Goal: Task Accomplishment & Management: Manage account settings

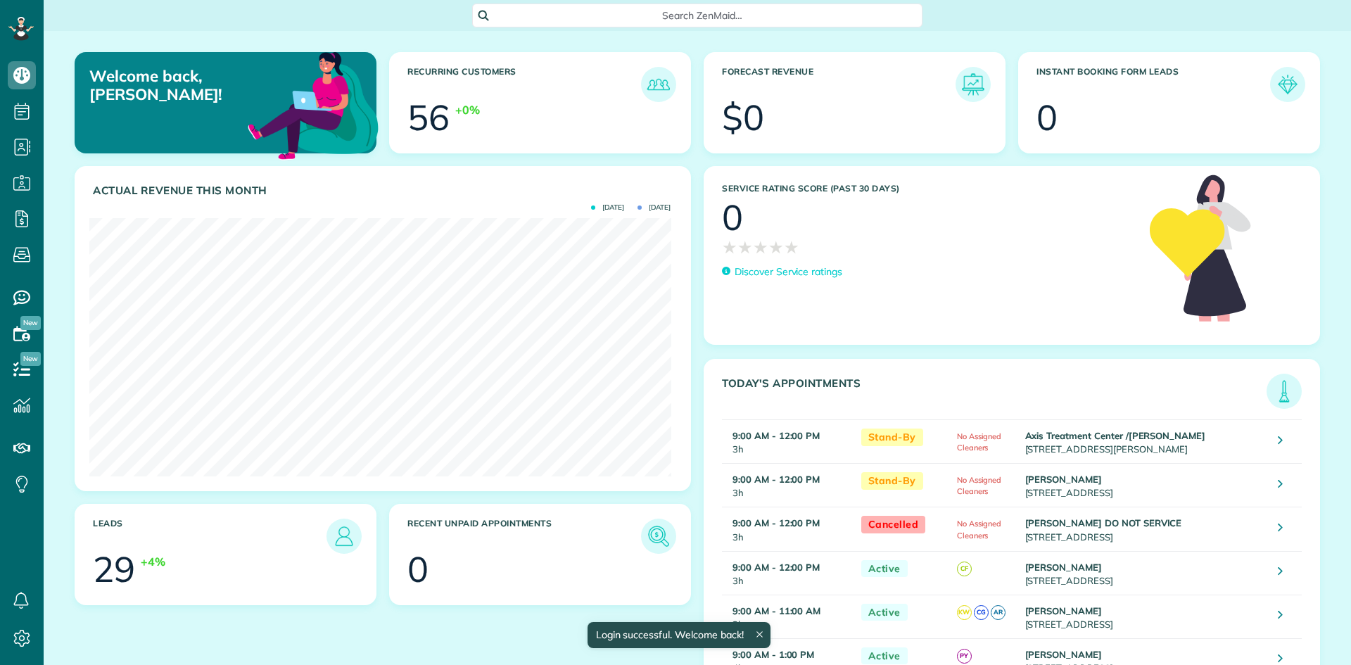
scroll to position [258, 581]
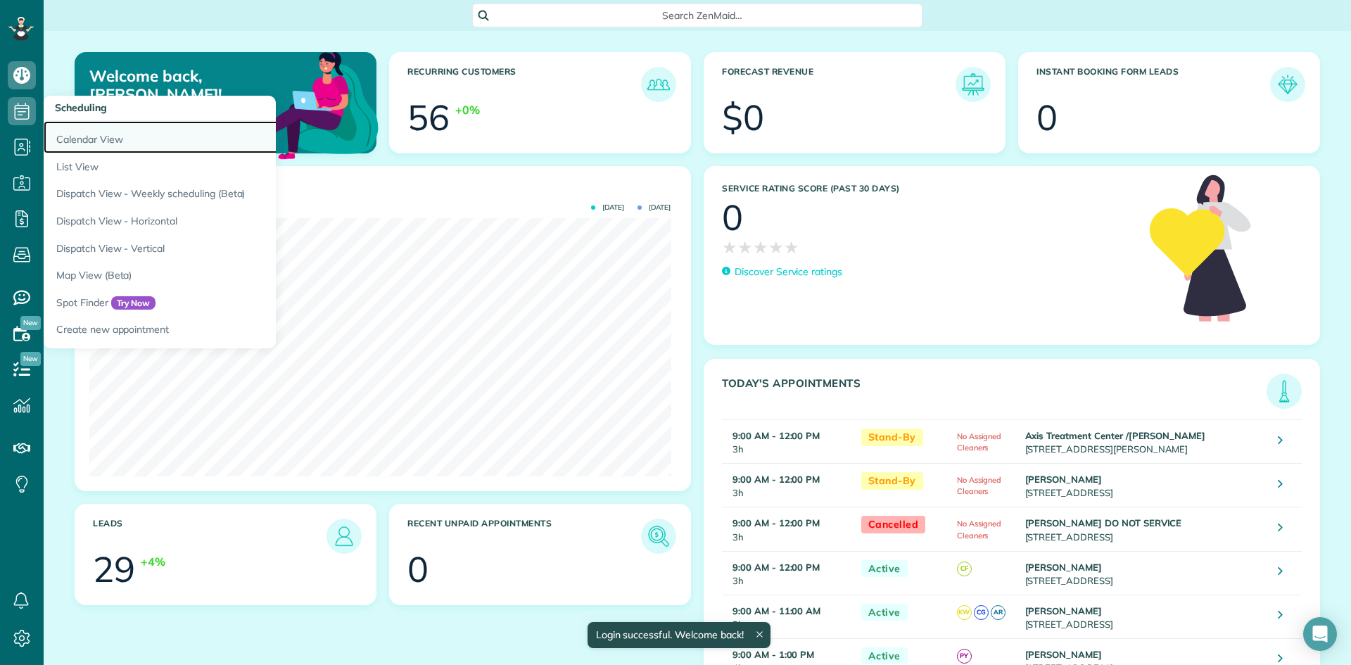
click at [86, 134] on link "Calendar View" at bounding box center [220, 137] width 352 height 32
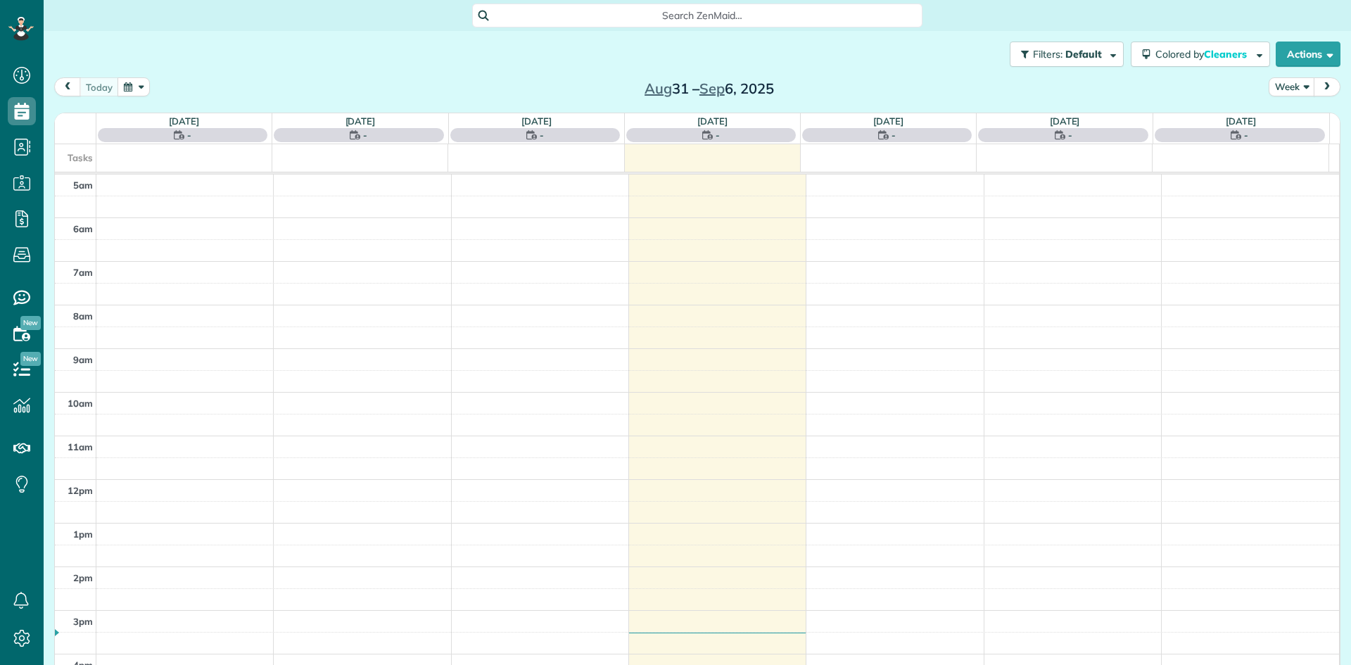
scroll to position [88, 0]
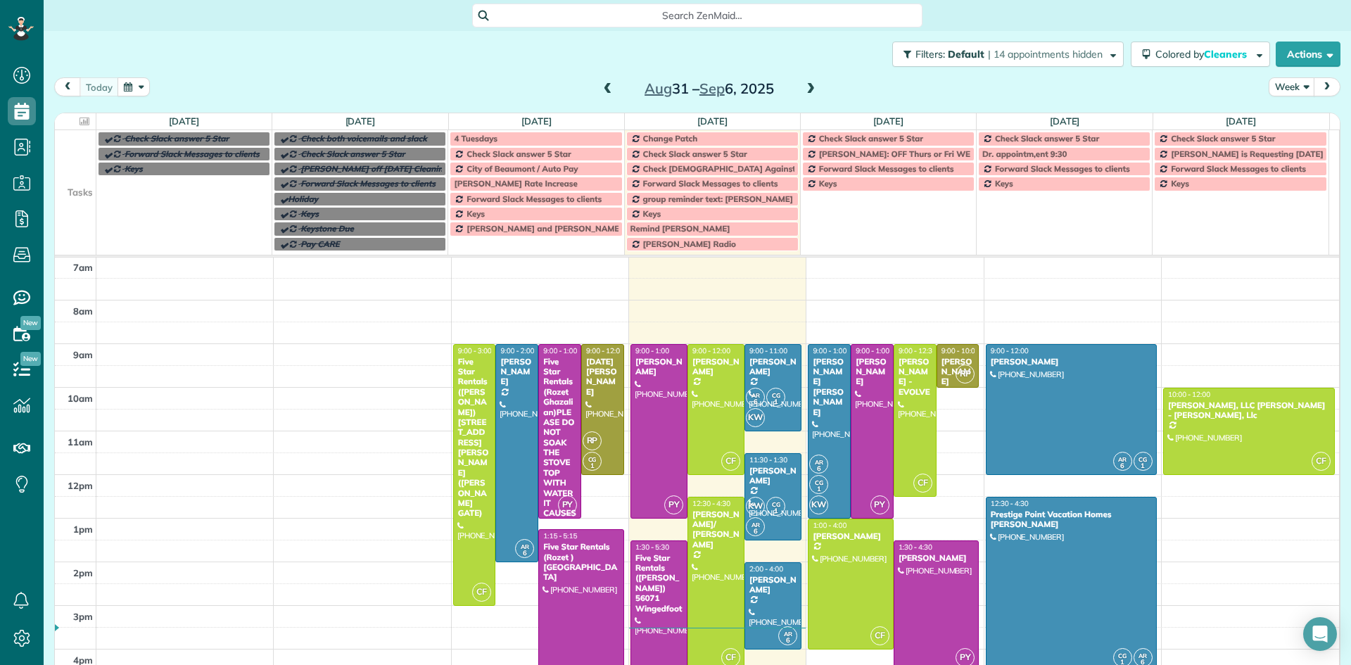
click at [803, 92] on span at bounding box center [810, 89] width 15 height 13
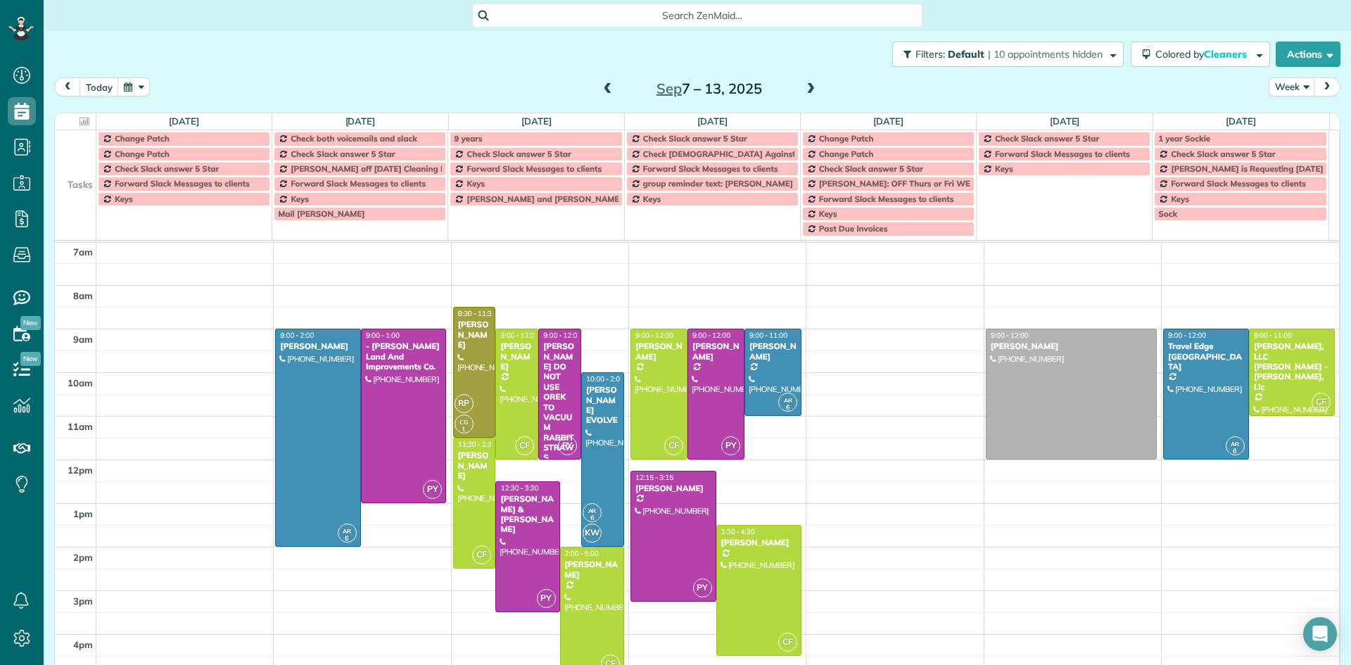
click at [606, 91] on span at bounding box center [607, 89] width 15 height 13
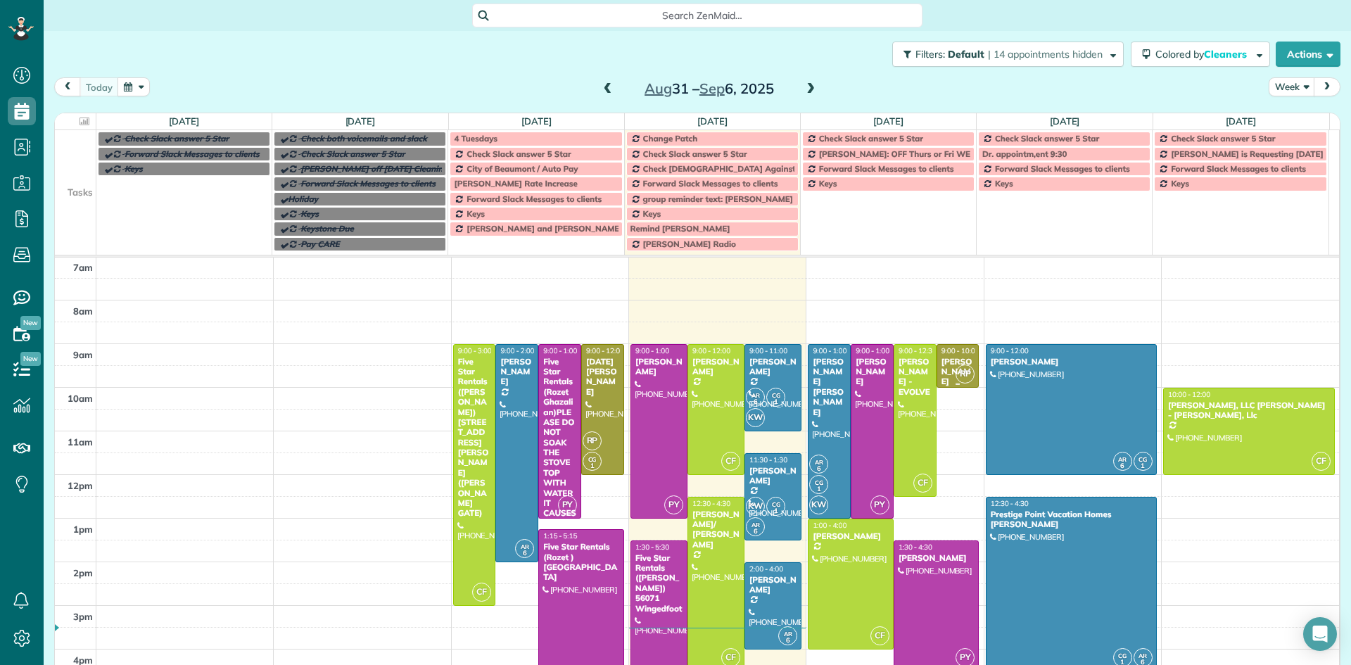
click at [955, 366] on span "RP" at bounding box center [964, 373] width 19 height 19
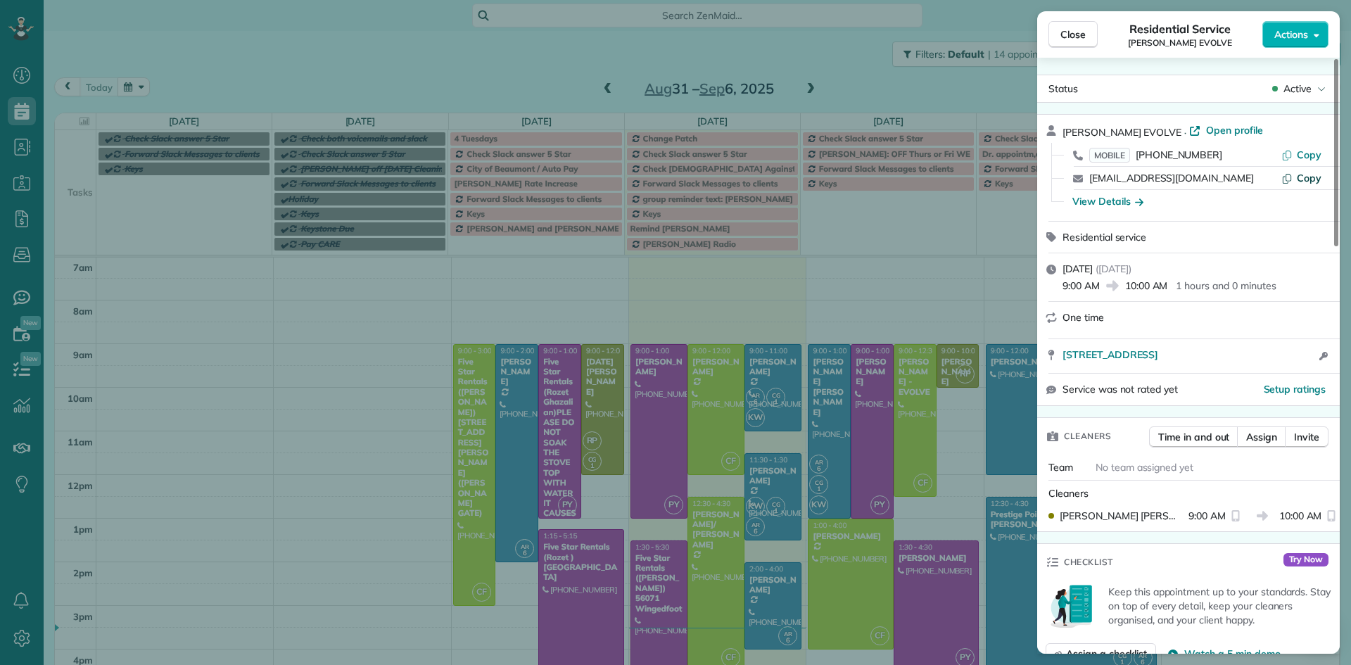
drag, startPoint x: 1335, startPoint y: 296, endPoint x: 1304, endPoint y: 172, distance: 128.1
click at [1334, 194] on div at bounding box center [1336, 152] width 4 height 187
click at [1206, 131] on span "Open profile" at bounding box center [1234, 130] width 57 height 14
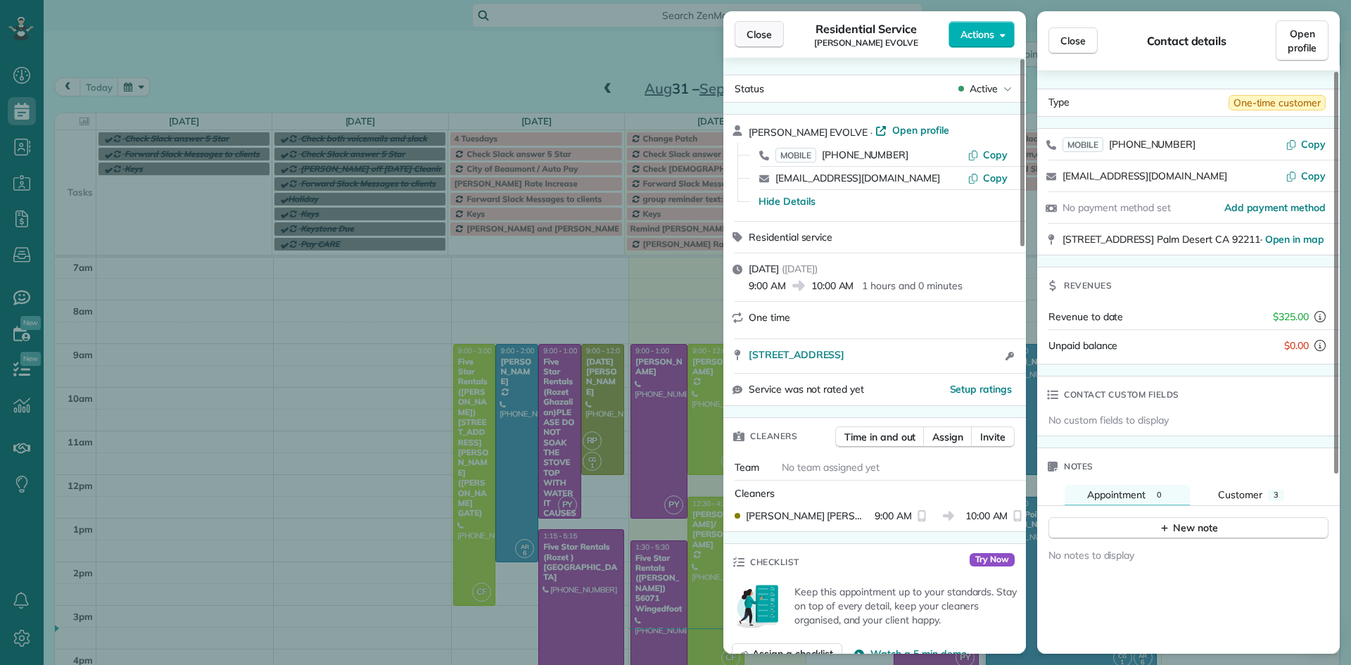
click at [758, 39] on span "Close" at bounding box center [758, 34] width 25 height 14
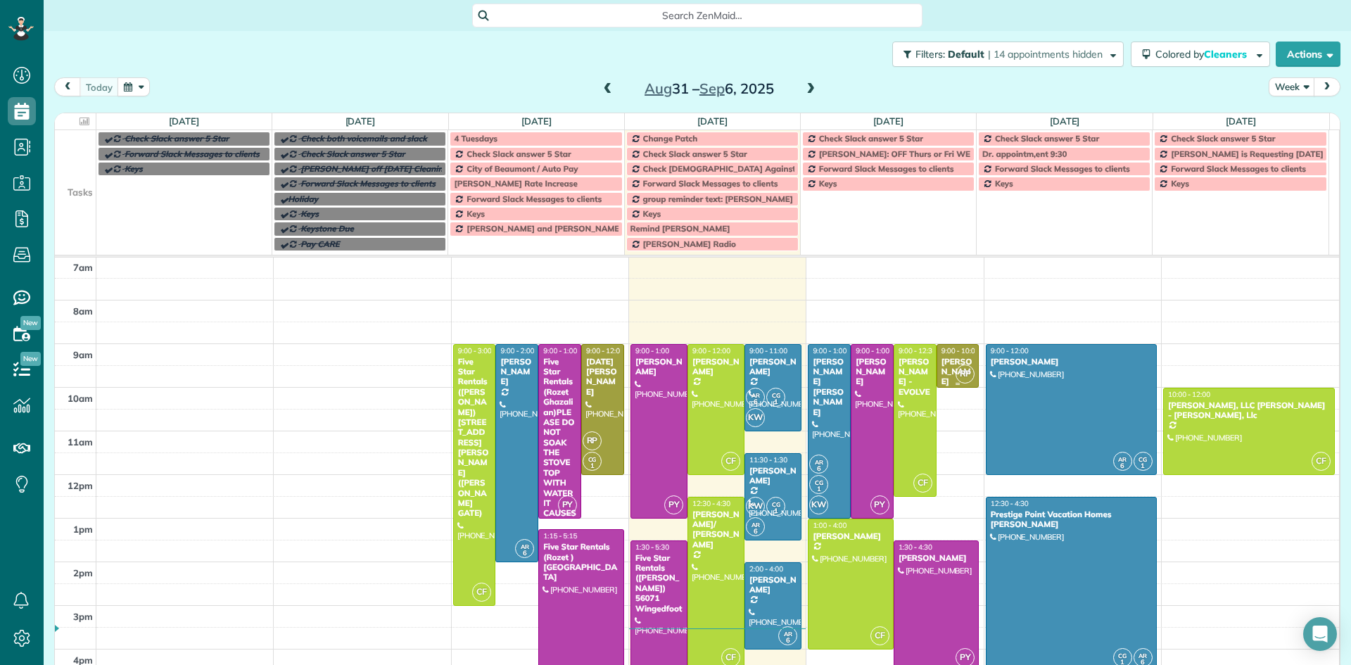
click at [941, 362] on div "[PERSON_NAME] EVOLVE" at bounding box center [958, 377] width 34 height 41
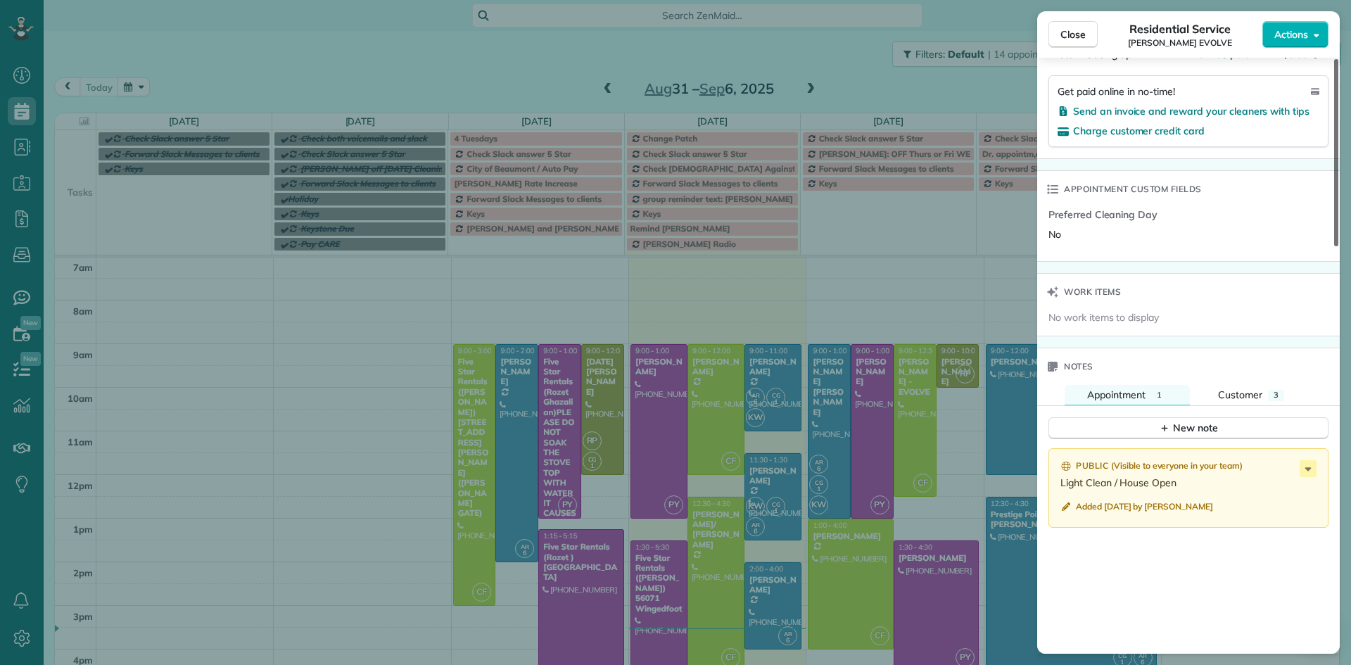
scroll to position [912, 0]
drag, startPoint x: 1335, startPoint y: 268, endPoint x: 1335, endPoint y: 487, distance: 218.8
click at [1335, 246] on div at bounding box center [1336, 152] width 4 height 187
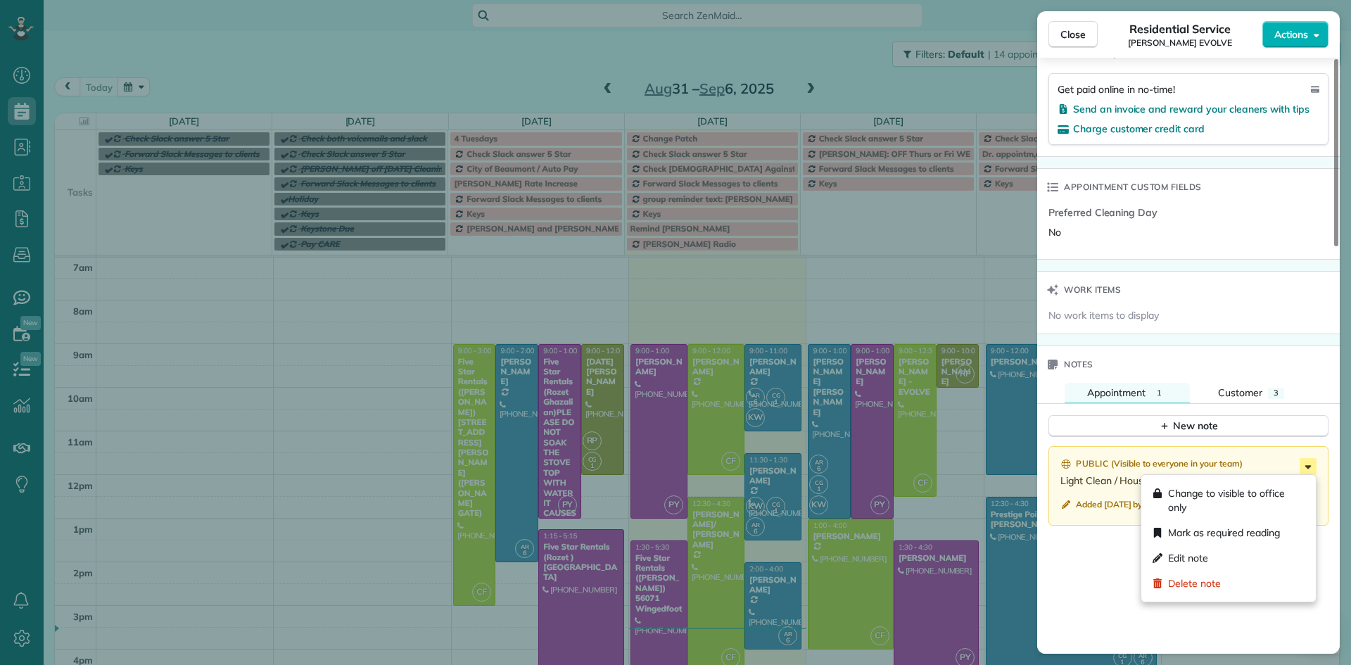
click at [1304, 467] on icon at bounding box center [1307, 466] width 17 height 17
click at [1178, 560] on span "Edit note" at bounding box center [1188, 558] width 40 height 14
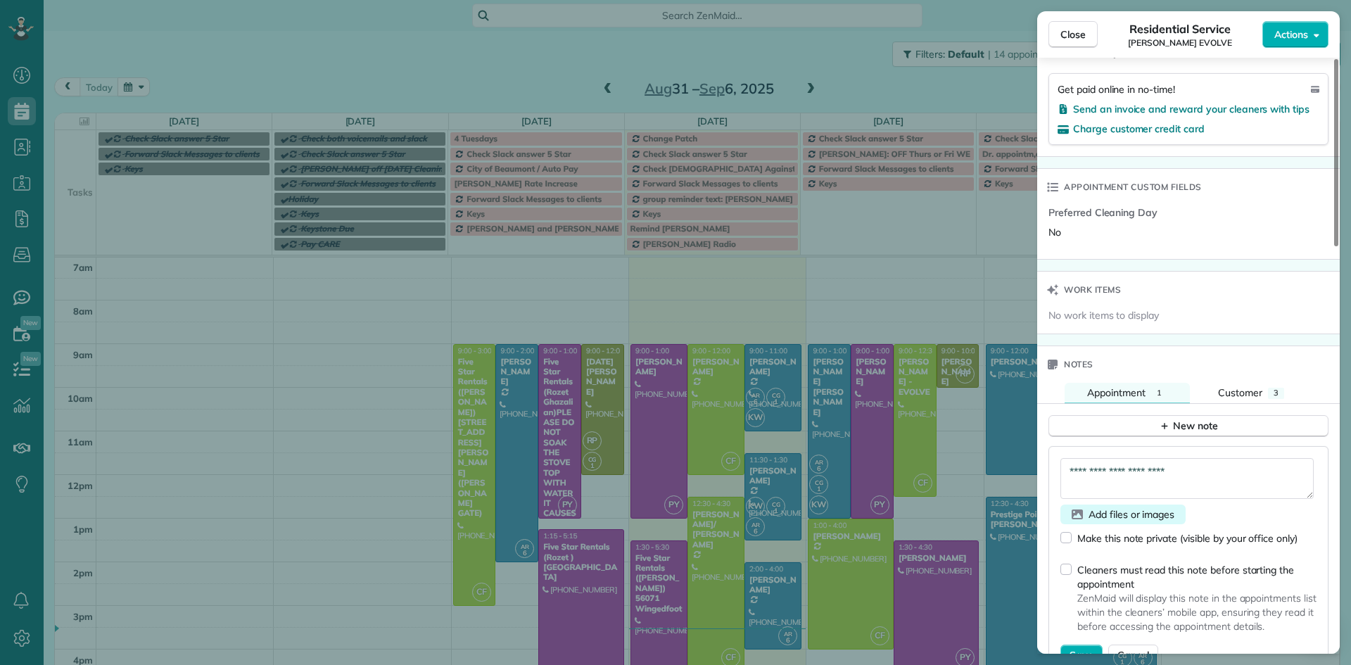
click at [1129, 514] on span "Add files or images" at bounding box center [1131, 514] width 86 height 14
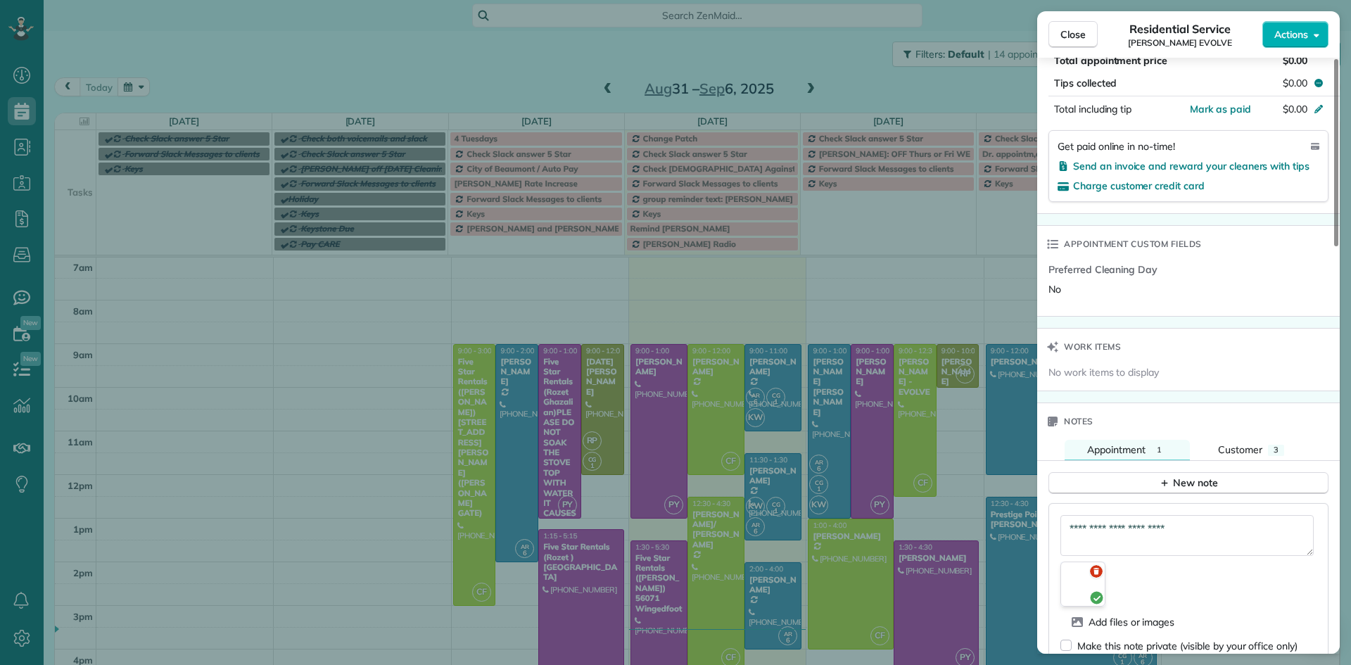
scroll to position [841, 0]
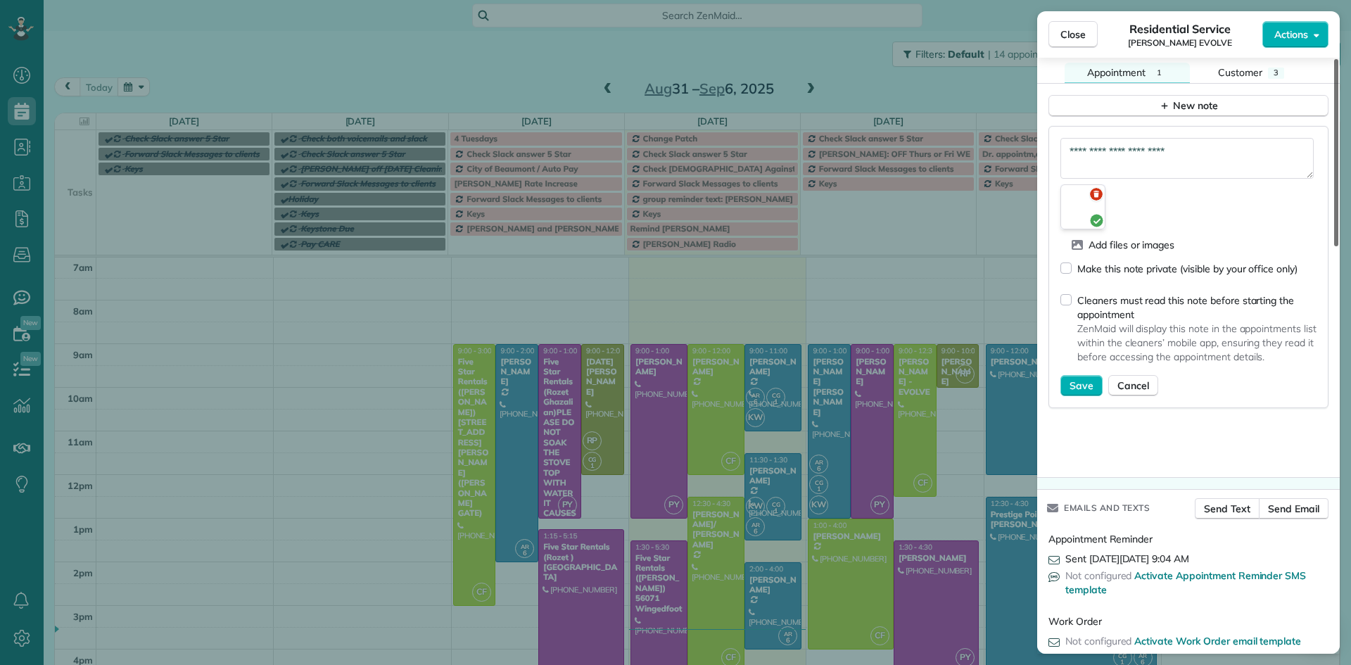
drag, startPoint x: 1335, startPoint y: 471, endPoint x: 1334, endPoint y: 587, distance: 116.1
click at [1334, 246] on div at bounding box center [1336, 152] width 4 height 187
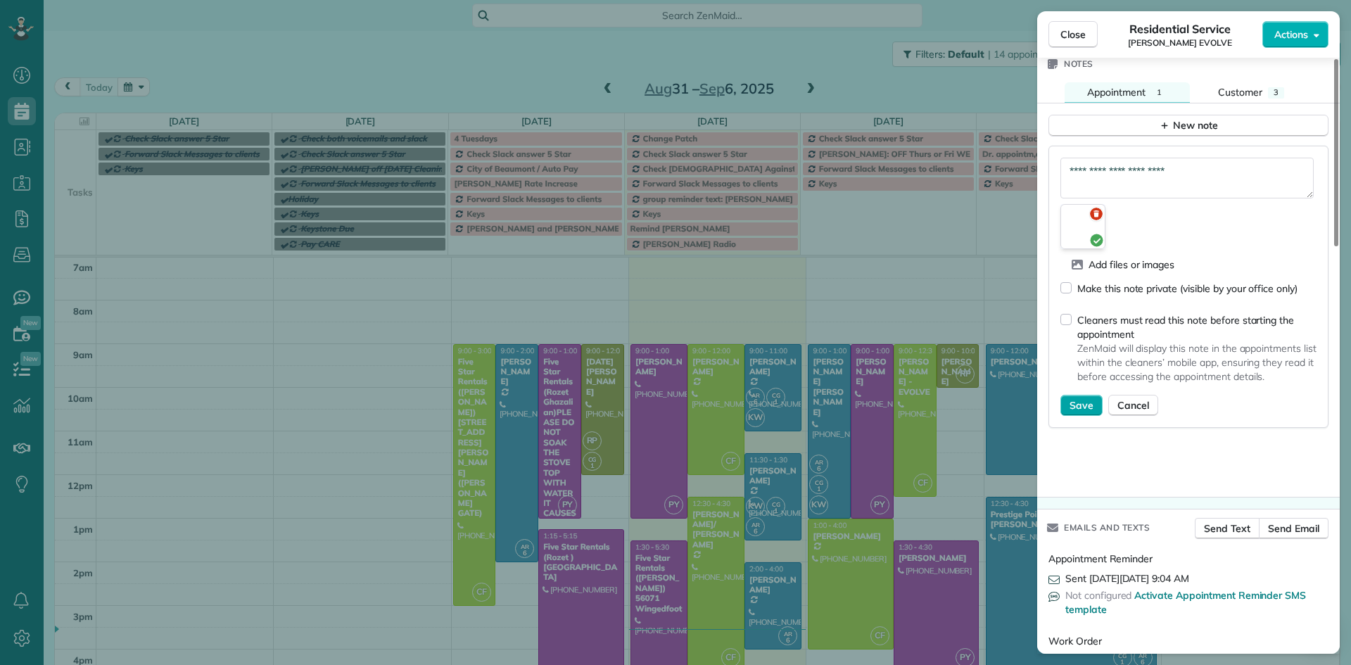
click at [1073, 399] on span "Save" at bounding box center [1081, 405] width 24 height 14
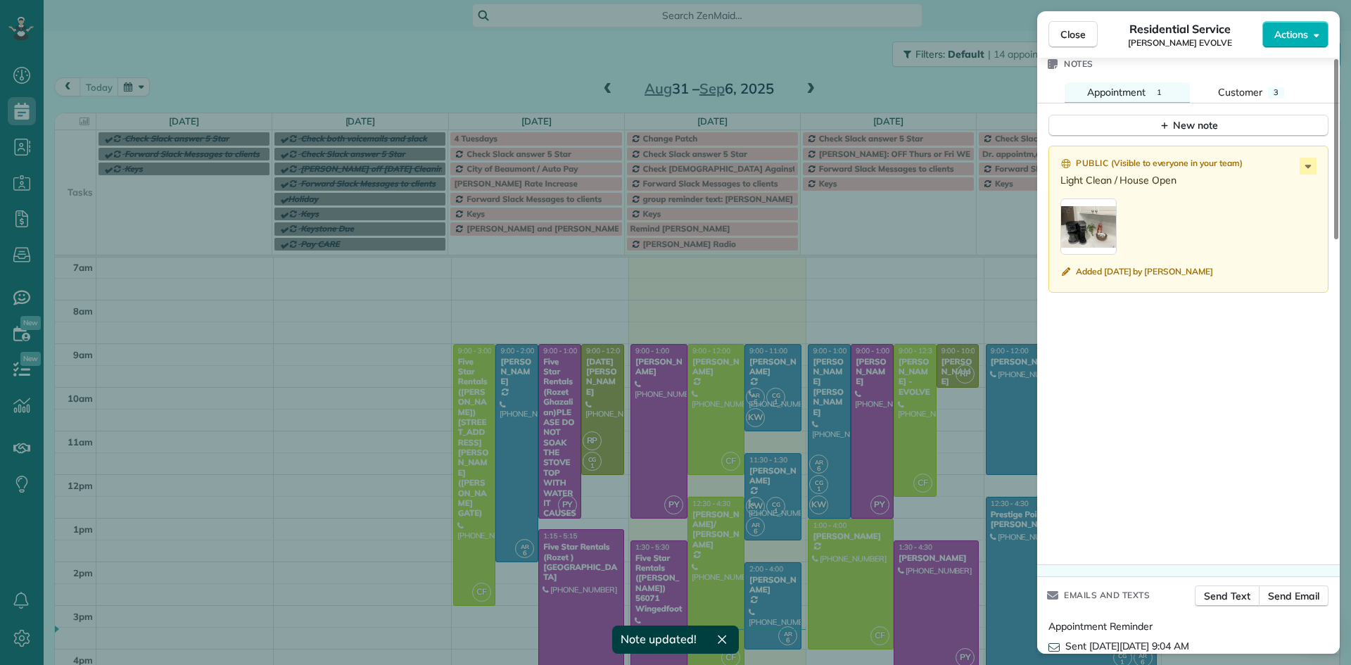
click at [1094, 238] on div "button" at bounding box center [1088, 226] width 56 height 56
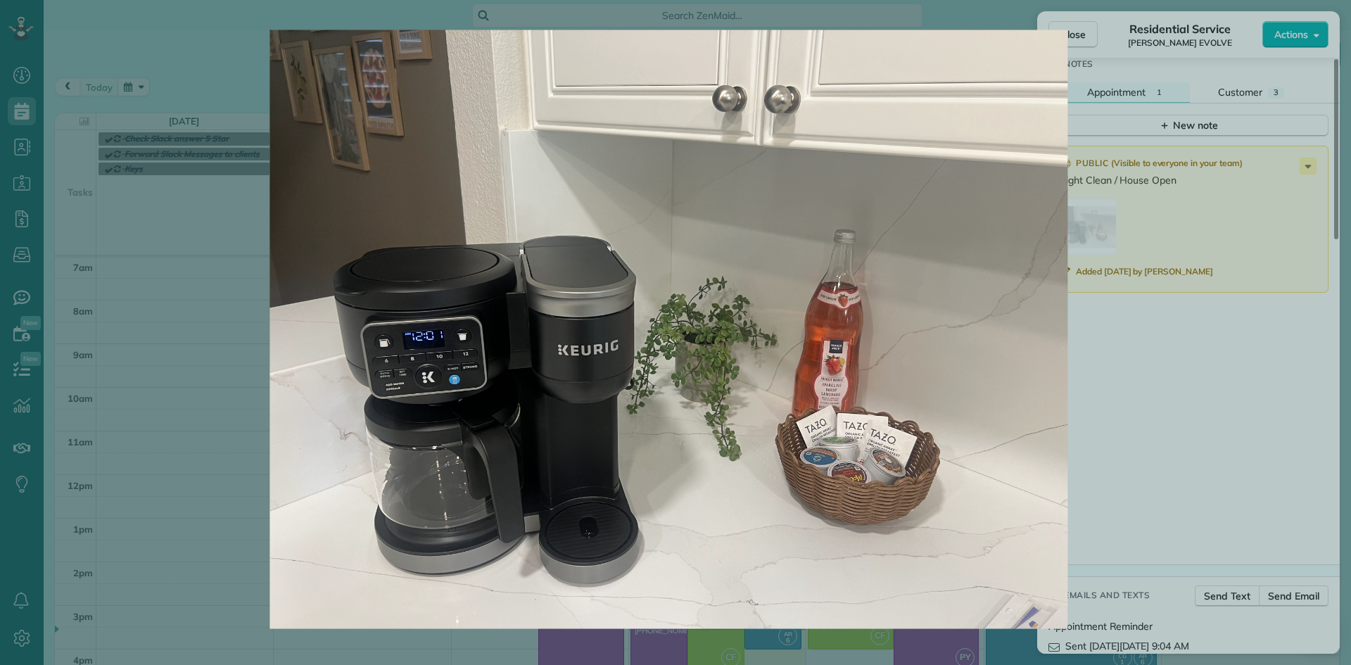
click at [1307, 334] on div at bounding box center [675, 332] width 1351 height 665
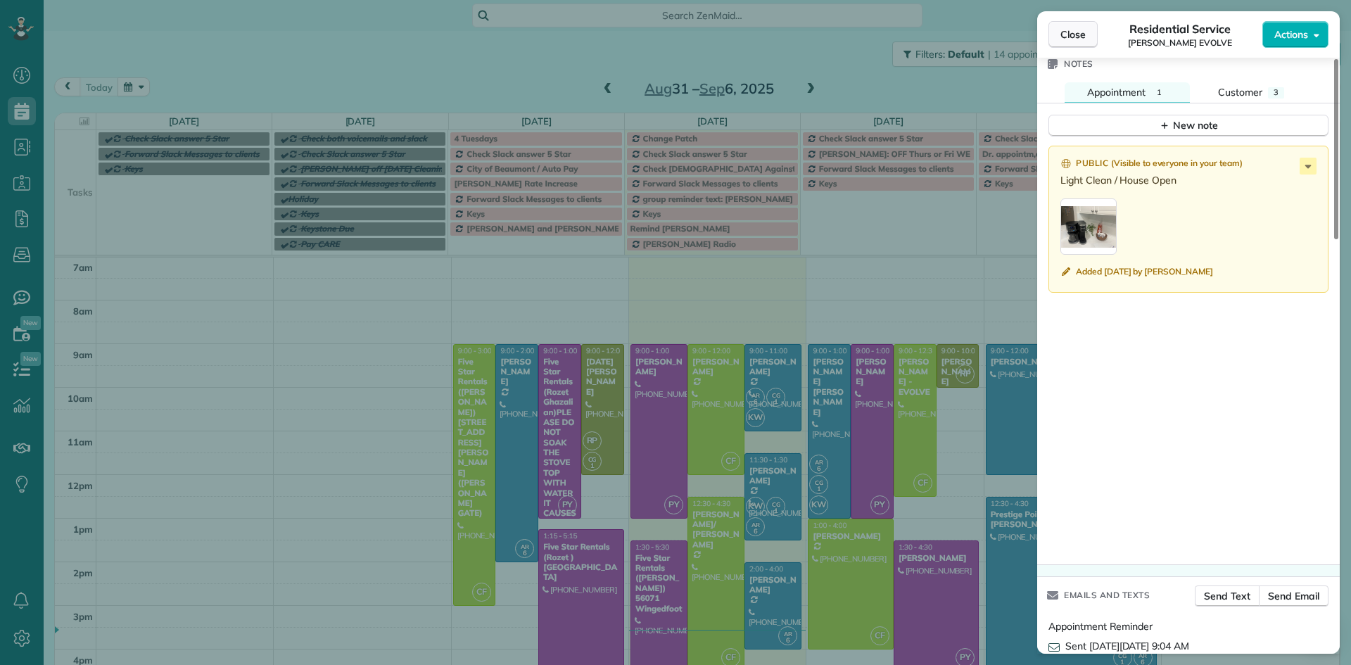
click at [1085, 34] on span "Close" at bounding box center [1072, 34] width 25 height 14
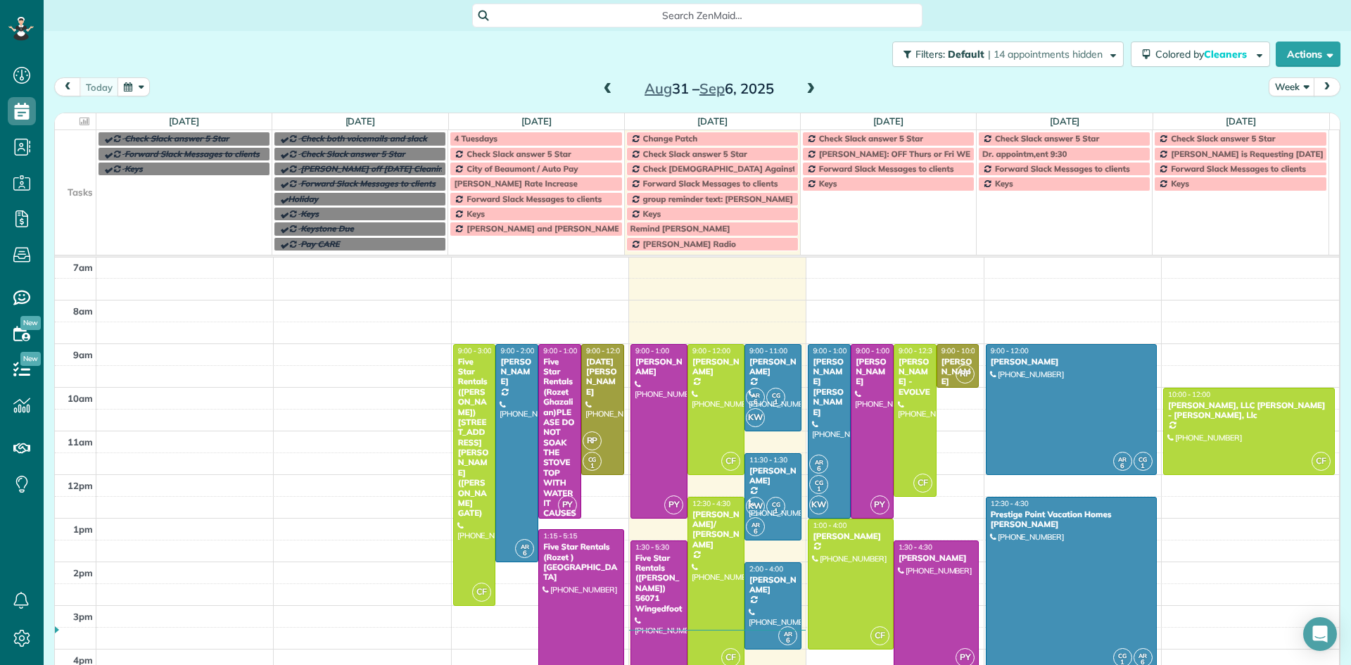
click at [803, 92] on span at bounding box center [810, 89] width 15 height 13
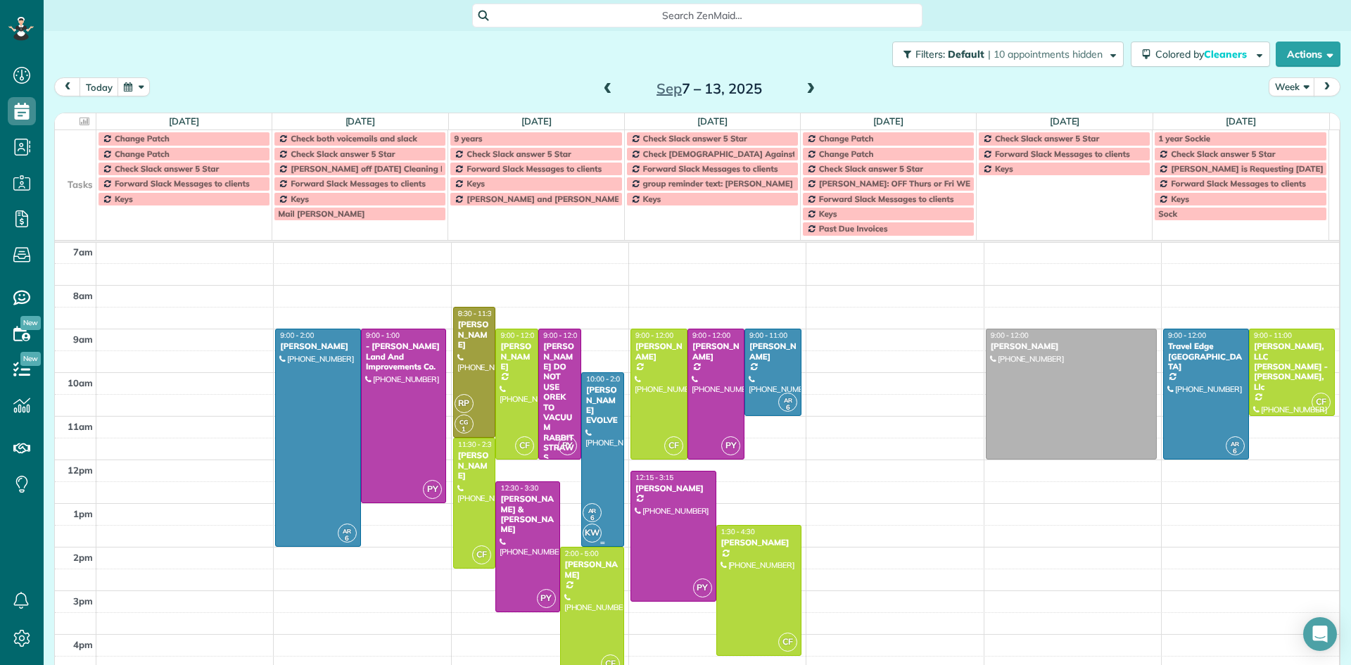
click at [592, 488] on div at bounding box center [603, 459] width 42 height 173
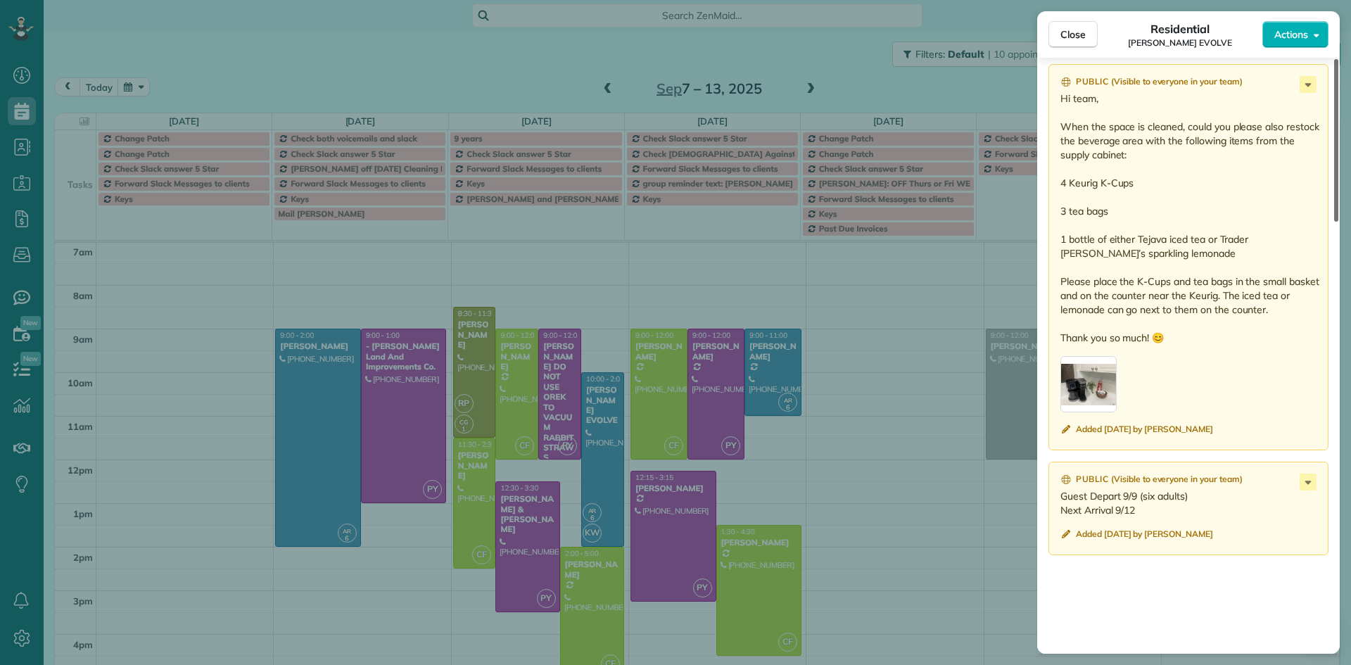
scroll to position [1322, 0]
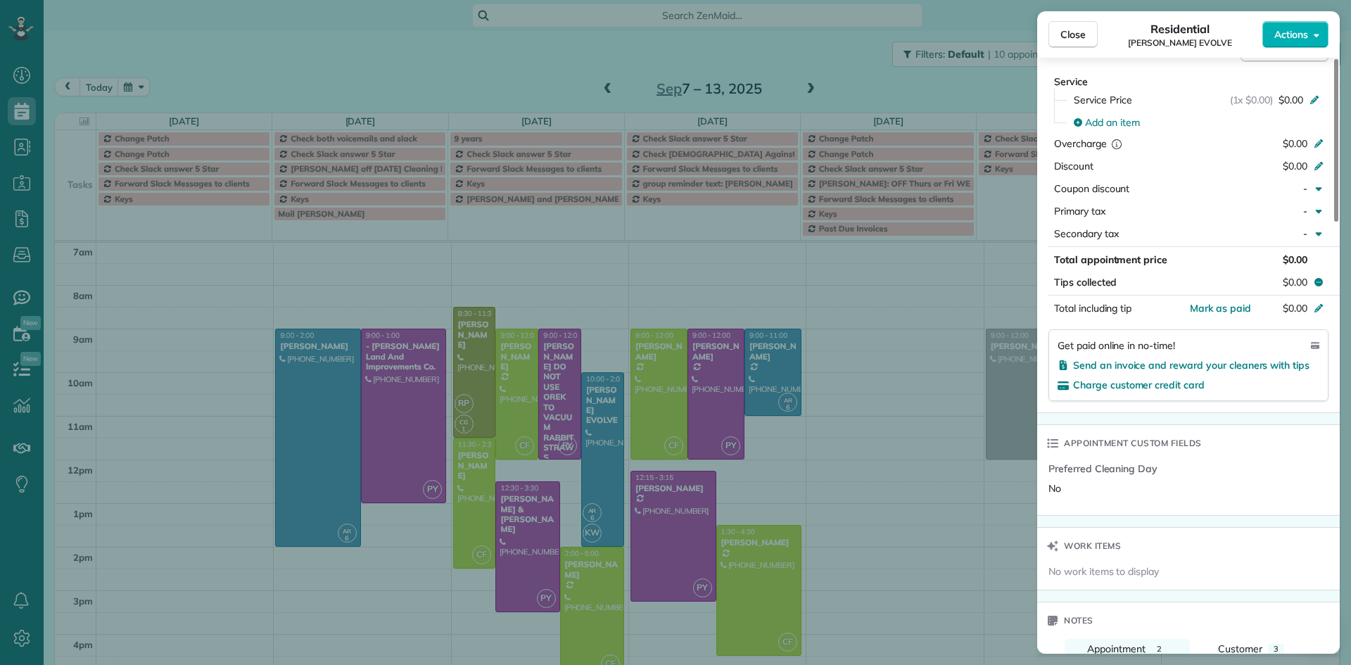
drag, startPoint x: 1337, startPoint y: 183, endPoint x: 1340, endPoint y: 317, distance: 134.4
click at [1338, 222] on div at bounding box center [1336, 140] width 4 height 163
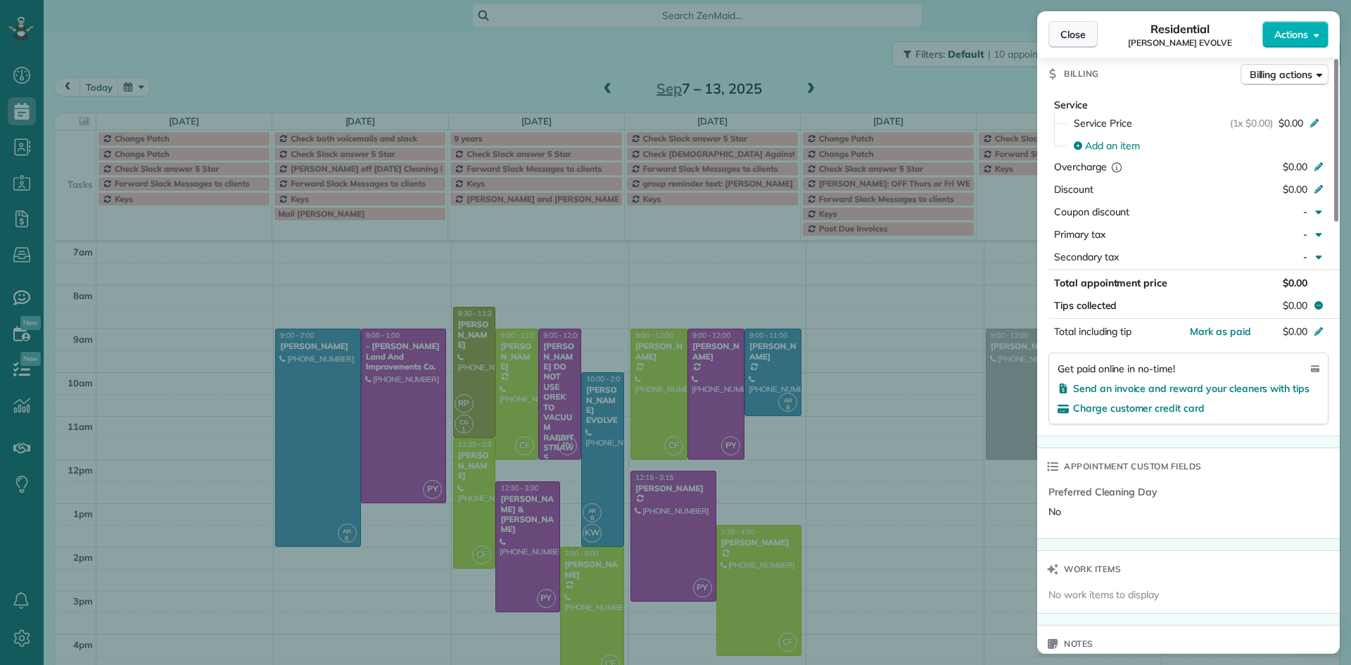
click at [1077, 37] on span "Close" at bounding box center [1072, 34] width 25 height 14
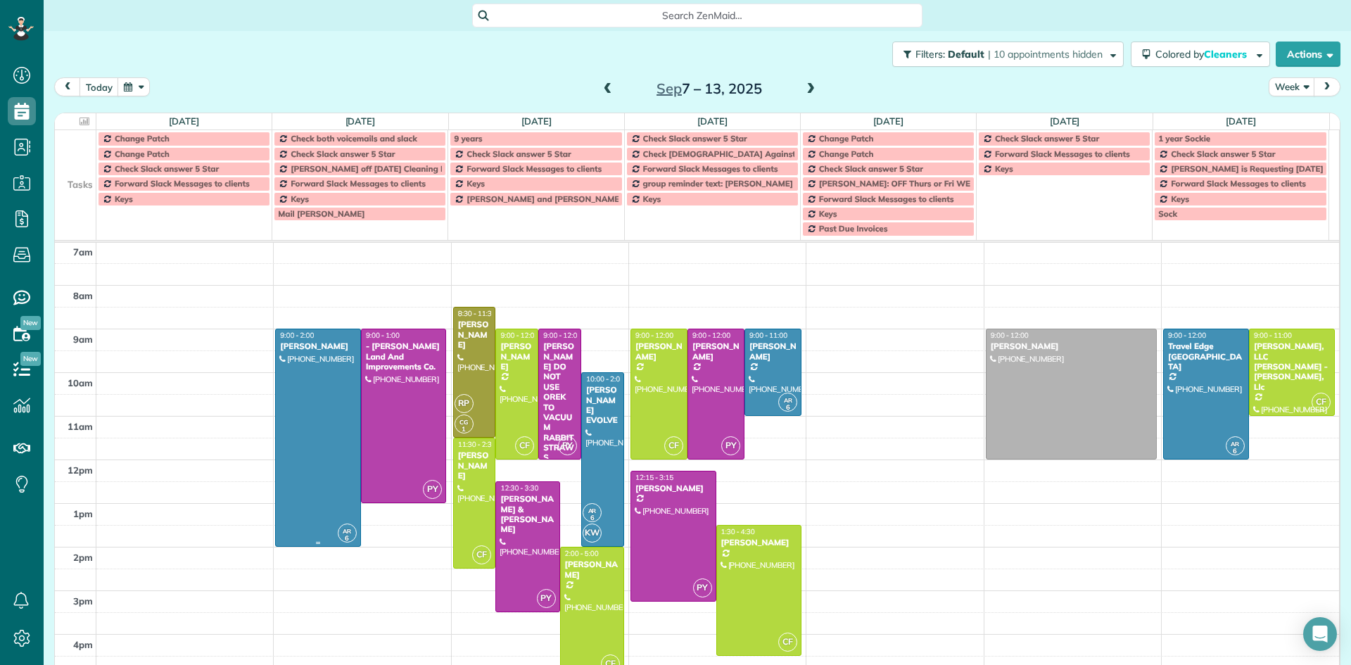
click at [304, 390] on div at bounding box center [318, 437] width 84 height 217
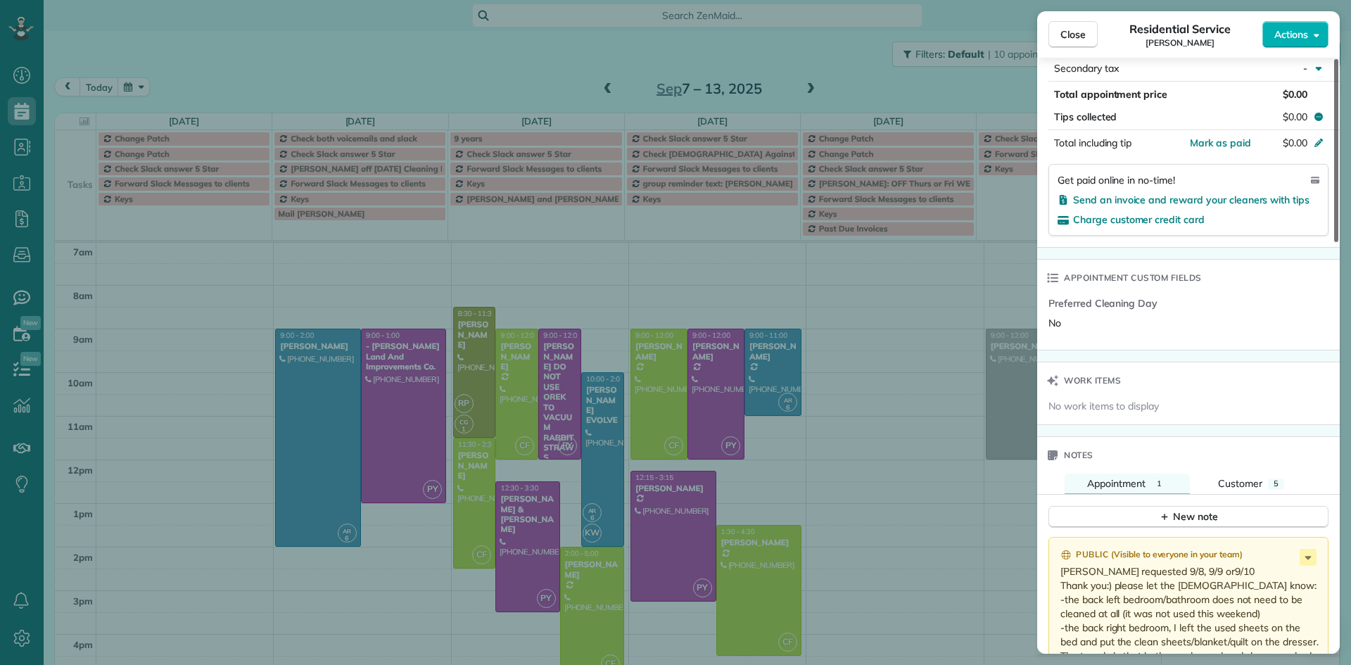
scroll to position [851, 0]
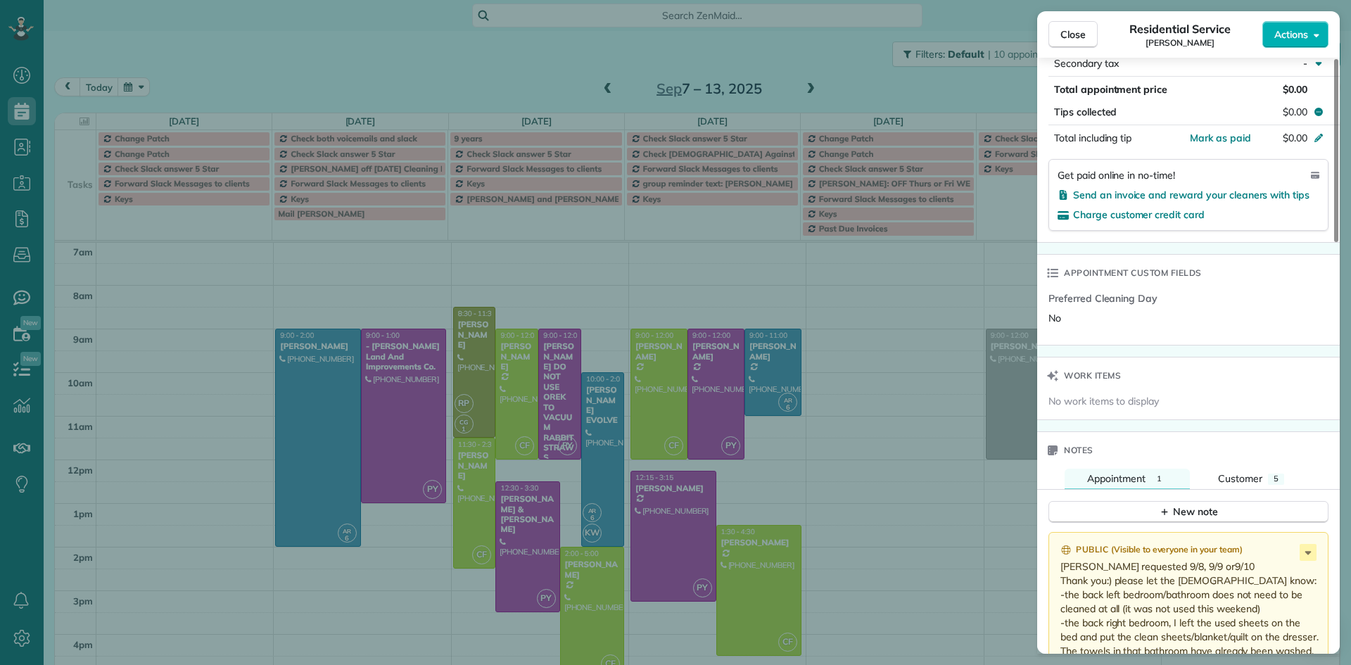
drag, startPoint x: 1337, startPoint y: 229, endPoint x: 1239, endPoint y: 111, distance: 153.3
click at [1338, 242] on div at bounding box center [1336, 150] width 4 height 183
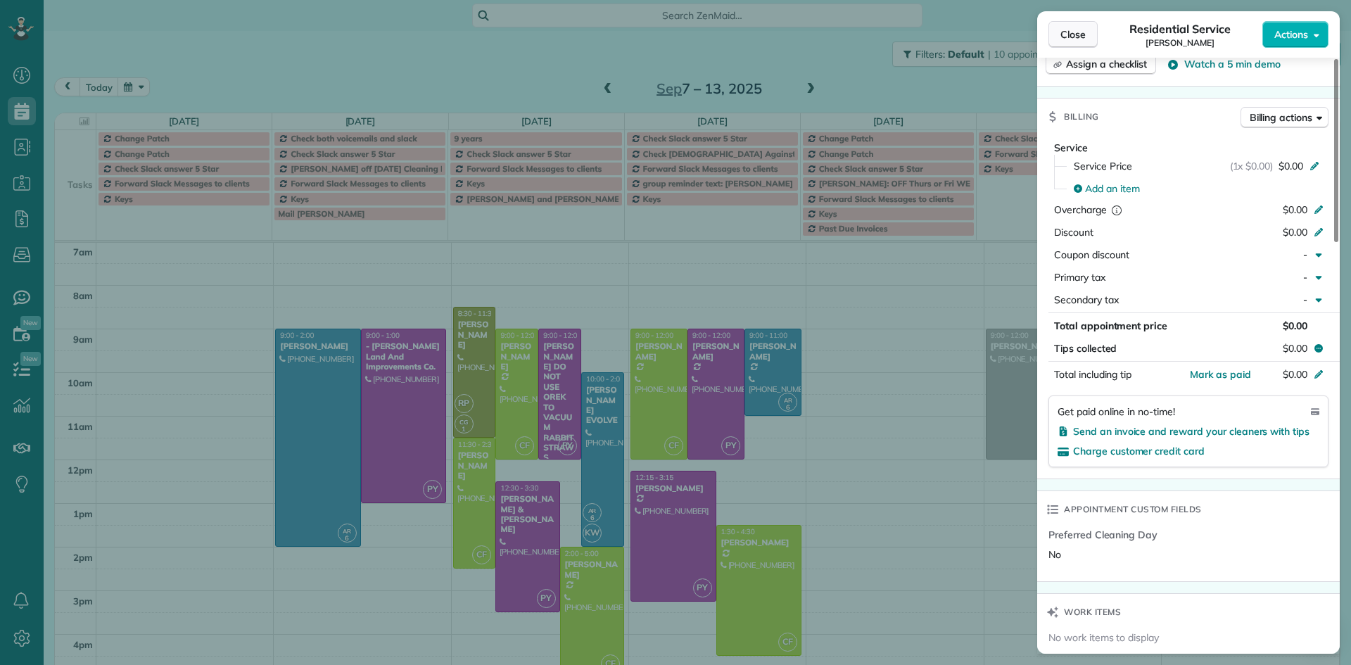
click at [1069, 38] on span "Close" at bounding box center [1072, 34] width 25 height 14
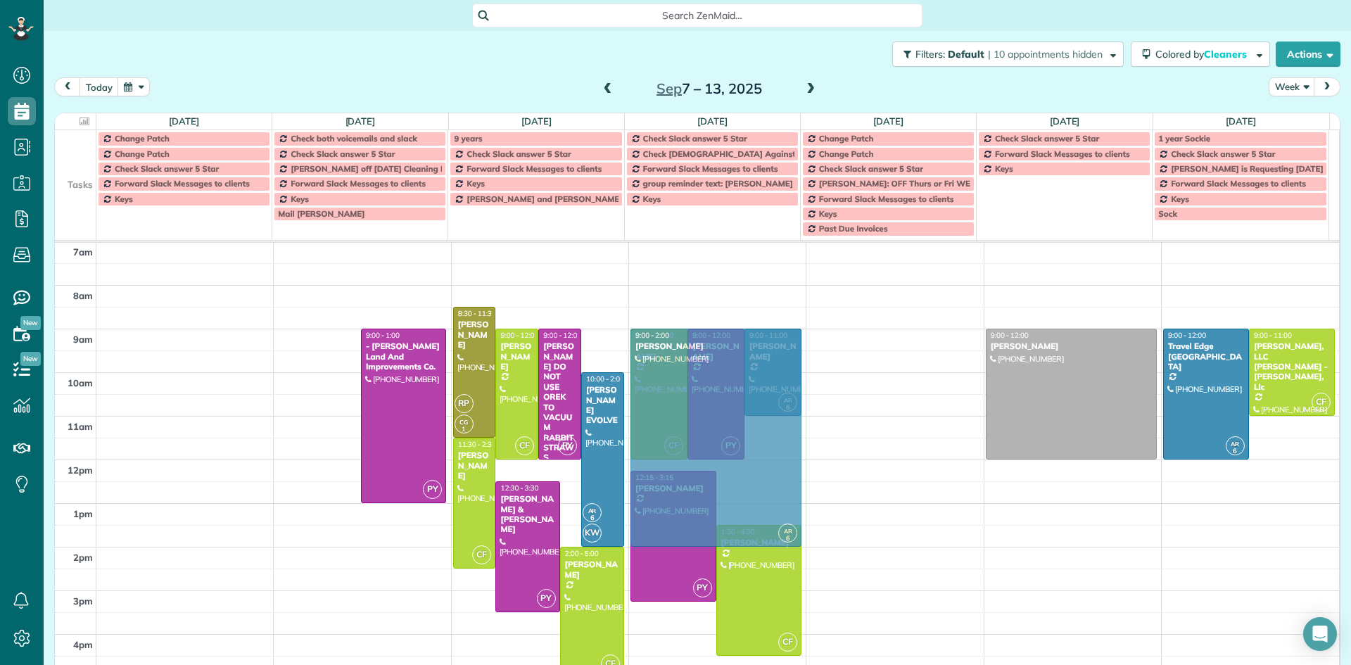
drag, startPoint x: 310, startPoint y: 379, endPoint x: 629, endPoint y: 378, distance: 319.4
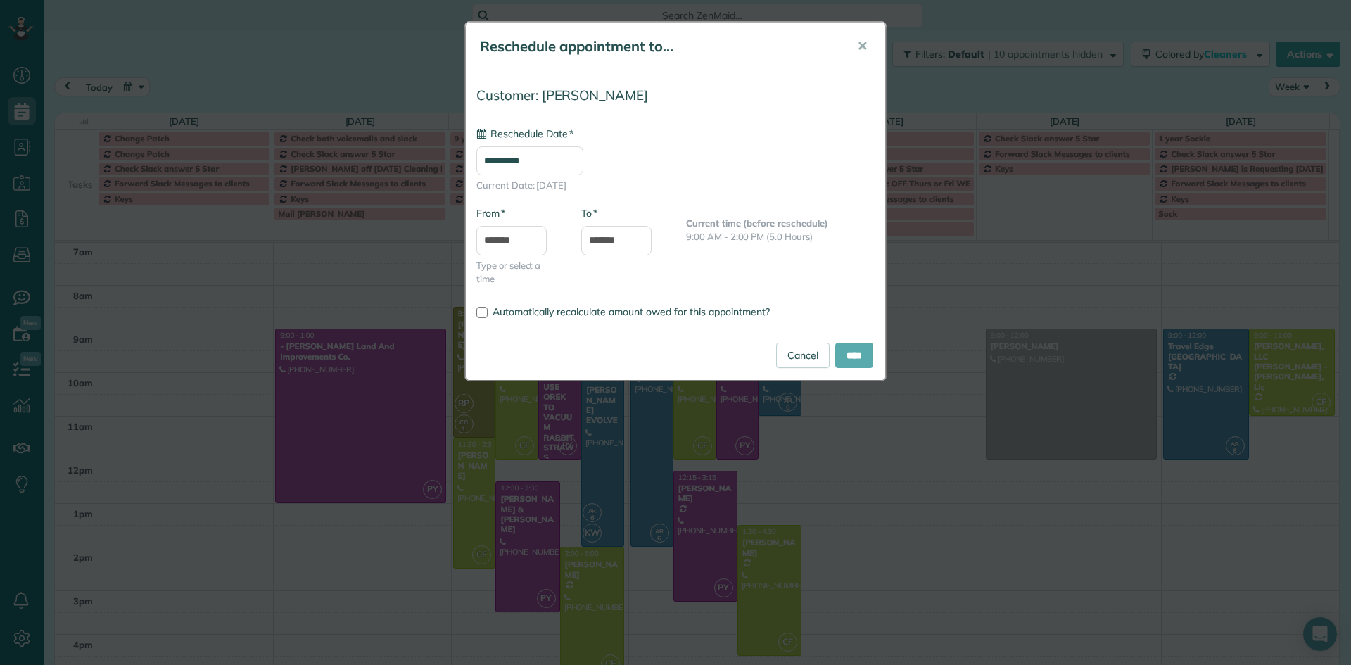
type input "**********"
click at [857, 357] on input "****" at bounding box center [854, 355] width 38 height 25
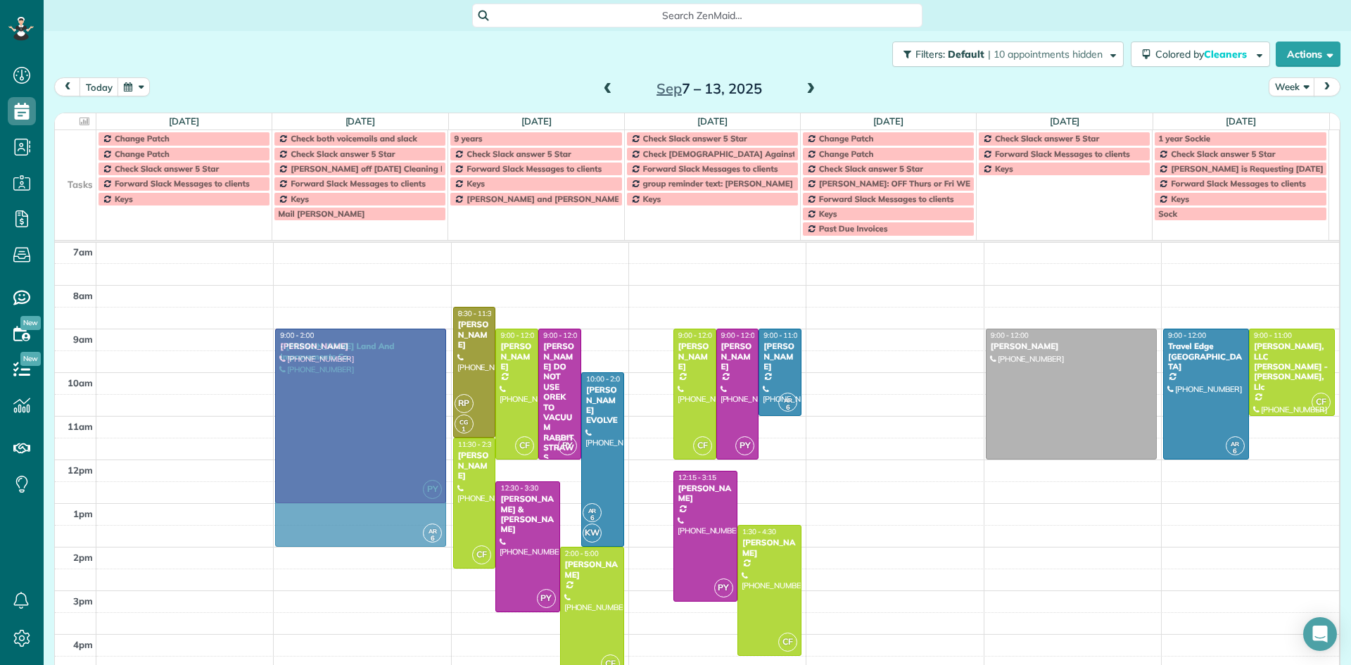
drag, startPoint x: 646, startPoint y: 379, endPoint x: 374, endPoint y: 378, distance: 271.6
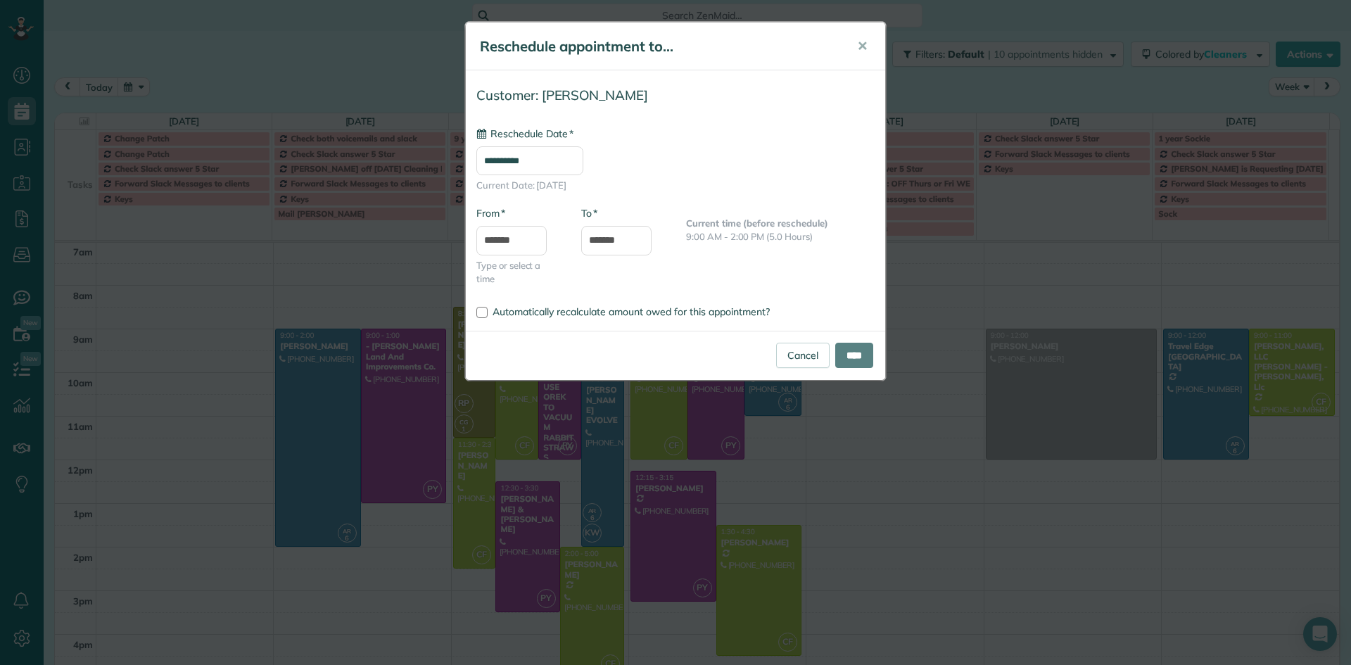
type input "**********"
click at [865, 352] on input "****" at bounding box center [854, 355] width 38 height 25
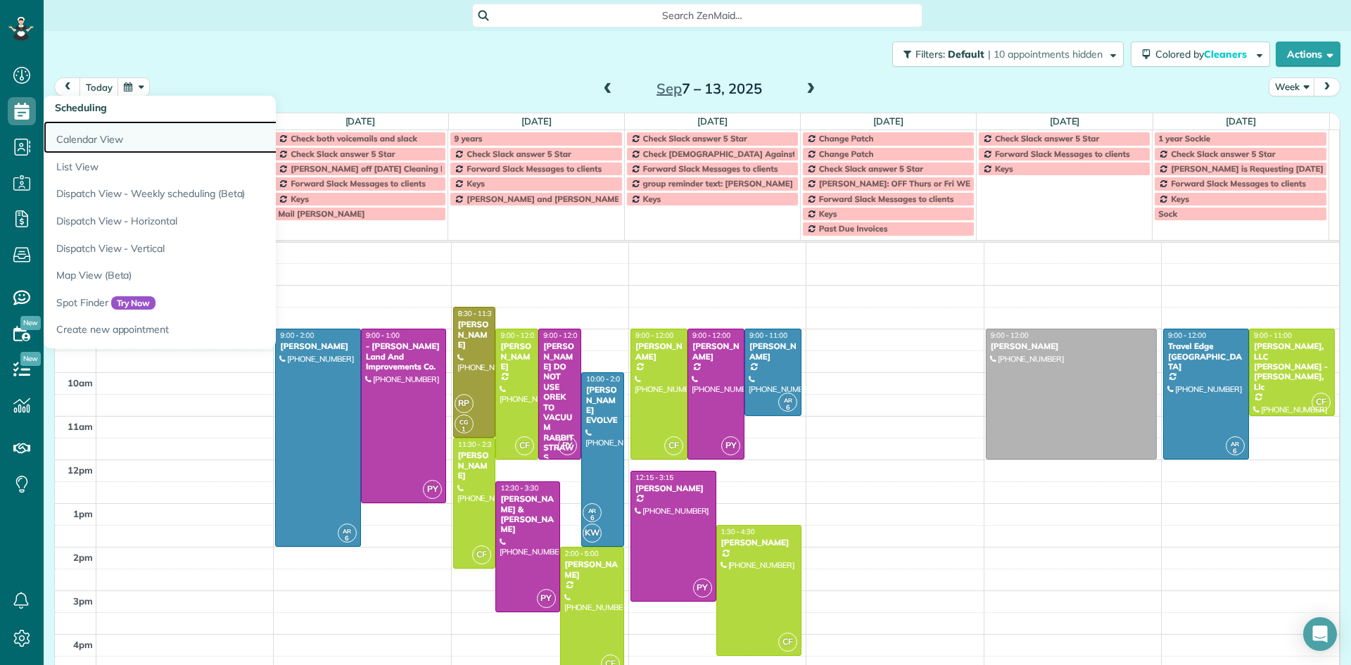
click at [79, 127] on link "Calendar View" at bounding box center [220, 137] width 352 height 32
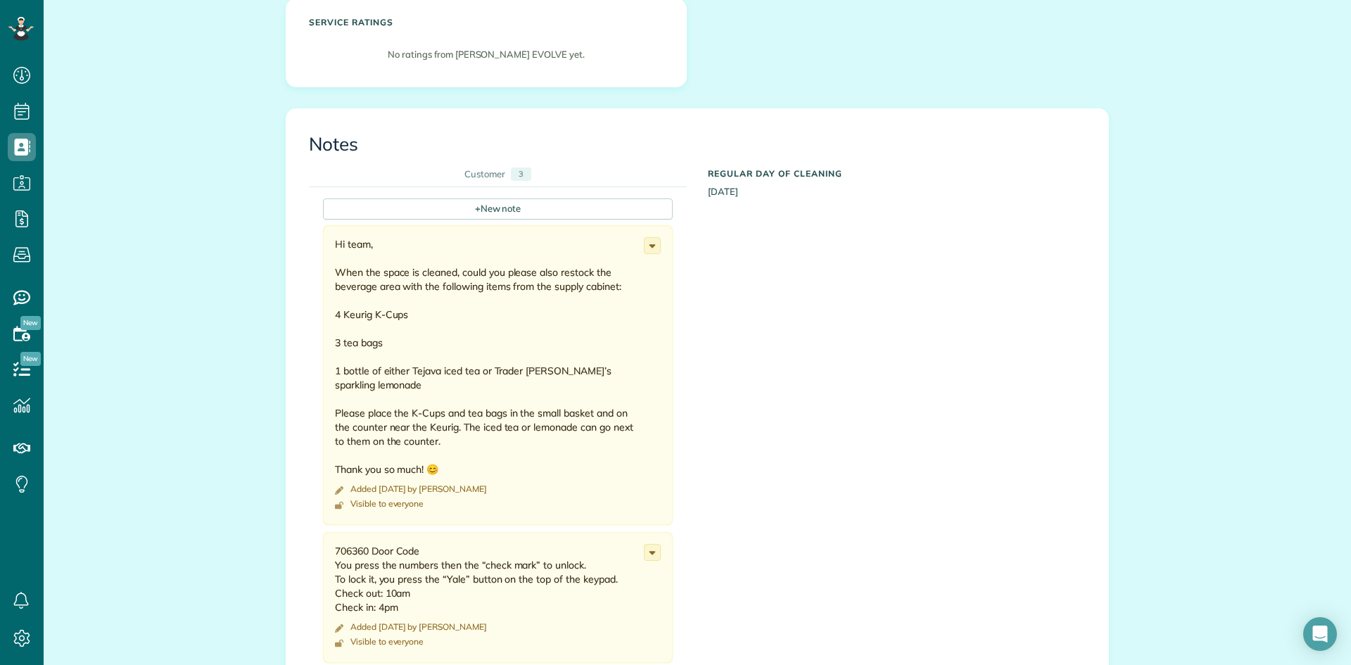
scroll to position [285, 0]
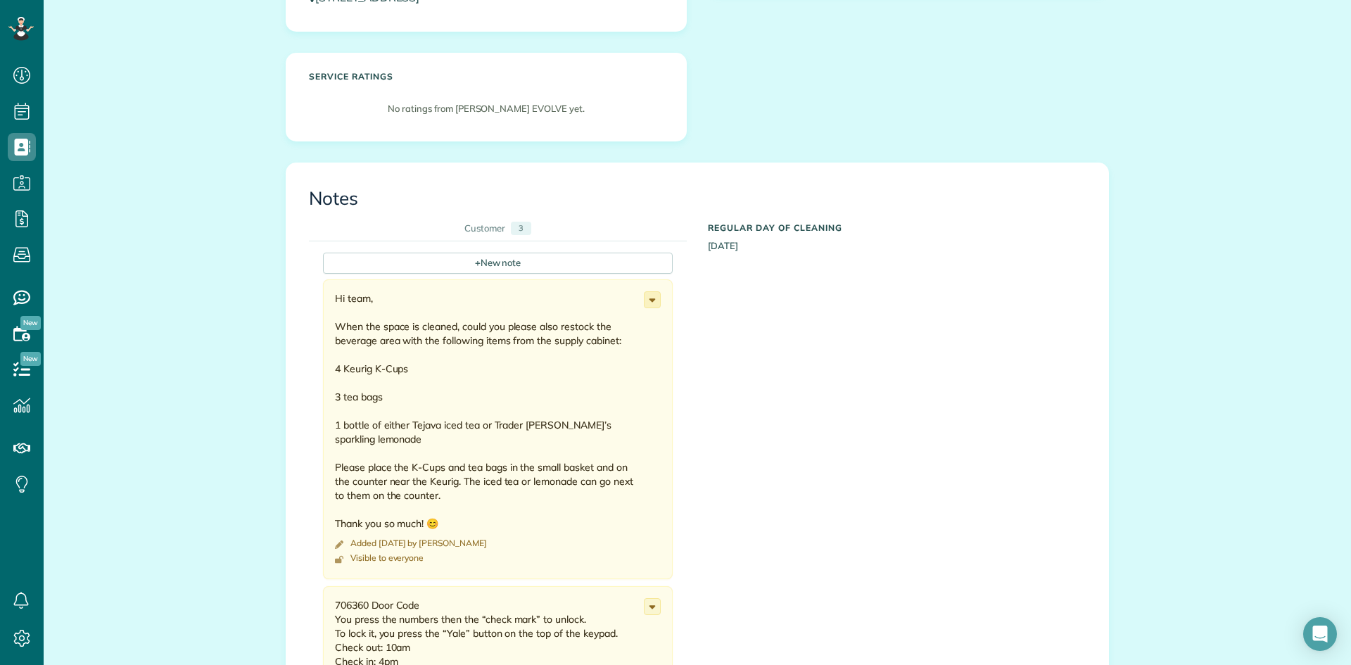
click at [649, 302] on icon at bounding box center [651, 299] width 15 height 15
click at [578, 357] on span "Edit note" at bounding box center [590, 355] width 40 height 10
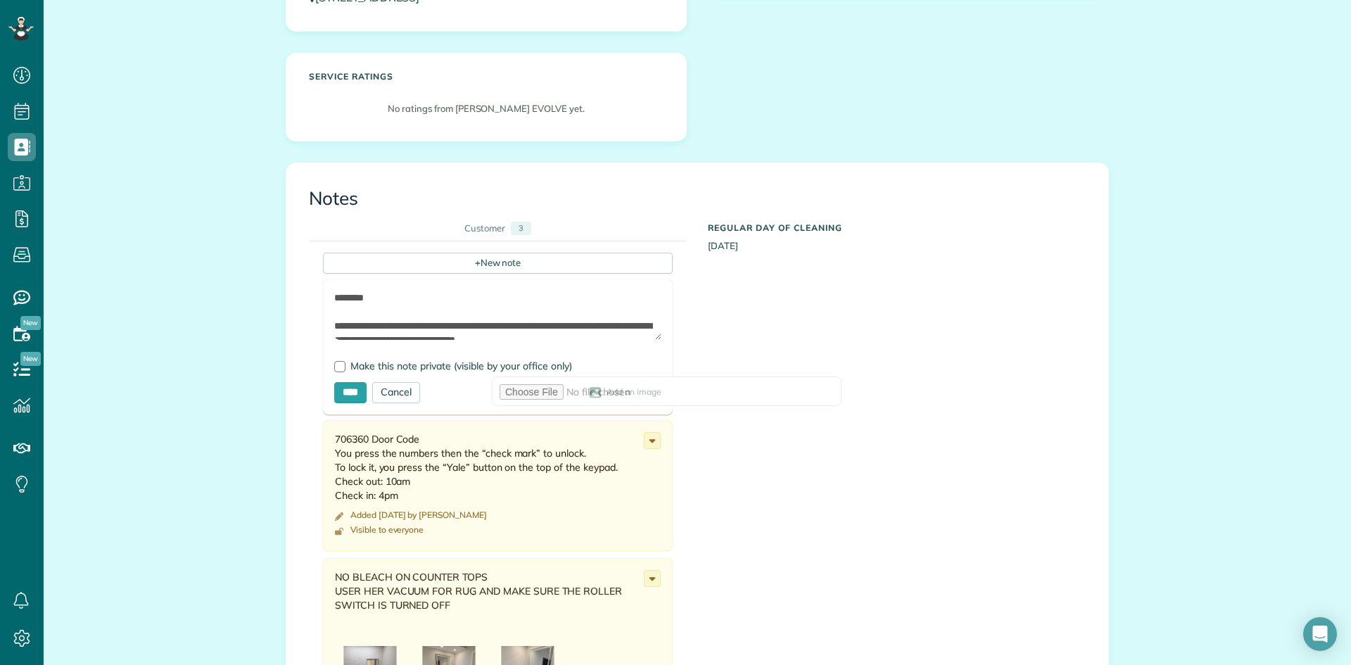
click at [606, 392] on span "Add an image" at bounding box center [633, 392] width 55 height 11
click at [606, 393] on span "Add an image" at bounding box center [633, 392] width 55 height 11
click at [606, 395] on span "Add an image" at bounding box center [633, 392] width 55 height 11
click at [589, 393] on icon at bounding box center [595, 392] width 13 height 11
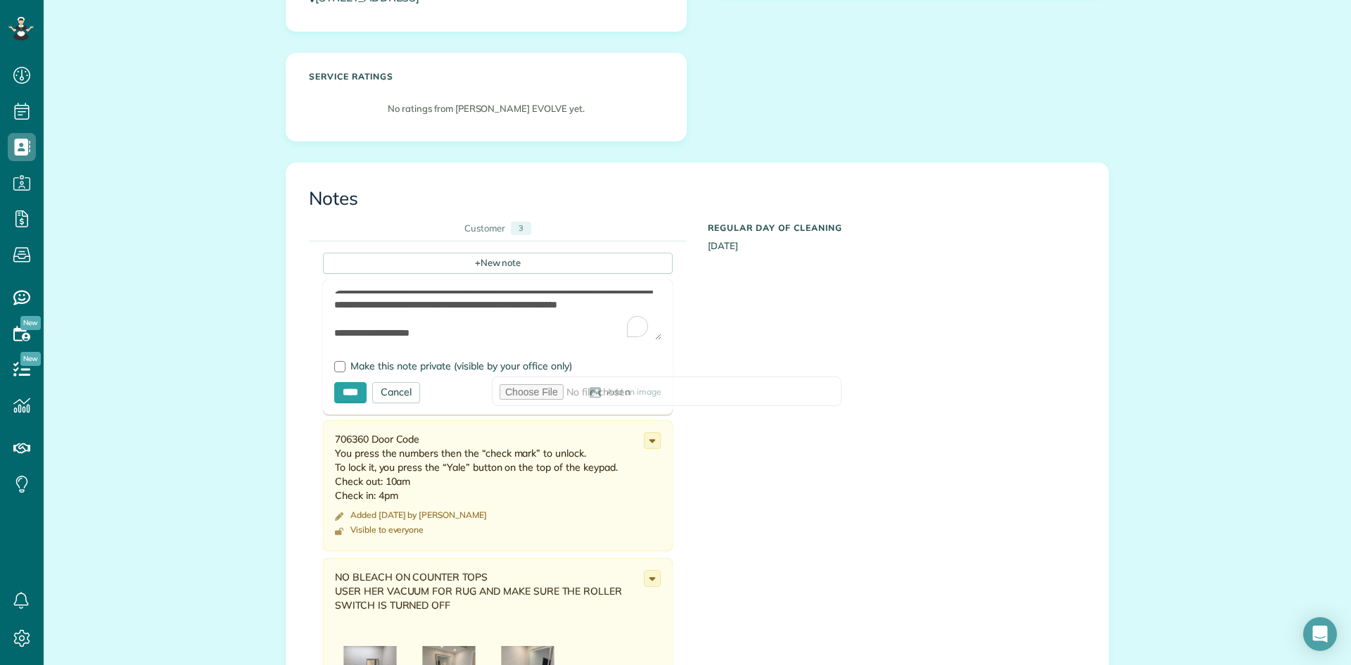
scroll to position [0, 0]
click at [606, 388] on span "Add an image" at bounding box center [633, 392] width 55 height 11
click at [589, 391] on icon at bounding box center [595, 392] width 13 height 11
click at [606, 390] on span "Add an image" at bounding box center [633, 392] width 55 height 11
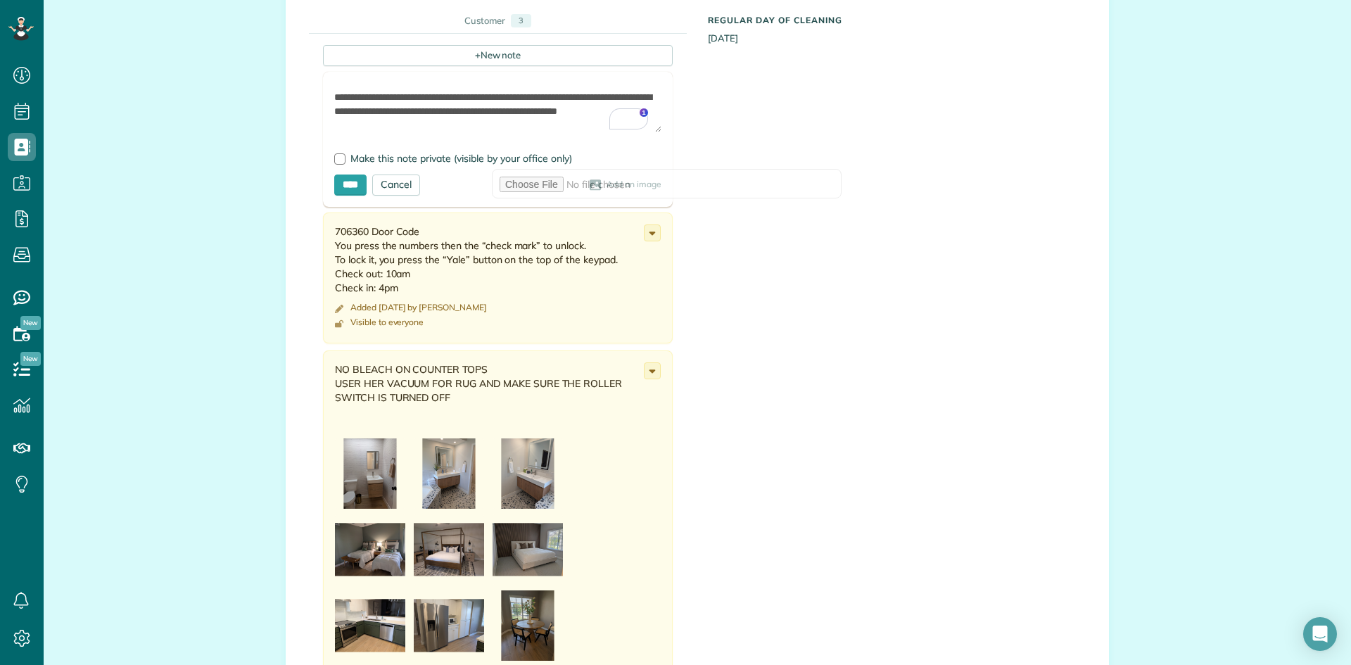
scroll to position [128, 0]
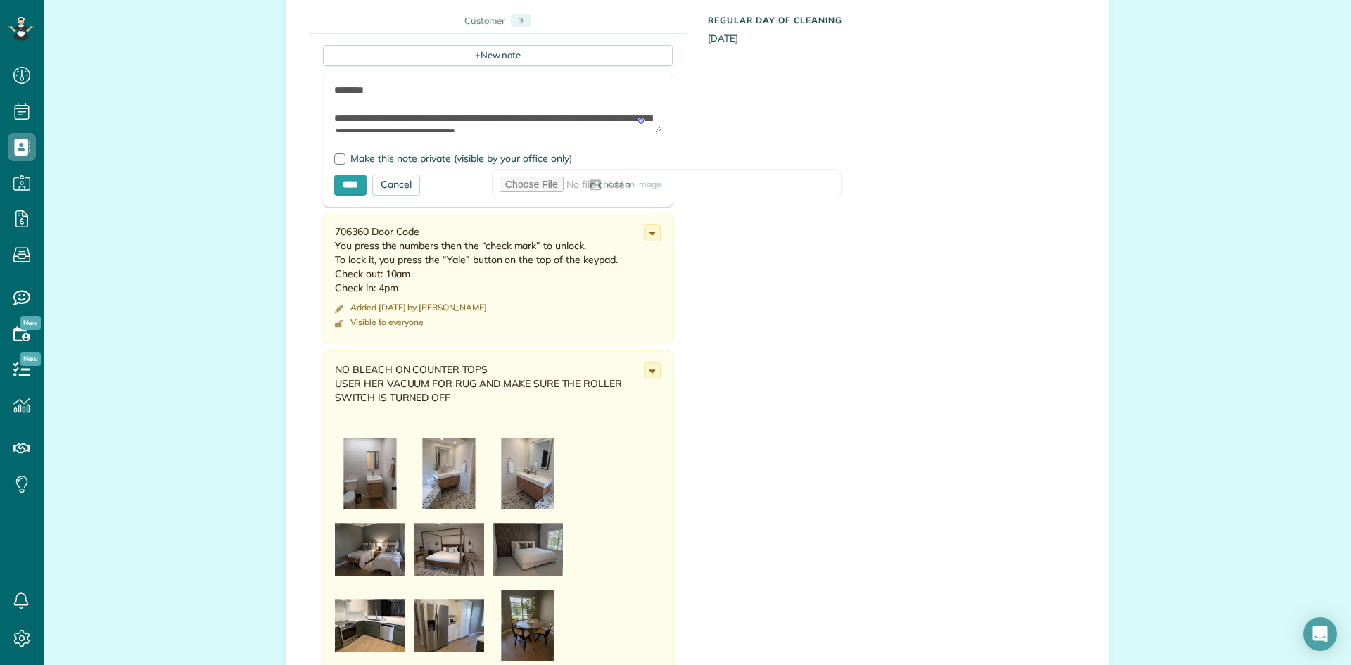
click at [606, 184] on span "Add an image" at bounding box center [633, 184] width 55 height 11
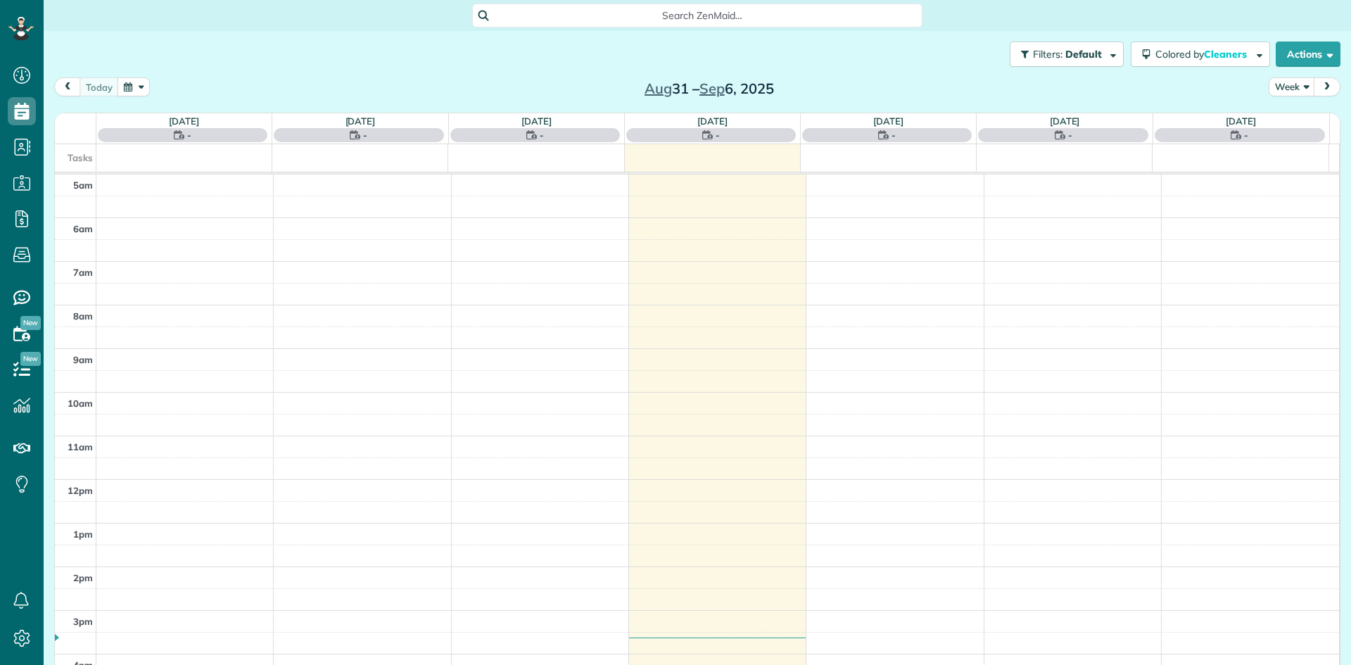
scroll to position [88, 0]
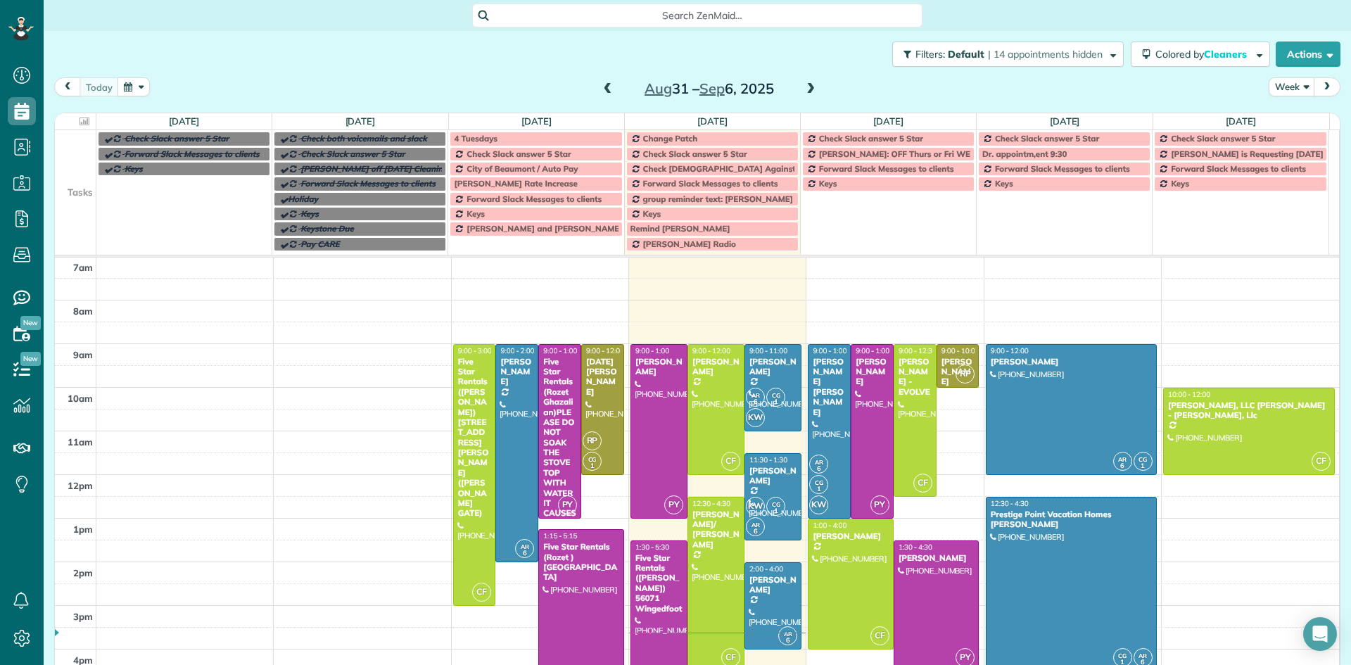
click at [803, 85] on span at bounding box center [810, 89] width 15 height 13
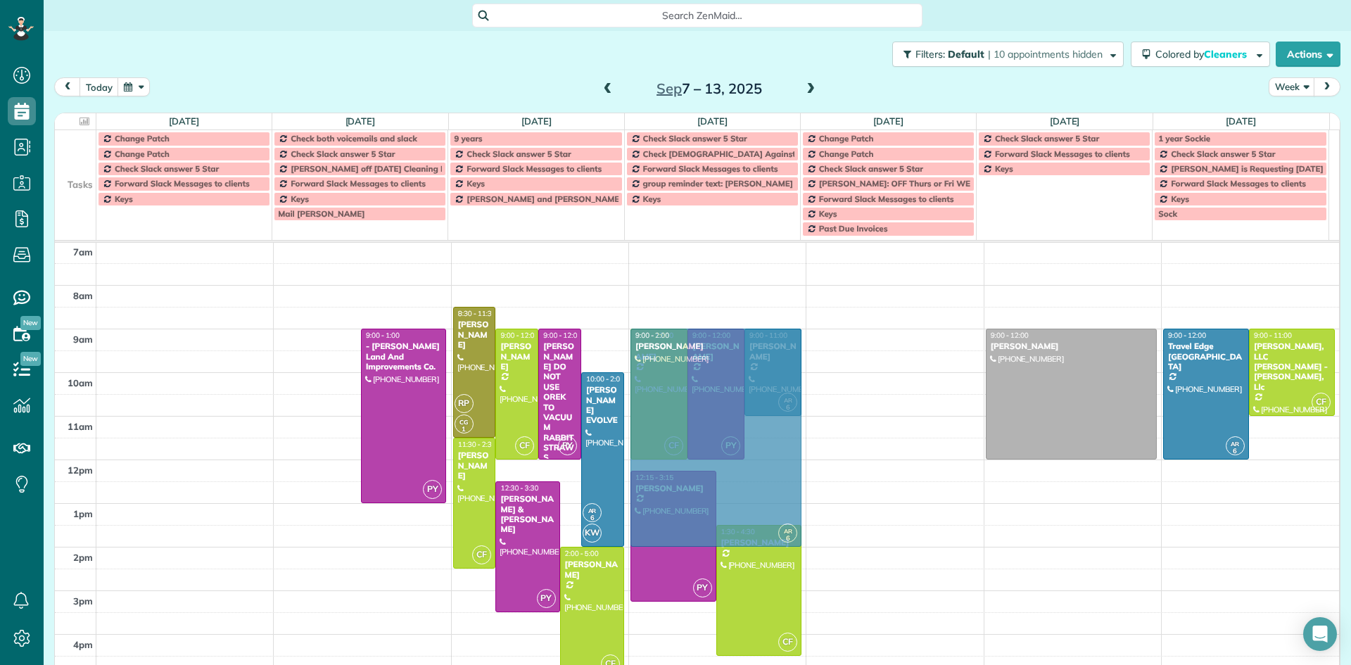
drag, startPoint x: 312, startPoint y: 401, endPoint x: 704, endPoint y: 396, distance: 391.9
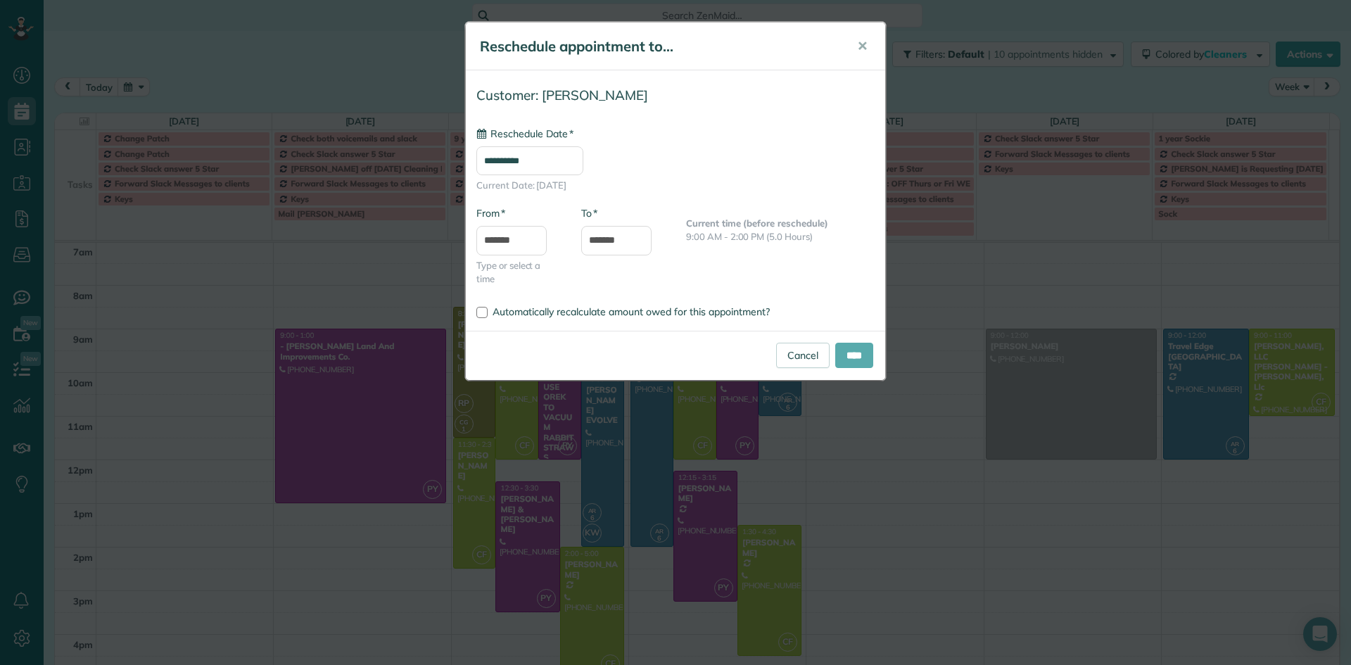
type input "**********"
click at [861, 356] on input "****" at bounding box center [854, 355] width 38 height 25
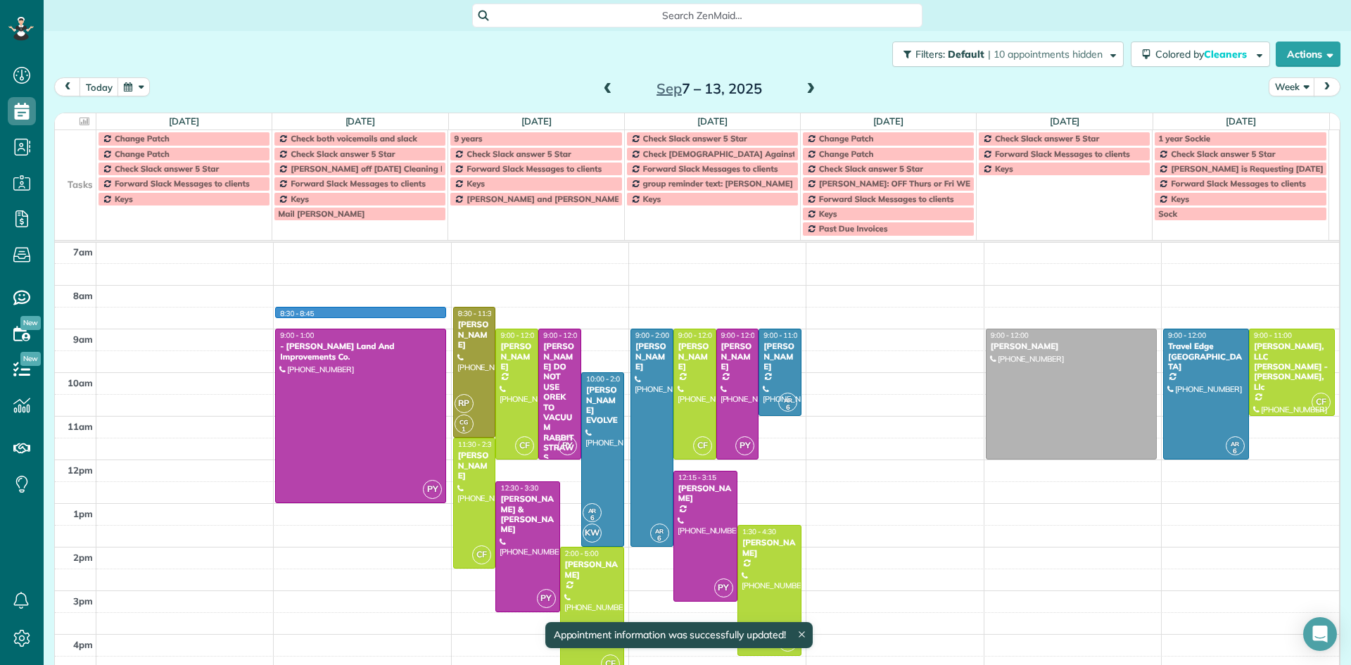
click at [353, 318] on div "5am 6am 7am 8am 9am 10am 11am 12pm 1pm 2pm 3pm 4pm 5pm 6pm 7pm 8pm 9pm 10pm 8:3…" at bounding box center [697, 547] width 1284 height 784
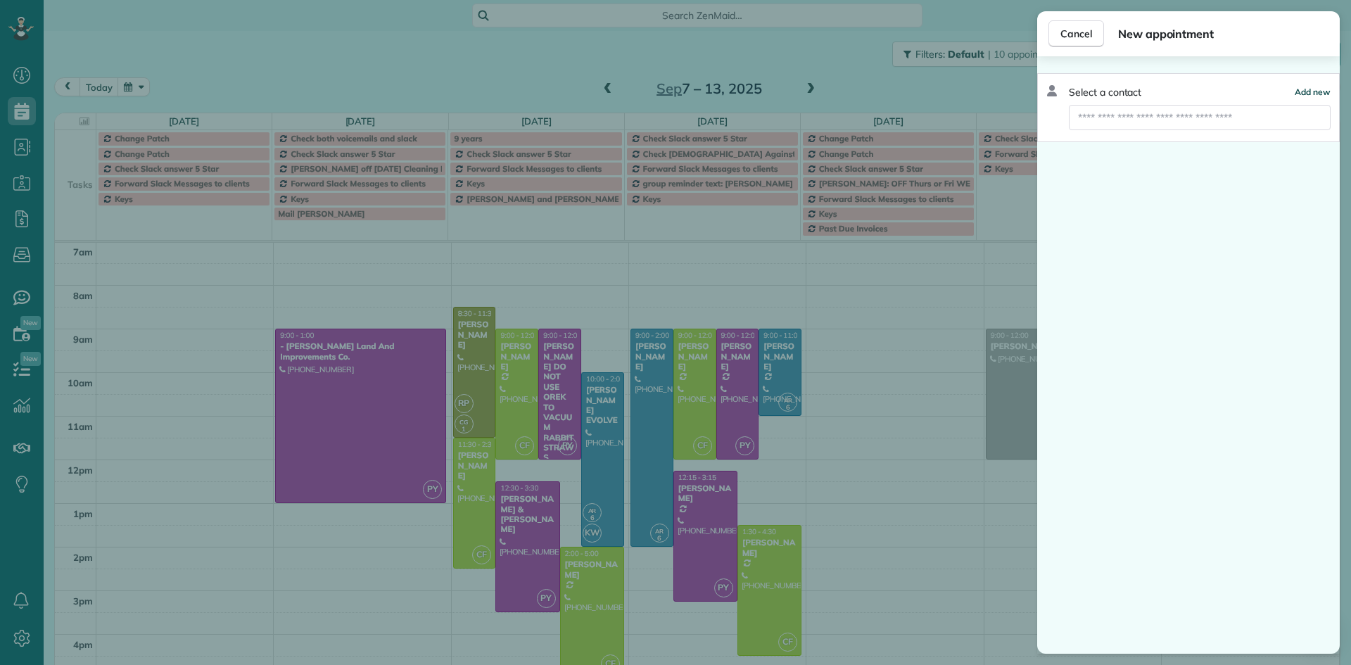
click at [1315, 91] on span "Add new" at bounding box center [1312, 92] width 36 height 11
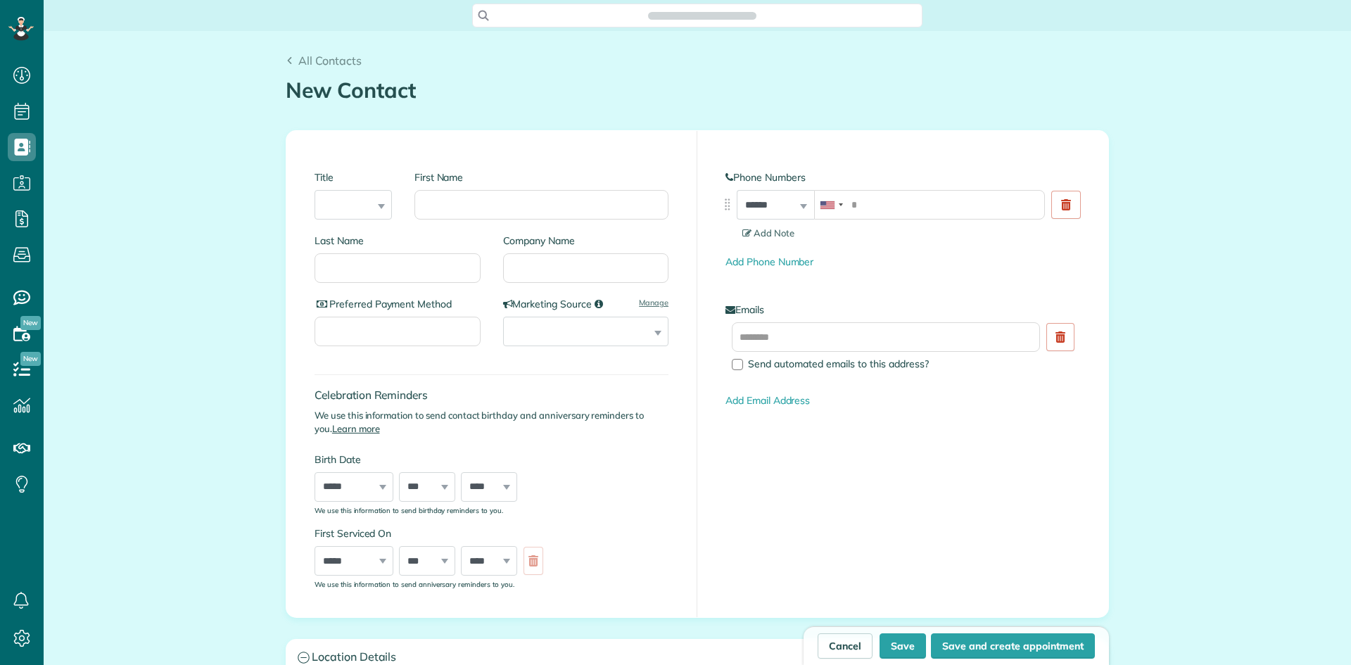
scroll to position [6, 6]
click at [466, 198] on input "First Name" at bounding box center [541, 205] width 254 height 30
type input "*******"
type input "*********"
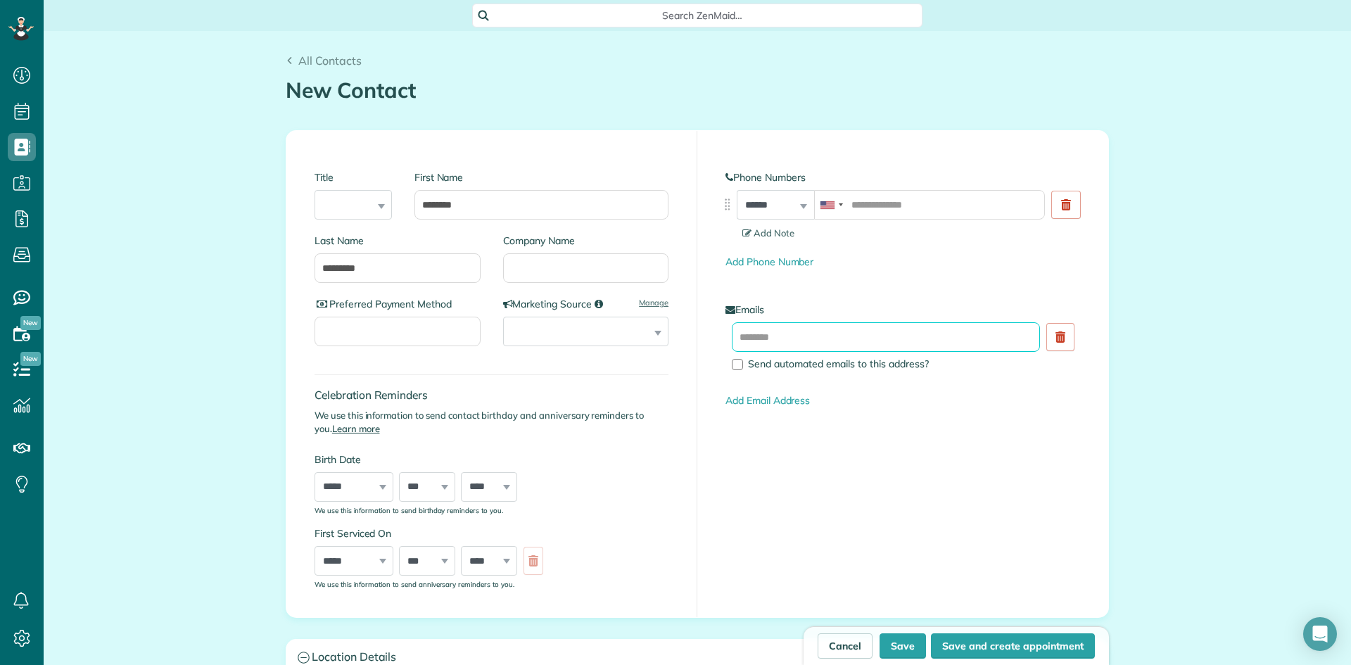
click at [758, 334] on input "text" at bounding box center [886, 337] width 308 height 30
type input "**********"
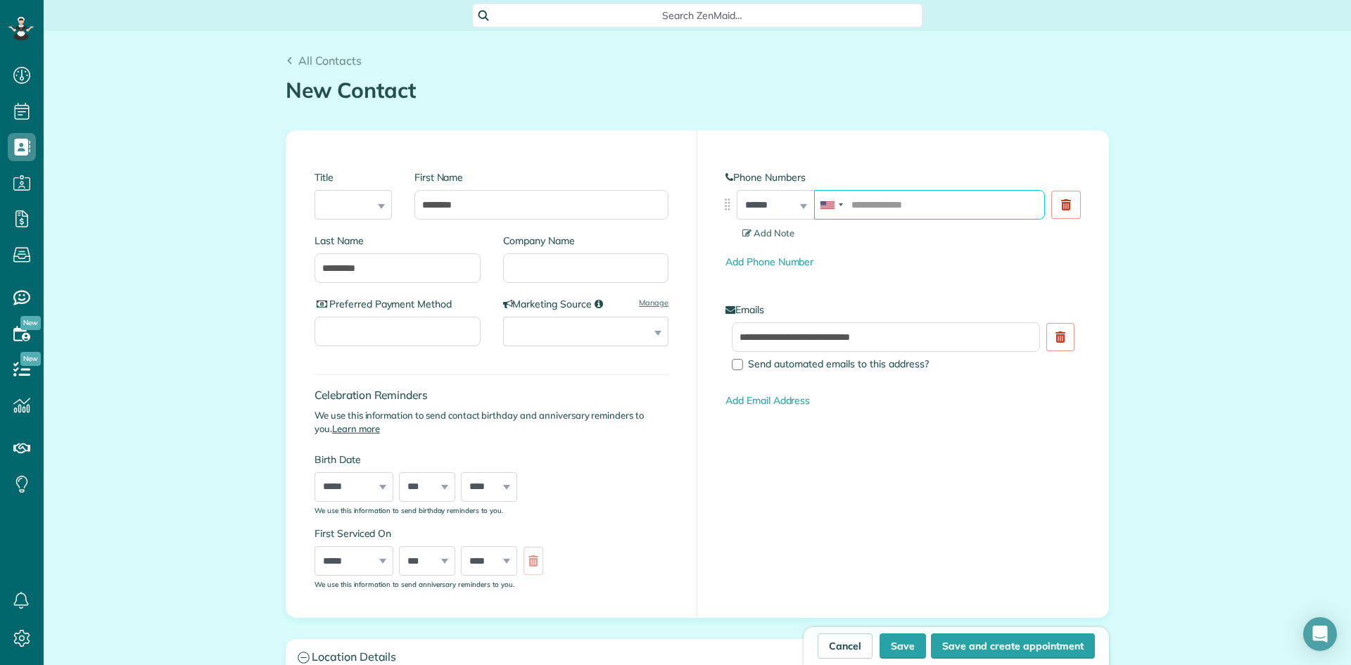
click at [862, 203] on input "tel" at bounding box center [929, 205] width 231 height 30
type input "**********"
click at [697, 495] on div "**********" at bounding box center [902, 373] width 411 height 485
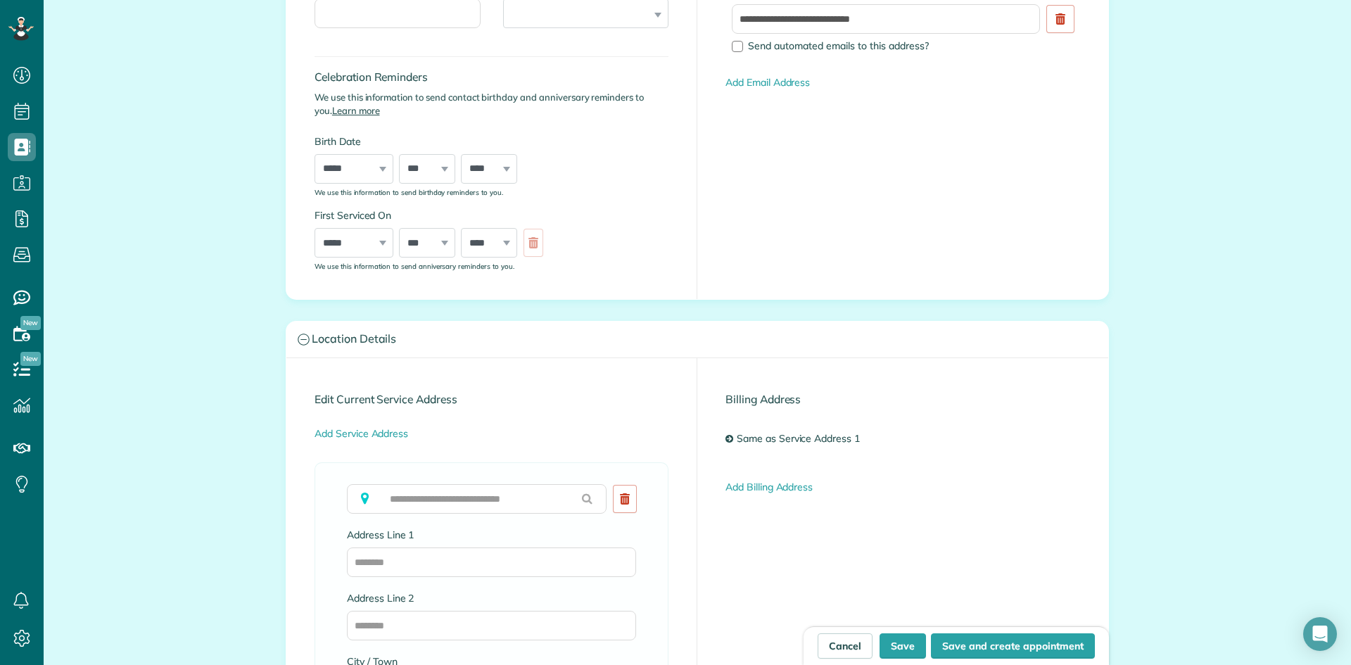
scroll to position [376, 0]
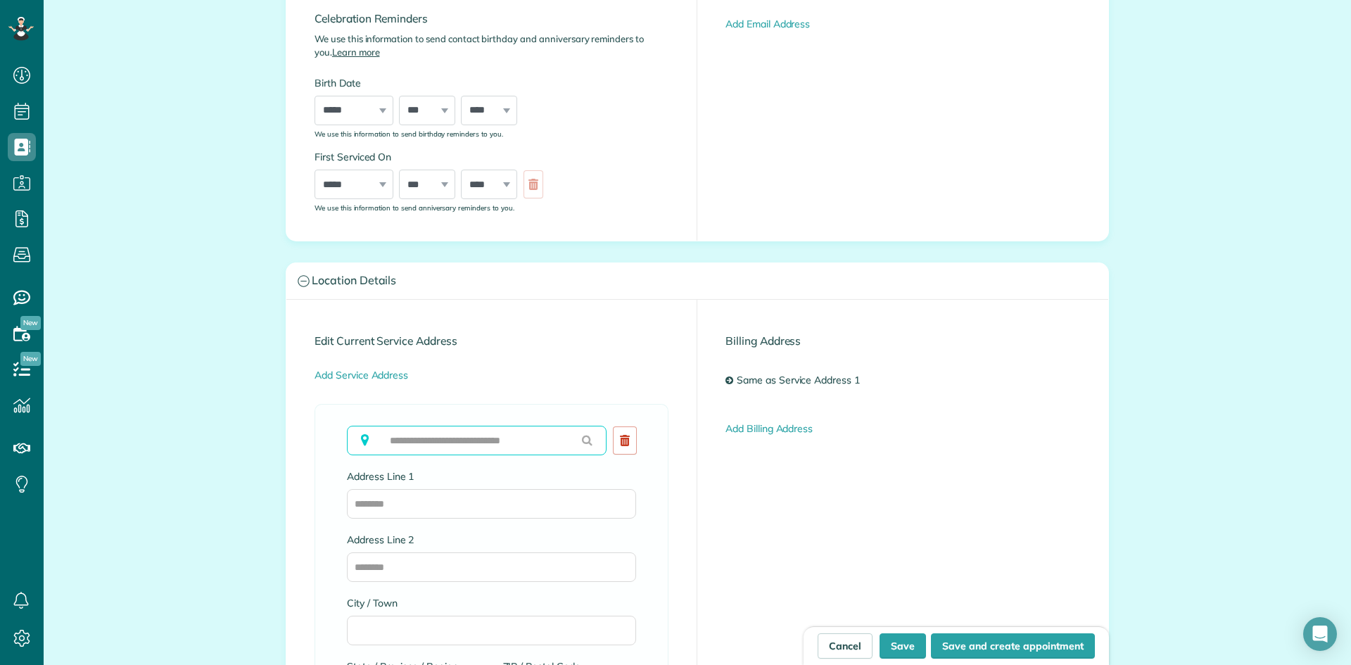
click at [426, 441] on input "text" at bounding box center [477, 441] width 260 height 30
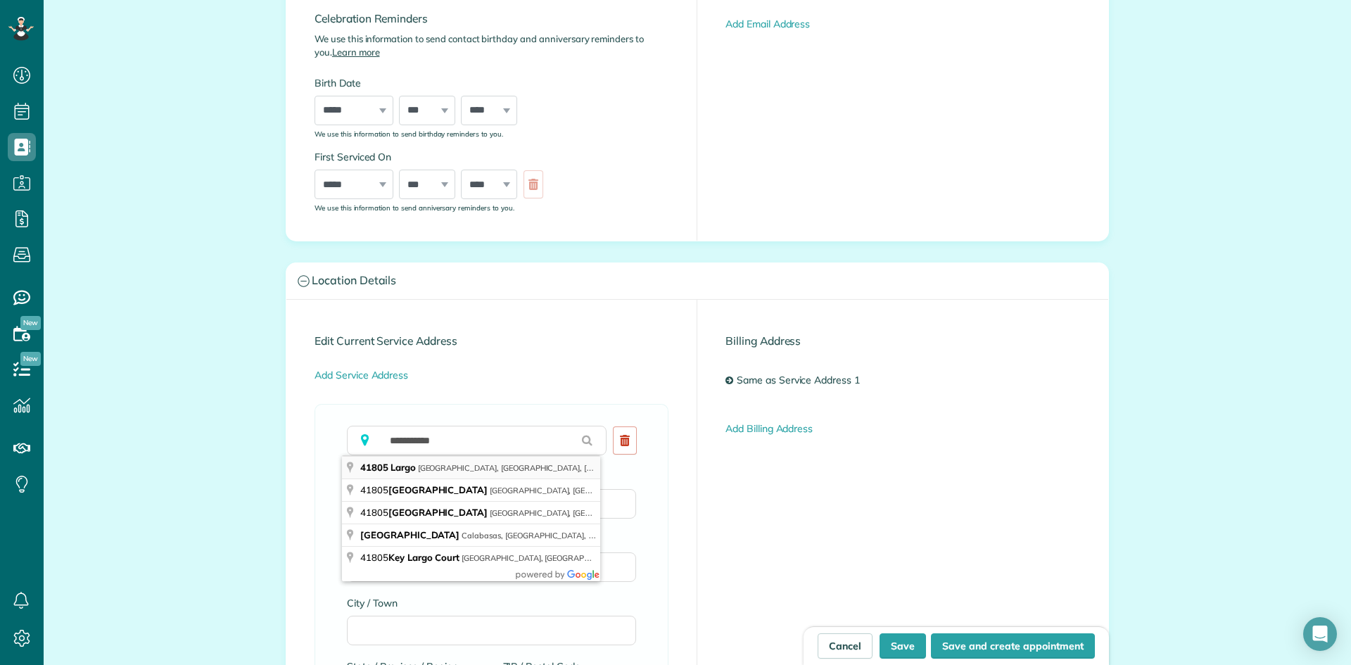
type input "**********"
type input "**"
type input "*****"
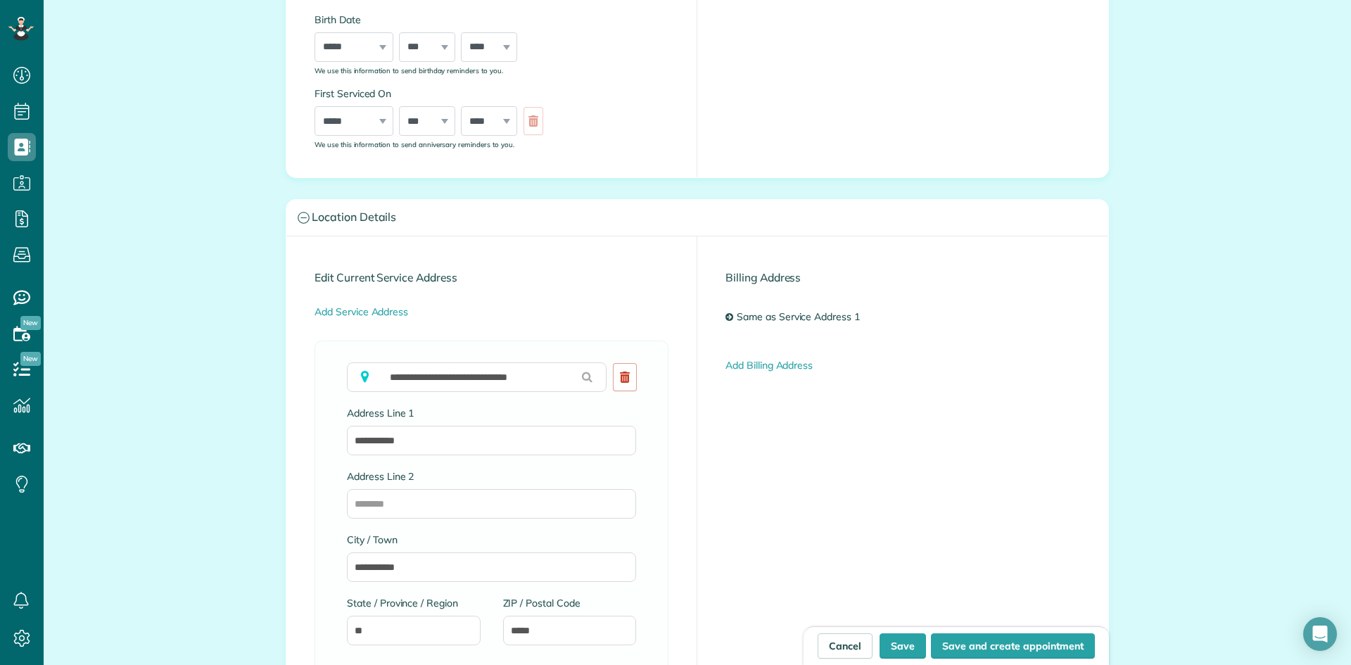
scroll to position [447, 0]
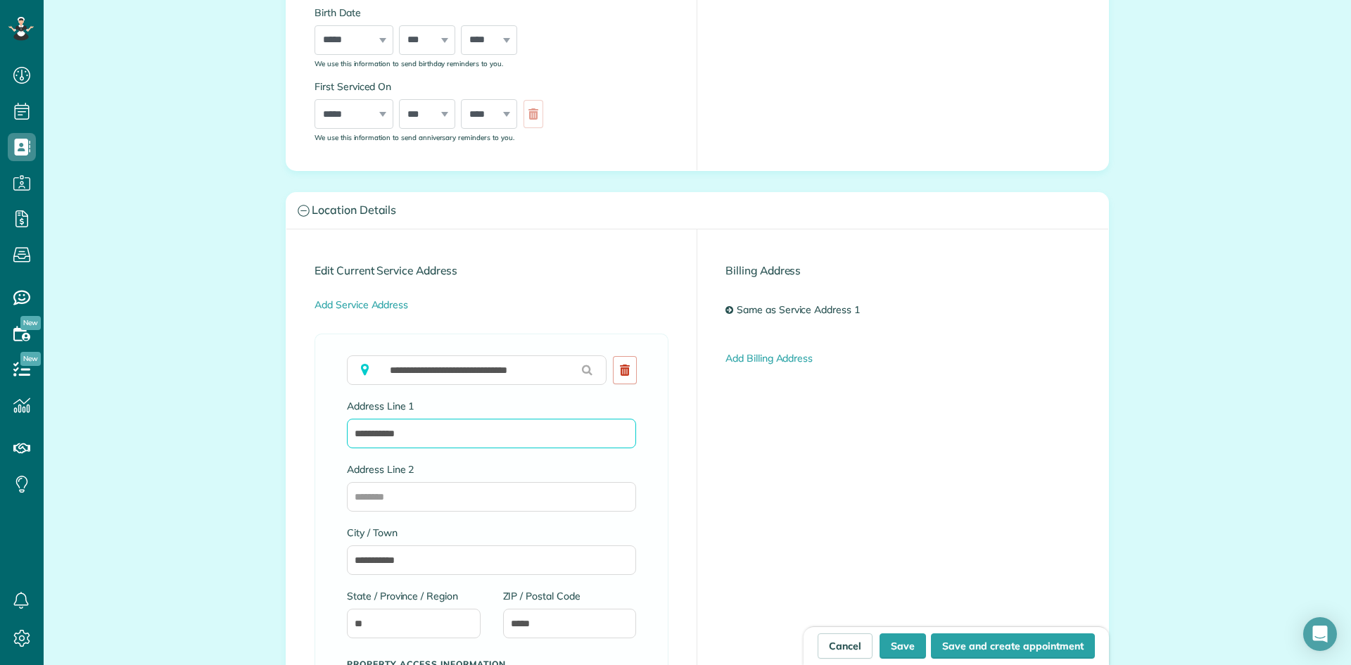
click at [455, 435] on input "**********" at bounding box center [491, 434] width 289 height 30
type input "**********"
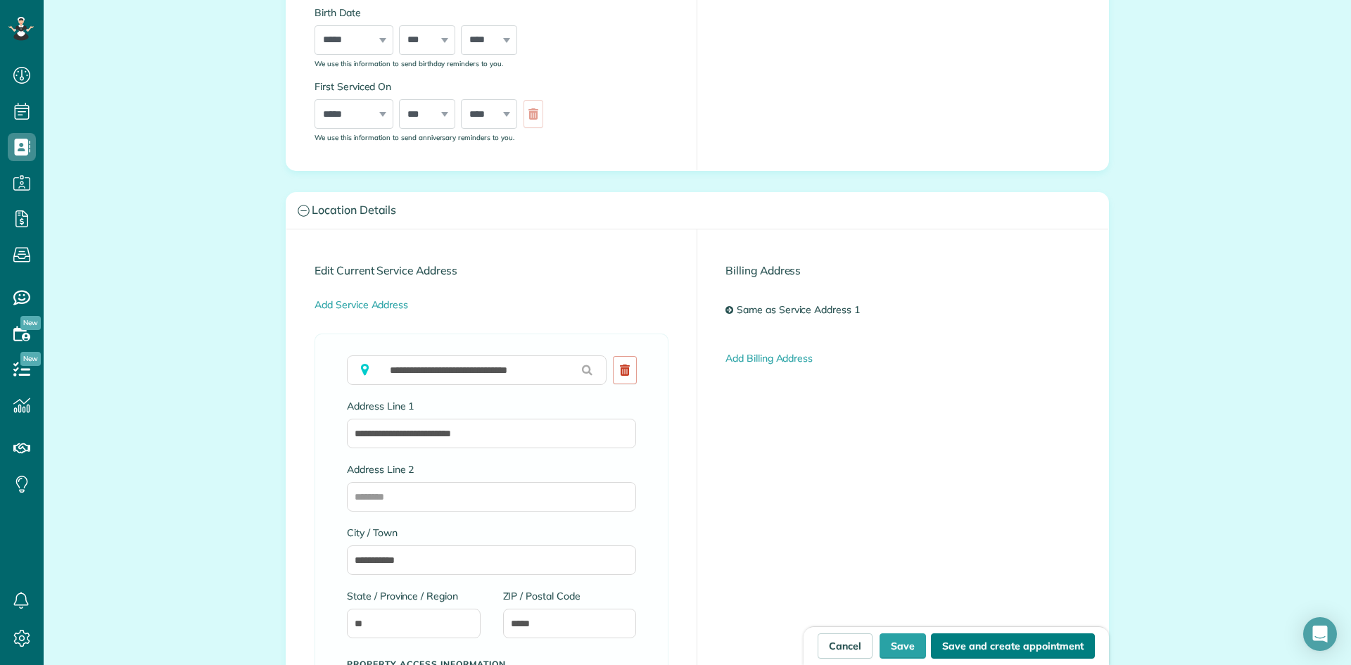
click at [1014, 646] on button "Save and create appointment" at bounding box center [1013, 645] width 164 height 25
type input "**********"
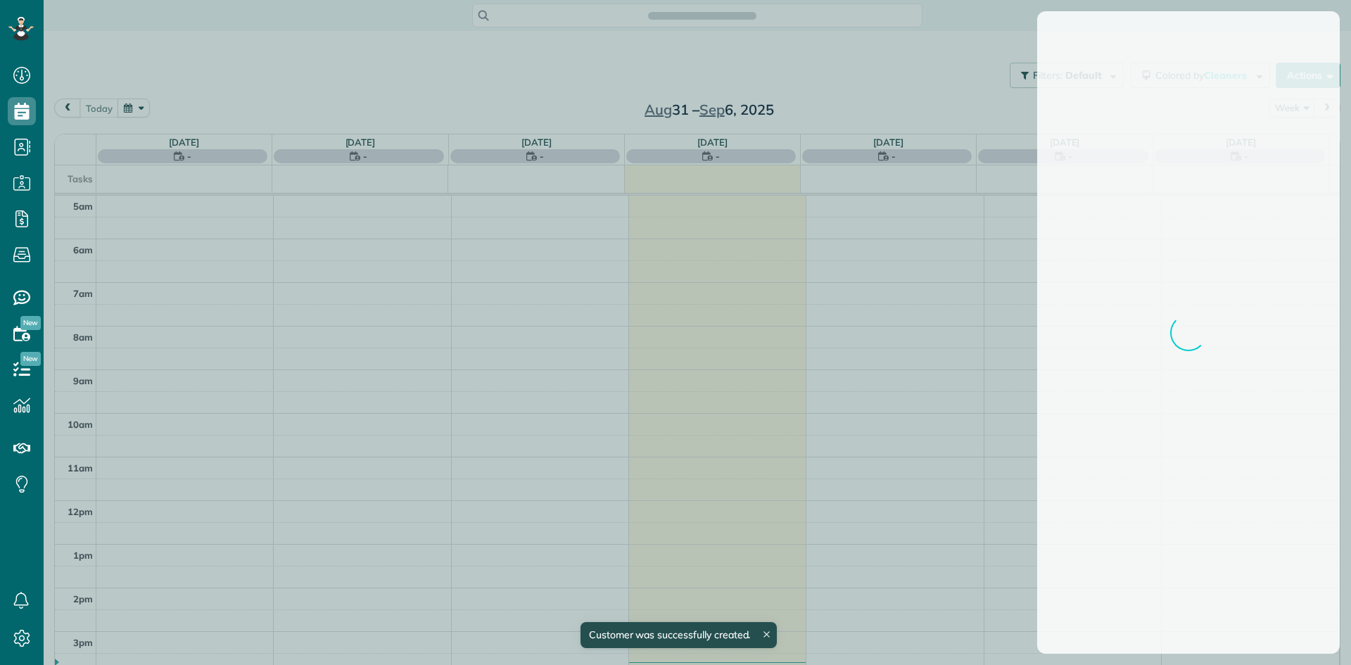
scroll to position [88, 0]
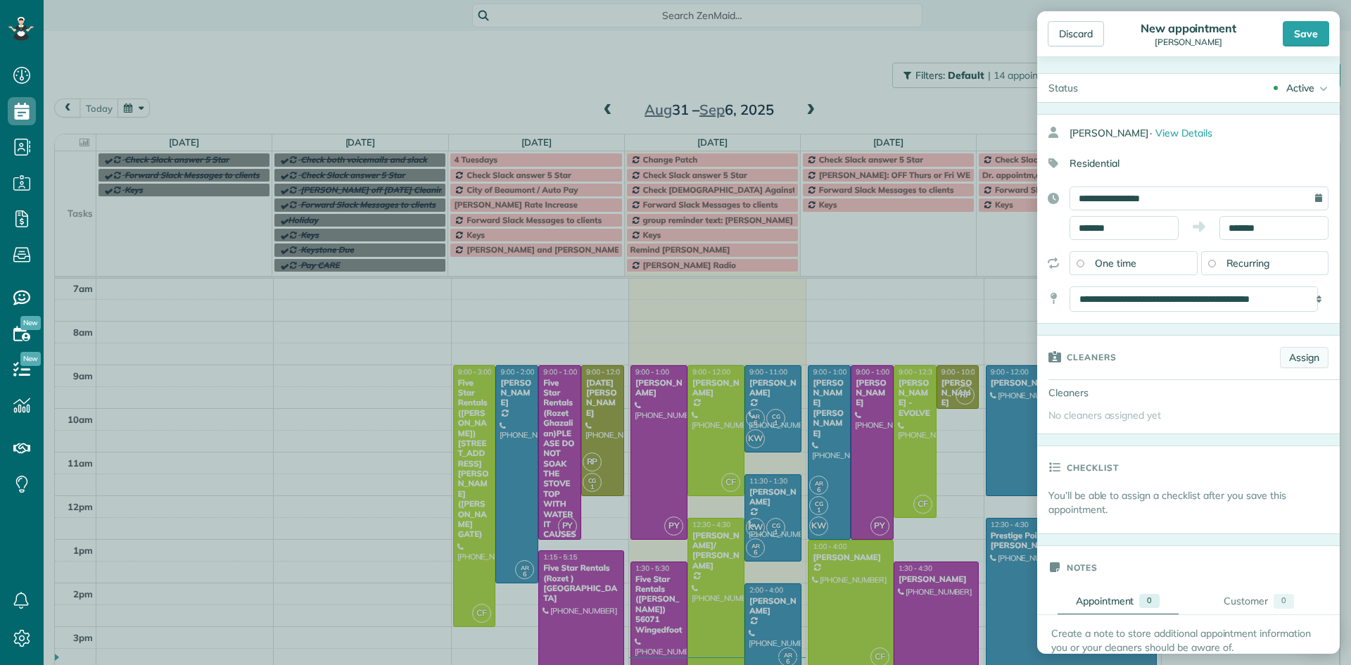
click at [1294, 355] on link "Assign" at bounding box center [1304, 357] width 49 height 21
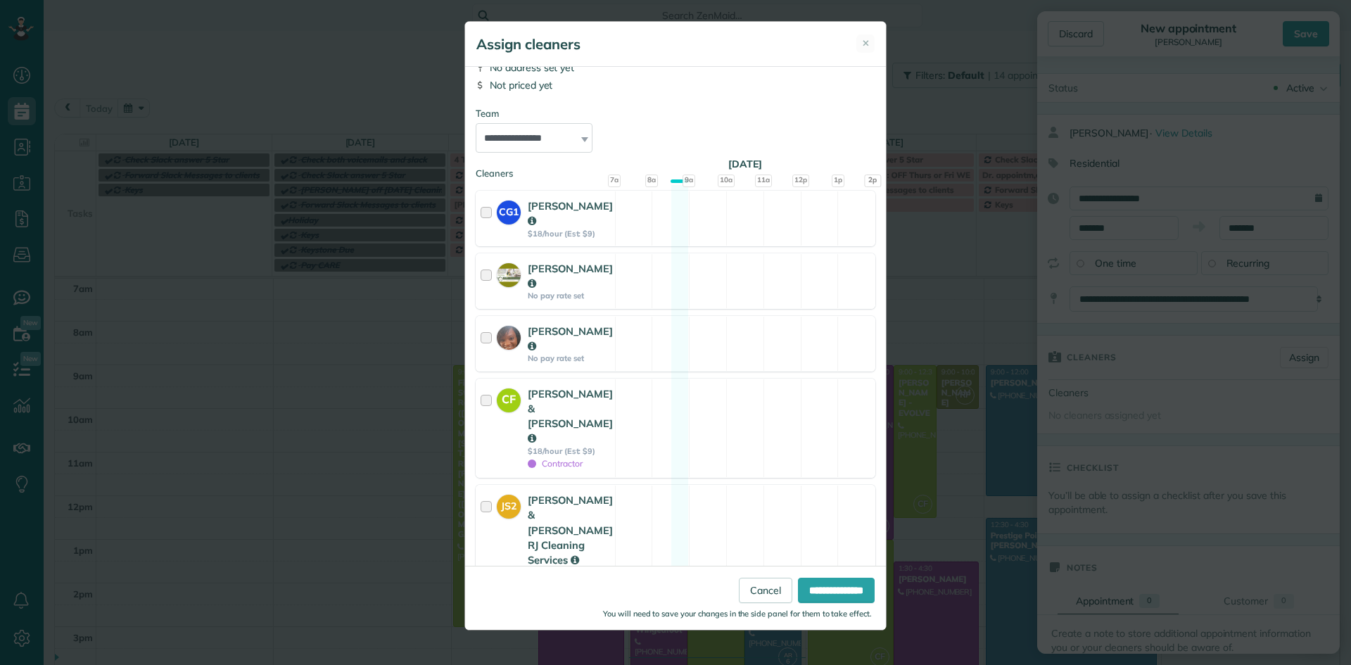
scroll to position [141, 0]
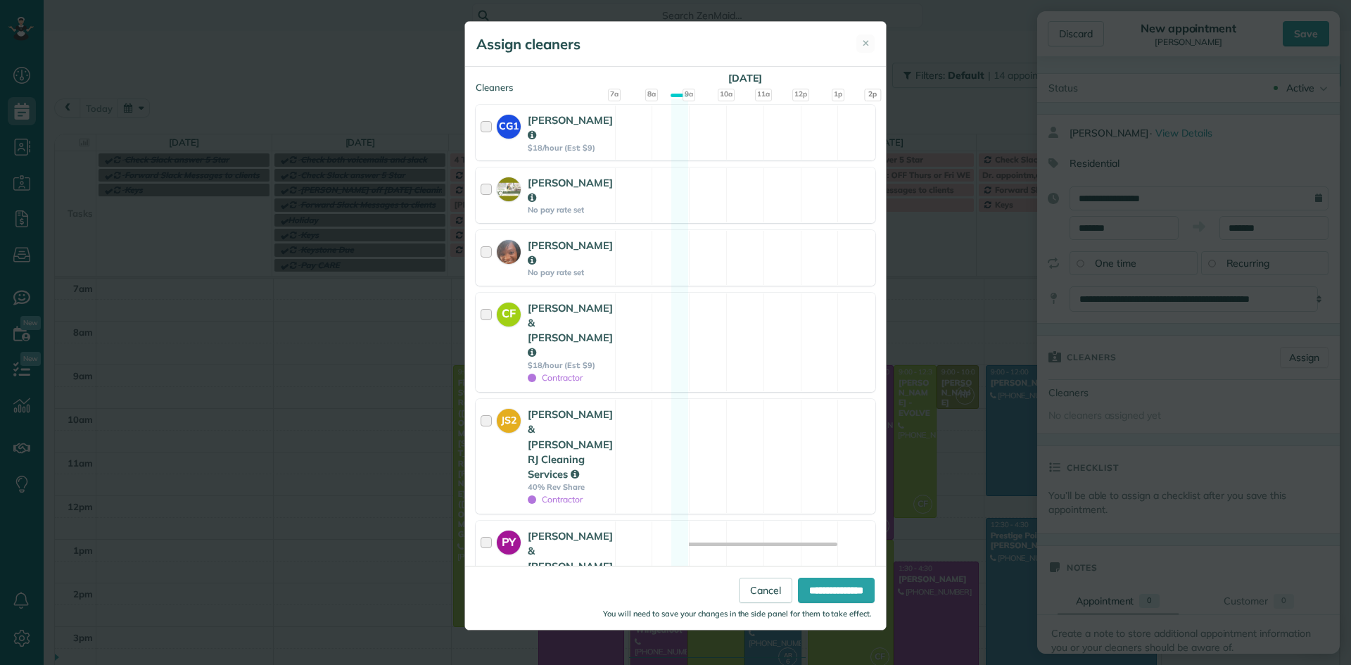
click at [490, 635] on div at bounding box center [489, 662] width 16 height 54
click at [828, 601] on input "**********" at bounding box center [836, 590] width 77 height 25
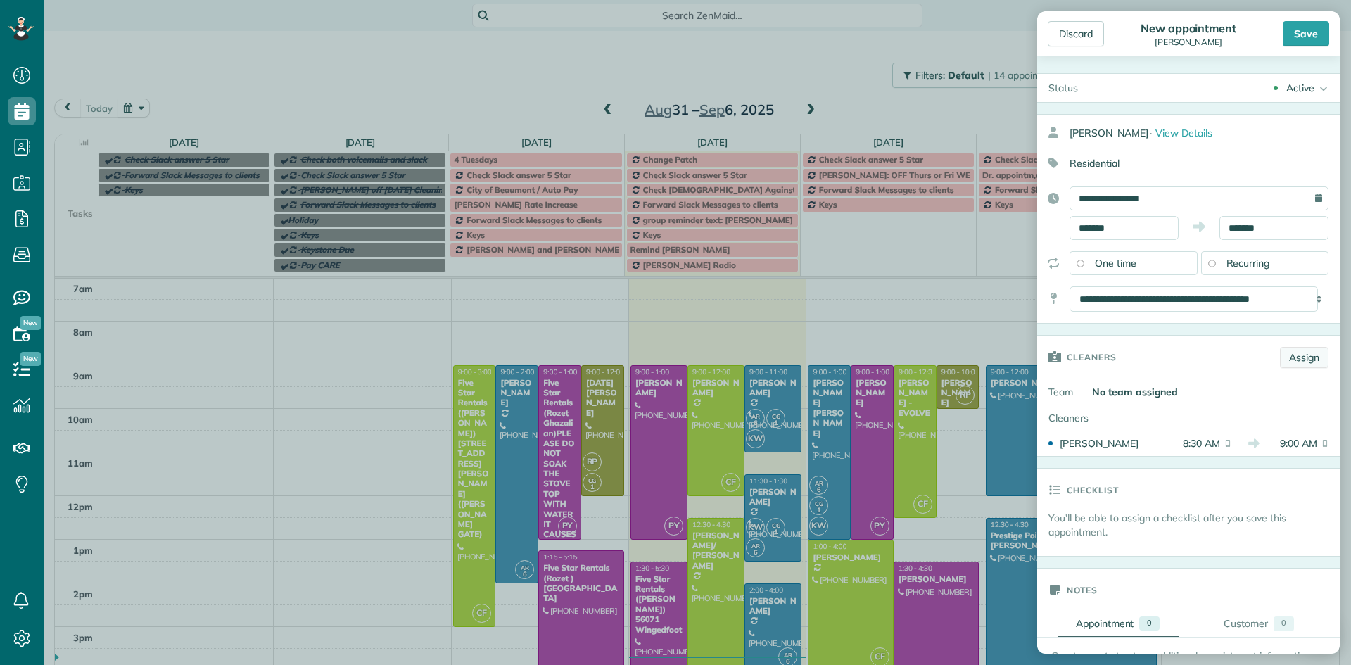
click at [1297, 357] on link "Assign" at bounding box center [1304, 357] width 49 height 21
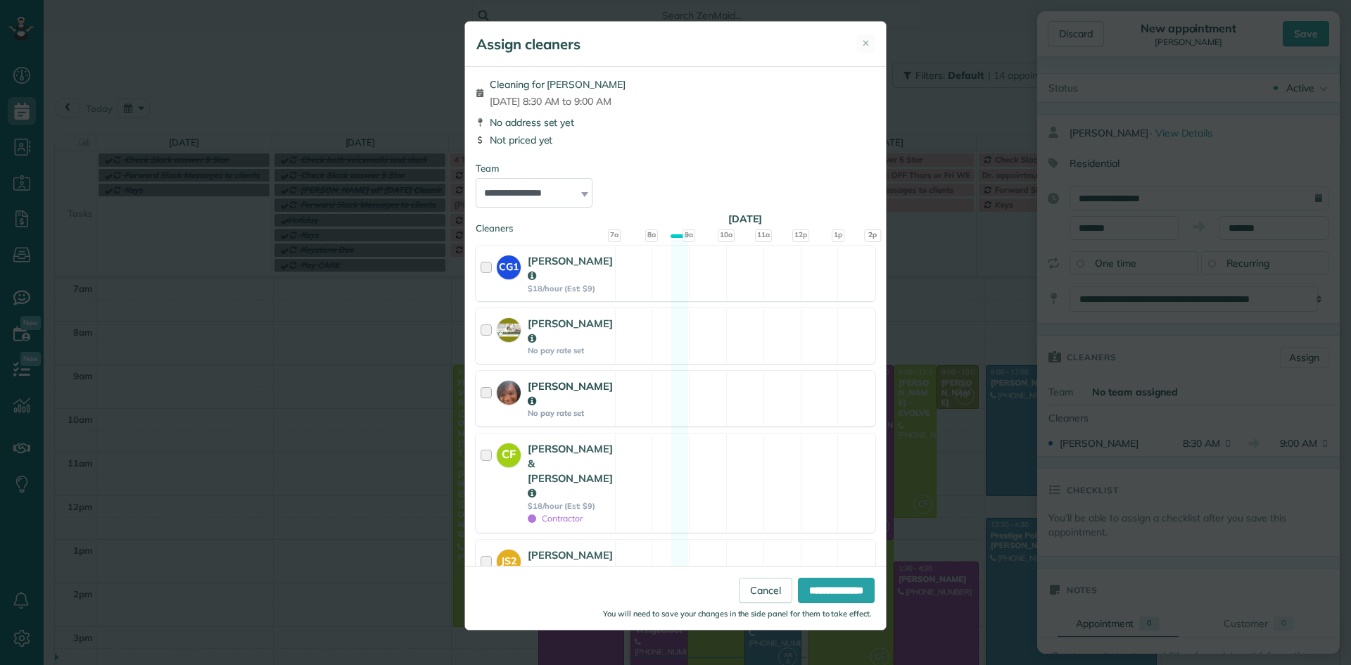
click at [483, 378] on div at bounding box center [489, 398] width 16 height 40
click at [868, 594] on input "**********" at bounding box center [836, 590] width 77 height 25
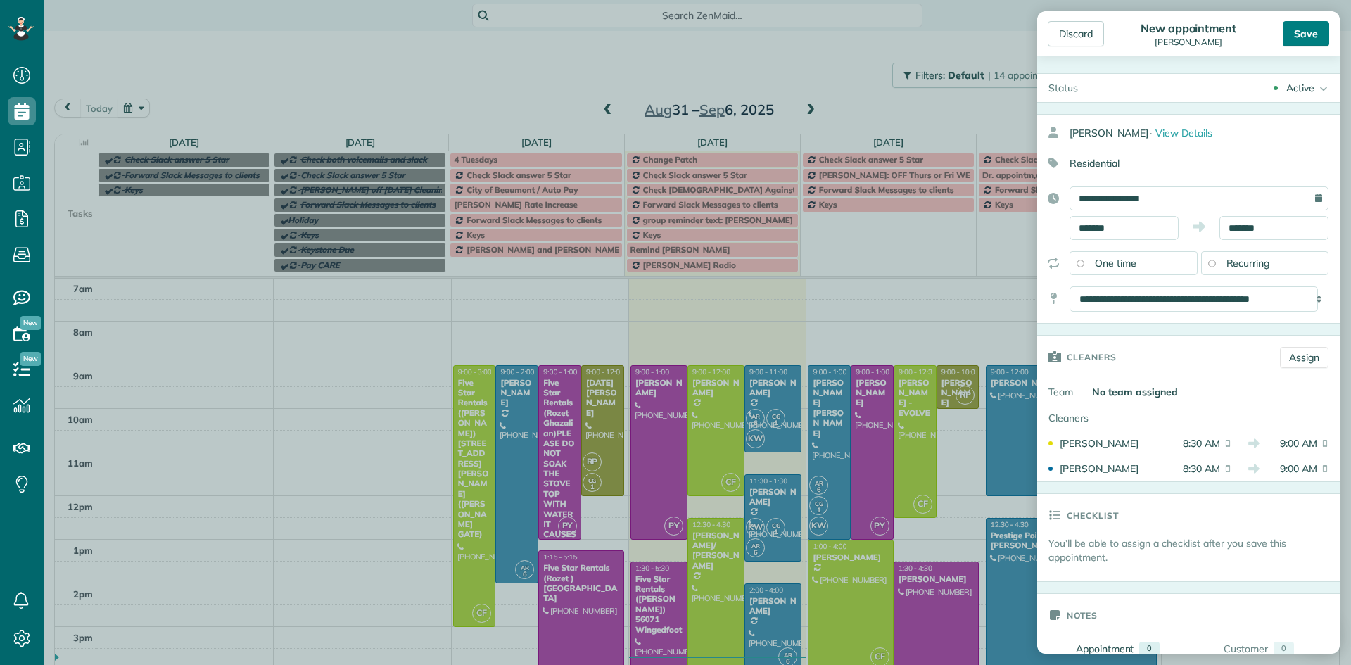
click at [1309, 35] on div "Save" at bounding box center [1306, 33] width 46 height 25
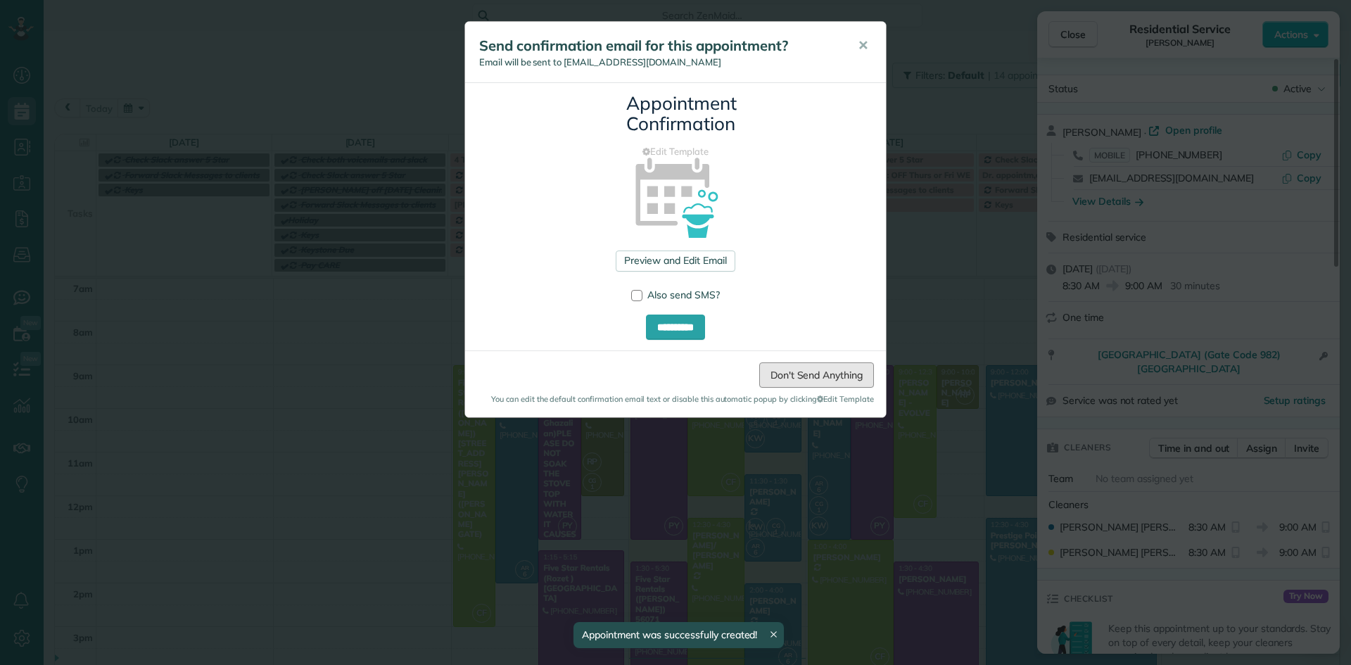
click at [812, 372] on link "Don't Send Anything" at bounding box center [816, 374] width 115 height 25
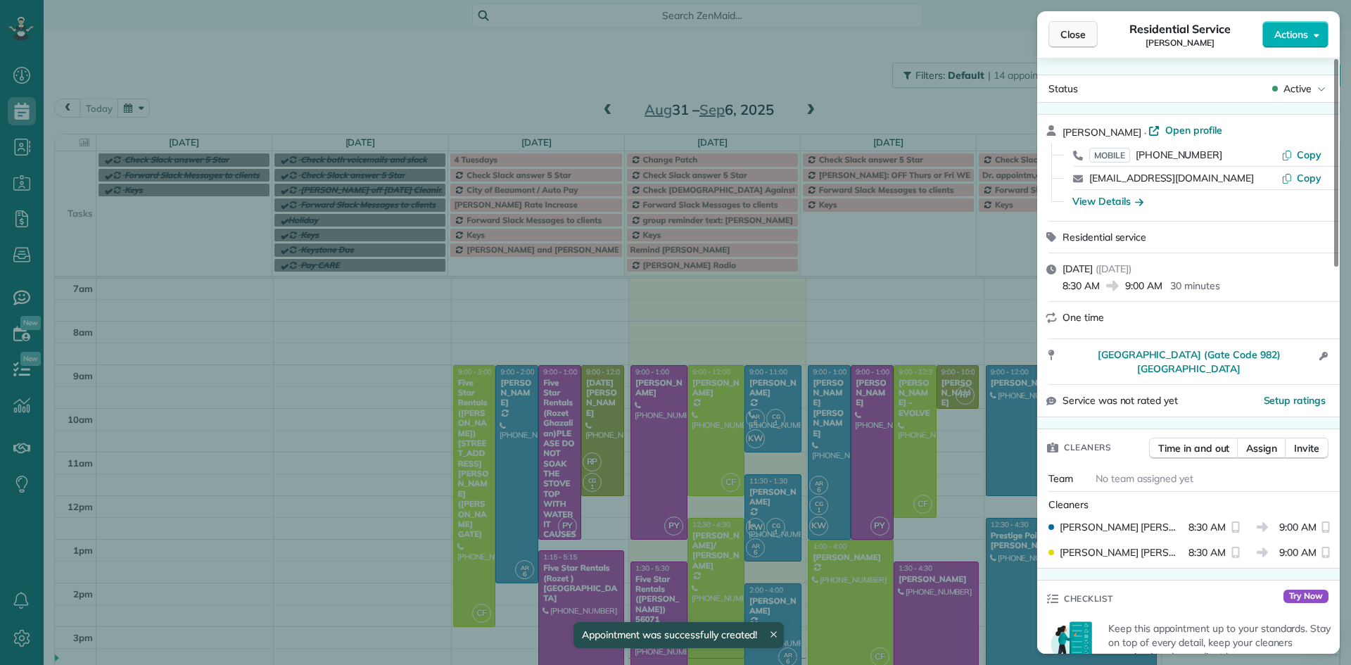
click at [1071, 33] on span "Close" at bounding box center [1072, 34] width 25 height 14
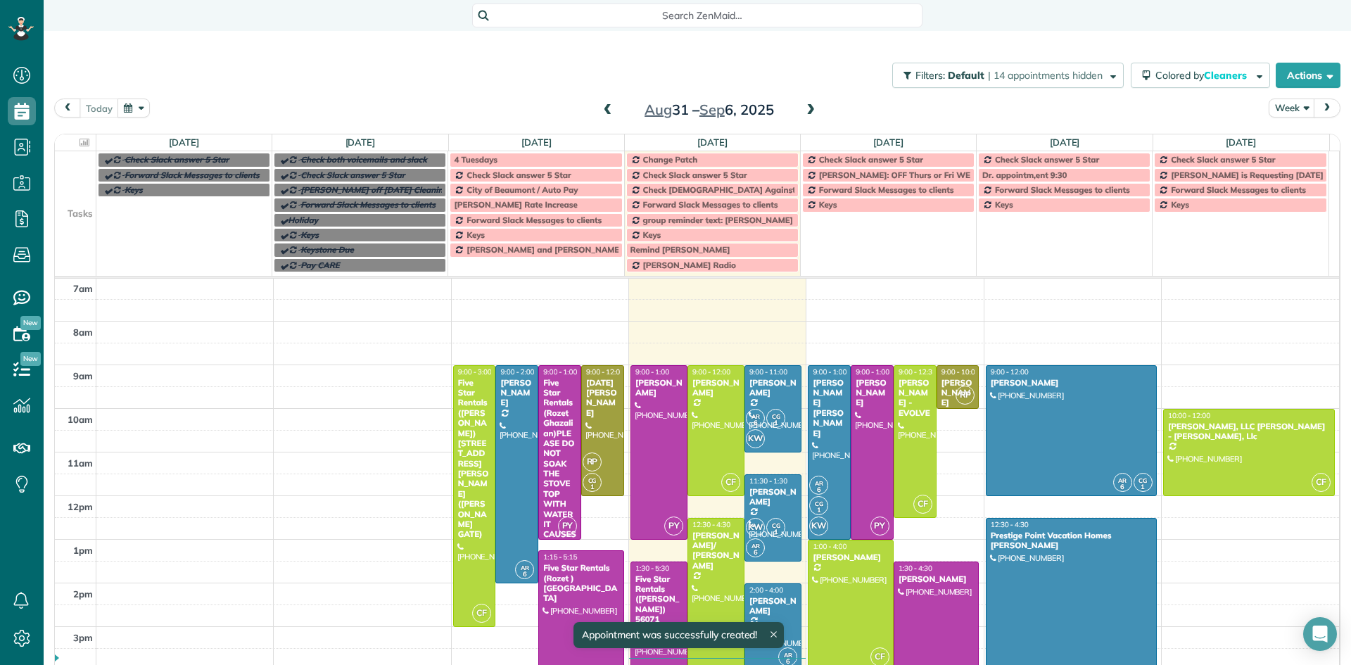
click at [803, 111] on span at bounding box center [810, 110] width 15 height 13
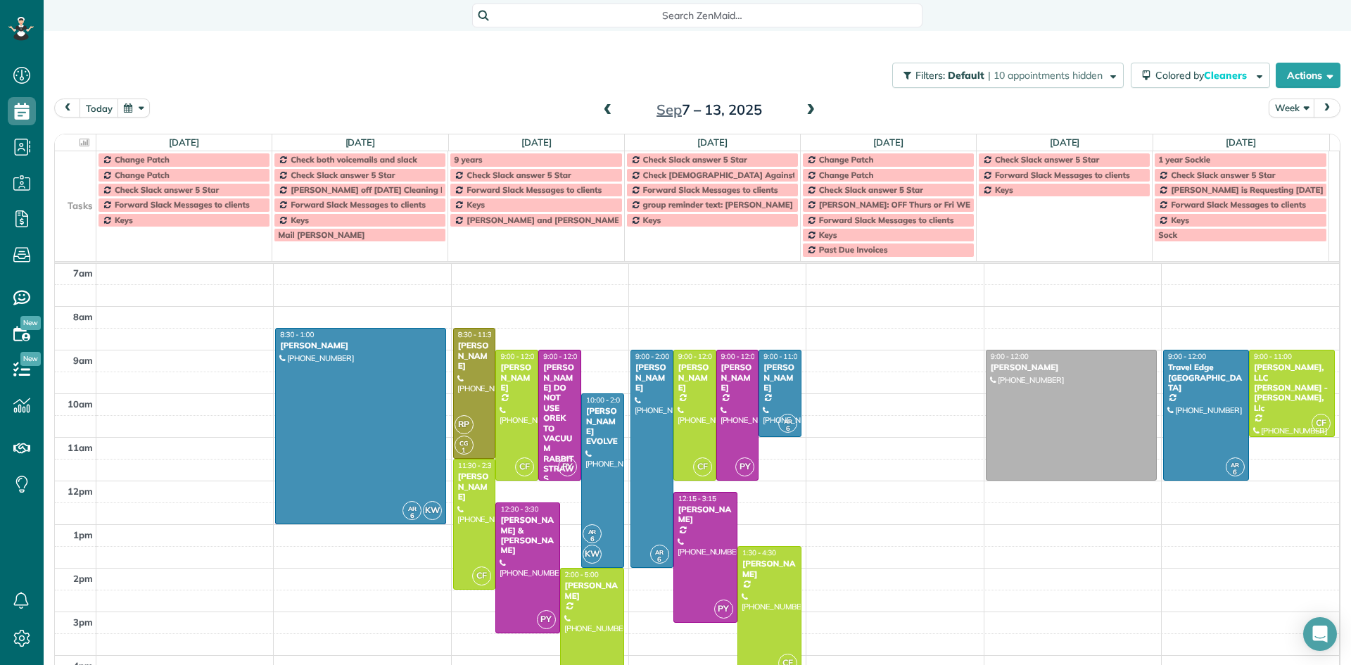
drag, startPoint x: 362, startPoint y: 347, endPoint x: 340, endPoint y: 514, distance: 168.9
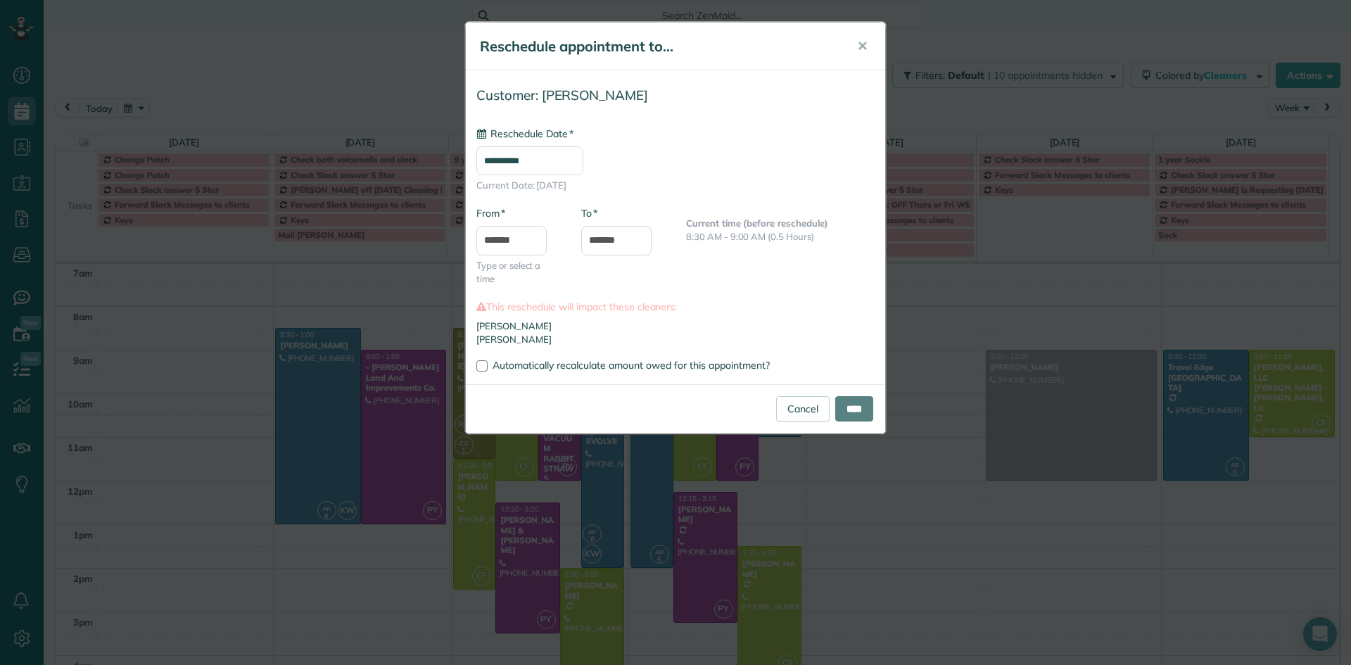
type input "**********"
click at [514, 239] on input "*******" at bounding box center [511, 241] width 70 height 30
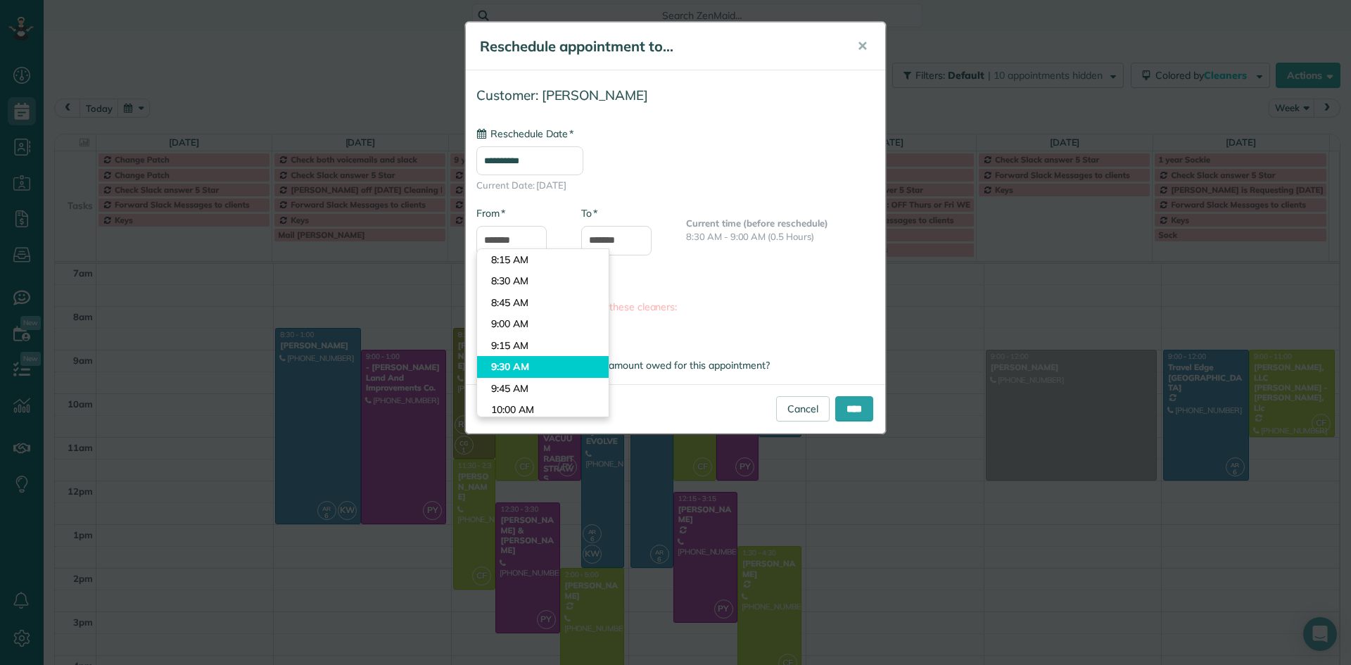
type input "*******"
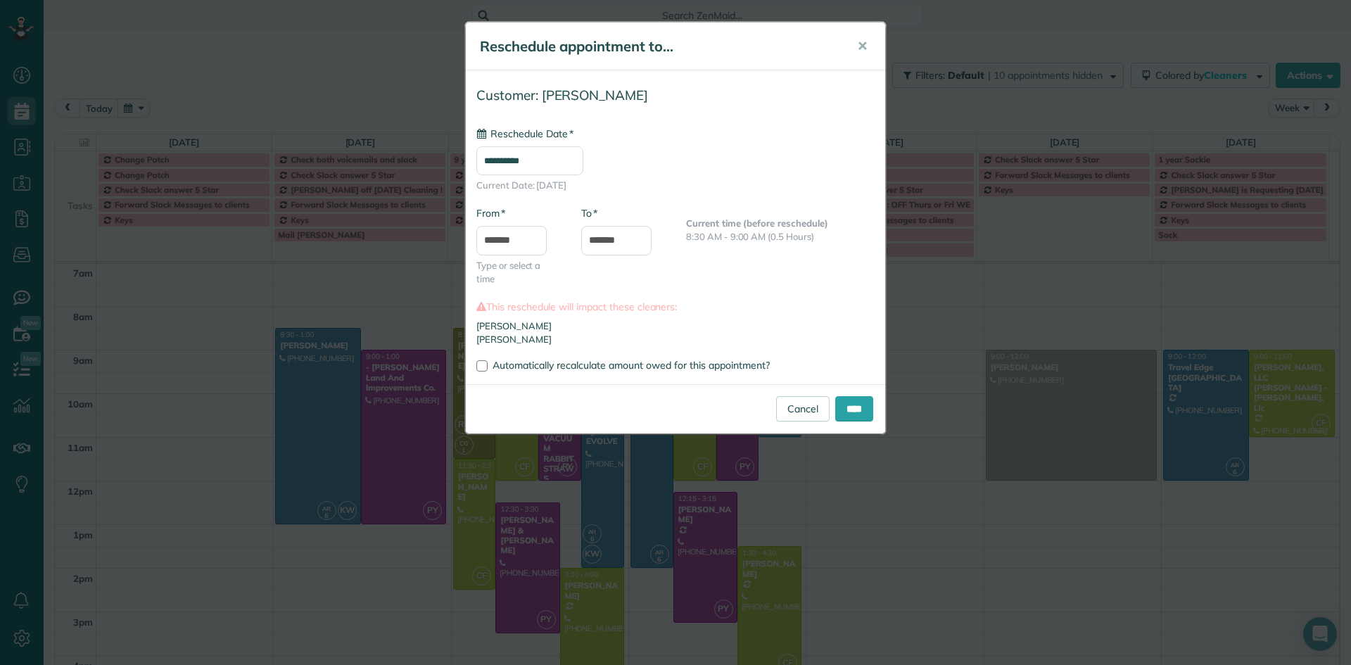
click at [528, 367] on body "Dashboard Scheduling Calendar View List View Dispatch View - Weekly scheduling …" at bounding box center [675, 332] width 1351 height 665
click at [621, 239] on input "*******" at bounding box center [616, 241] width 70 height 30
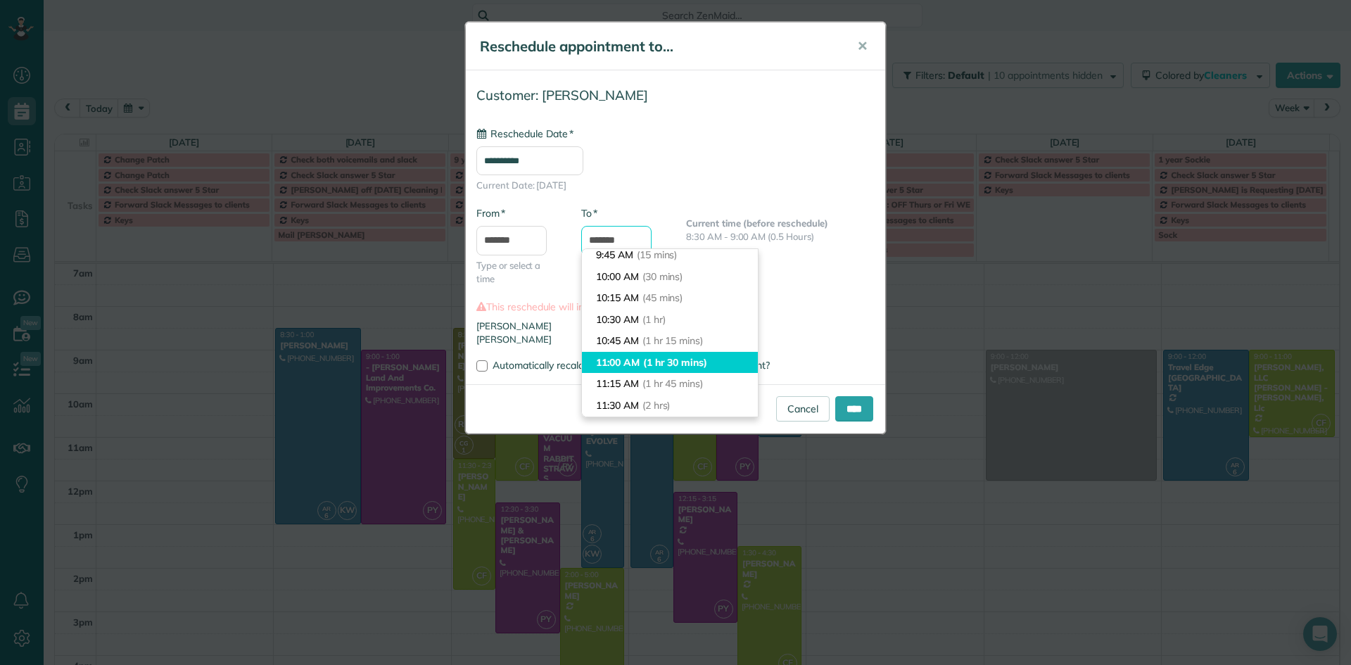
scroll to position [47, 0]
drag, startPoint x: 608, startPoint y: 237, endPoint x: 500, endPoint y: 220, distance: 109.0
click at [502, 222] on div "**********" at bounding box center [675, 217] width 419 height 272
type input "********"
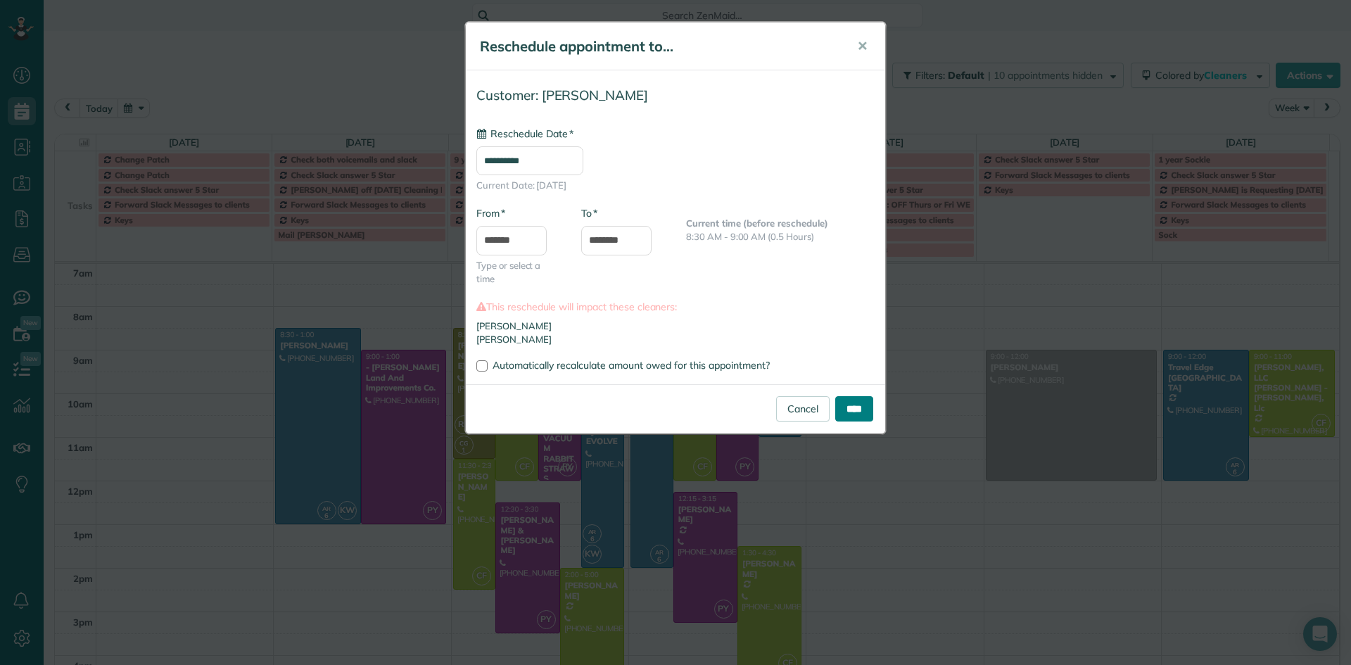
click at [855, 409] on input "****" at bounding box center [854, 408] width 38 height 25
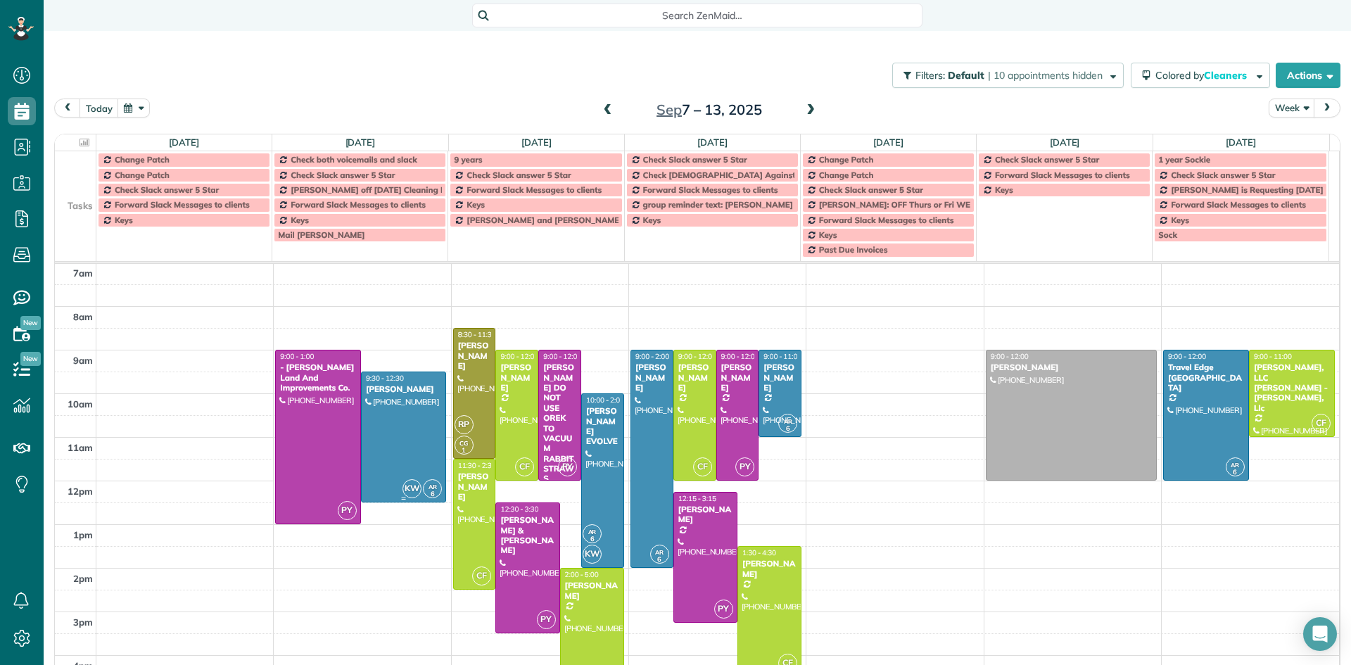
click at [421, 451] on div at bounding box center [404, 436] width 84 height 129
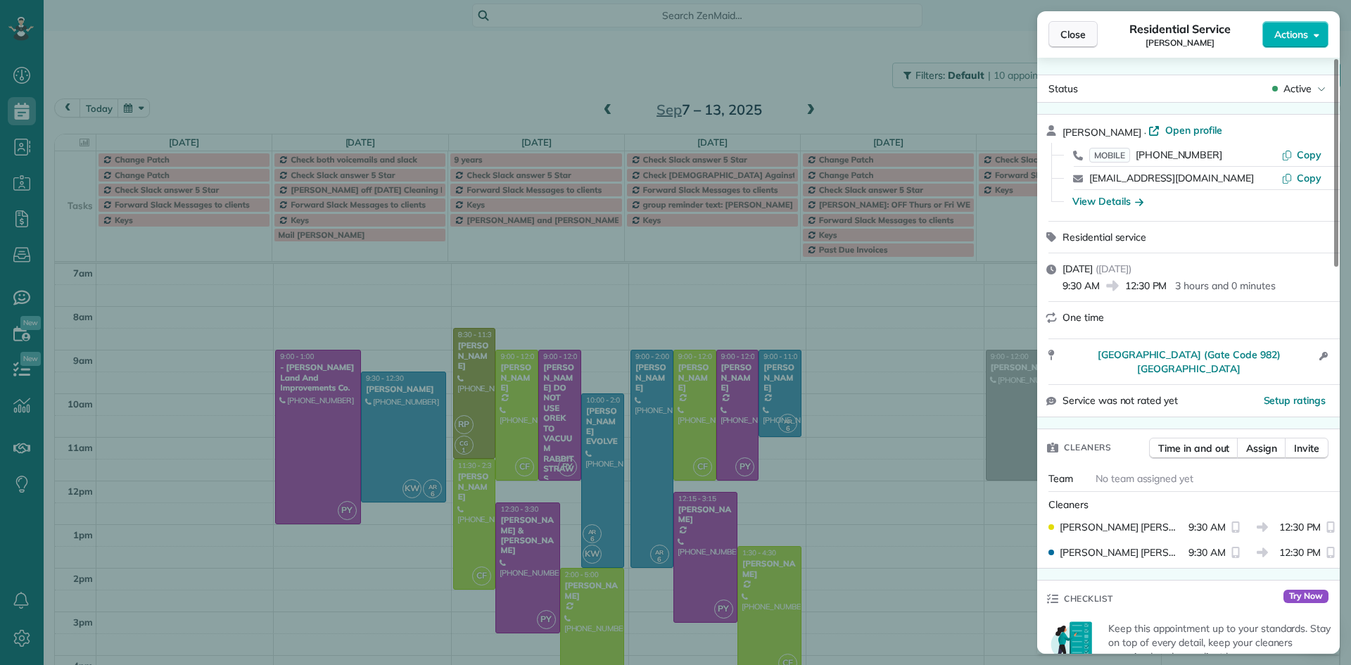
click at [1086, 38] on button "Close" at bounding box center [1072, 34] width 49 height 27
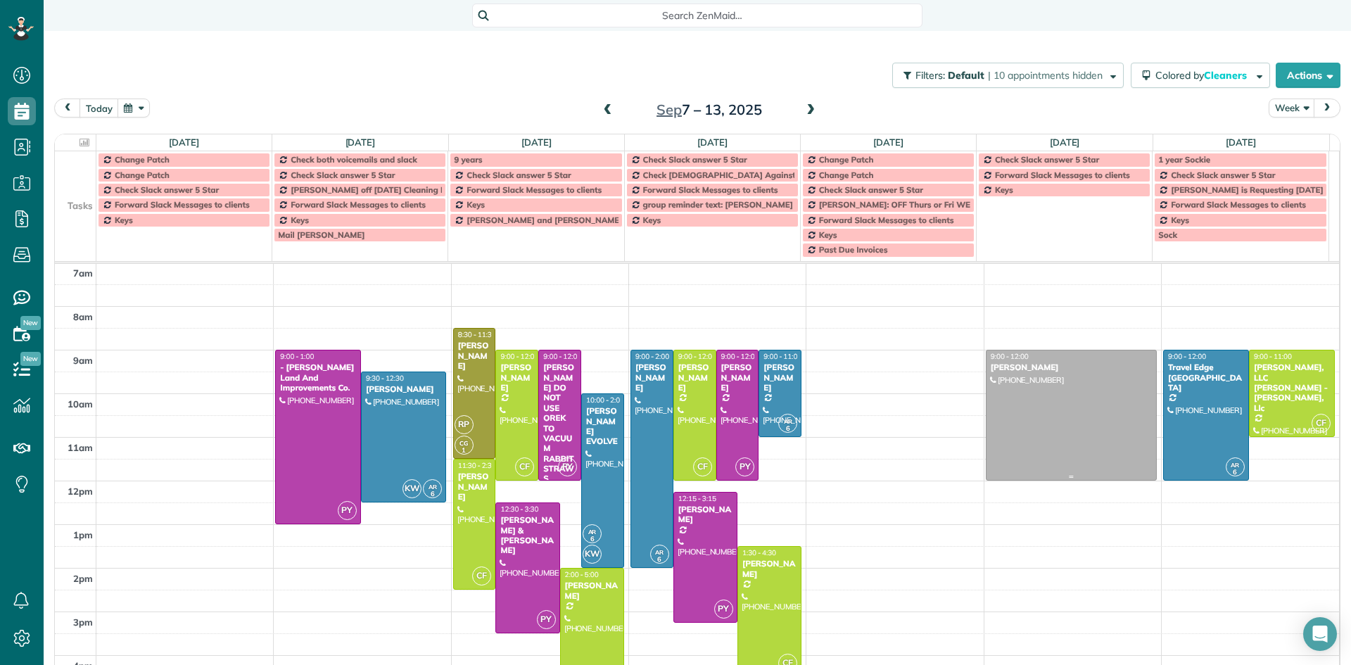
click at [1031, 392] on div at bounding box center [1071, 414] width 170 height 129
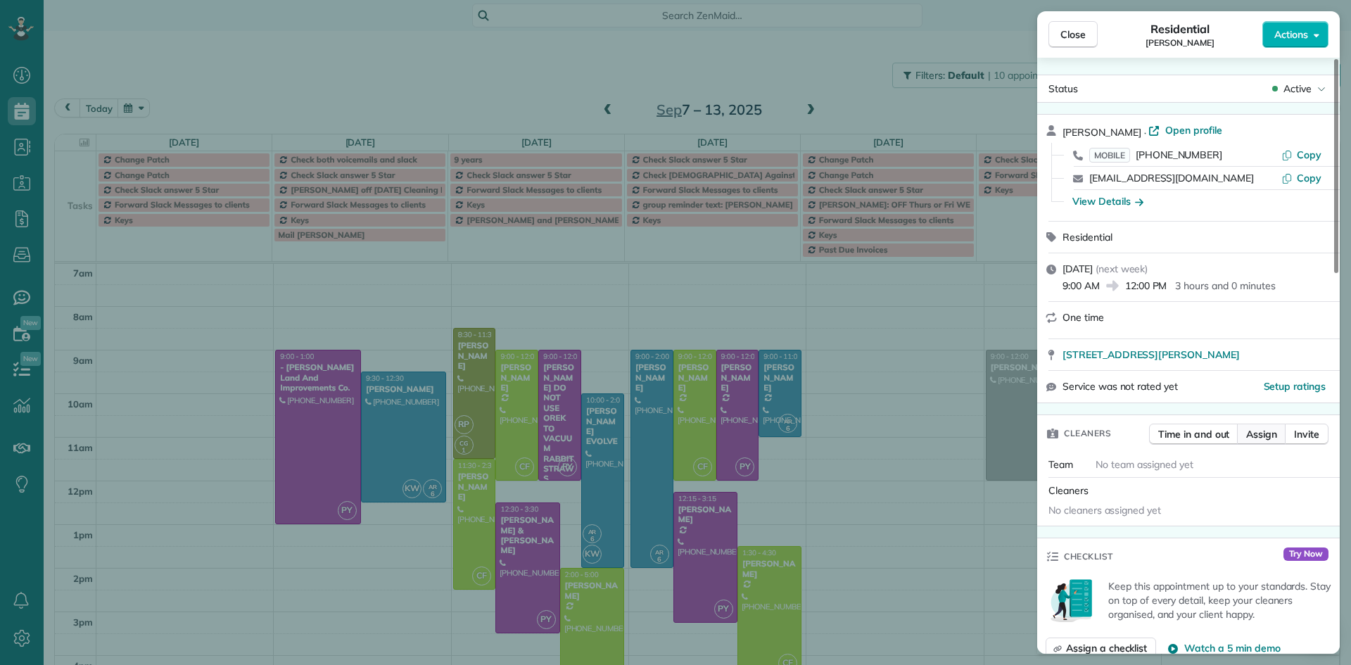
click at [1271, 428] on span "Assign" at bounding box center [1261, 434] width 31 height 14
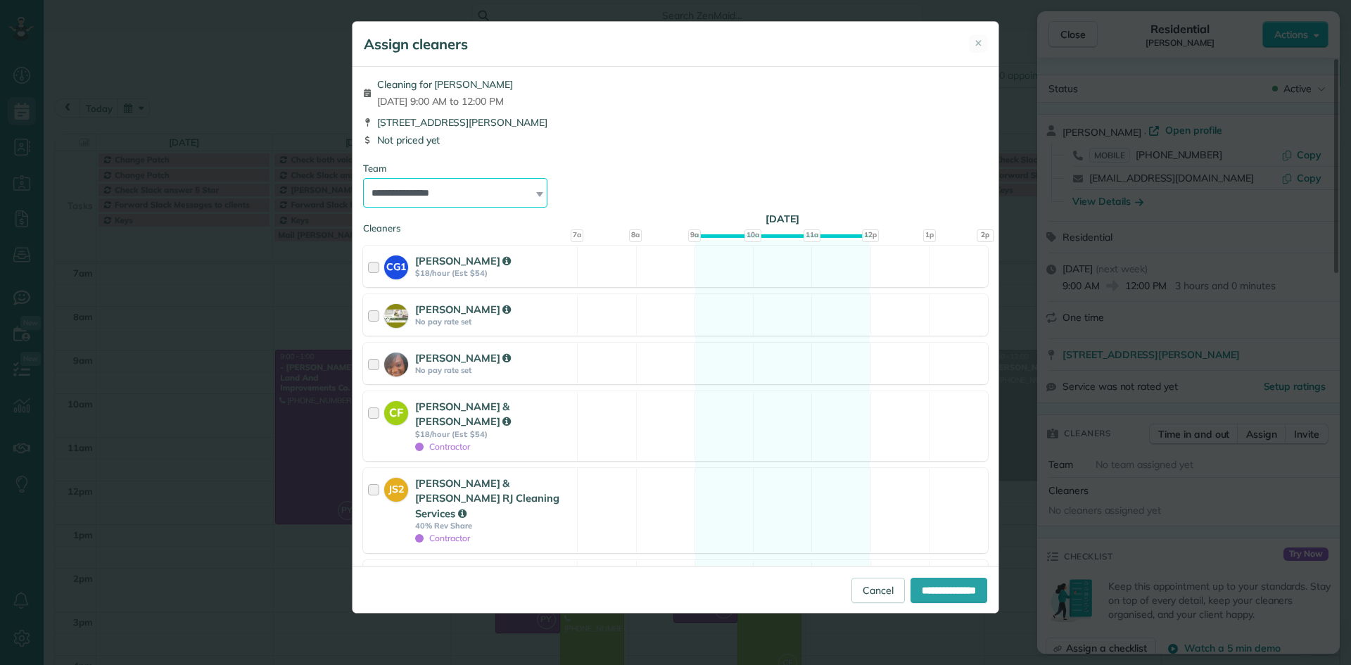
click at [412, 189] on select "**********" at bounding box center [455, 193] width 184 height 30
select select "*****"
click at [363, 178] on select "**********" at bounding box center [455, 193] width 184 height 30
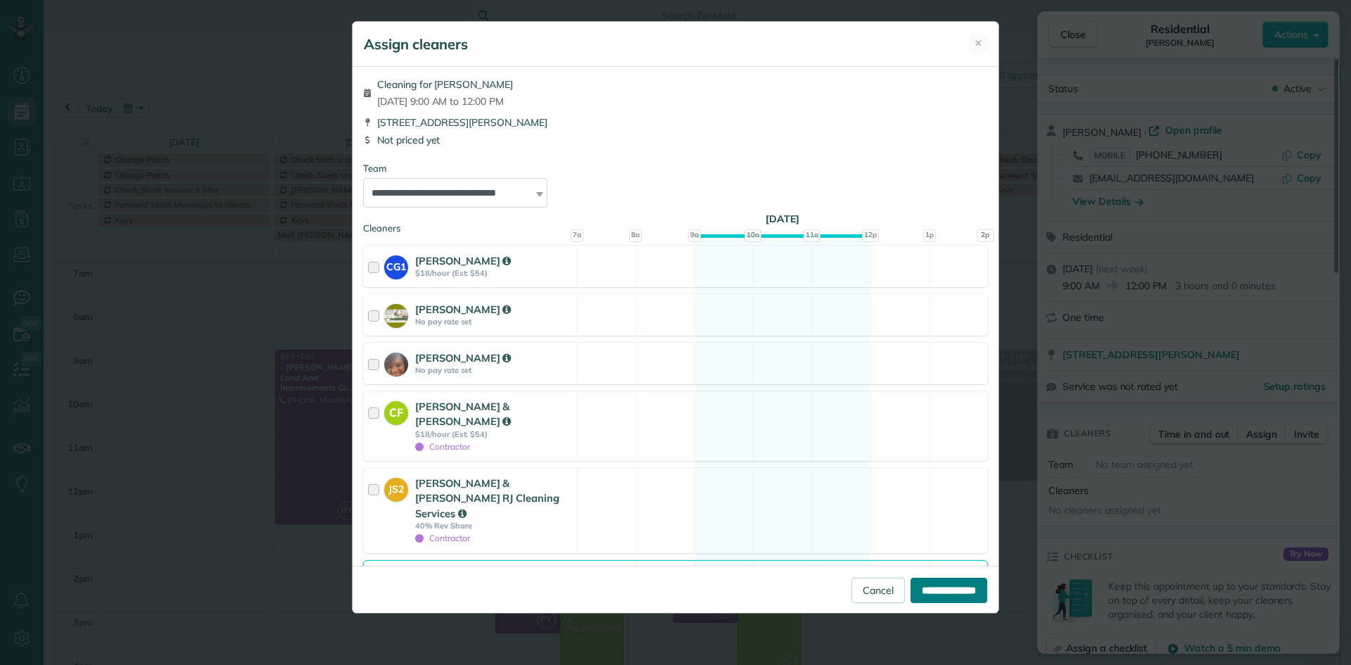
click at [937, 589] on input "**********" at bounding box center [948, 590] width 77 height 25
type input "**********"
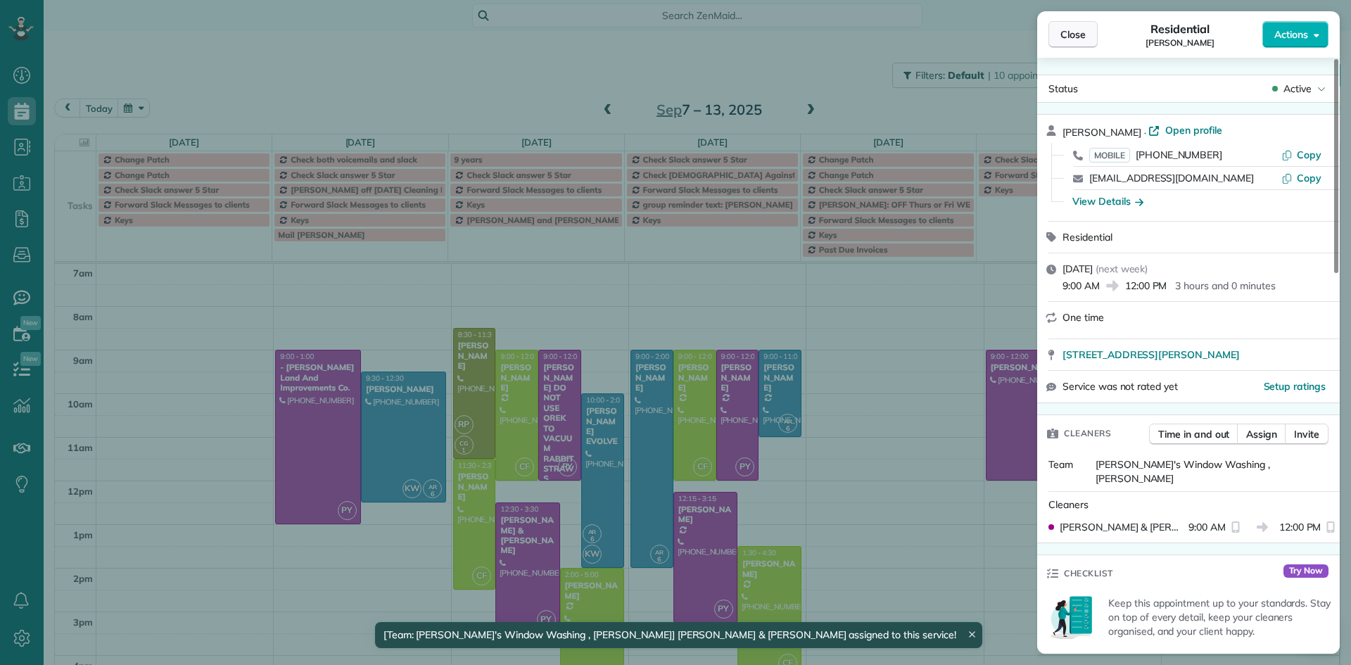
click at [1070, 31] on span "Close" at bounding box center [1072, 34] width 25 height 14
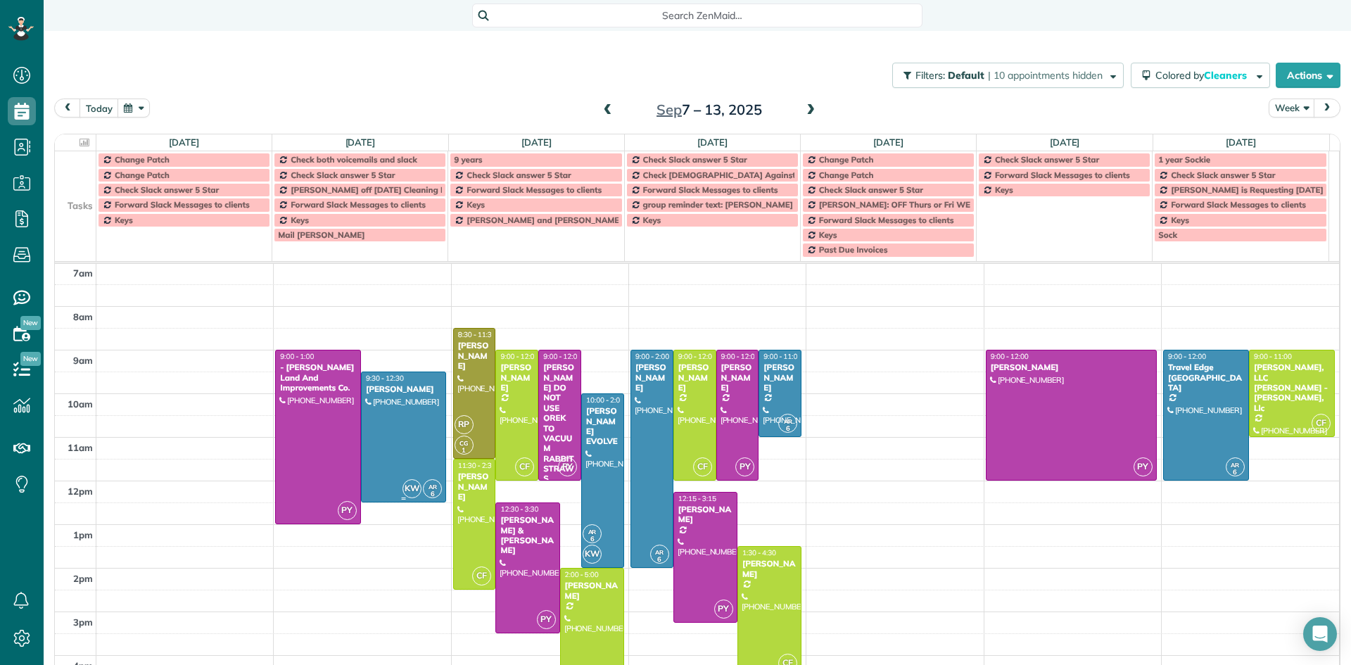
drag, startPoint x: 376, startPoint y: 403, endPoint x: 402, endPoint y: 403, distance: 25.3
click at [377, 394] on div "Whitney Whitehead" at bounding box center [403, 389] width 77 height 10
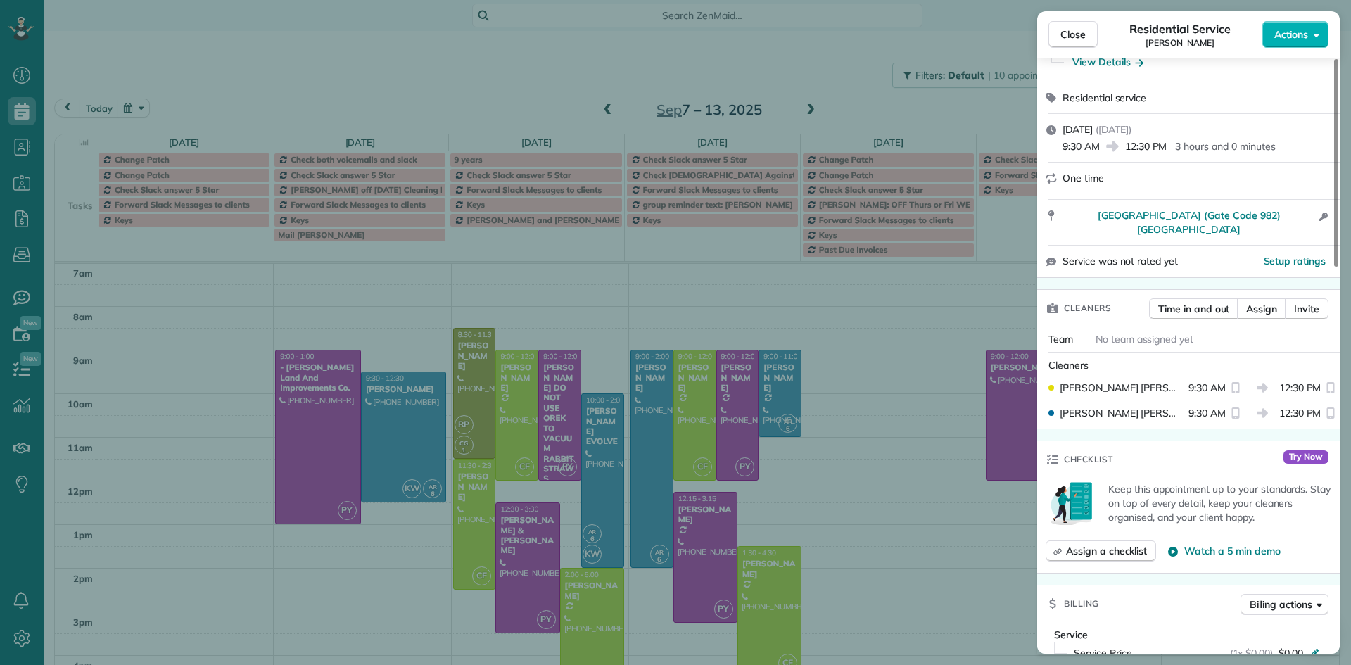
scroll to position [141, 0]
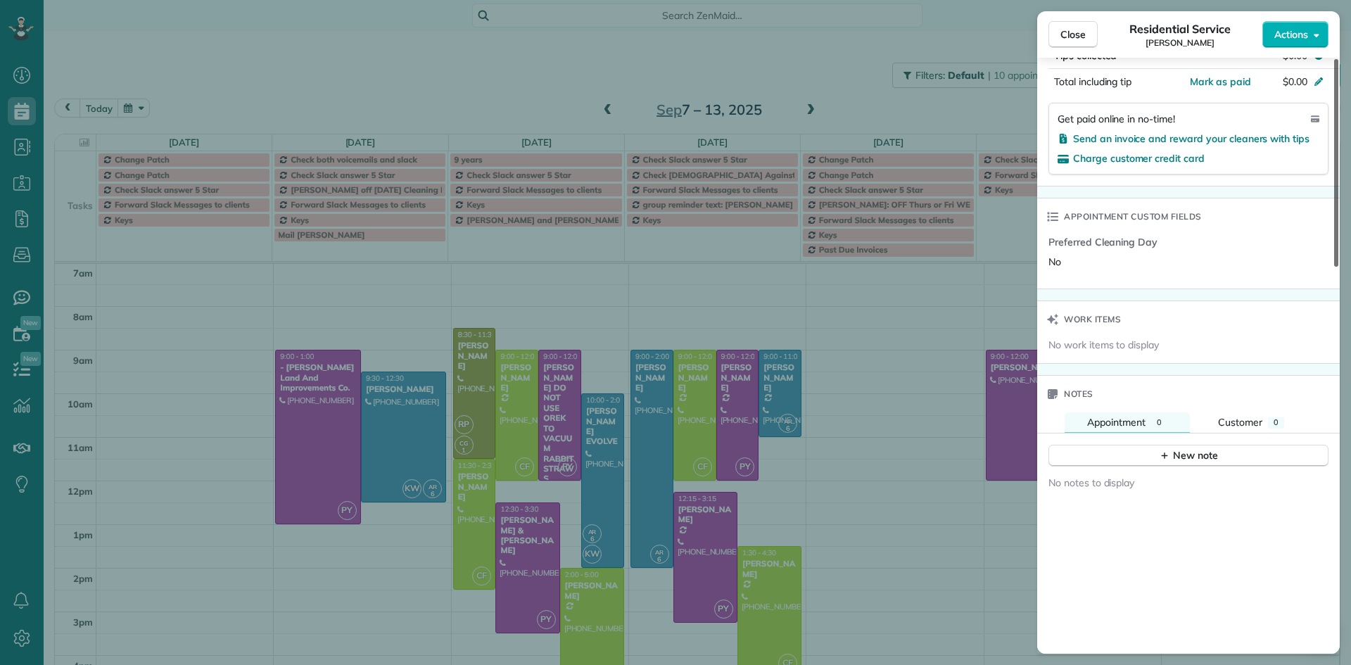
drag, startPoint x: 1335, startPoint y: 255, endPoint x: 1331, endPoint y: 502, distance: 247.7
click at [1338, 267] on div at bounding box center [1336, 163] width 4 height 208
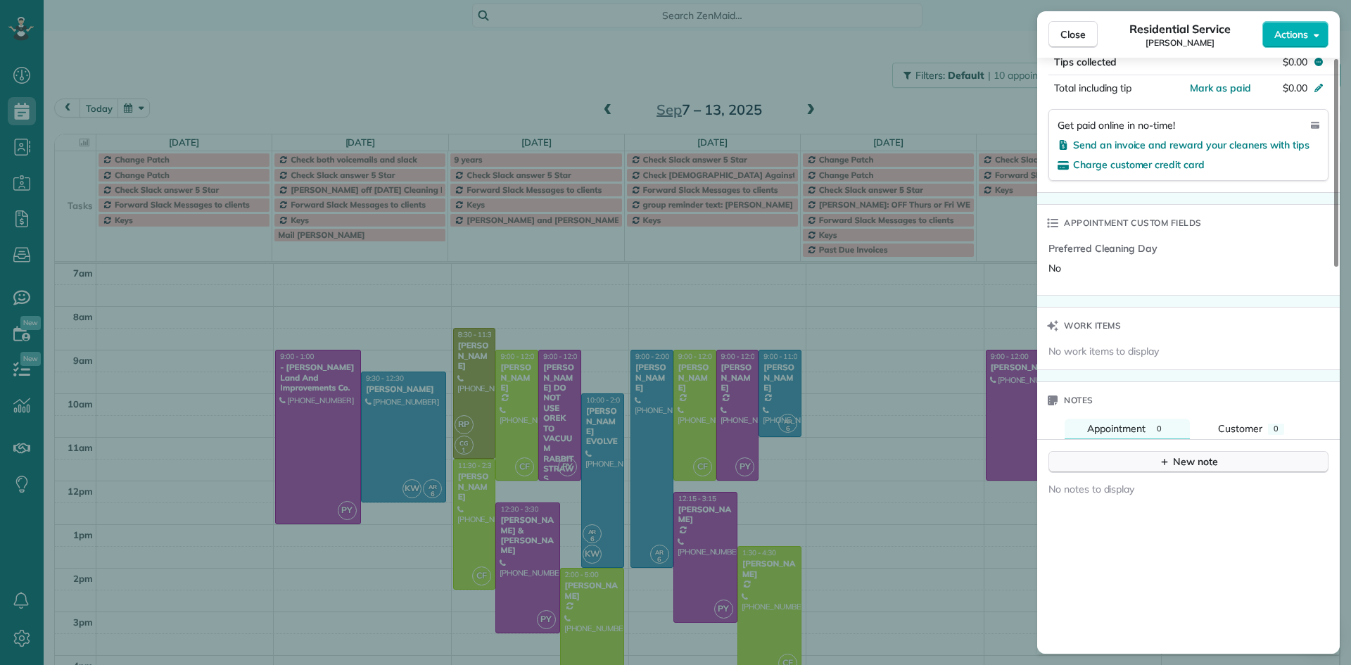
click at [1145, 451] on button "New note" at bounding box center [1188, 462] width 280 height 22
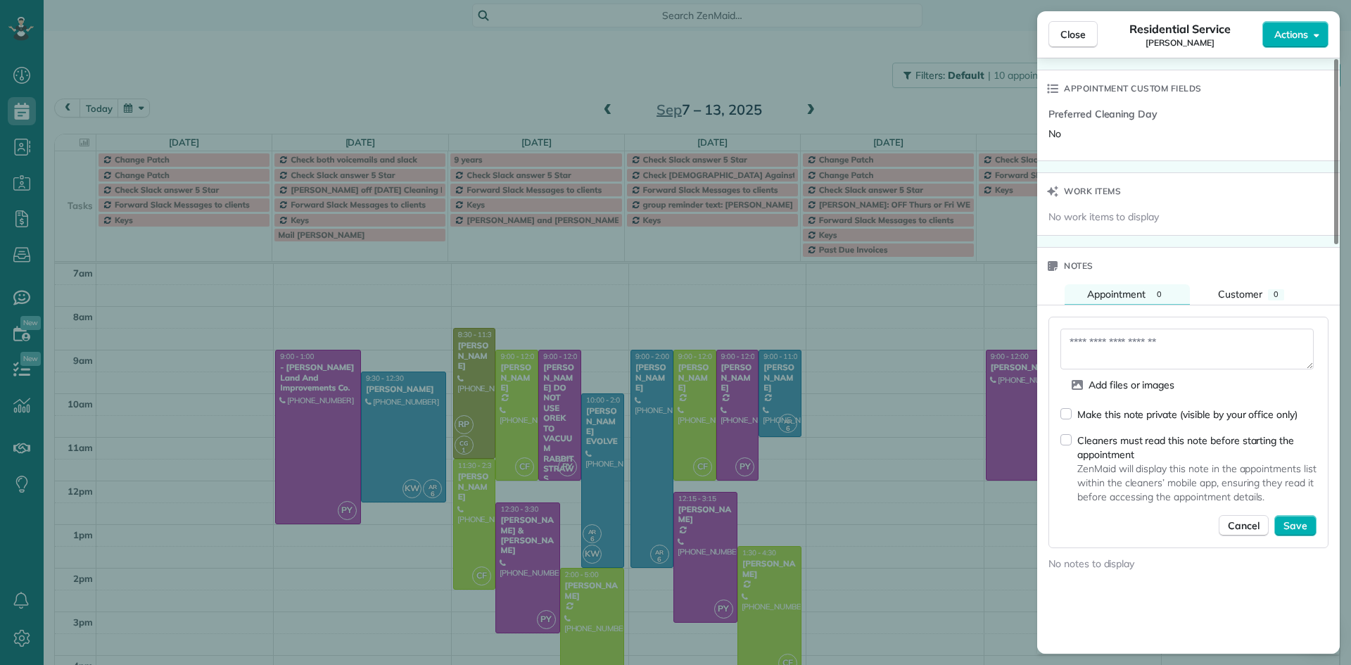
scroll to position [1053, 0]
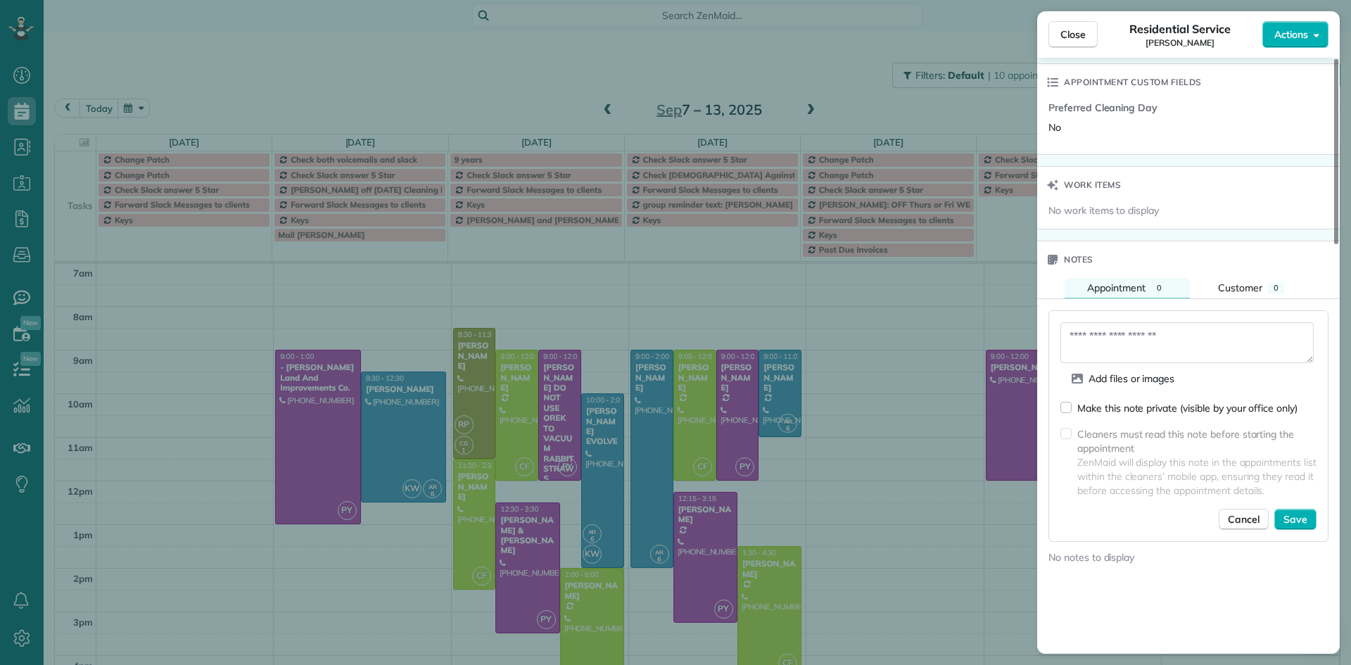
click at [1086, 322] on textarea at bounding box center [1186, 342] width 253 height 41
type textarea "**********"
click at [1299, 512] on span "Save" at bounding box center [1295, 519] width 24 height 14
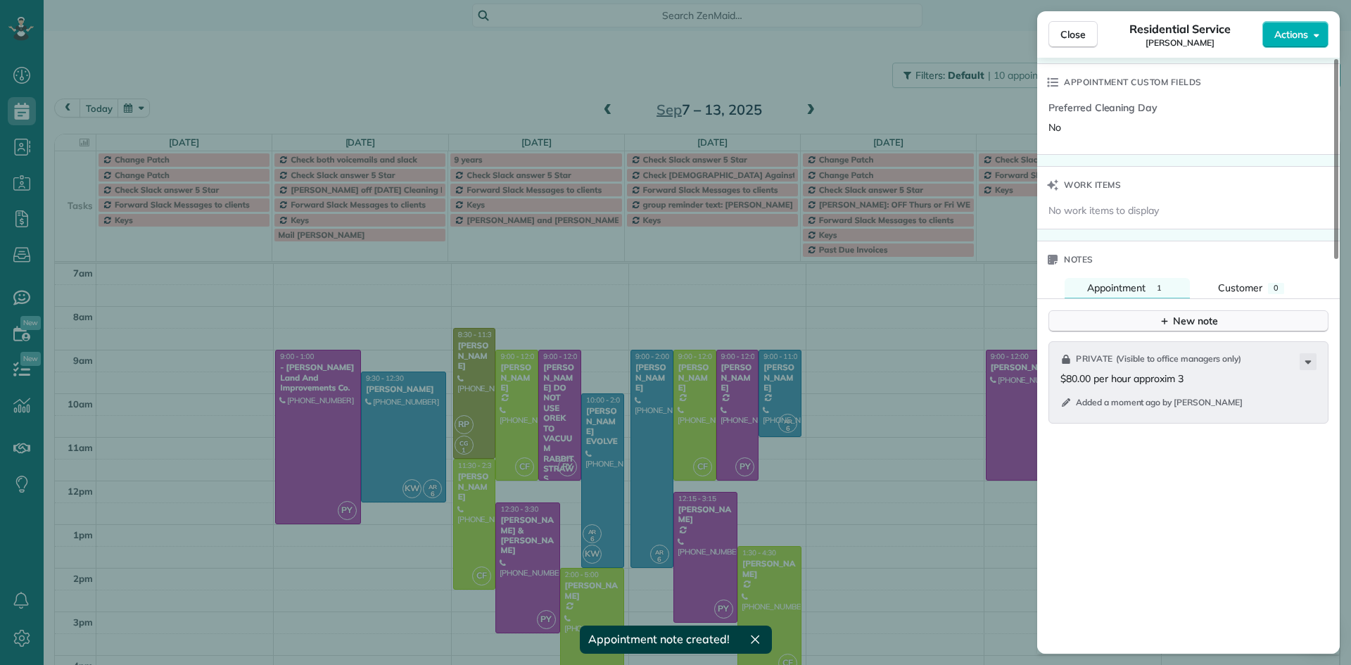
click at [1119, 310] on button "New note" at bounding box center [1188, 321] width 280 height 22
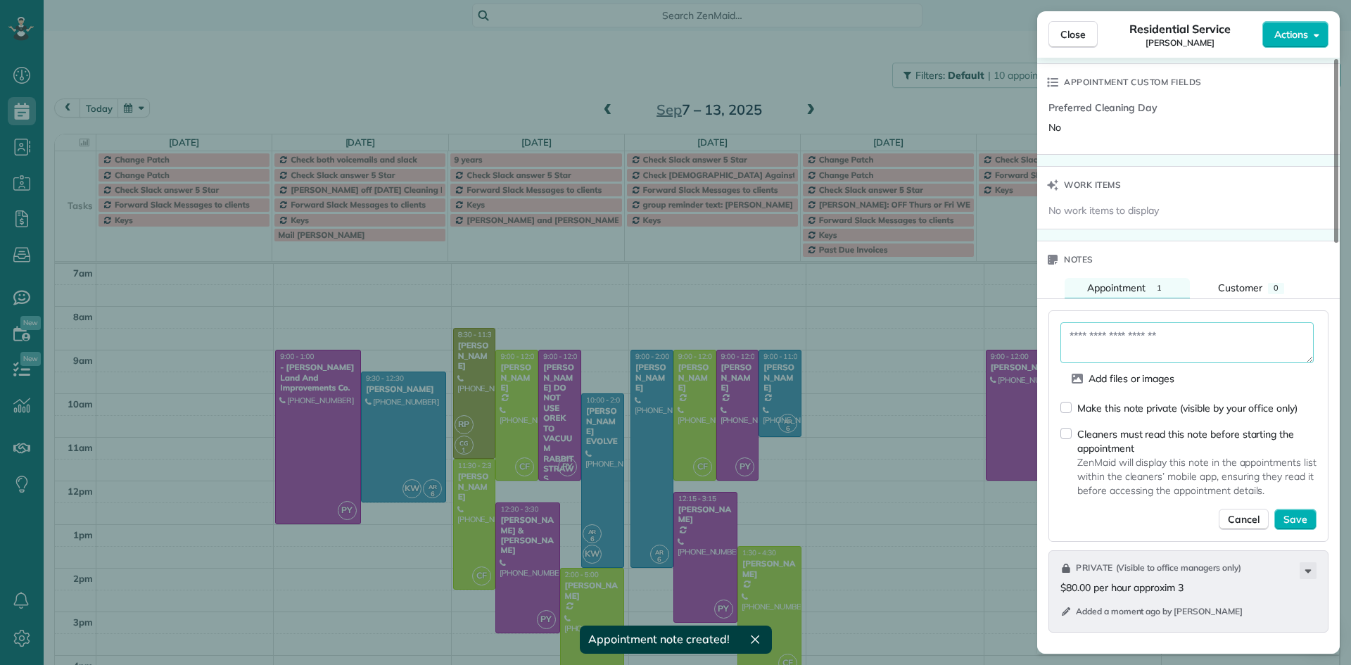
click at [1107, 322] on textarea at bounding box center [1186, 342] width 253 height 41
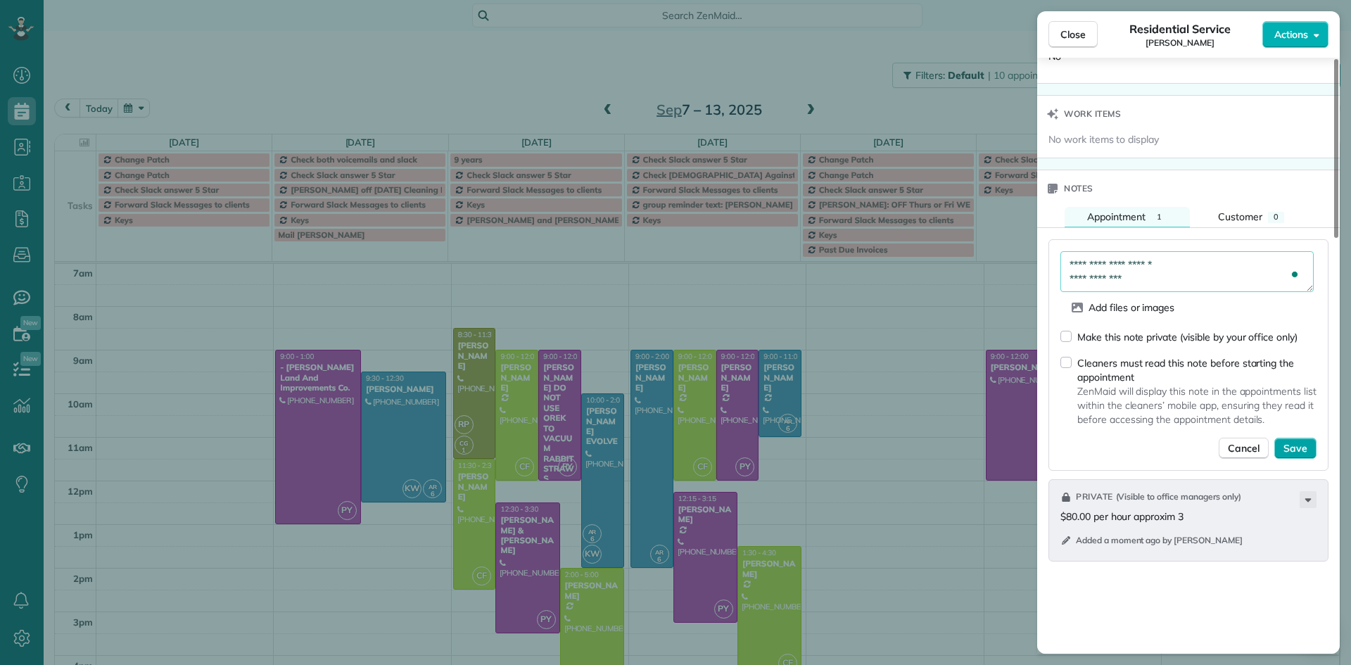
type textarea "**********"
click at [1298, 441] on span "Save" at bounding box center [1295, 448] width 24 height 14
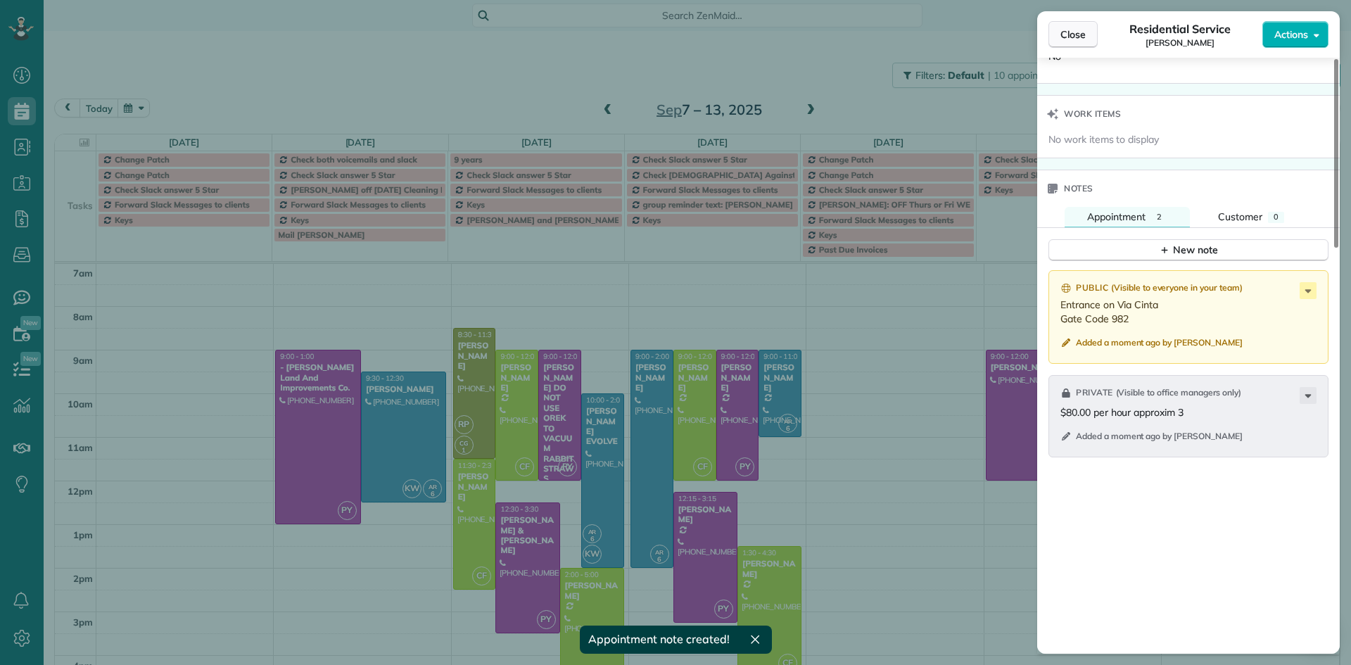
click at [1095, 30] on button "Close" at bounding box center [1072, 34] width 49 height 27
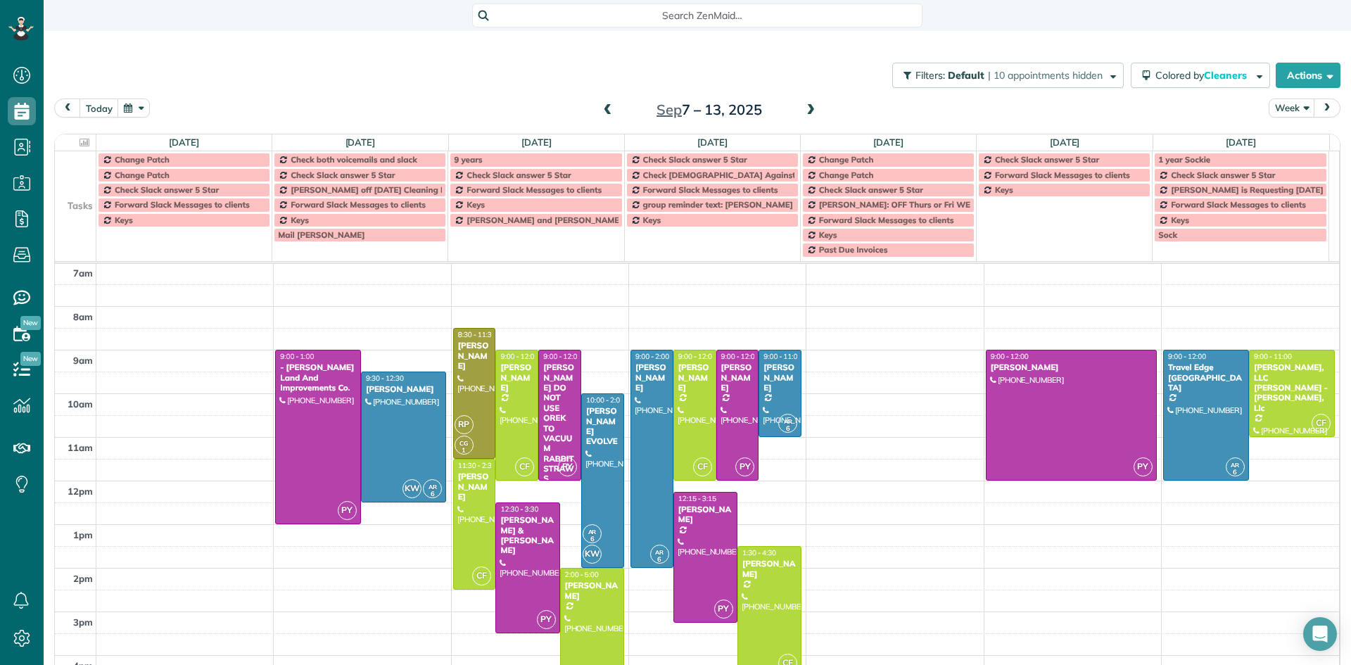
click at [167, 177] on span "Change Patch" at bounding box center [142, 175] width 55 height 11
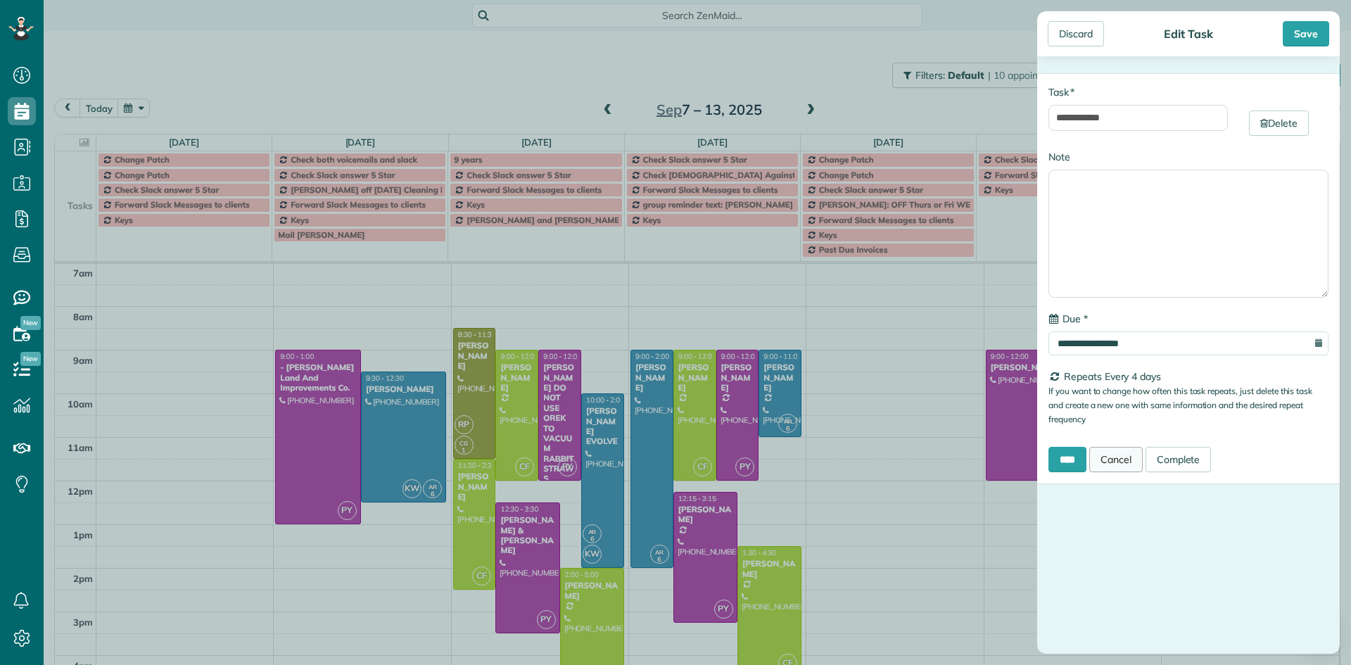
click at [1117, 464] on link "Cancel" at bounding box center [1115, 459] width 53 height 25
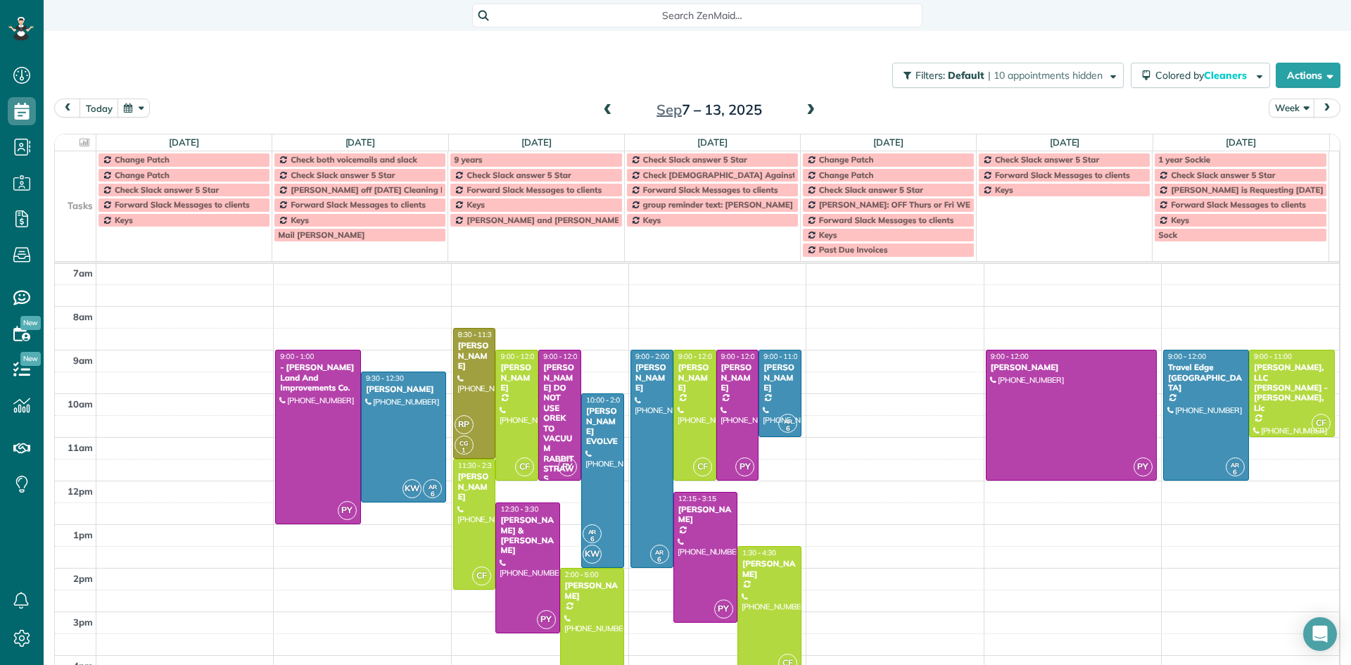
click at [604, 110] on span at bounding box center [607, 110] width 15 height 13
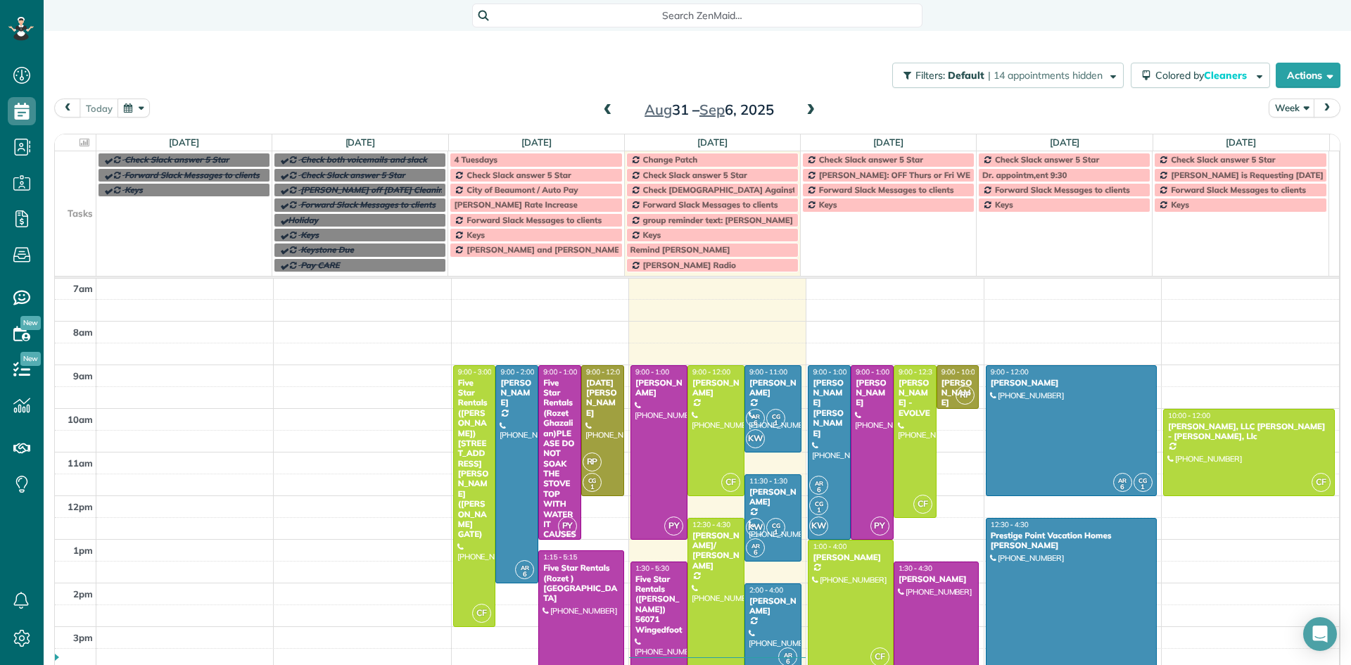
click at [803, 110] on span at bounding box center [810, 110] width 15 height 13
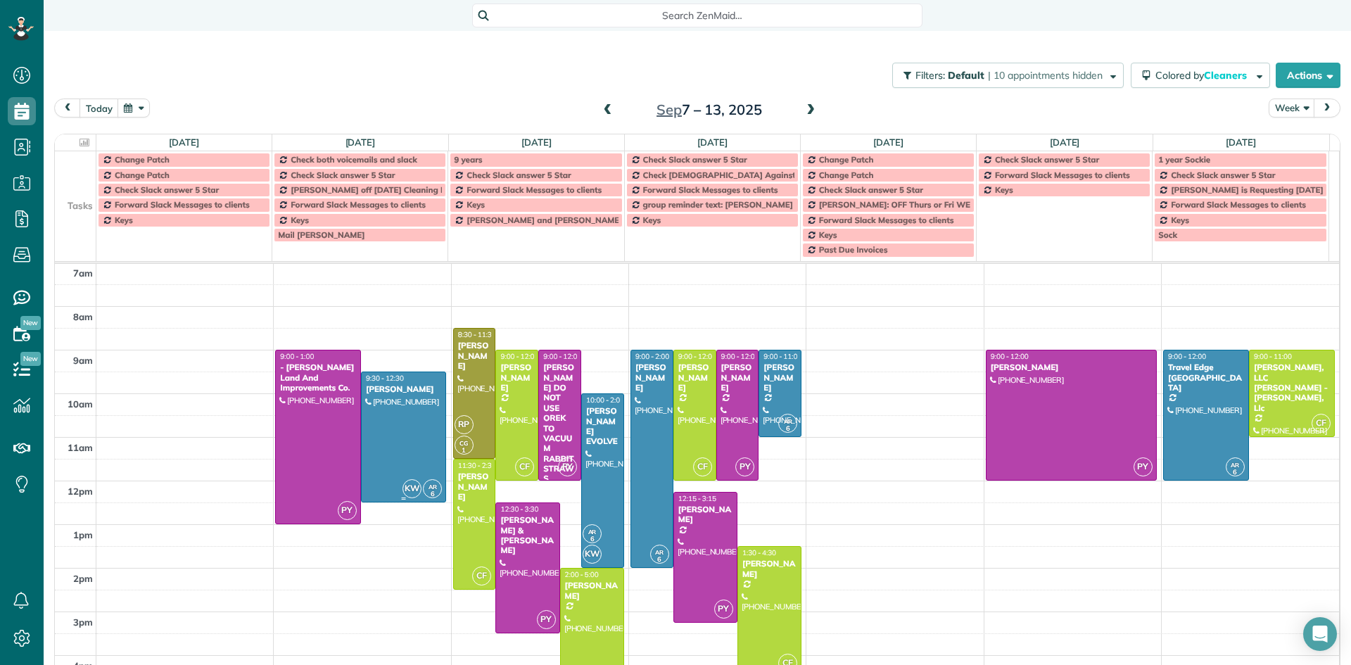
click at [407, 430] on div at bounding box center [404, 436] width 84 height 129
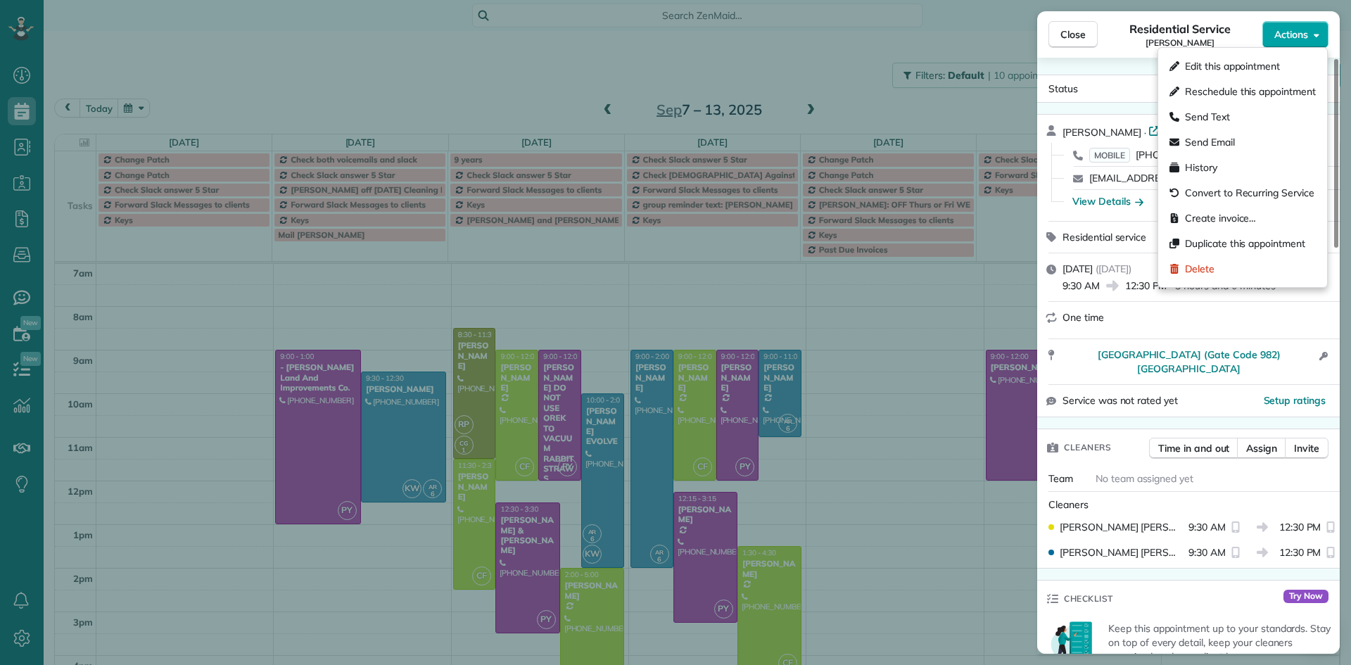
click at [1278, 30] on span "Actions" at bounding box center [1291, 34] width 34 height 14
click at [1235, 132] on div "Send Email" at bounding box center [1243, 141] width 158 height 25
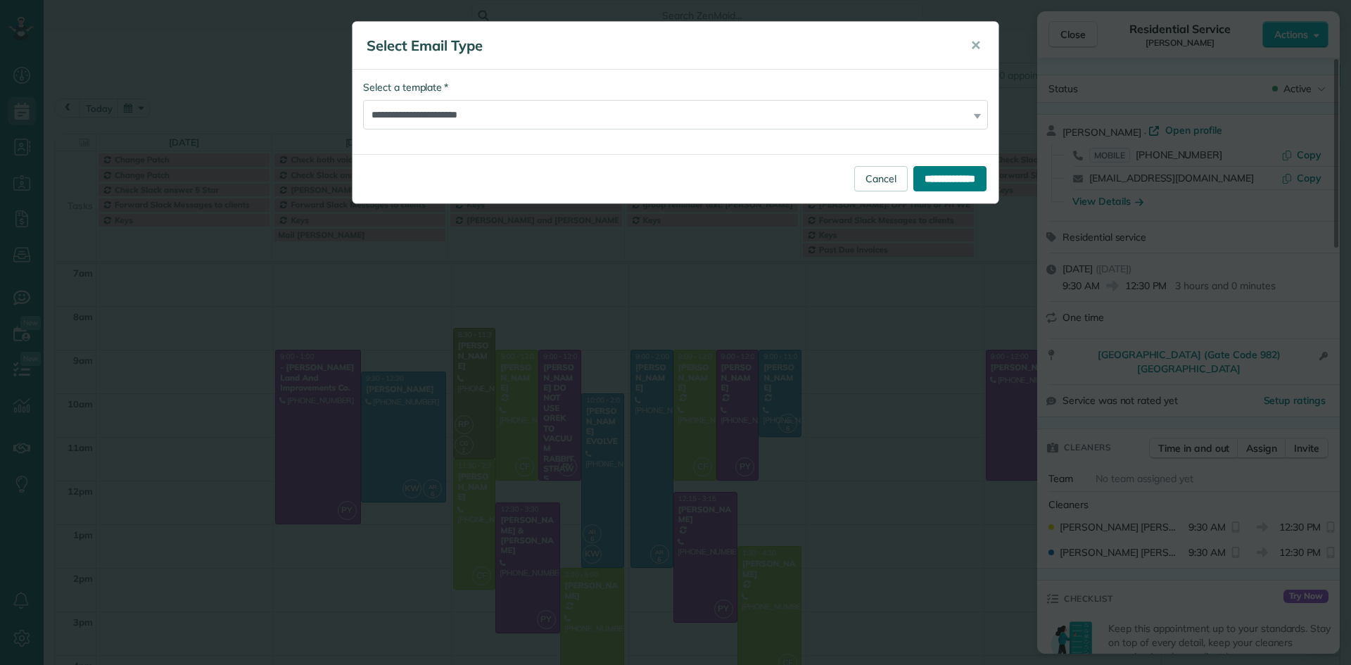
click at [920, 184] on input "**********" at bounding box center [949, 178] width 73 height 25
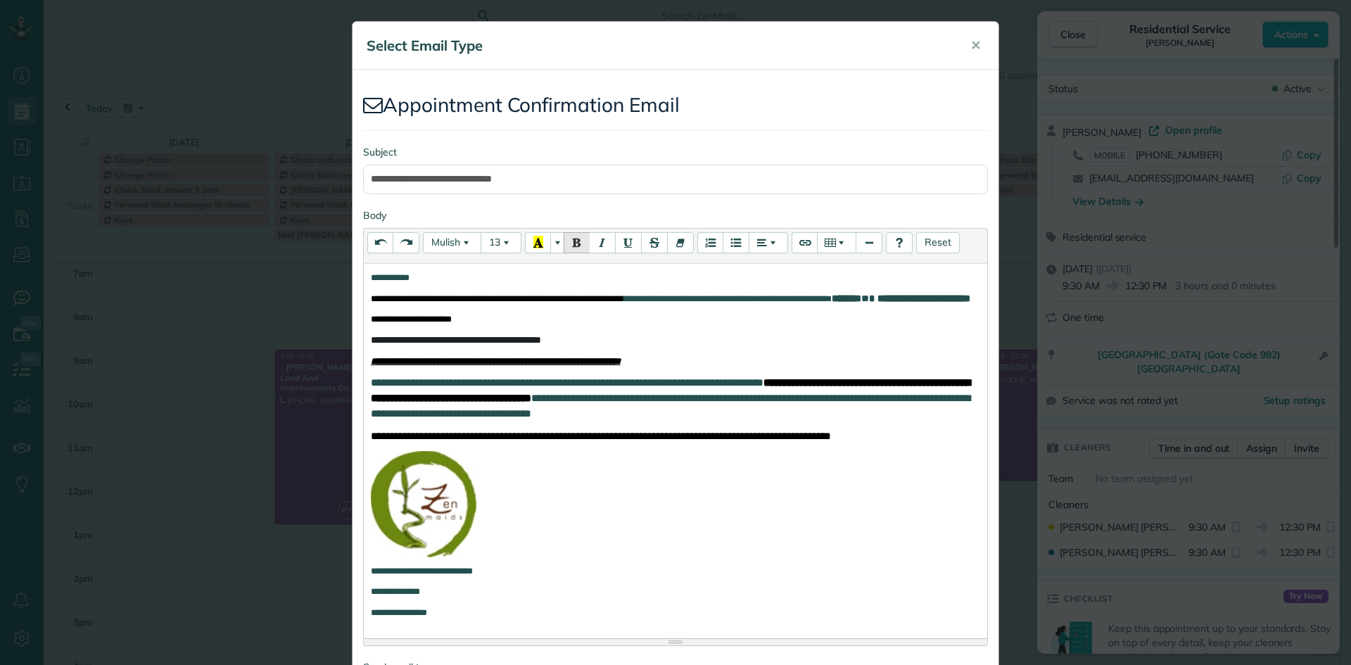
click at [641, 348] on p "**********" at bounding box center [675, 340] width 609 height 15
drag, startPoint x: 727, startPoint y: 354, endPoint x: 364, endPoint y: 351, distance: 363.0
click at [364, 355] on div "**********" at bounding box center [675, 448] width 623 height 369
click at [537, 239] on icon "Recent Color" at bounding box center [538, 242] width 10 height 13
click at [956, 402] on strong "**********" at bounding box center [670, 390] width 599 height 26
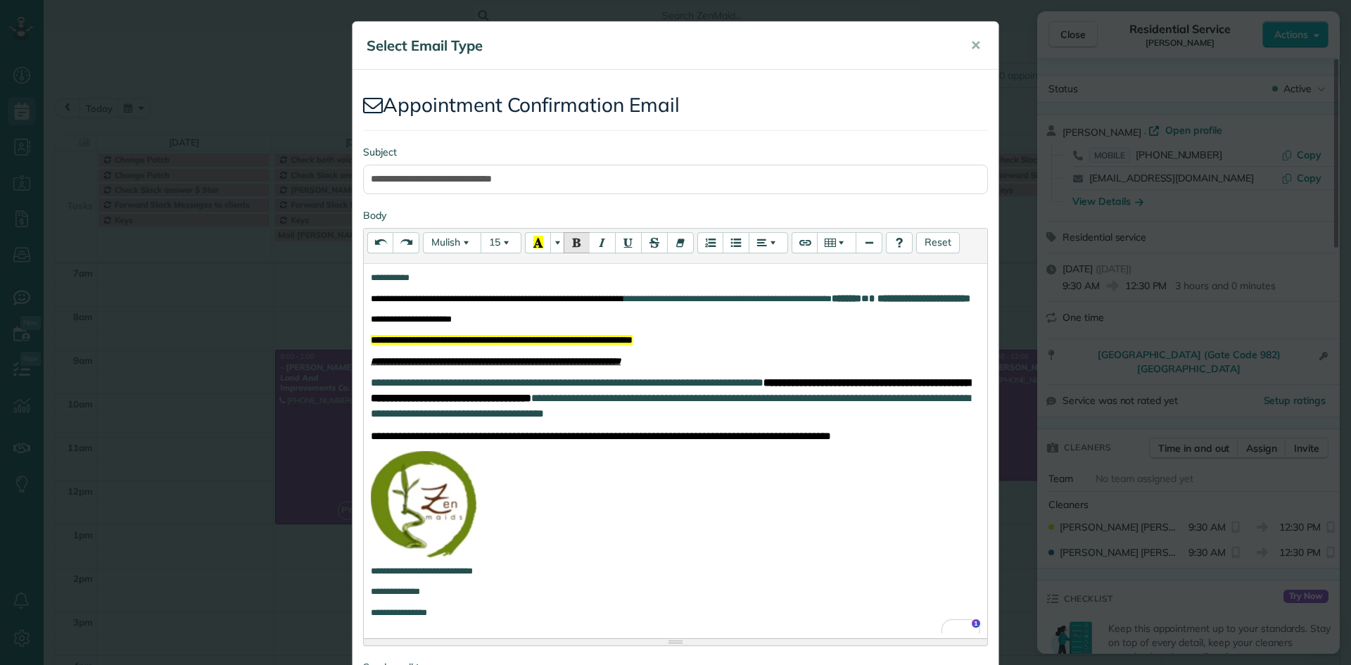
click at [870, 536] on p "To enrich screen reader interactions, please activate Accessibility in Grammarl…" at bounding box center [675, 504] width 609 height 106
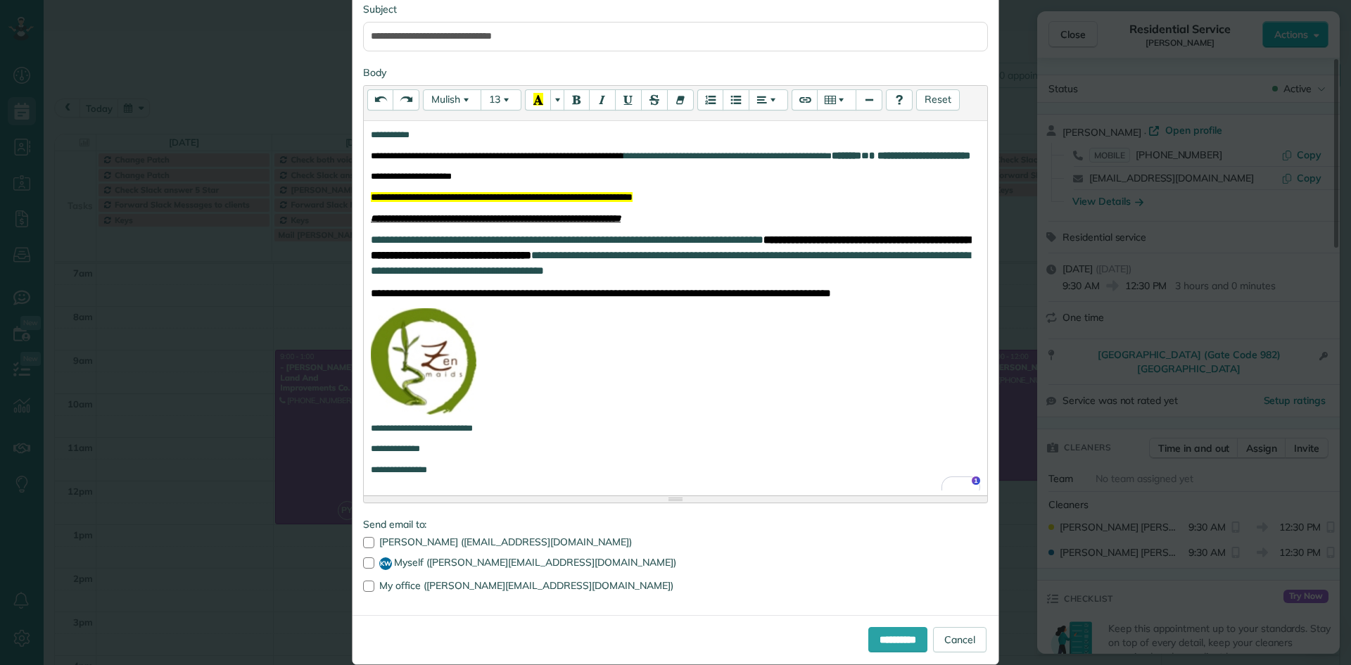
scroll to position [178, 0]
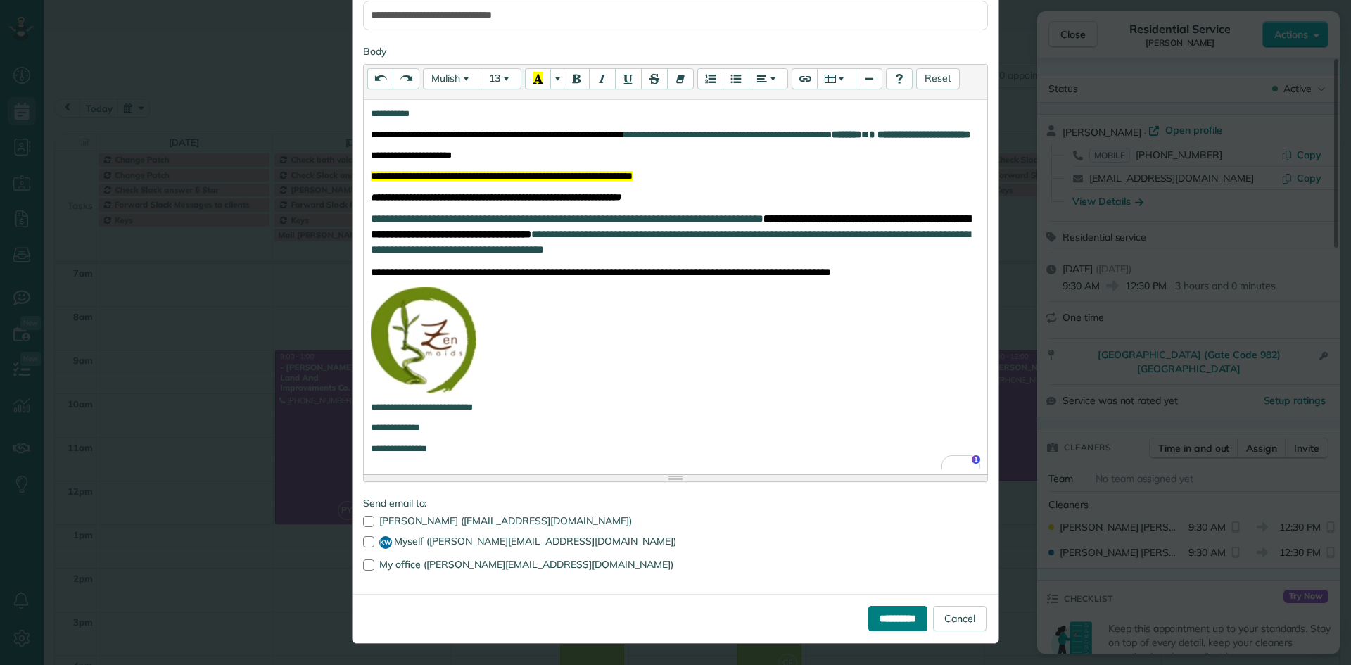
click at [905, 623] on input "**********" at bounding box center [897, 618] width 59 height 25
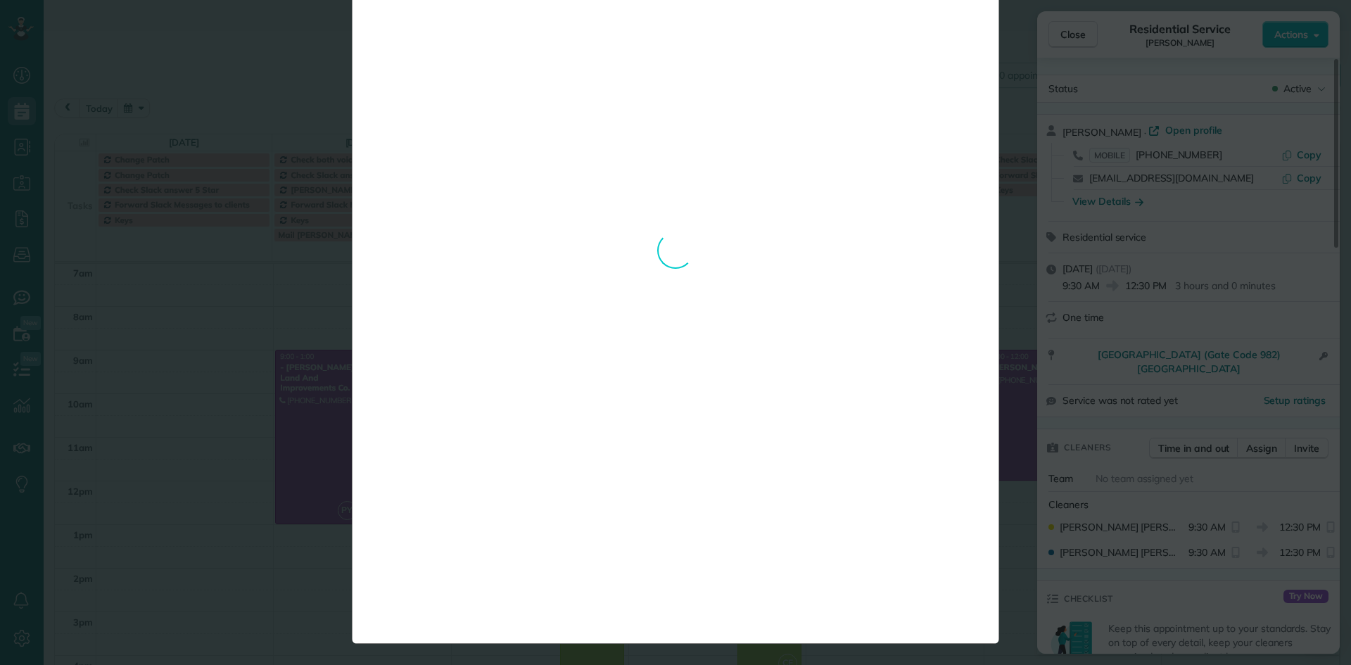
scroll to position [0, 0]
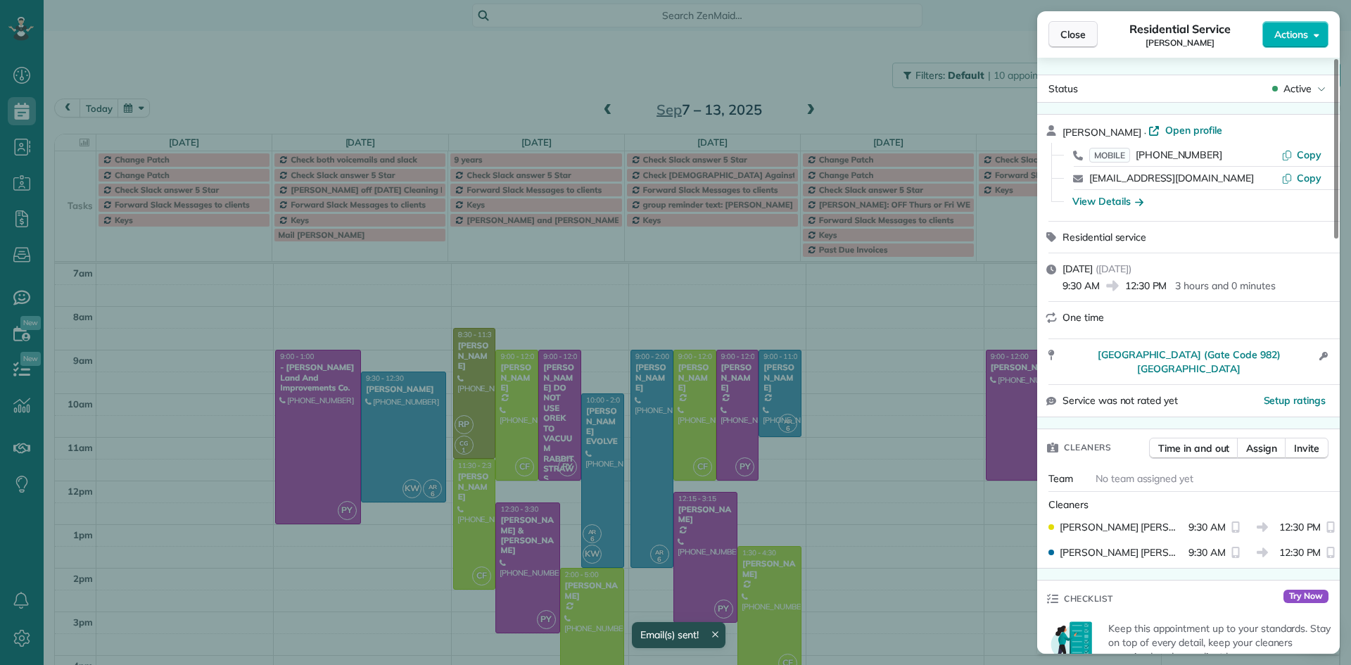
click at [1080, 34] on span "Close" at bounding box center [1072, 34] width 25 height 14
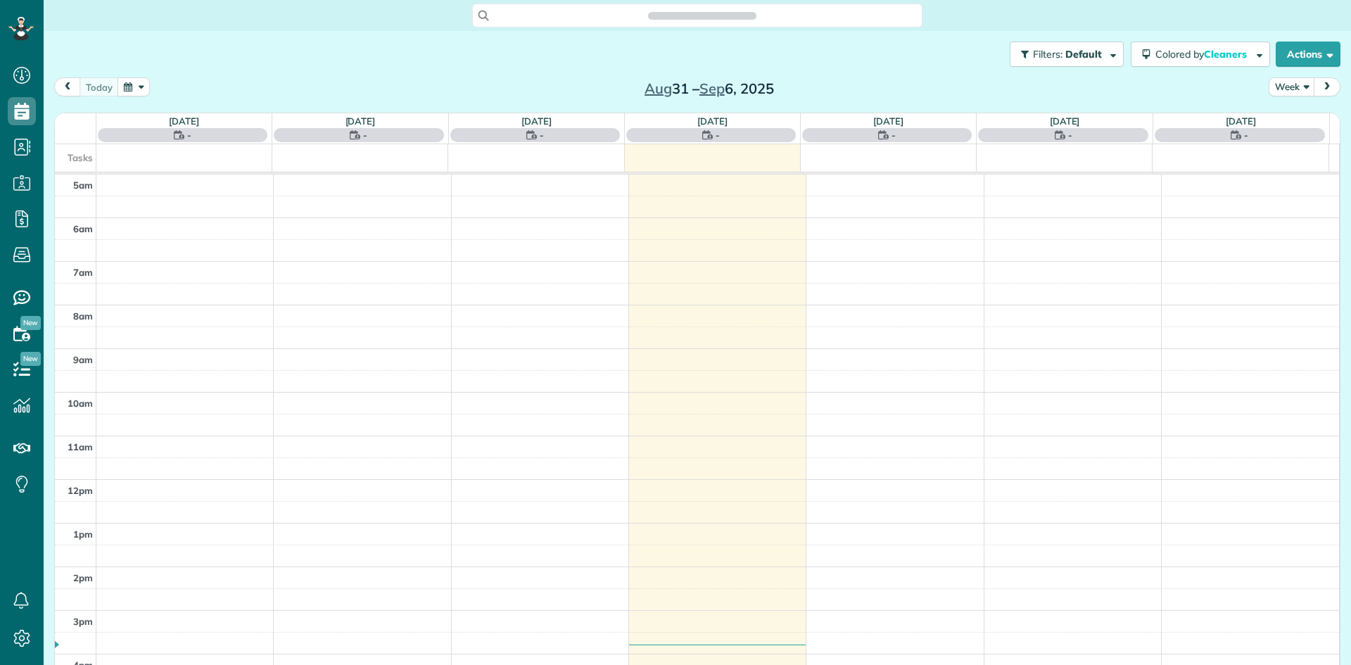
scroll to position [88, 0]
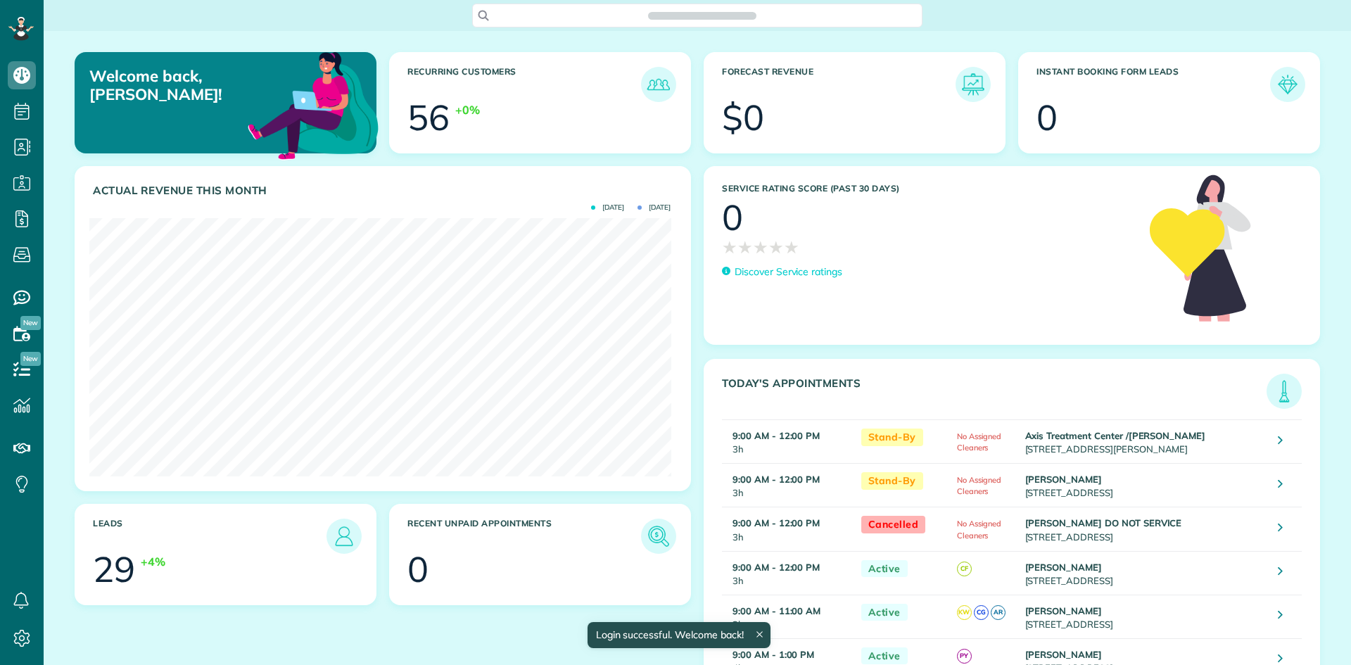
scroll to position [258, 581]
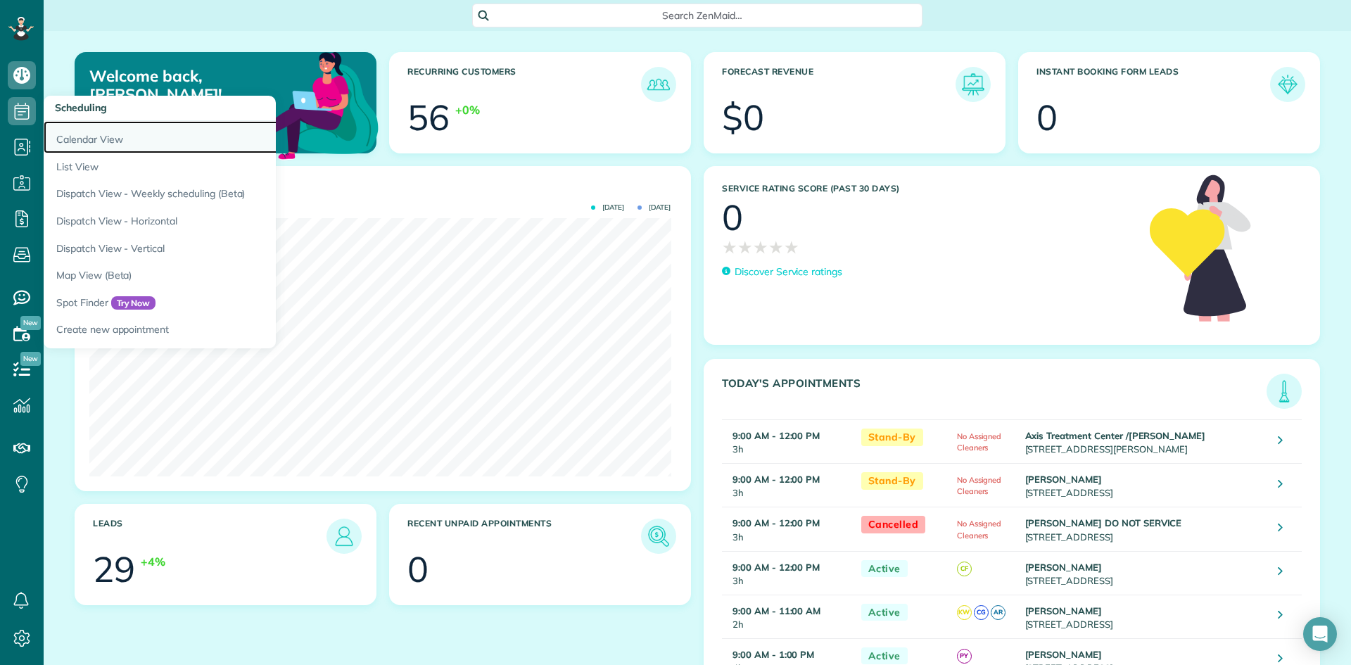
click at [65, 134] on link "Calendar View" at bounding box center [220, 137] width 352 height 32
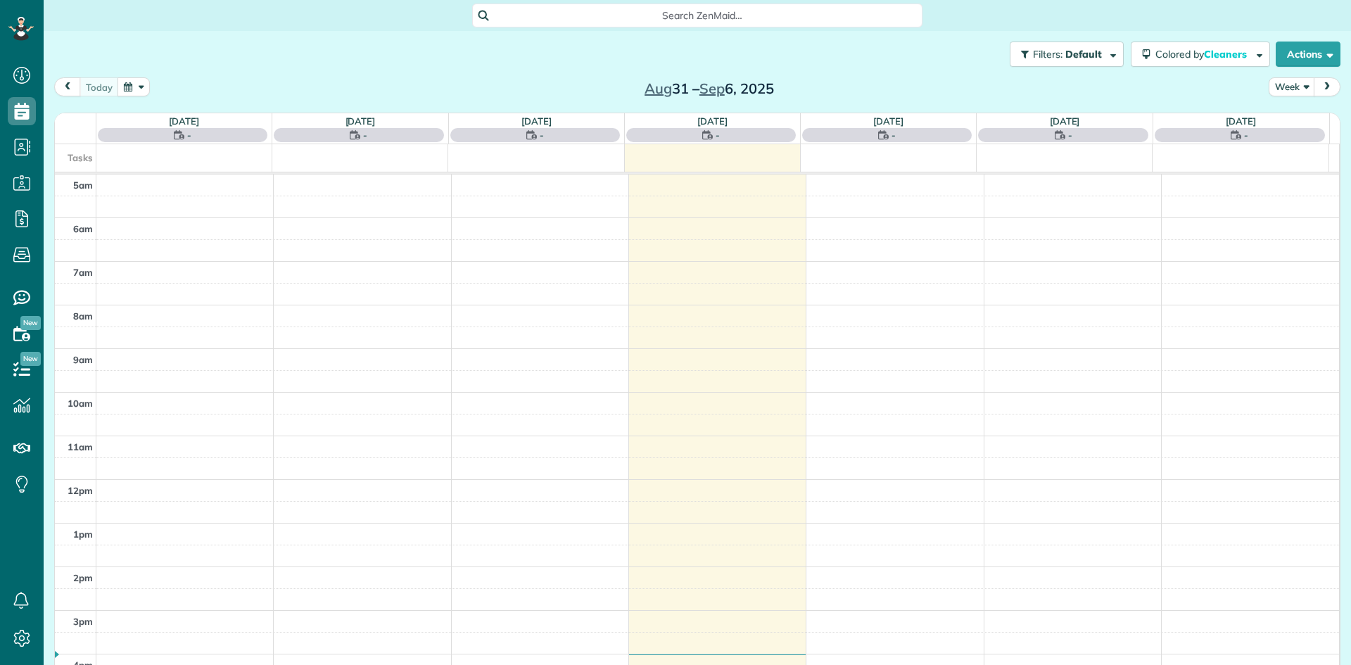
scroll to position [88, 0]
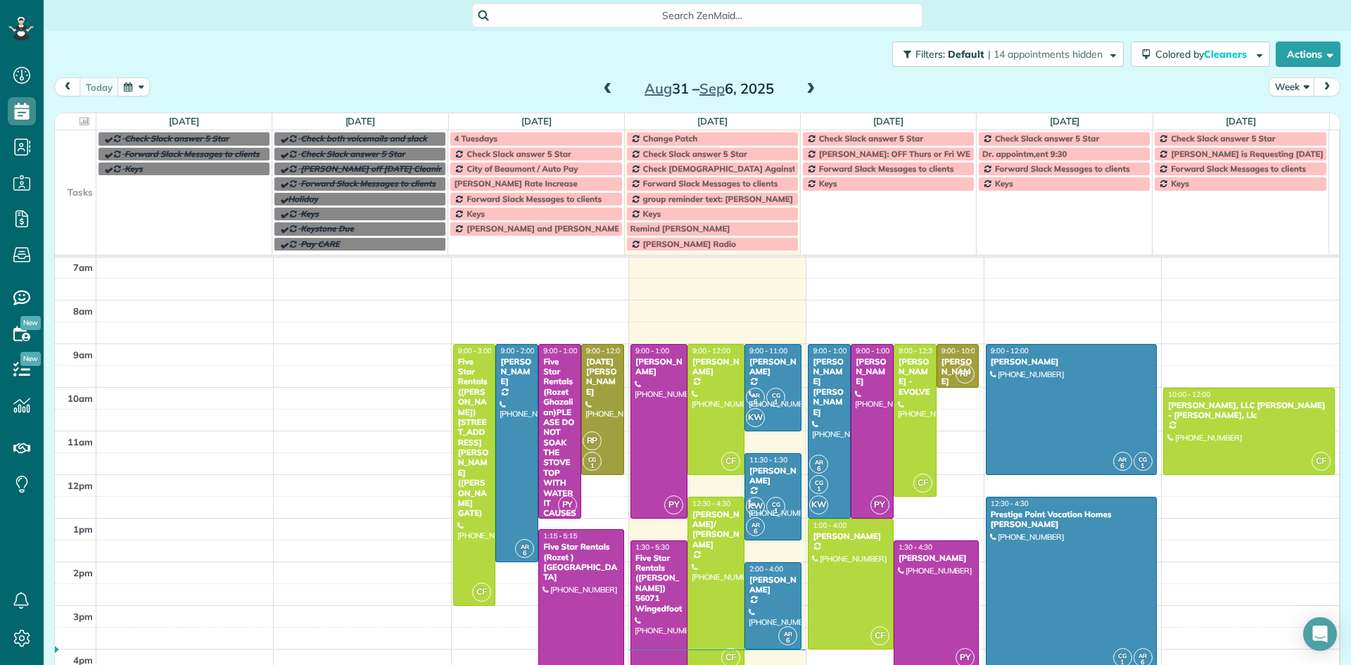
click at [803, 89] on span at bounding box center [810, 89] width 15 height 13
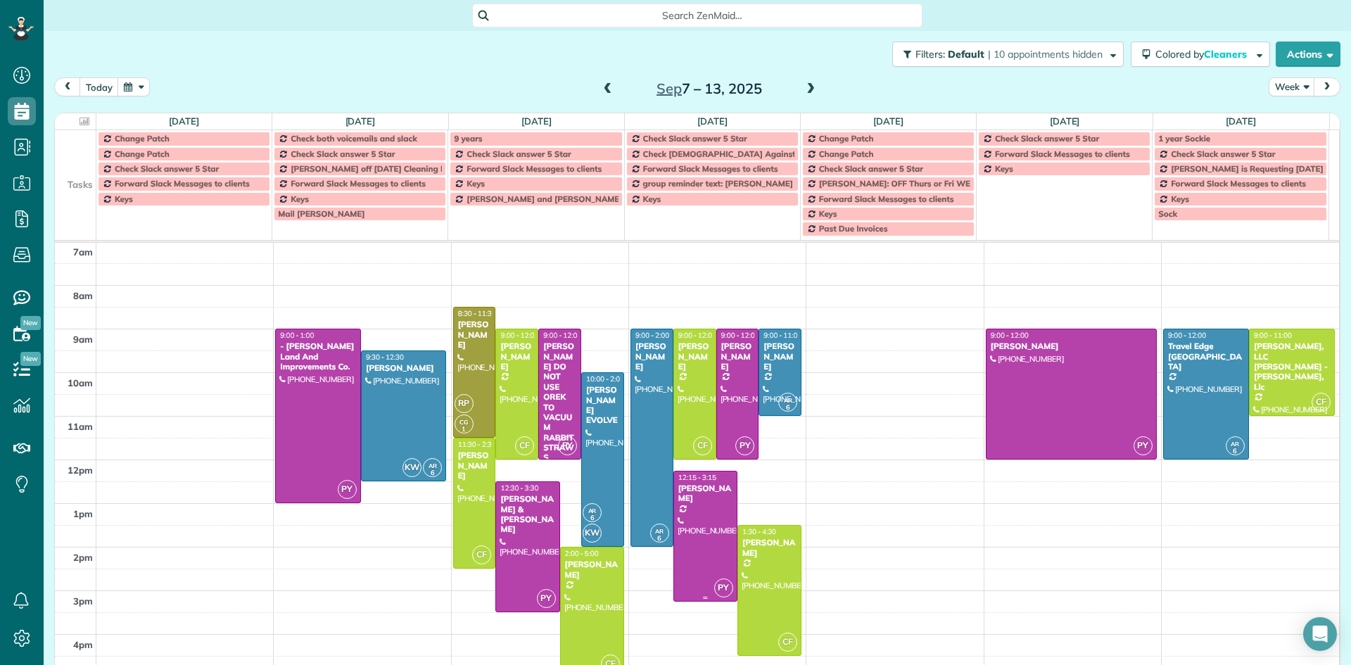
click at [688, 504] on div at bounding box center [705, 535] width 63 height 129
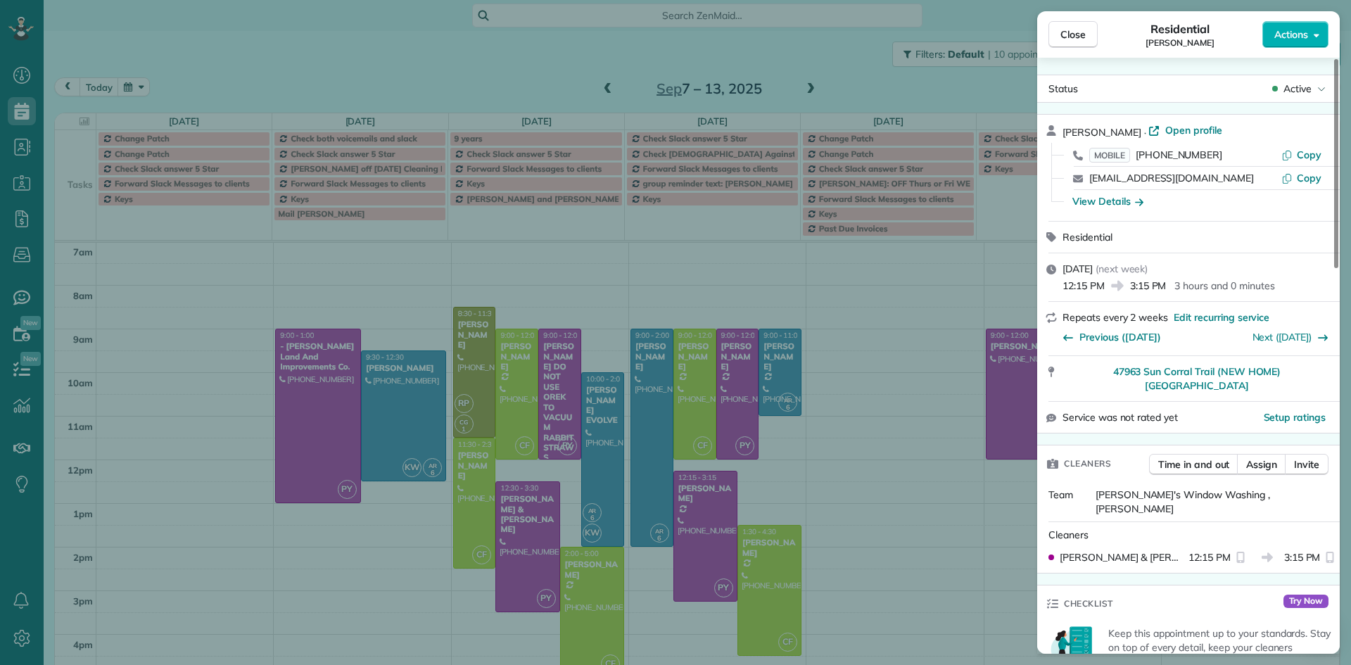
scroll to position [71, 0]
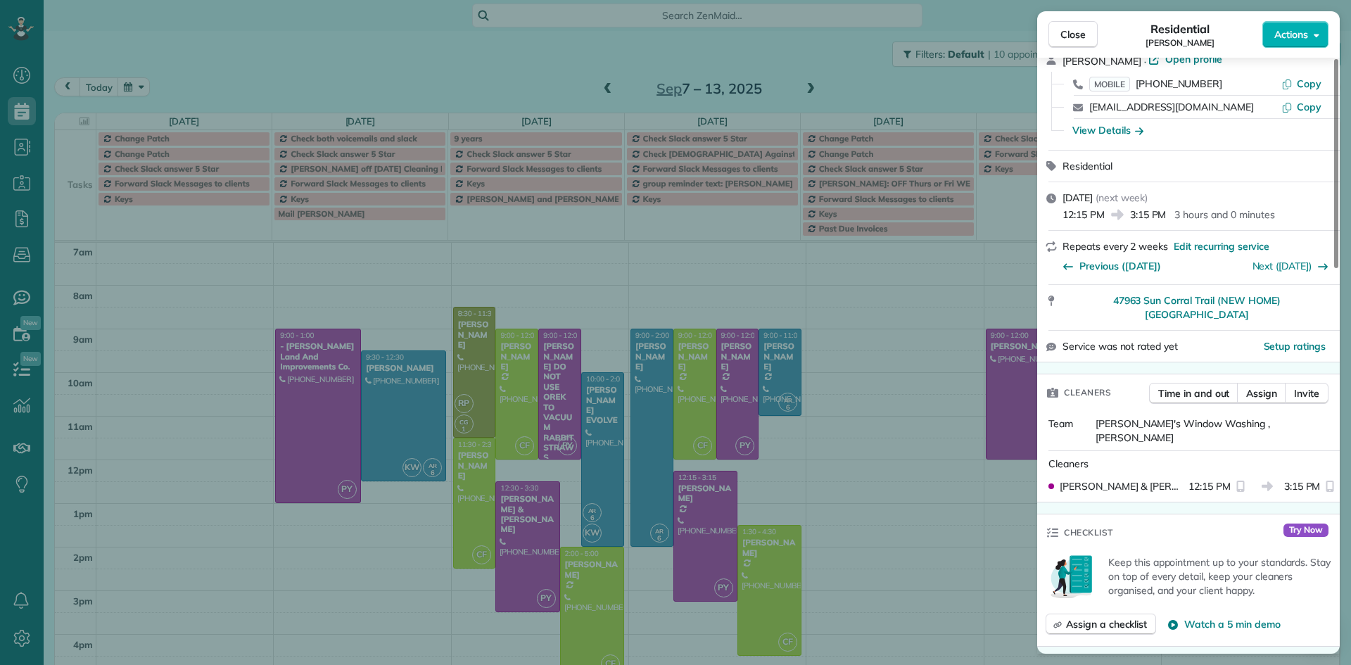
drag, startPoint x: 1342, startPoint y: 272, endPoint x: 1350, endPoint y: 341, distance: 69.5
click at [1350, 438] on div "Close Residential Sharon Danoff-Burg Actions Status Active Sharon Danoff-Burg ·…" at bounding box center [675, 332] width 1351 height 665
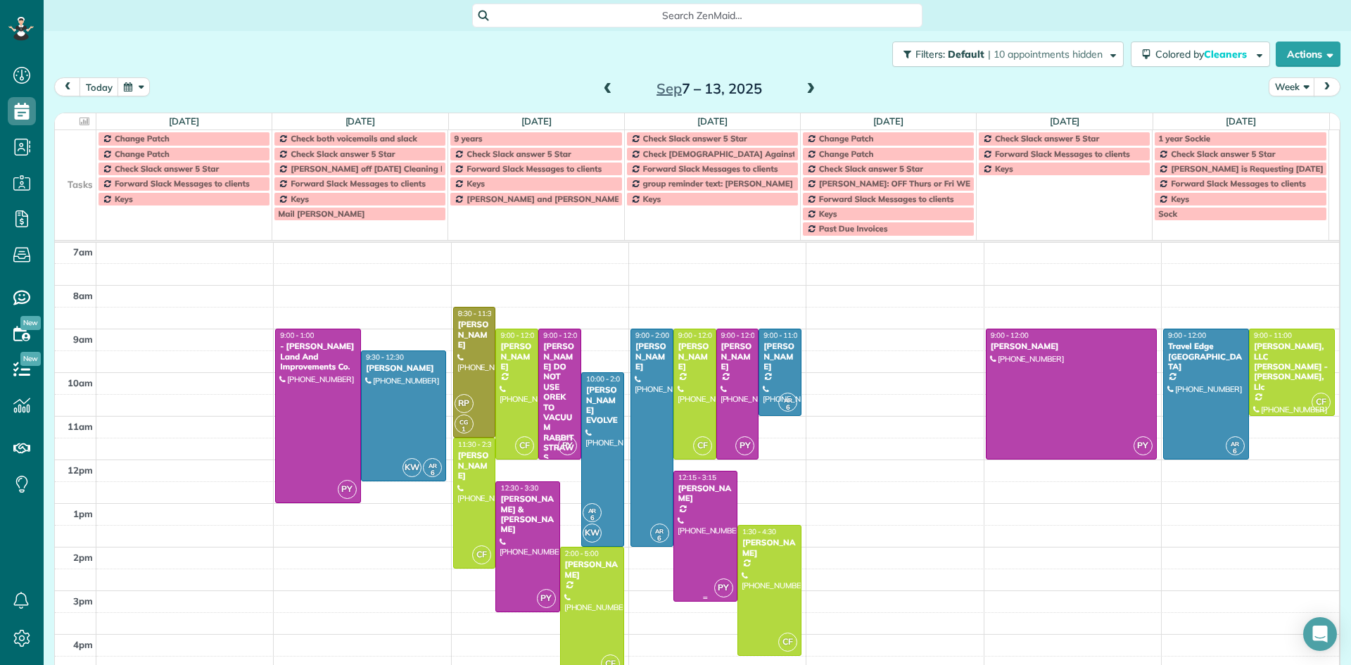
click at [698, 527] on div at bounding box center [705, 535] width 63 height 129
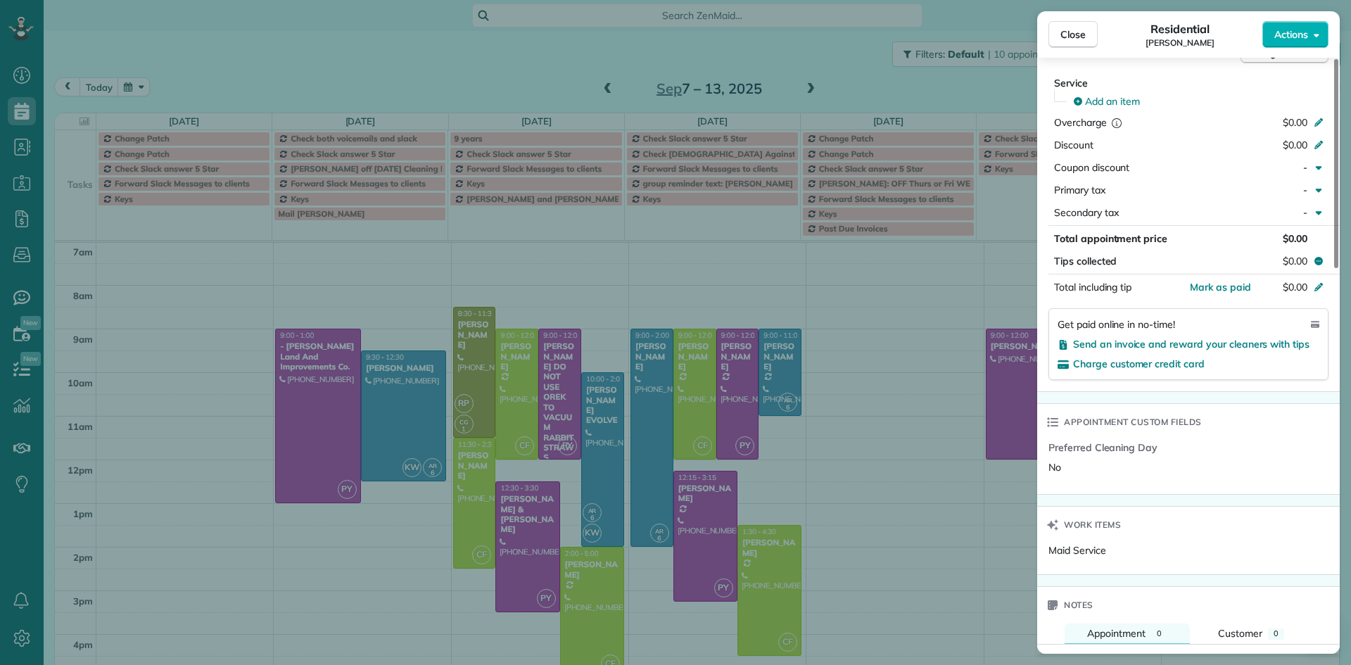
scroll to position [708, 0]
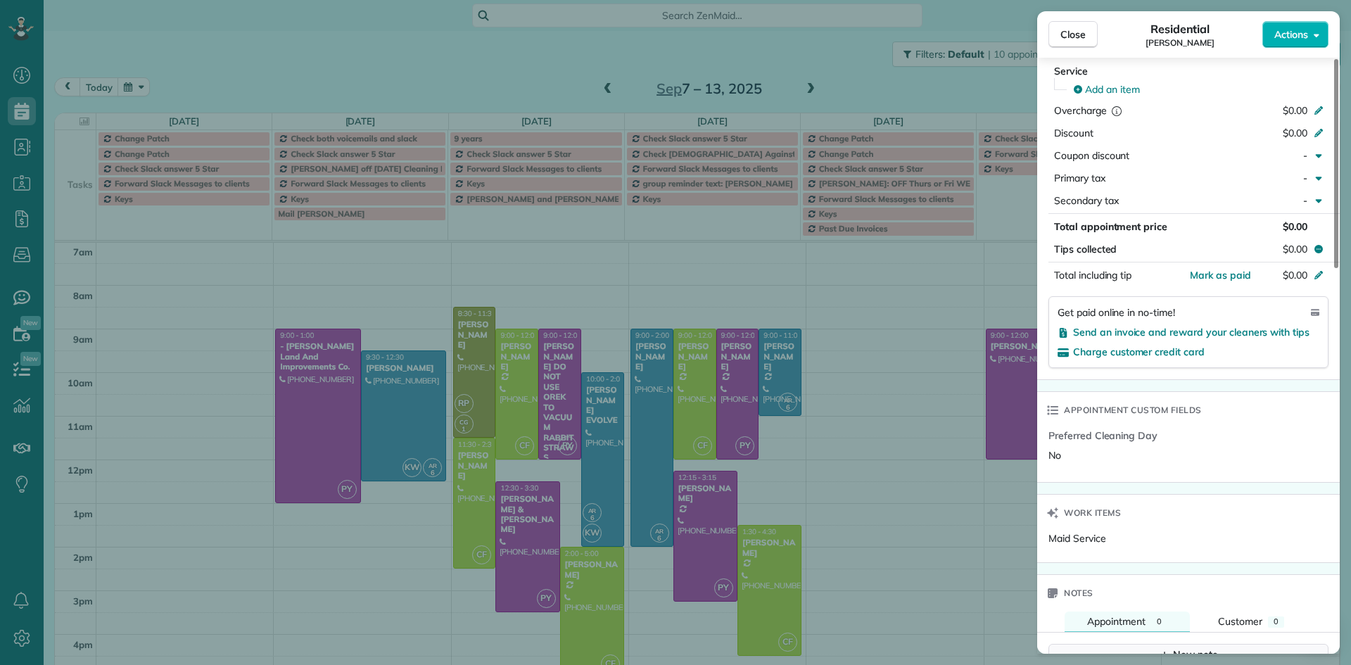
click at [1207, 647] on div "New note" at bounding box center [1188, 654] width 59 height 15
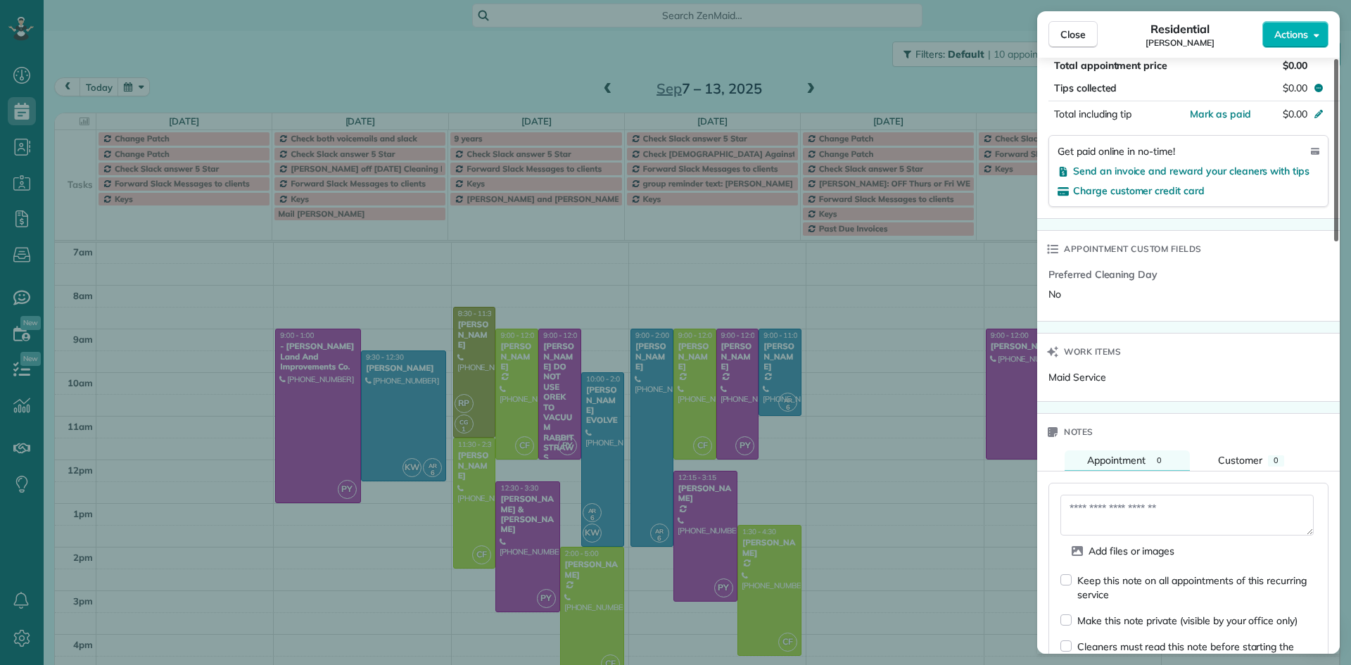
scroll to position [887, 0]
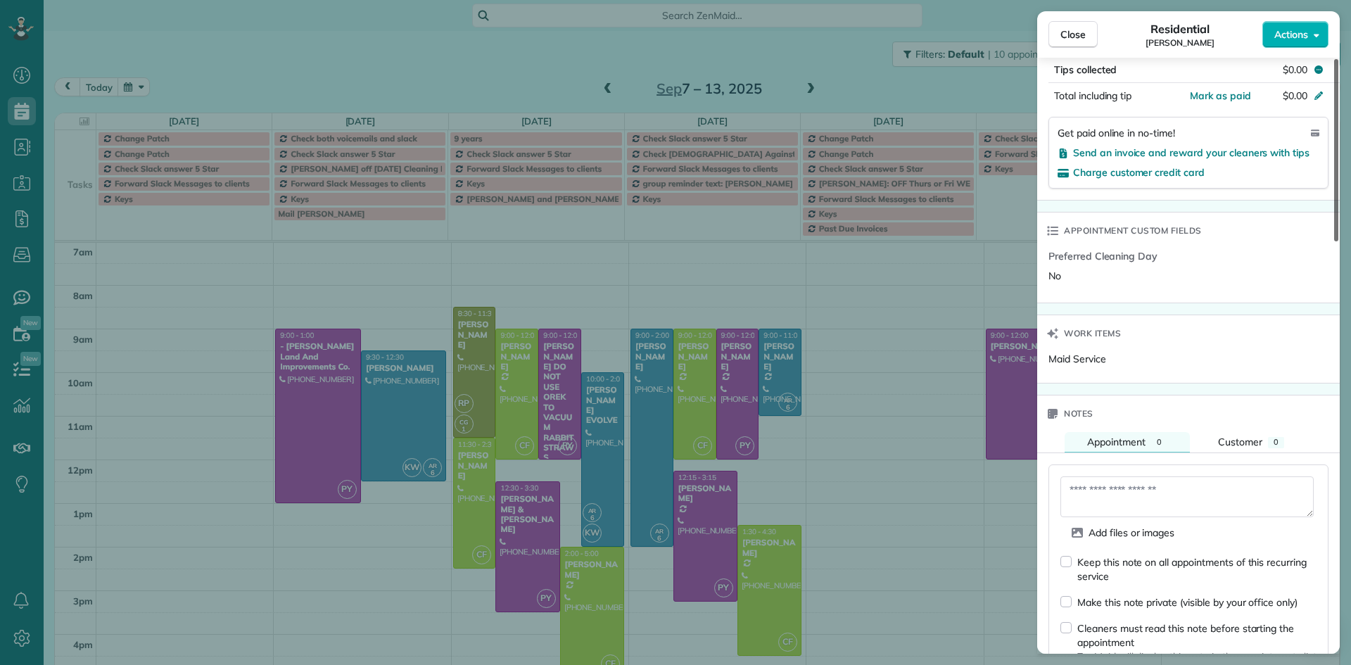
drag, startPoint x: 1335, startPoint y: 408, endPoint x: 1335, endPoint y: 463, distance: 54.9
click at [1335, 241] on div at bounding box center [1336, 150] width 4 height 182
click at [1075, 478] on textarea at bounding box center [1186, 496] width 253 height 41
type textarea "*"
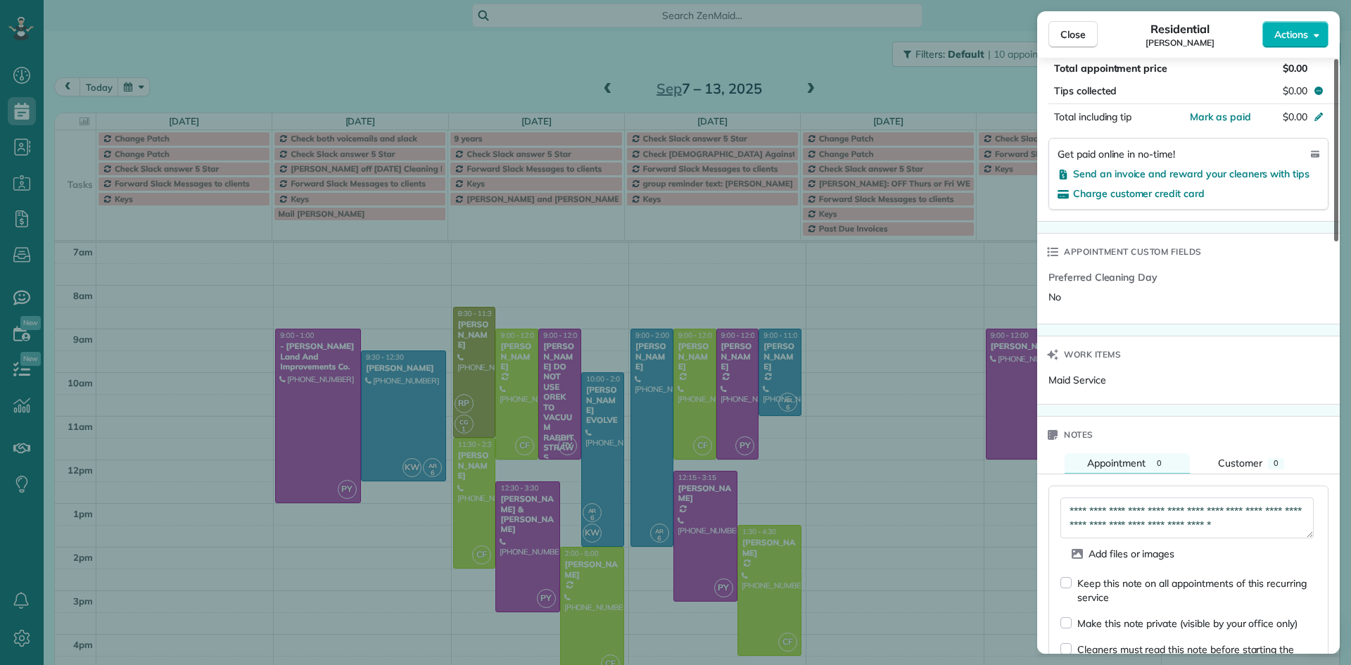
type textarea "**********"
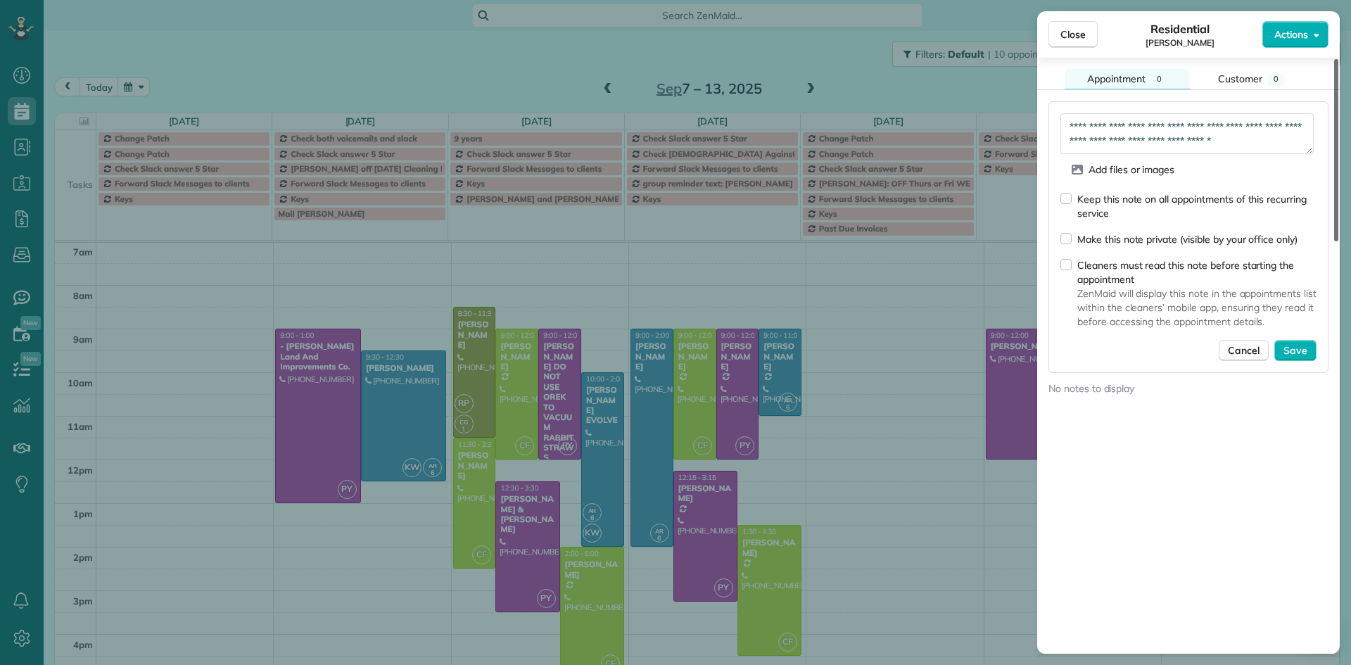
scroll to position [1294, 0]
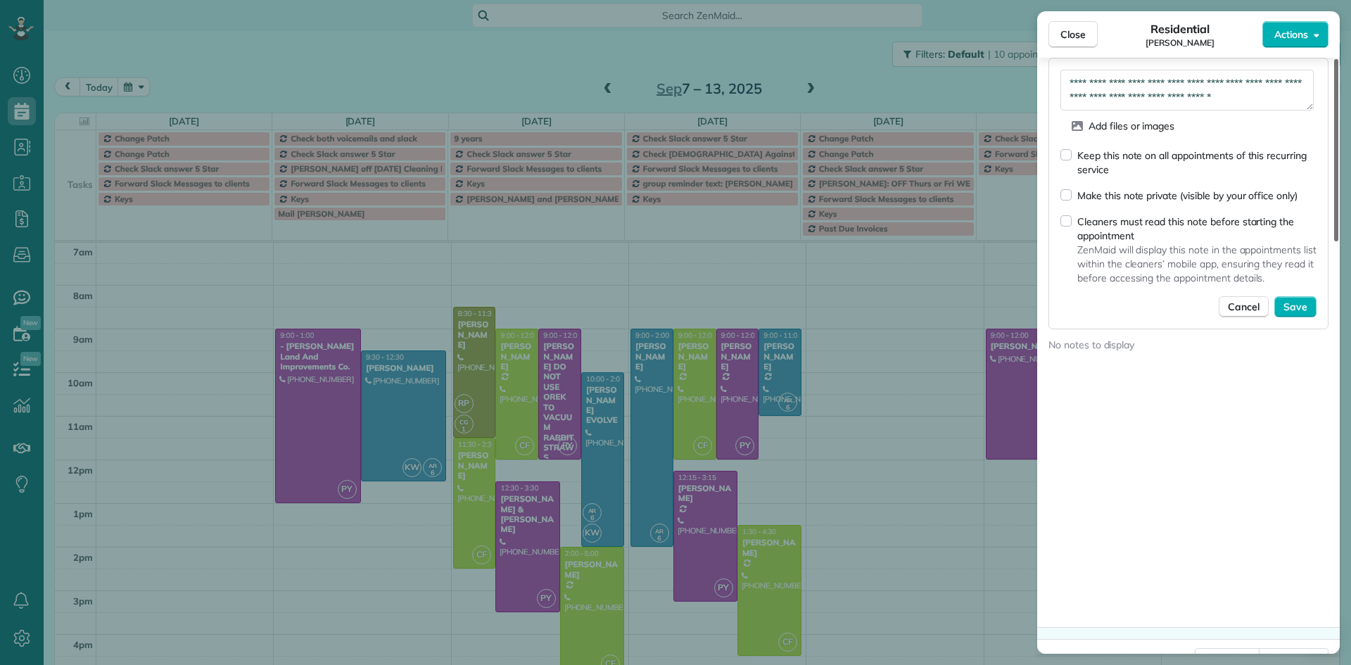
drag, startPoint x: 1335, startPoint y: 481, endPoint x: 1331, endPoint y: 611, distance: 130.2
click at [1334, 241] on div at bounding box center [1336, 150] width 4 height 182
click at [1304, 300] on span "Save" at bounding box center [1295, 307] width 24 height 14
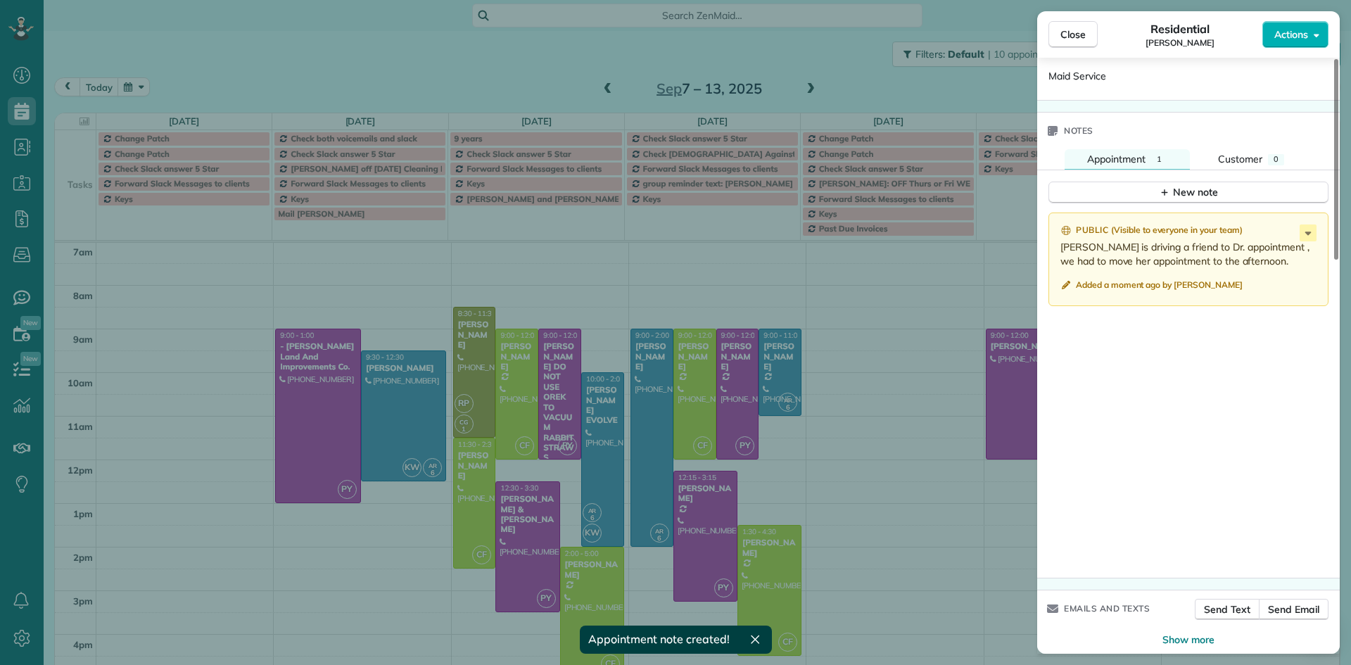
scroll to position [1169, 0]
click at [1081, 31] on span "Close" at bounding box center [1072, 34] width 25 height 14
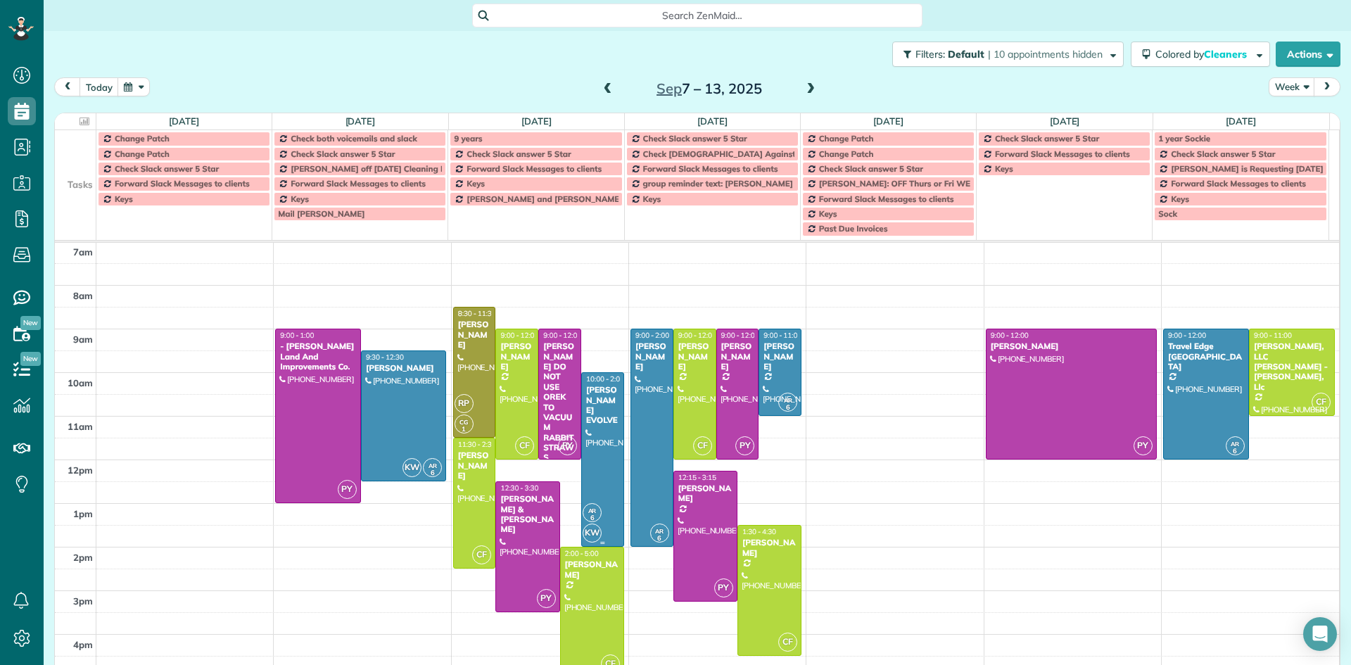
click at [594, 435] on div at bounding box center [603, 459] width 42 height 173
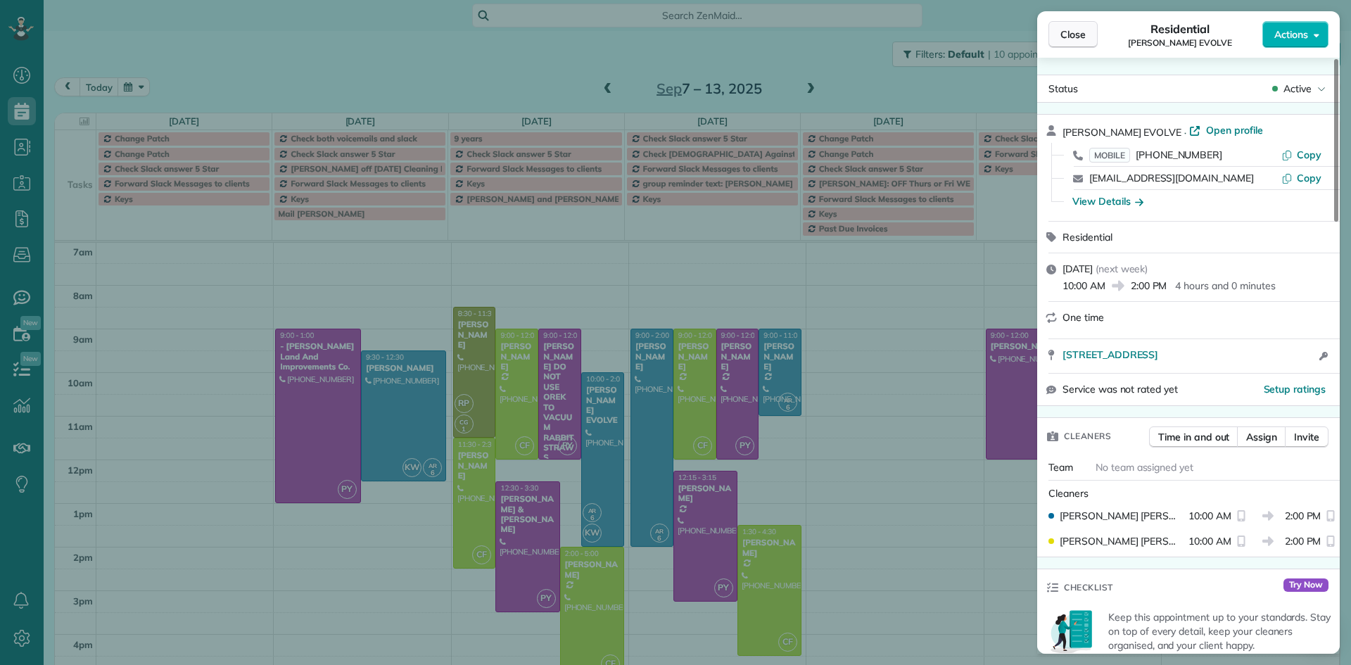
click at [1080, 35] on span "Close" at bounding box center [1072, 34] width 25 height 14
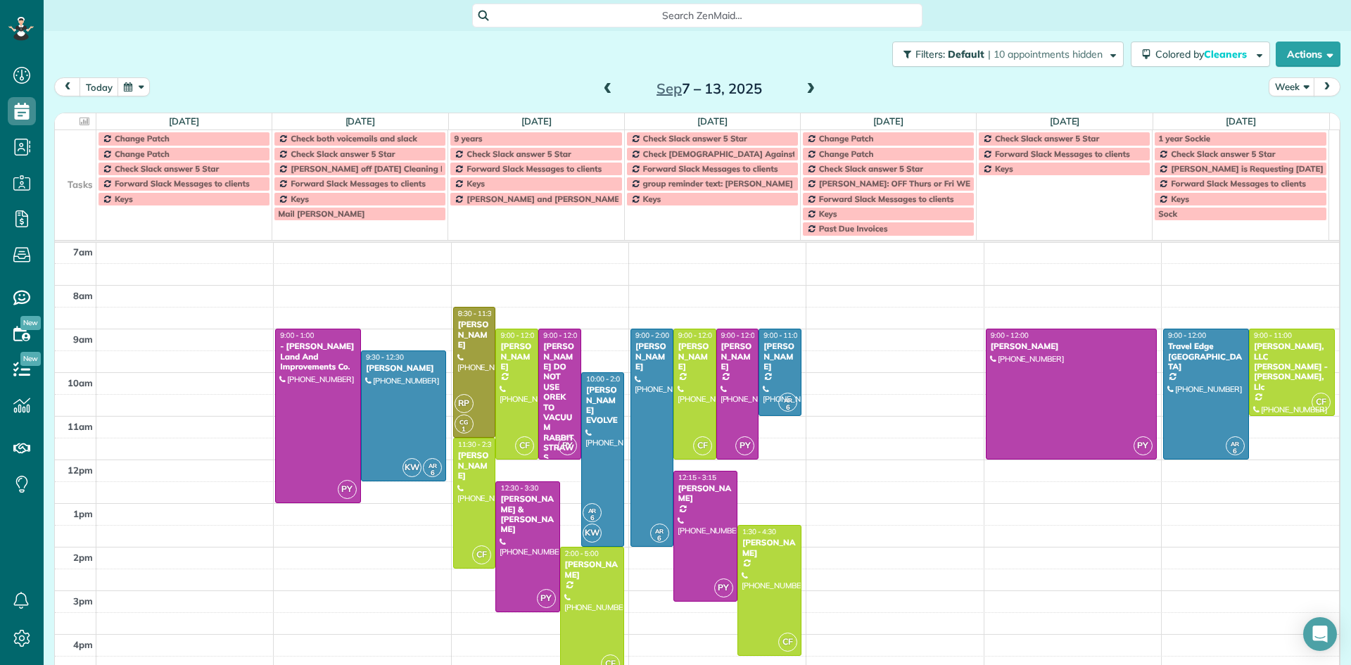
click at [607, 89] on span at bounding box center [607, 89] width 15 height 13
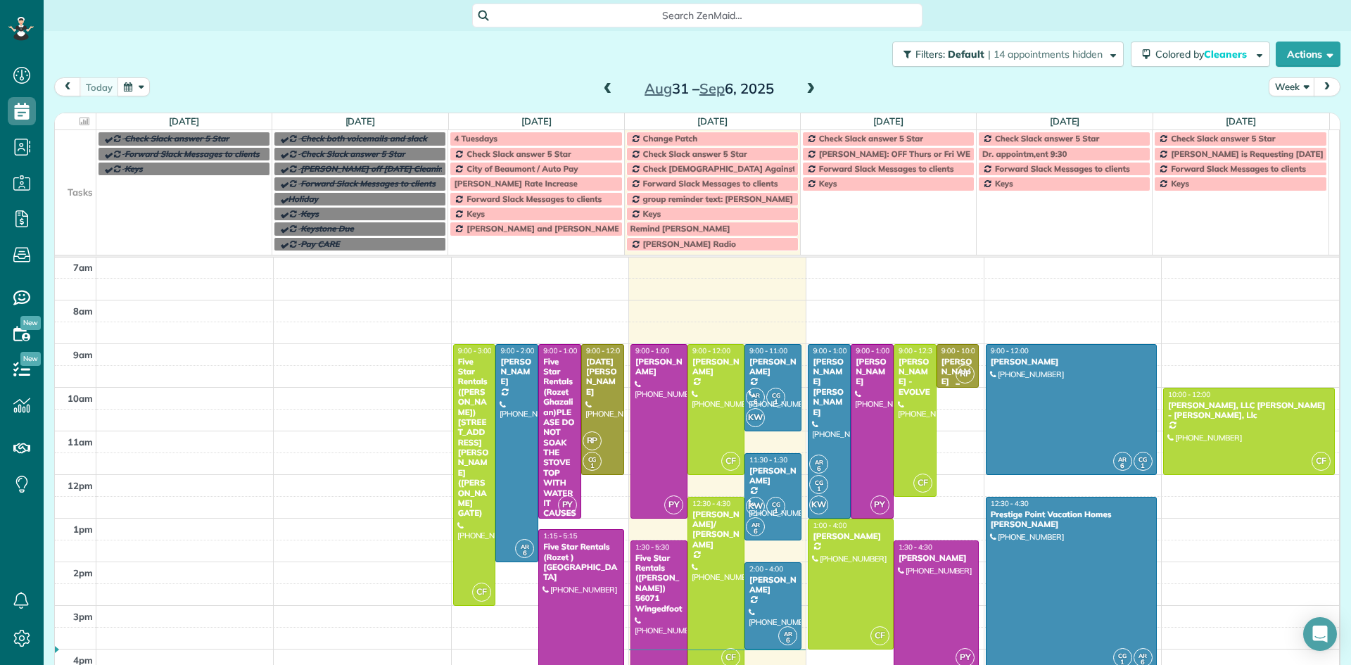
click at [948, 357] on div "[PERSON_NAME] EVOLVE" at bounding box center [958, 377] width 34 height 41
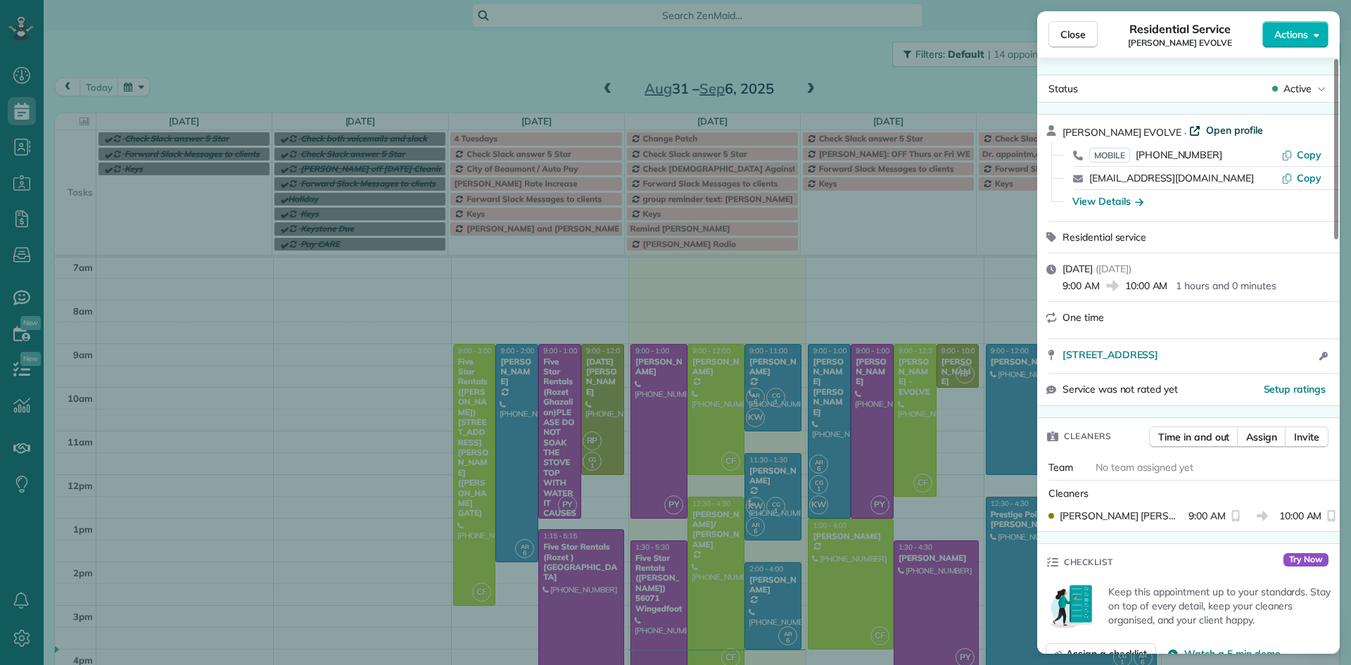
click at [1206, 128] on span "Open profile" at bounding box center [1234, 130] width 57 height 14
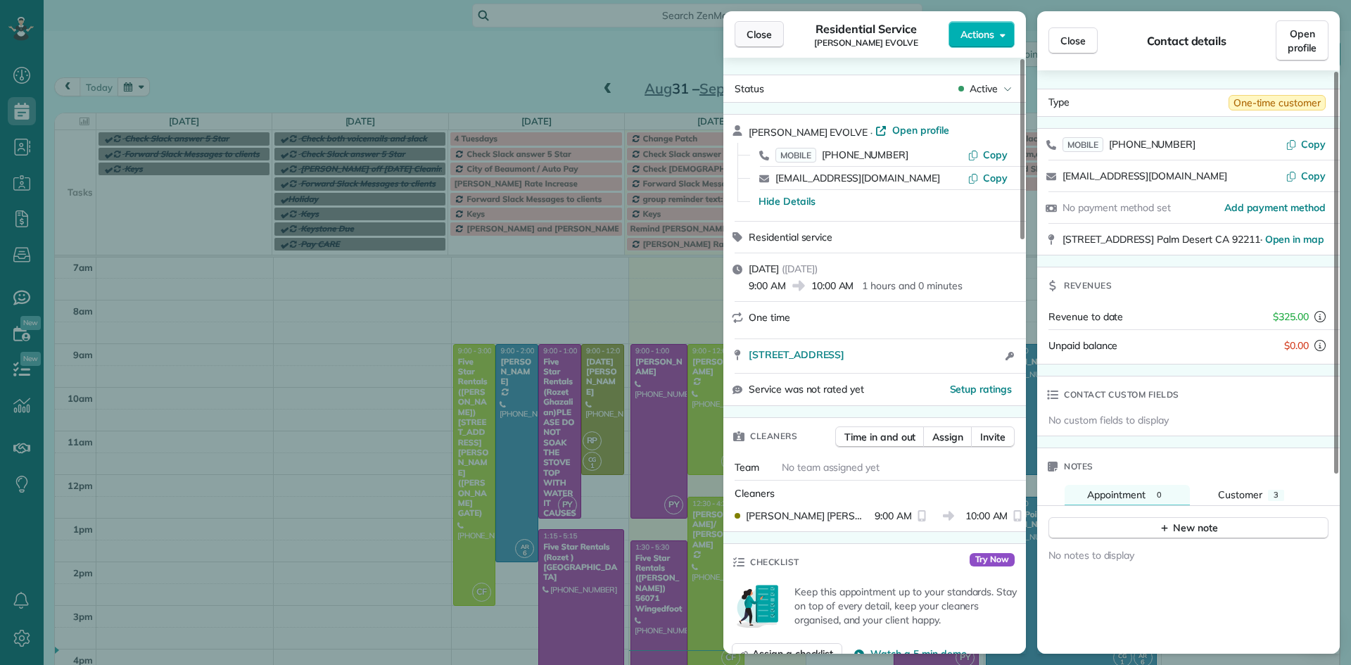
click at [758, 36] on span "Close" at bounding box center [758, 34] width 25 height 14
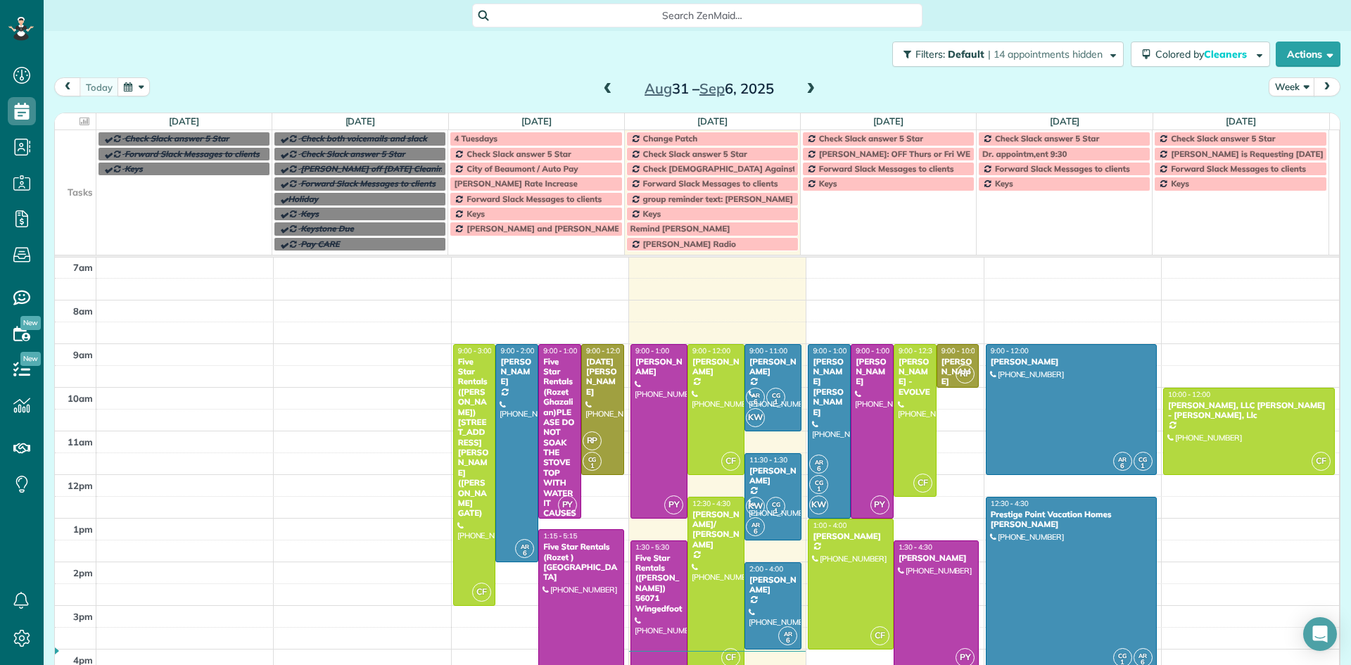
click at [832, 218] on td "Keys" at bounding box center [888, 213] width 176 height 75
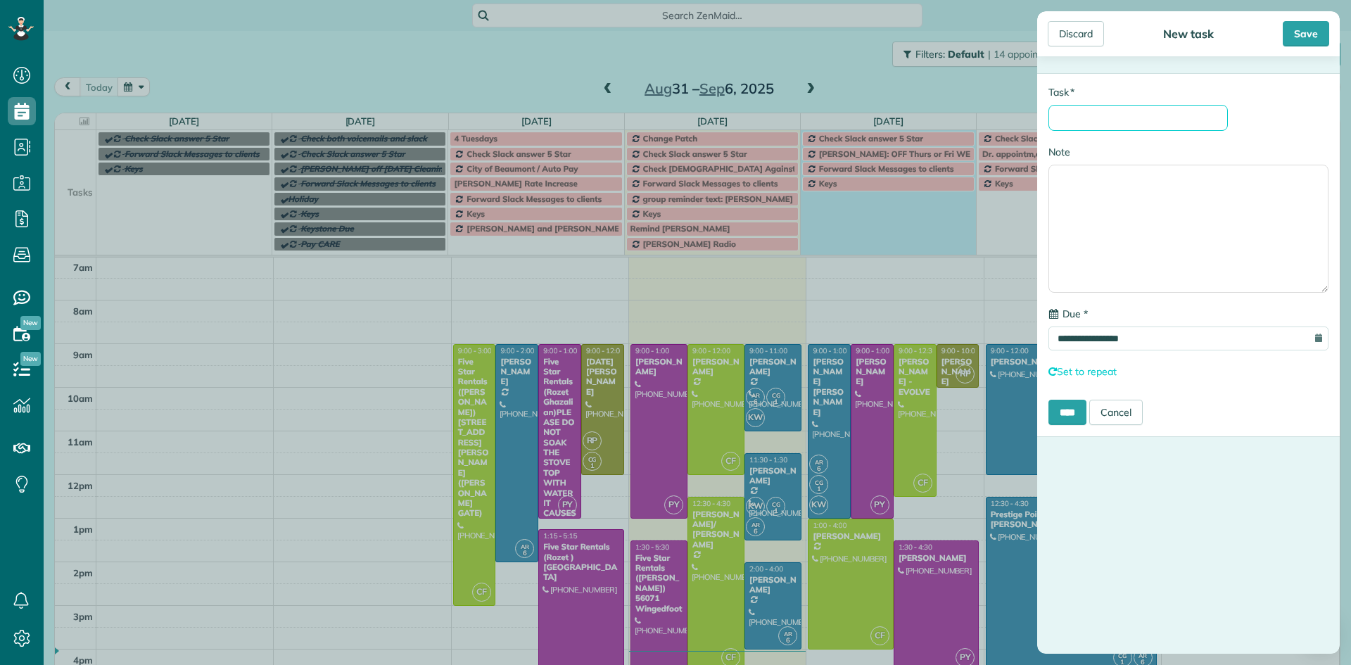
click at [1082, 115] on input "* Task" at bounding box center [1137, 118] width 179 height 26
type input "**********"
click at [1071, 414] on input "****" at bounding box center [1067, 412] width 38 height 25
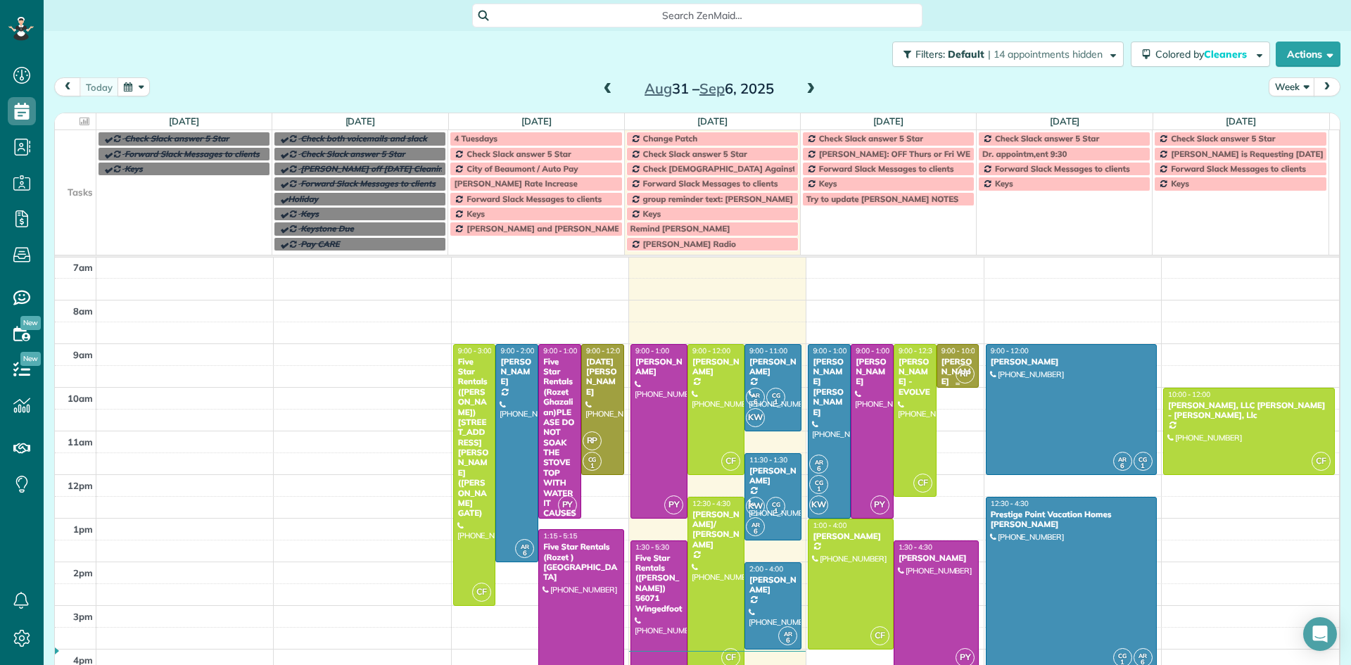
click at [941, 366] on div "[PERSON_NAME] EVOLVE" at bounding box center [958, 377] width 34 height 41
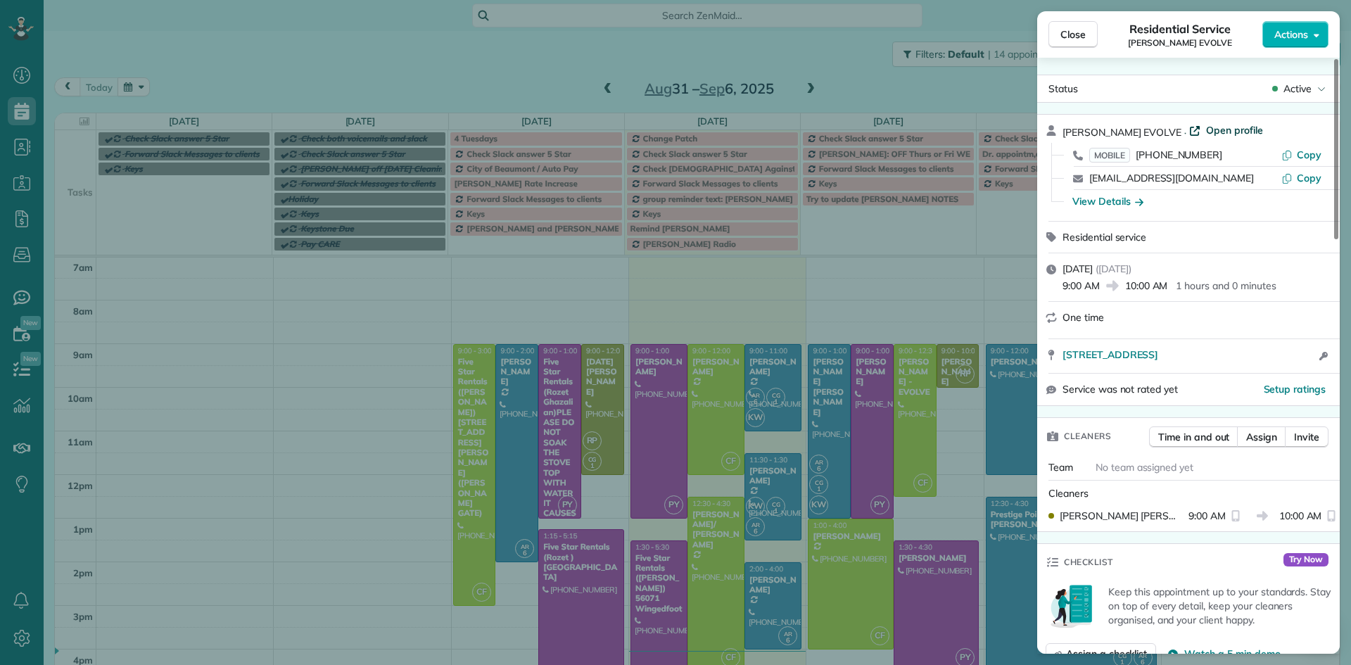
click at [1206, 129] on span "Open profile" at bounding box center [1234, 130] width 57 height 14
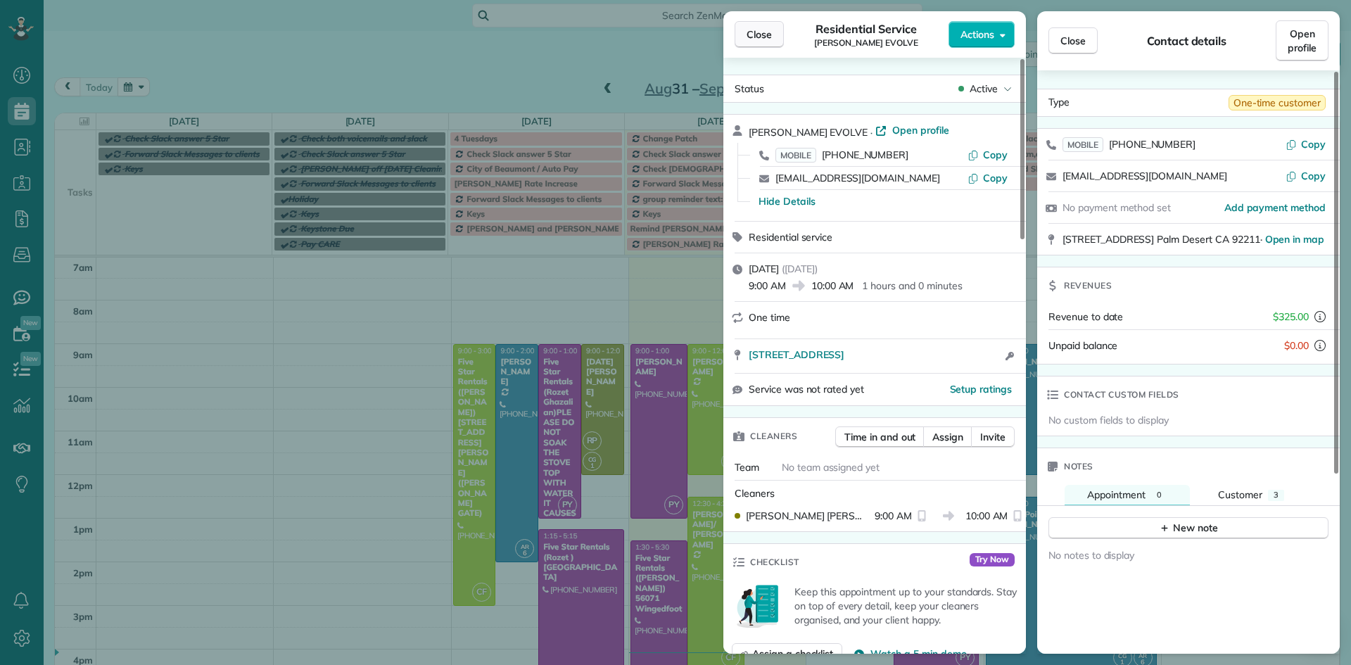
drag, startPoint x: 751, startPoint y: 42, endPoint x: 782, endPoint y: 38, distance: 31.2
click at [752, 42] on button "Close" at bounding box center [758, 34] width 49 height 27
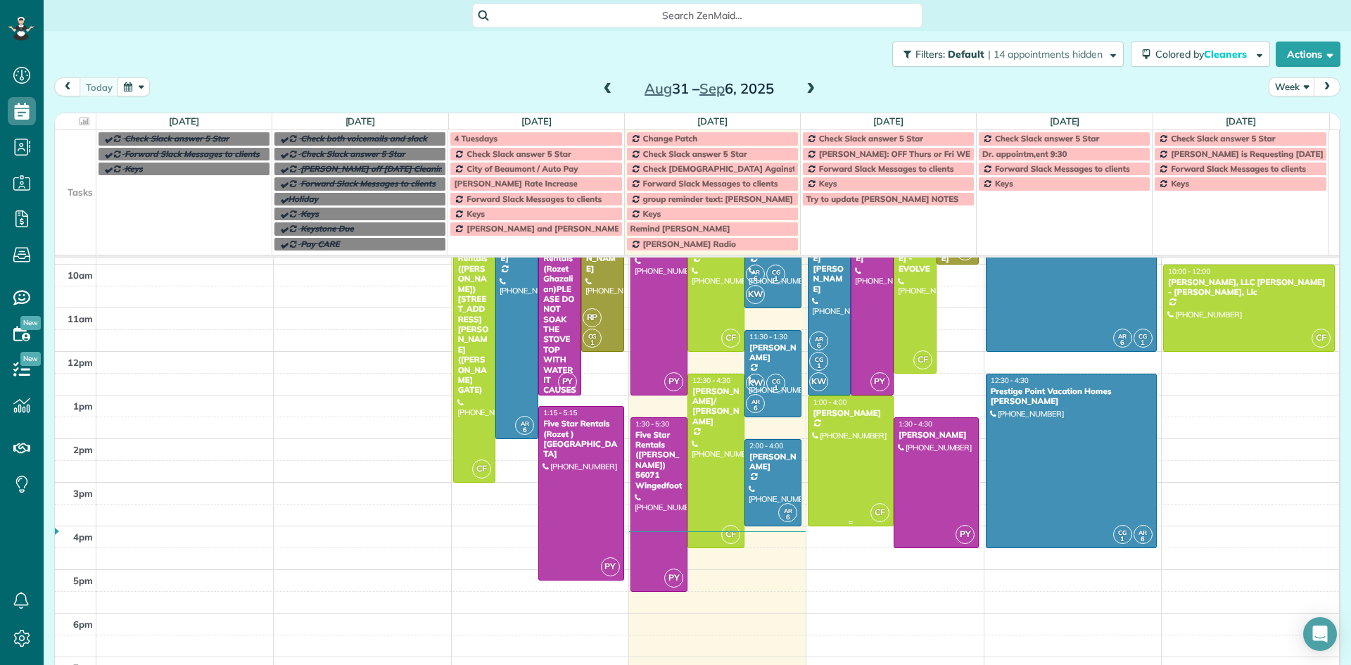
scroll to position [141, 0]
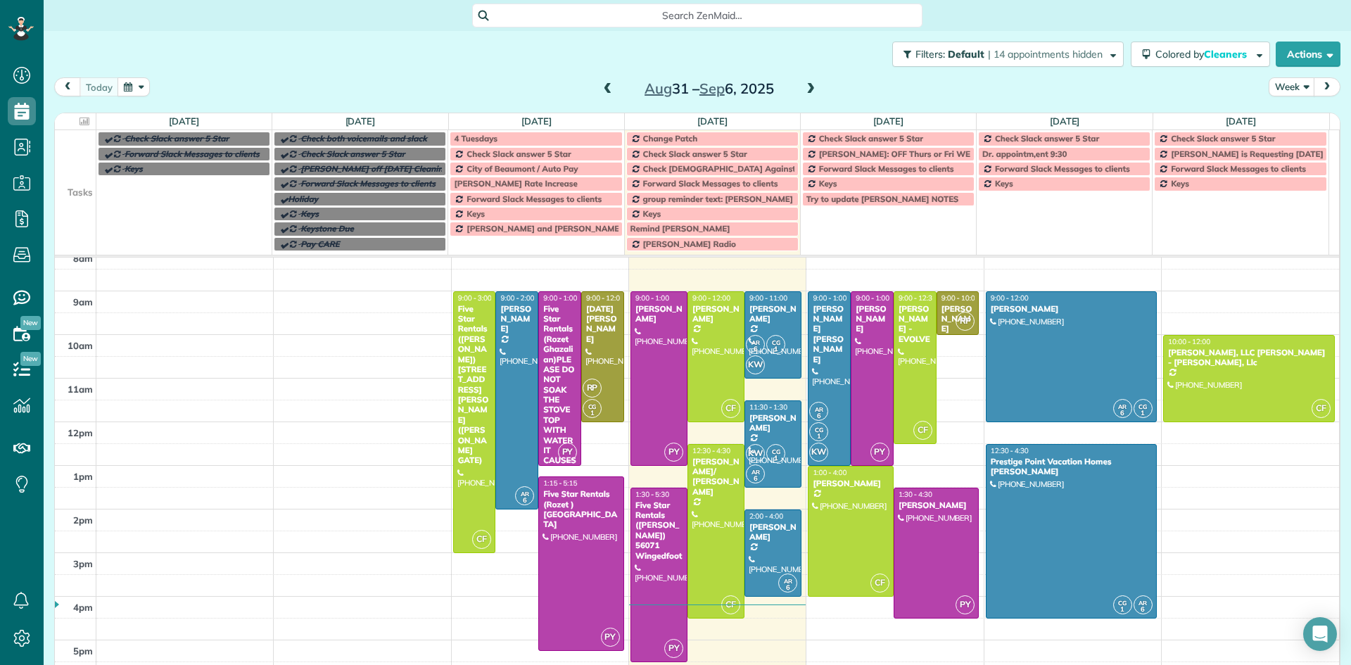
click at [538, 138] on div "4 Tuesdays" at bounding box center [536, 139] width 164 height 10
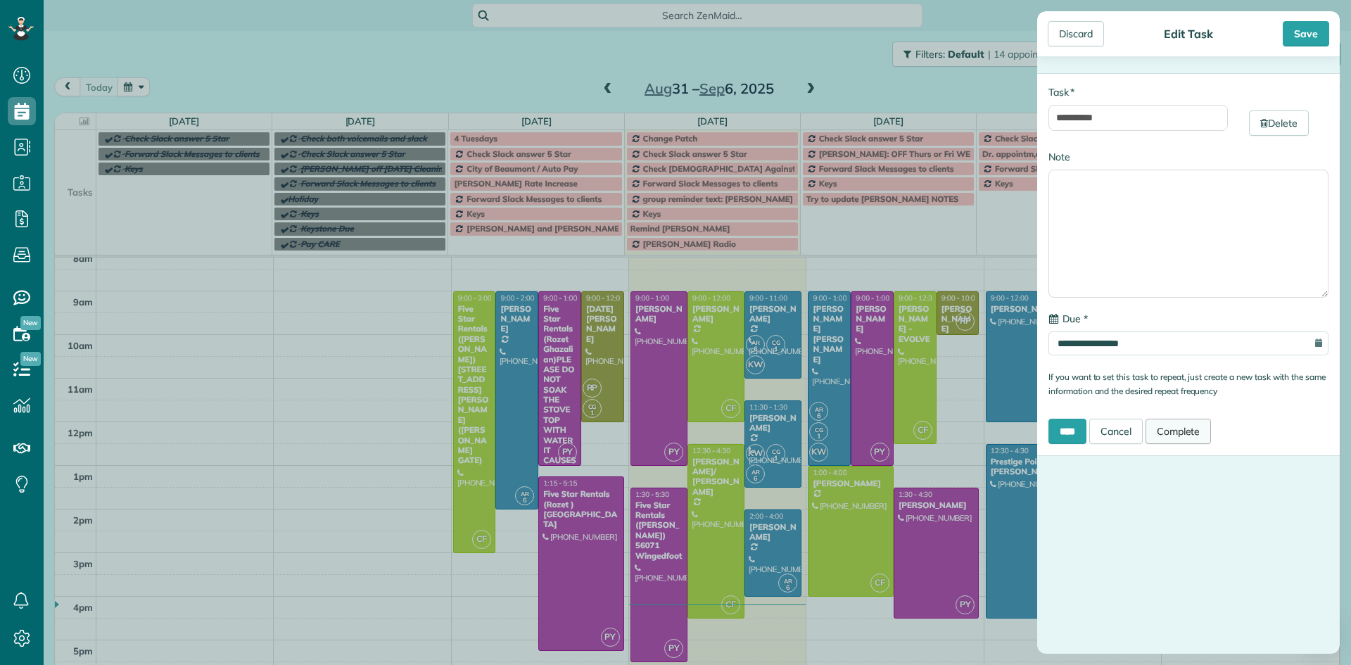
click at [1190, 434] on link "Complete" at bounding box center [1178, 431] width 66 height 25
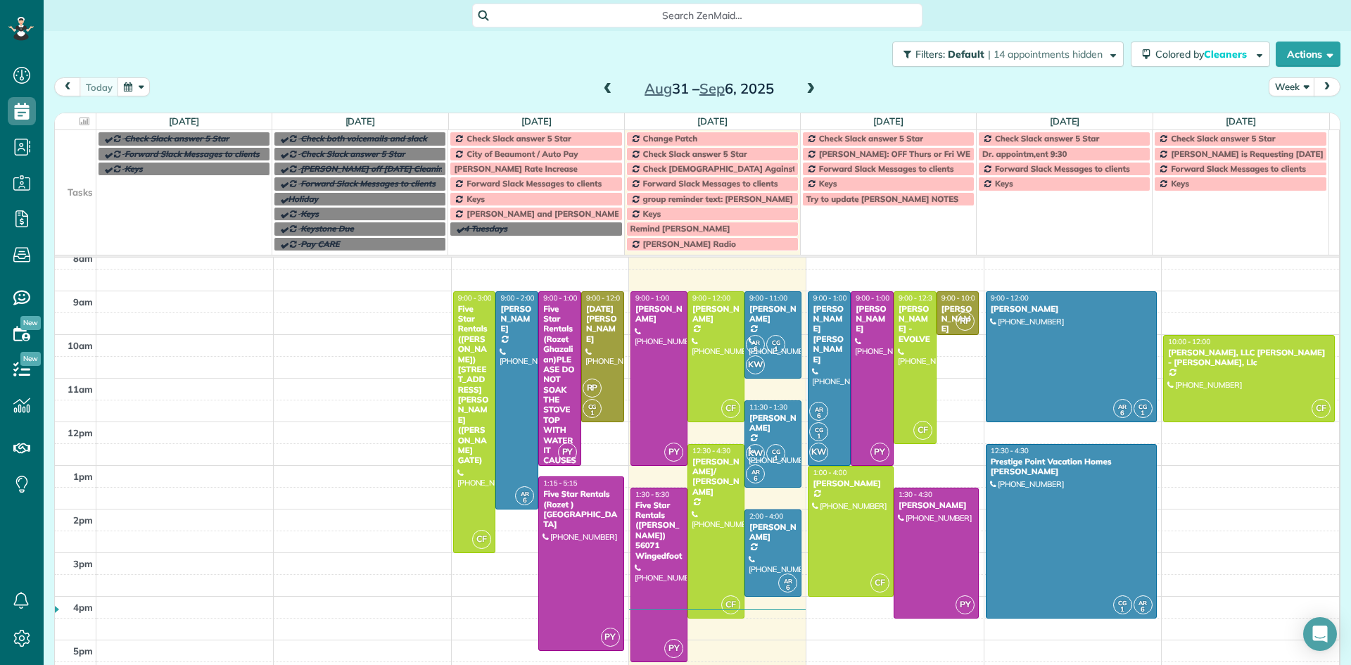
click at [603, 88] on span at bounding box center [607, 89] width 15 height 13
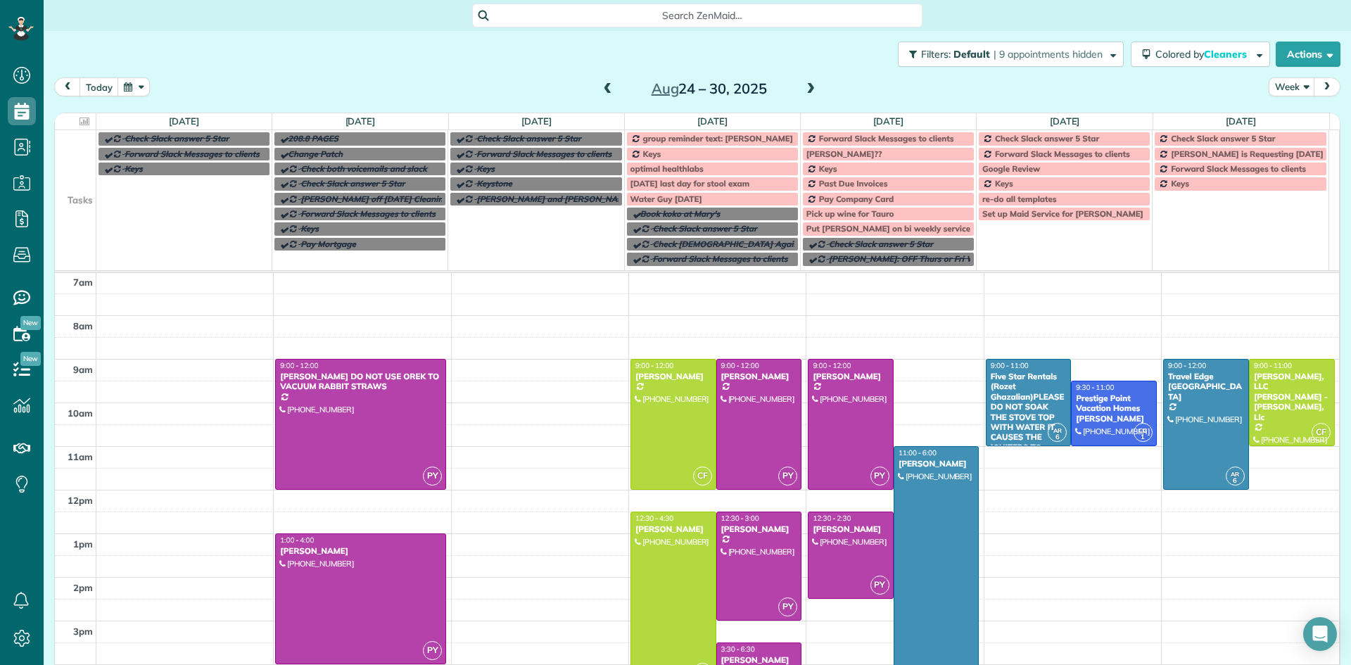
click at [603, 88] on span at bounding box center [607, 89] width 15 height 13
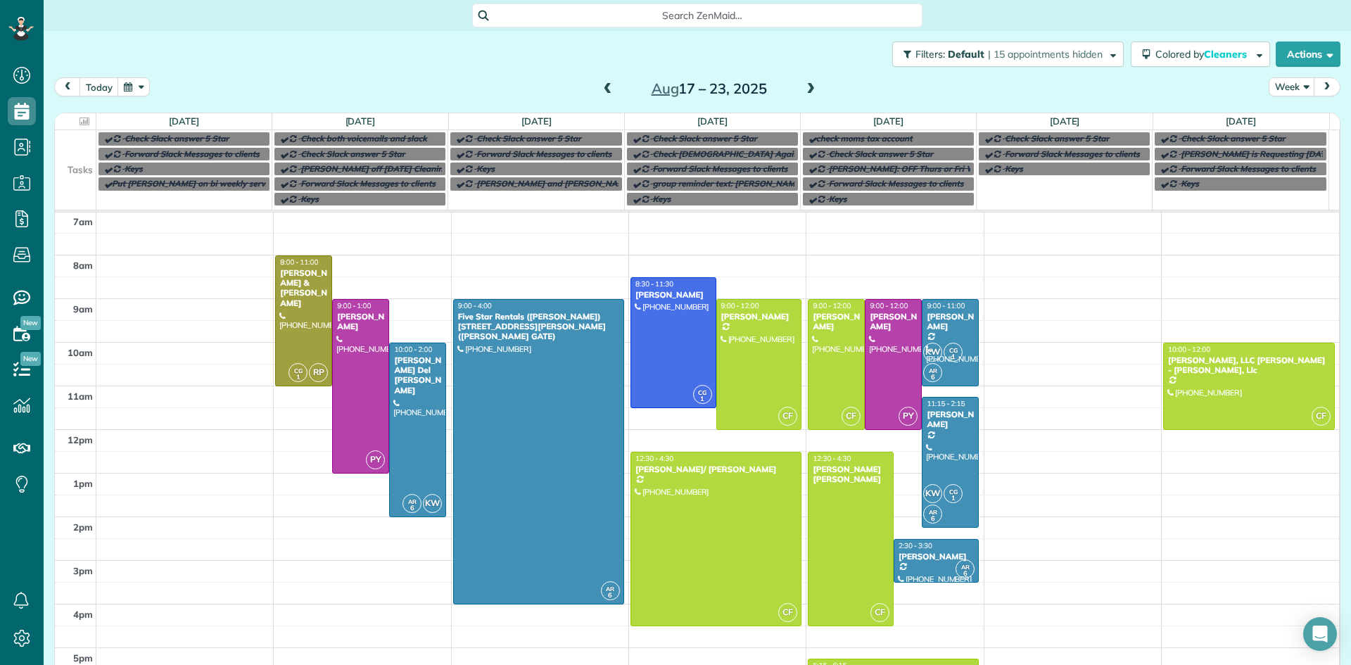
click at [600, 87] on span at bounding box center [607, 89] width 15 height 13
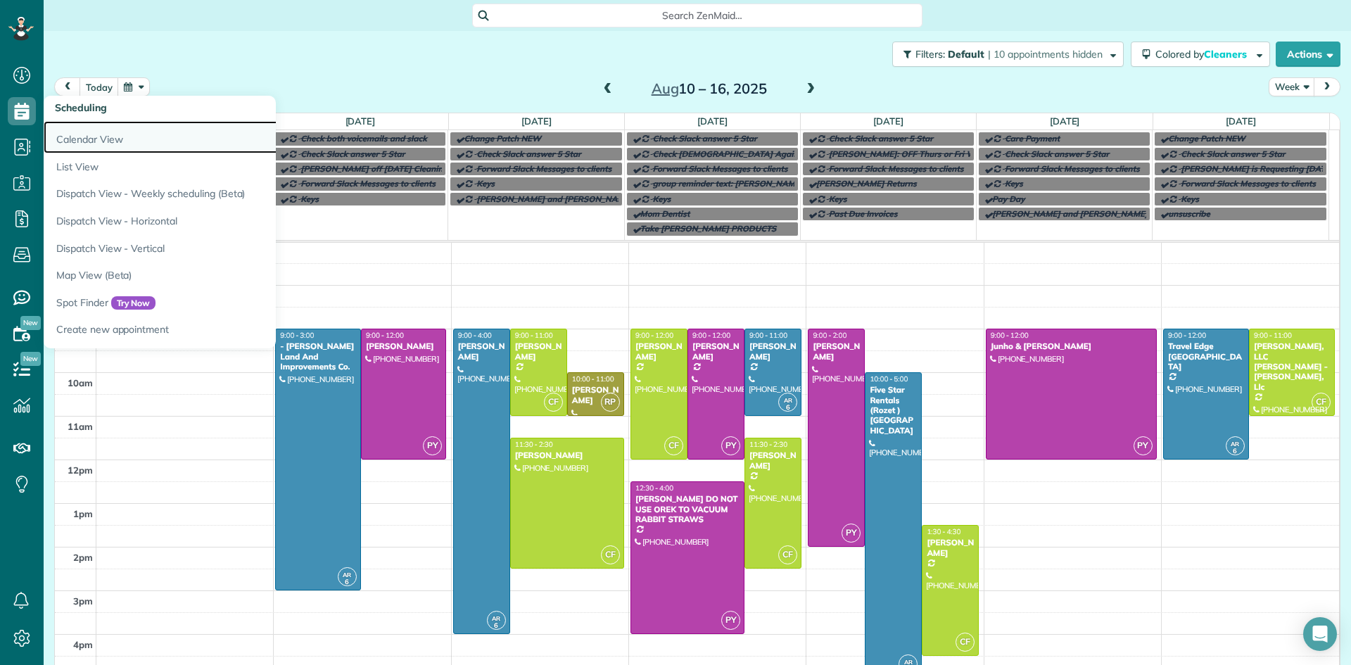
click at [66, 137] on link "Calendar View" at bounding box center [220, 137] width 352 height 32
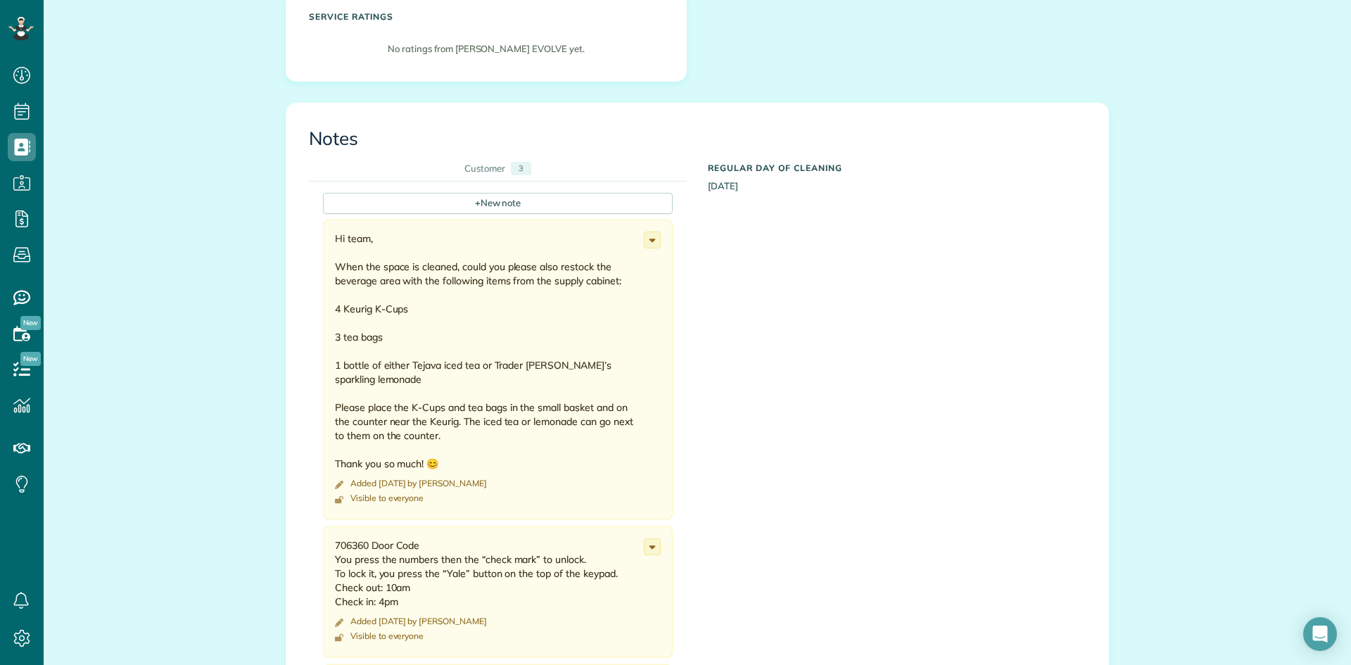
scroll to position [352, 0]
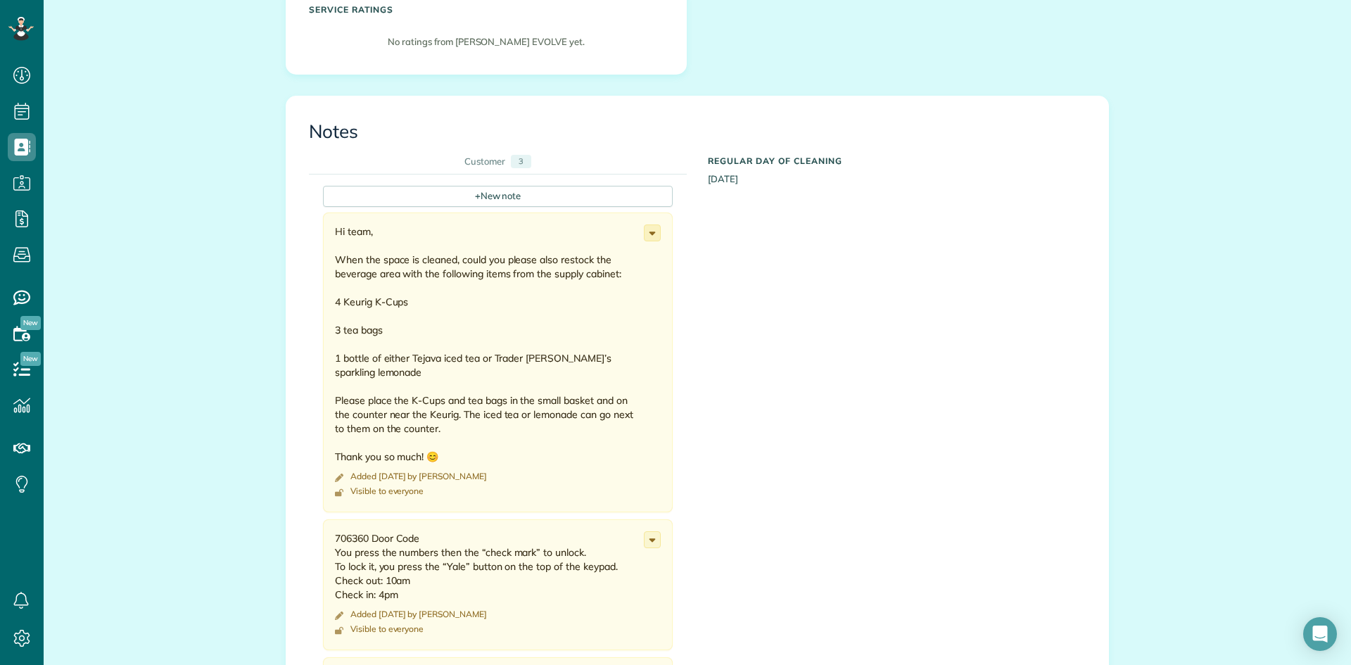
click at [649, 233] on use at bounding box center [652, 233] width 6 height 4
click at [588, 291] on span "Edit note" at bounding box center [590, 288] width 40 height 10
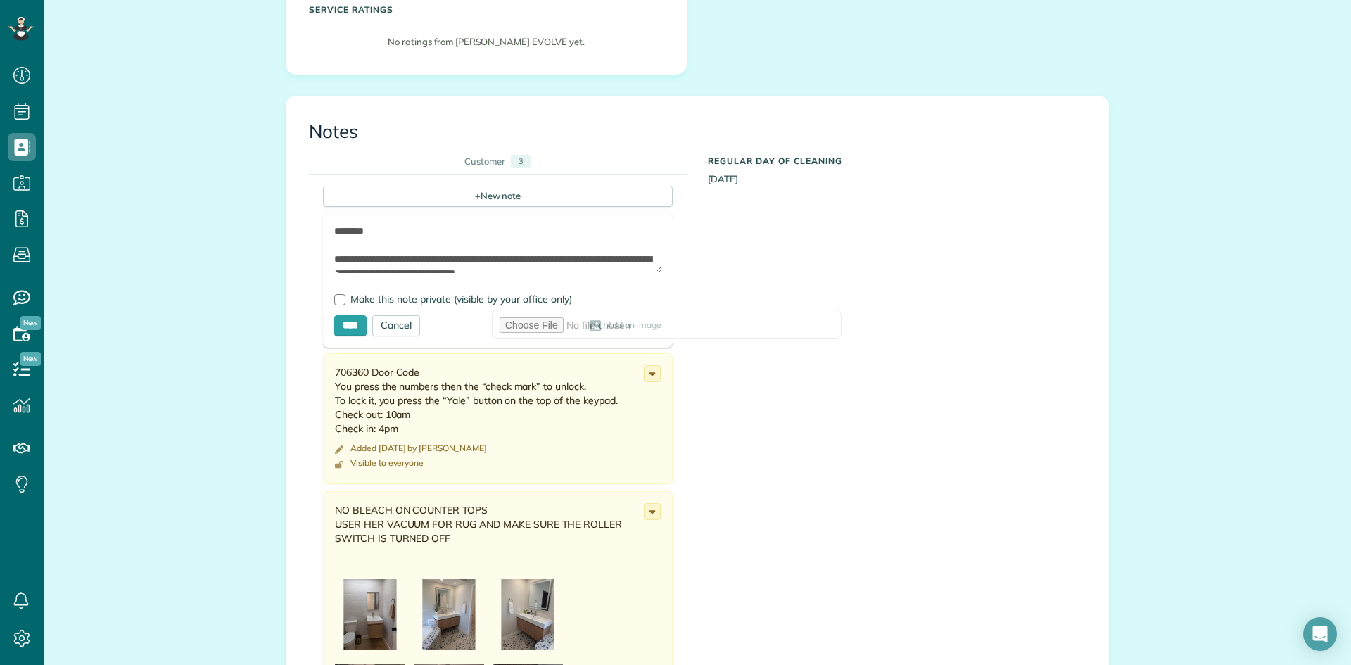
click at [606, 325] on span "Add an image" at bounding box center [633, 325] width 55 height 11
click at [606, 326] on span "Add an image" at bounding box center [633, 325] width 55 height 11
click at [589, 329] on icon at bounding box center [595, 325] width 13 height 11
click at [357, 322] on input "****" at bounding box center [350, 325] width 32 height 21
type input "**********"
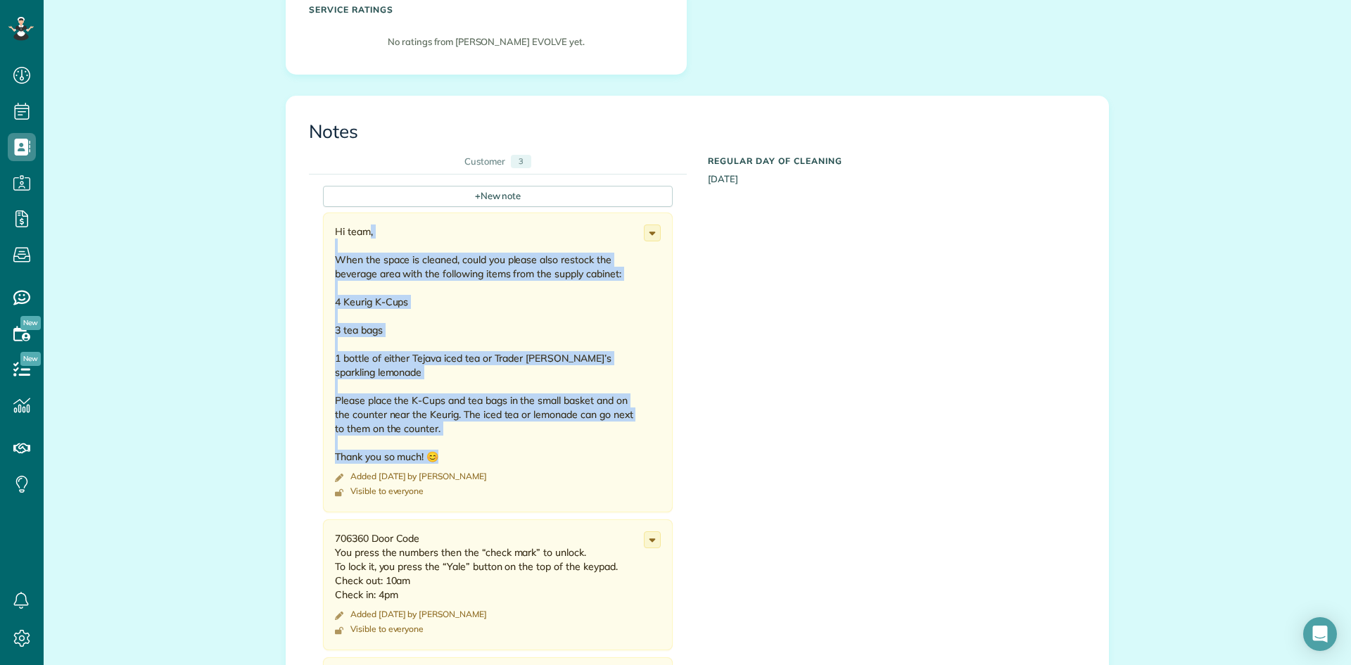
drag, startPoint x: 440, startPoint y: 437, endPoint x: 329, endPoint y: 227, distance: 238.2
click at [329, 227] on div "Hi team, When the space is cleaned, could you please also restock the beverage …" at bounding box center [498, 362] width 350 height 300
copy div "Hi team, When the space is cleaned, could you please also restock the beverage …"
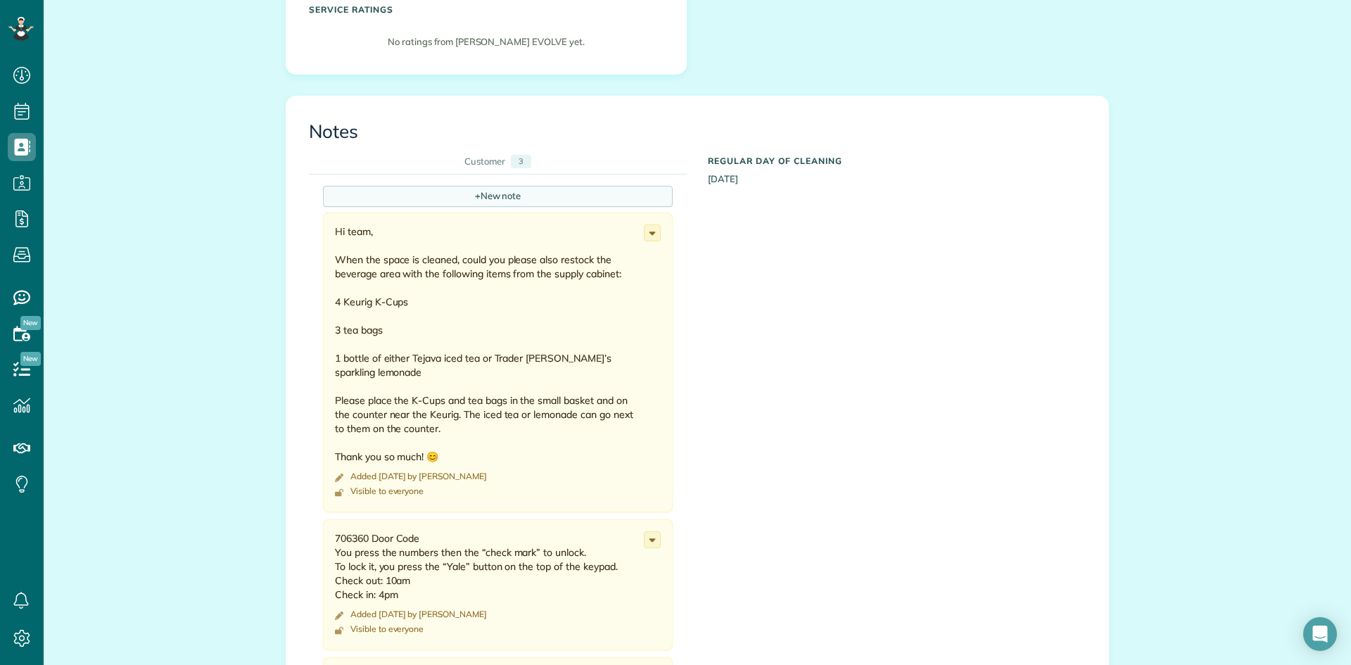
click at [460, 194] on div "+ New note" at bounding box center [498, 196] width 350 height 21
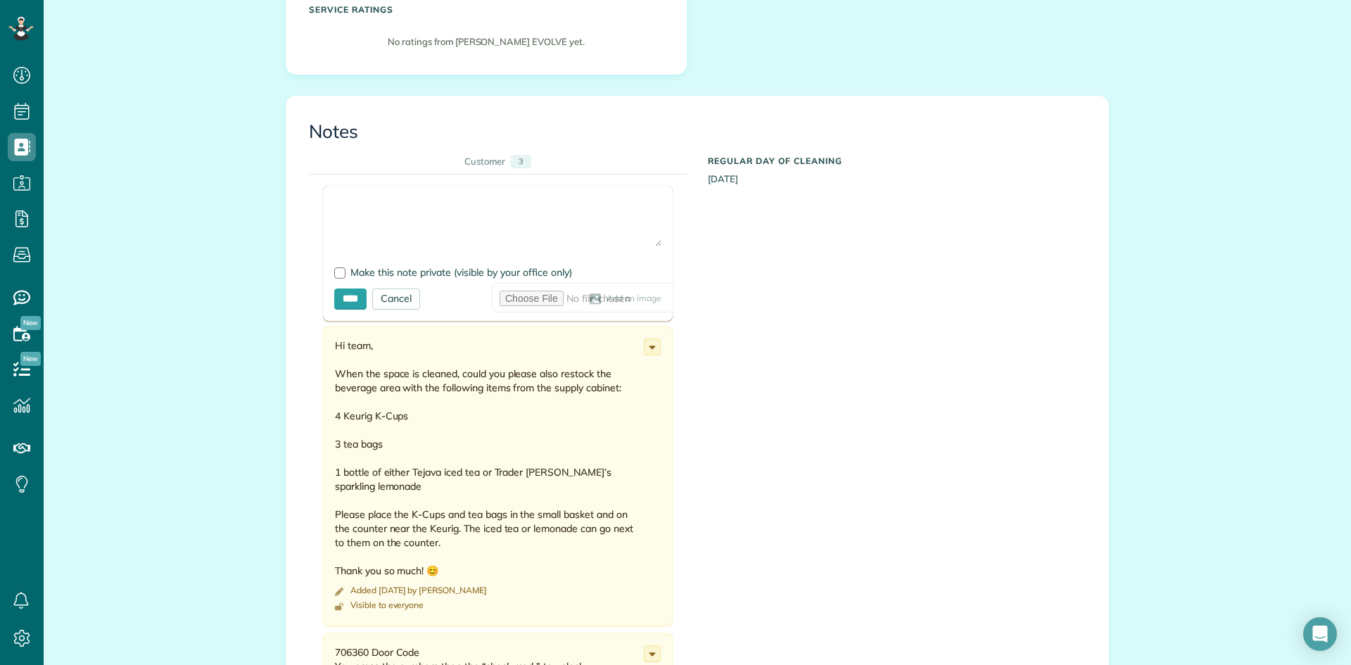
click at [352, 203] on textarea at bounding box center [497, 221] width 327 height 49
paste textarea "**********"
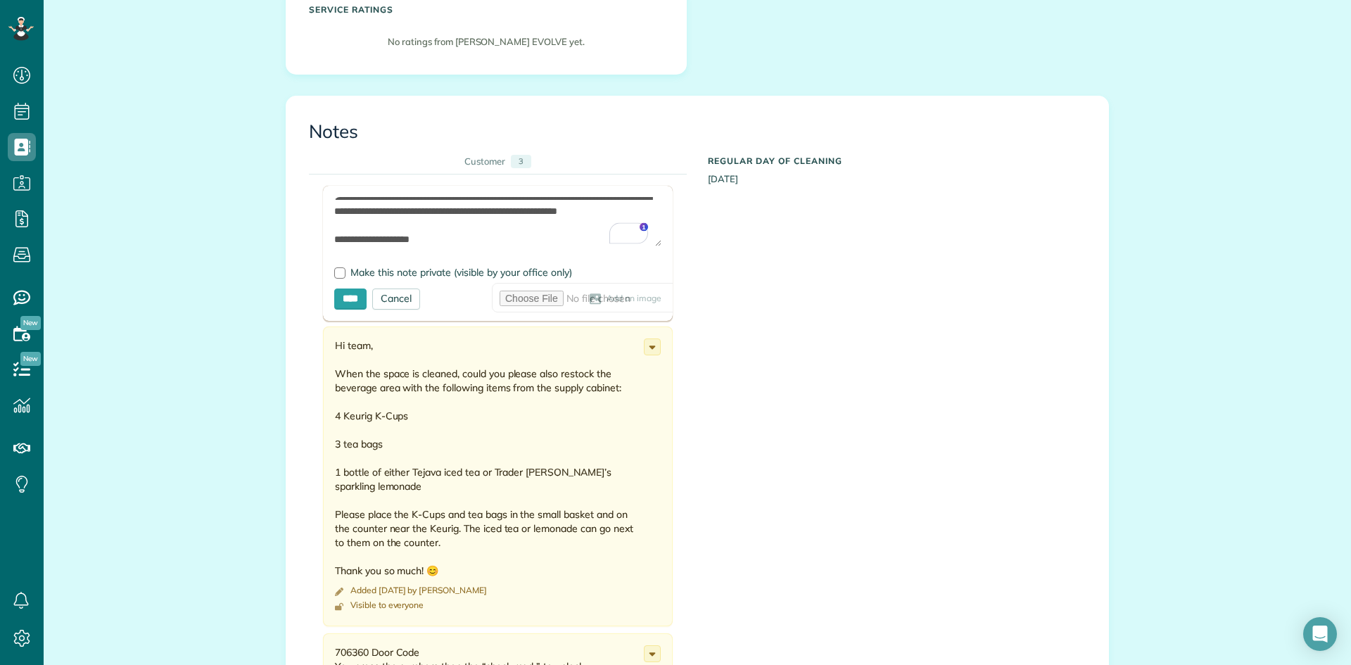
type textarea "**********"
click at [606, 298] on span "Add an image" at bounding box center [633, 298] width 55 height 11
click at [606, 300] on span "Add an image" at bounding box center [633, 298] width 55 height 11
click at [589, 300] on icon at bounding box center [595, 298] width 13 height 11
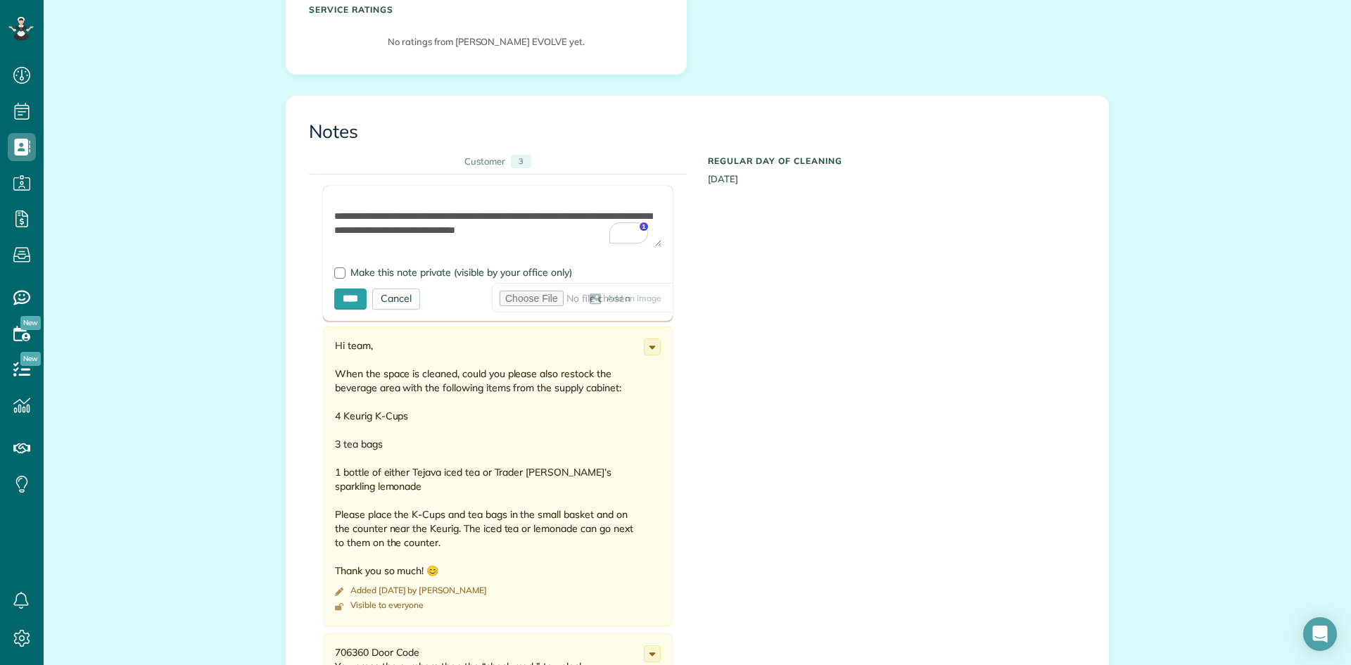
scroll to position [0, 0]
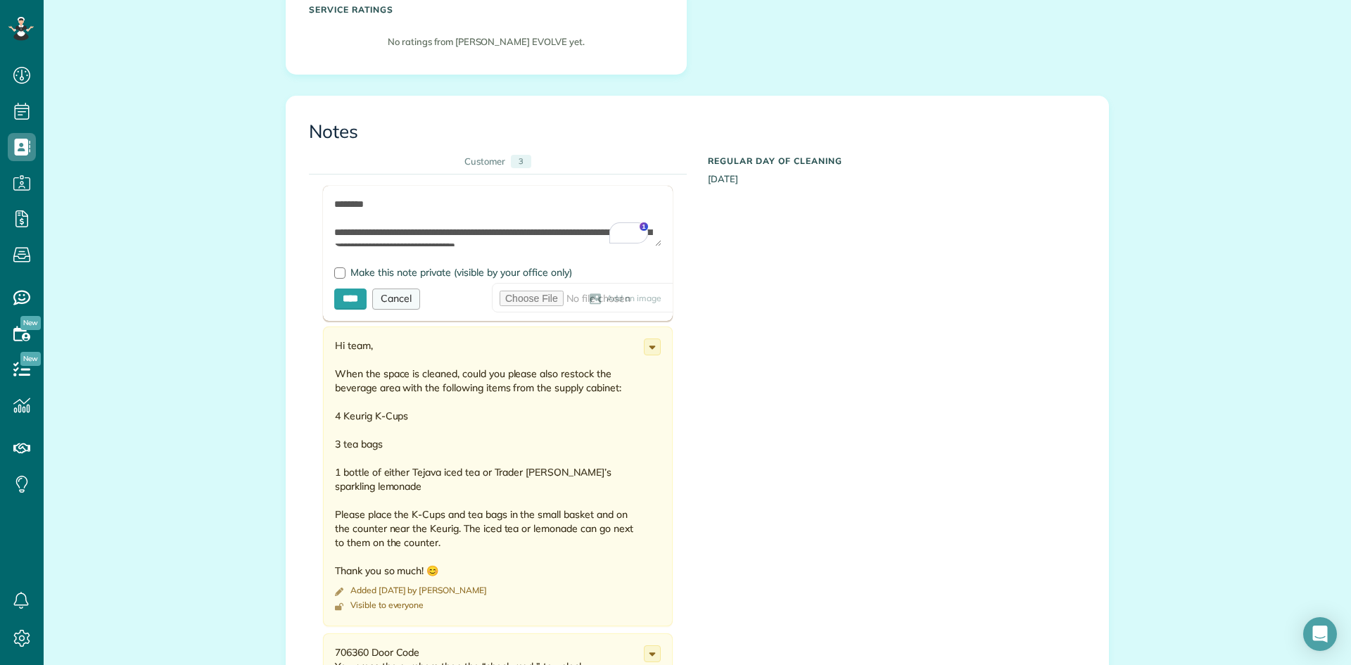
click at [409, 291] on div "Cancel" at bounding box center [396, 298] width 48 height 21
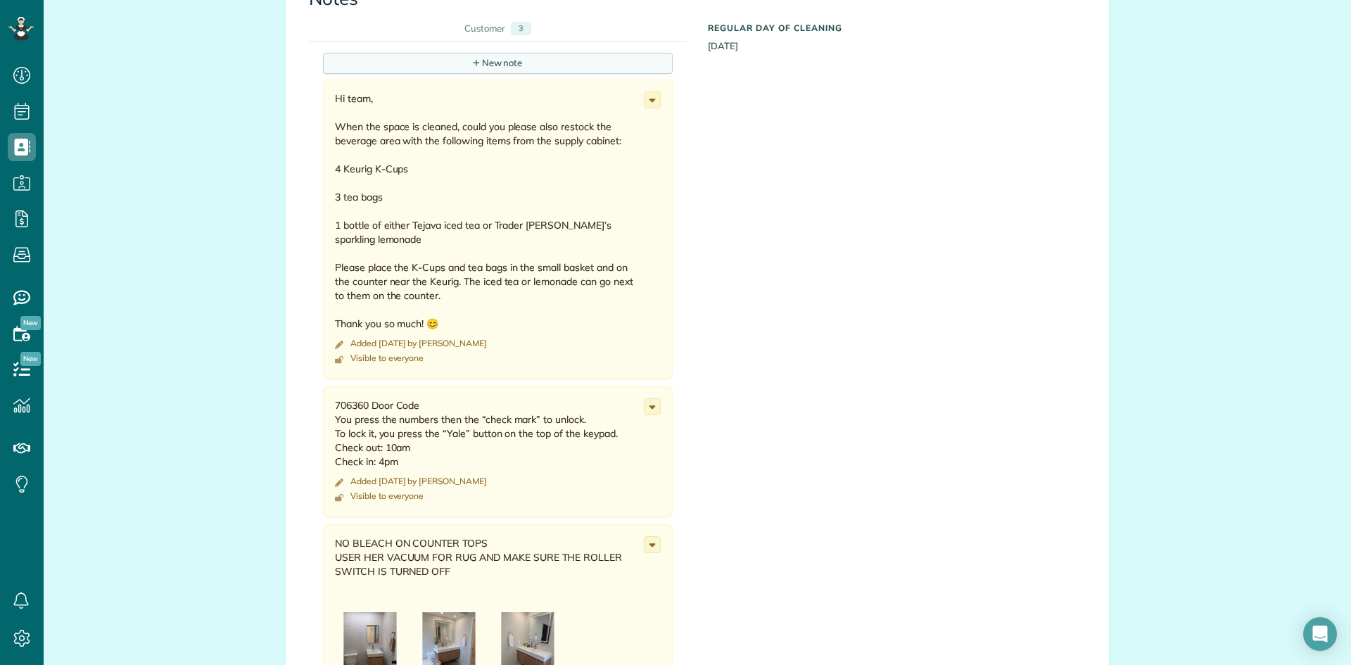
scroll to position [492, 0]
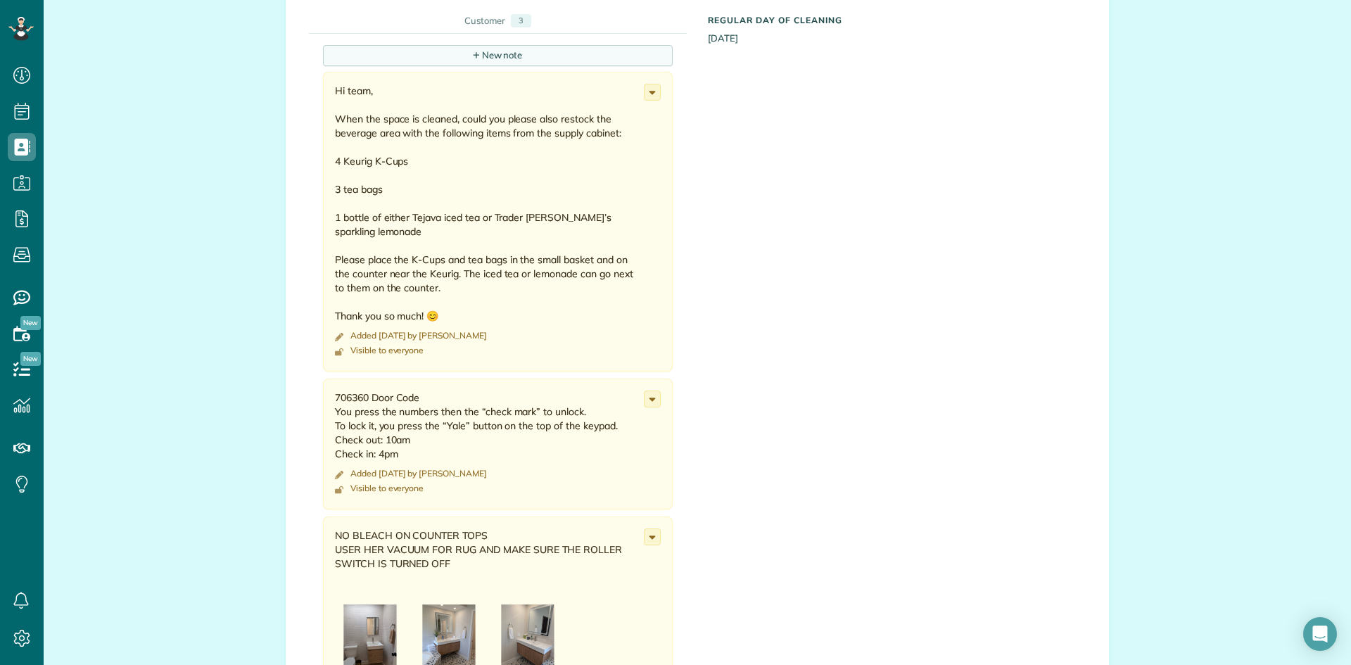
click at [525, 54] on div "+ New note" at bounding box center [498, 55] width 350 height 21
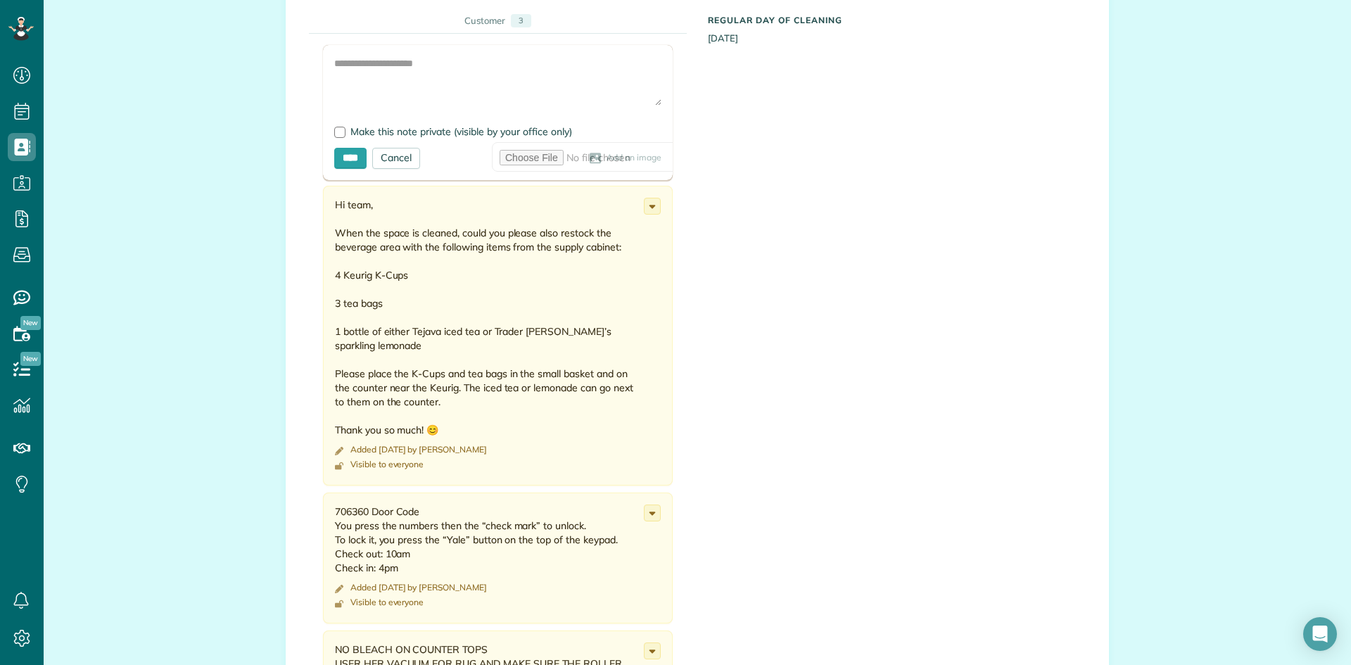
click at [606, 157] on span "Add an image" at bounding box center [633, 158] width 55 height 11
click at [436, 155] on div "Add an image" at bounding box center [540, 158] width 241 height 11
click at [590, 158] on use at bounding box center [595, 158] width 11 height 11
click at [606, 162] on span "Add an image" at bounding box center [633, 158] width 55 height 11
click at [416, 157] on div "Cancel" at bounding box center [396, 158] width 48 height 21
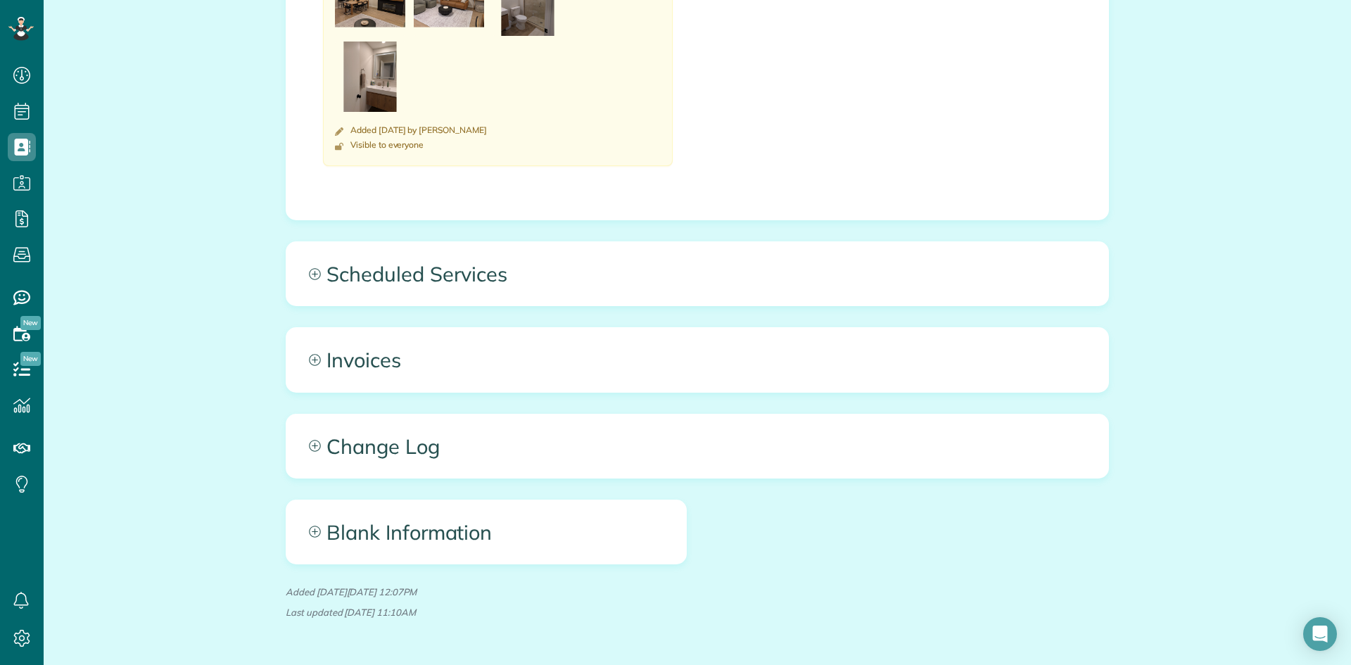
scroll to position [1289, 0]
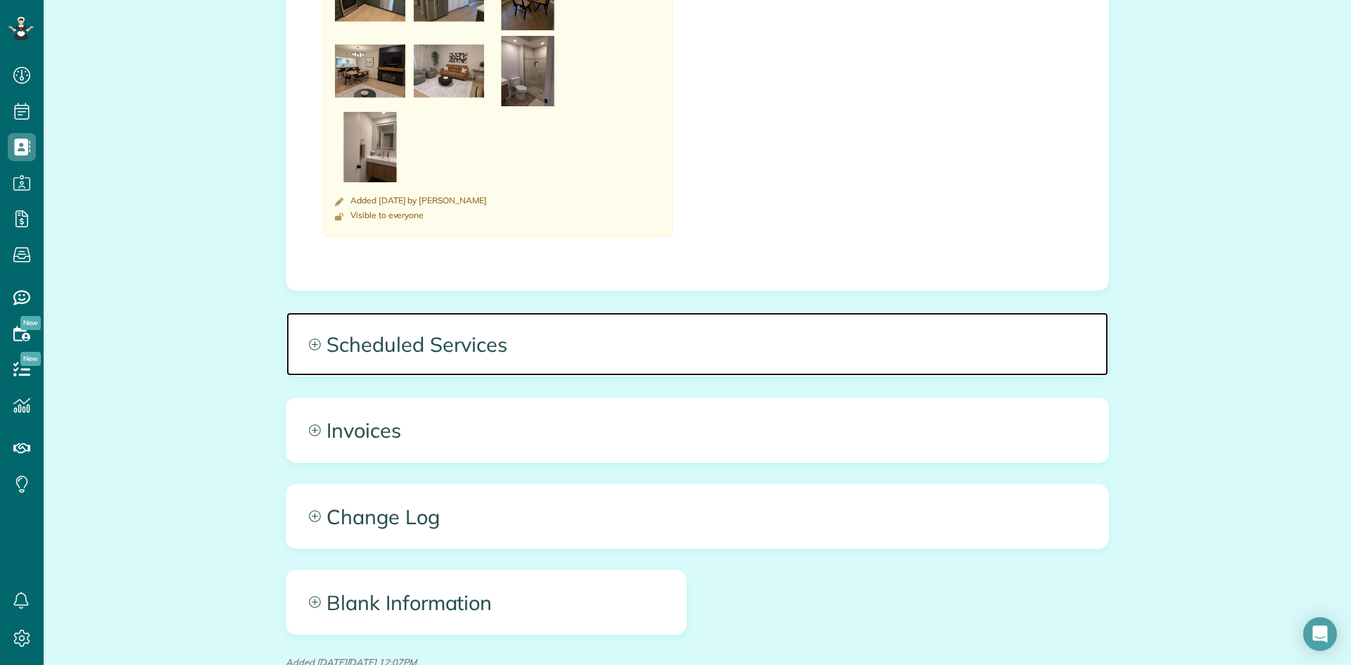
click at [313, 343] on icon at bounding box center [315, 344] width 12 height 12
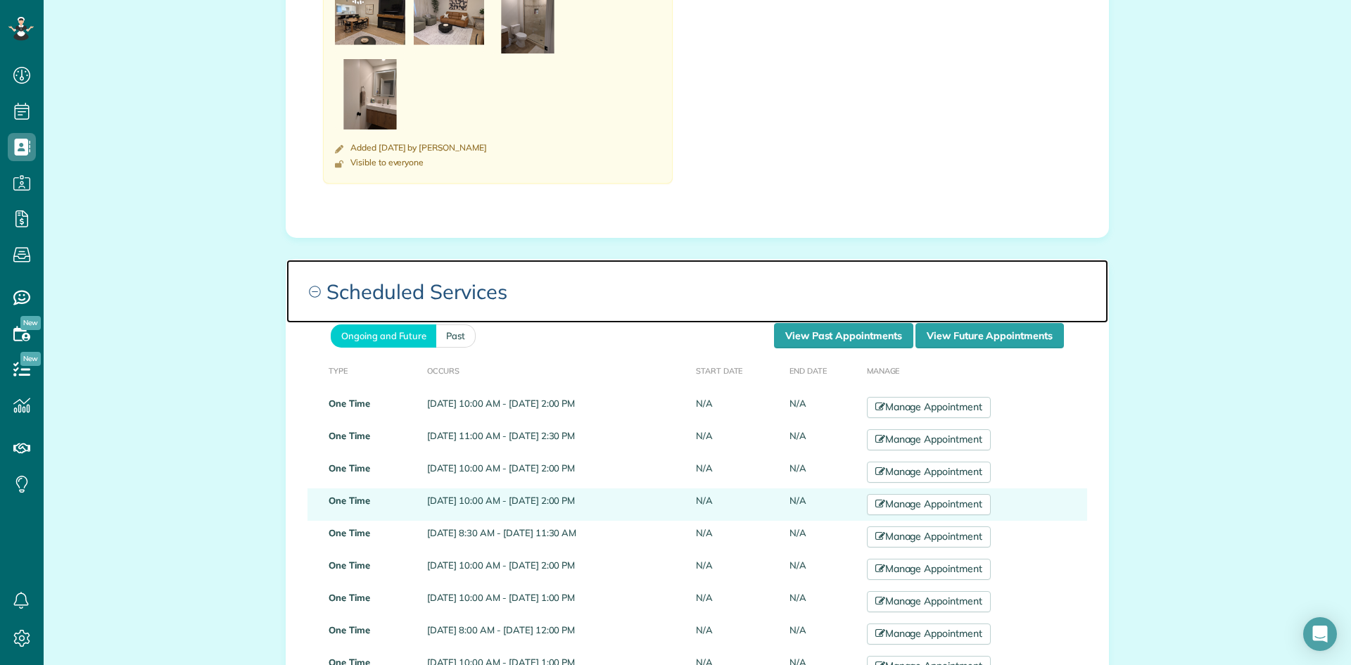
scroll to position [1430, 0]
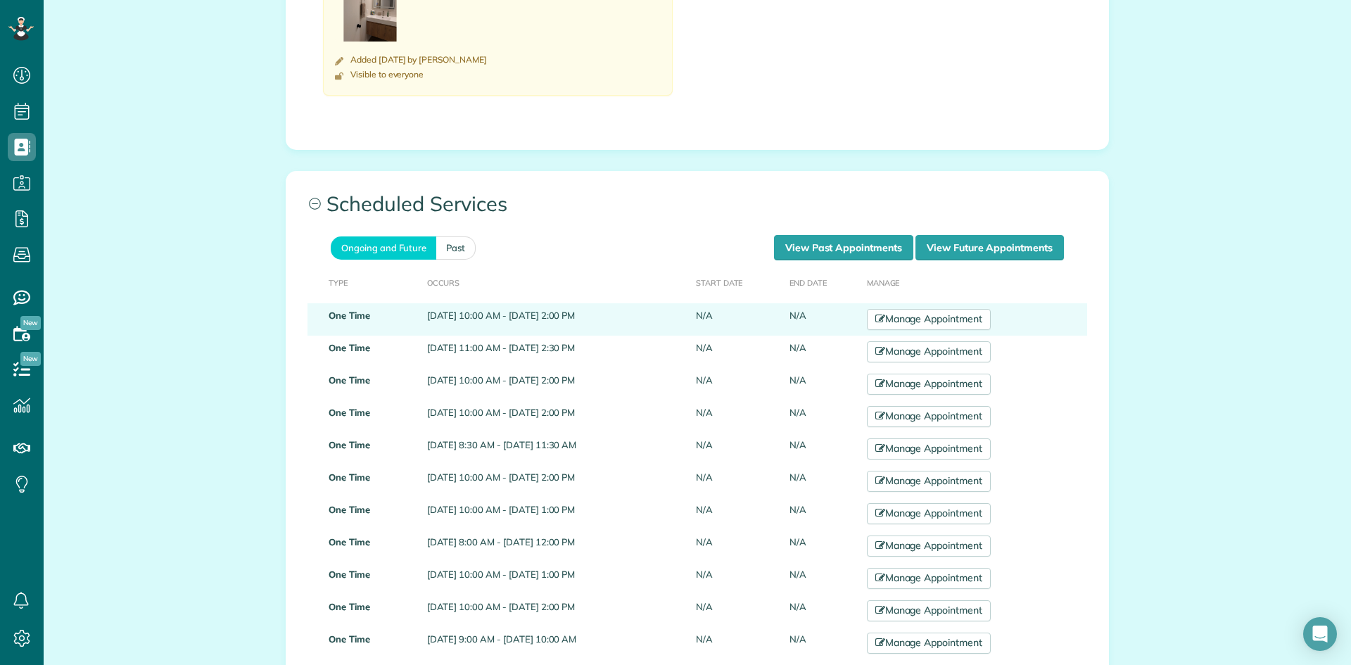
click at [573, 315] on td "[DATE] 10:00 AM - [DATE] 2:00 PM" at bounding box center [555, 319] width 269 height 32
click at [977, 313] on link "Manage Appointment" at bounding box center [929, 319] width 124 height 21
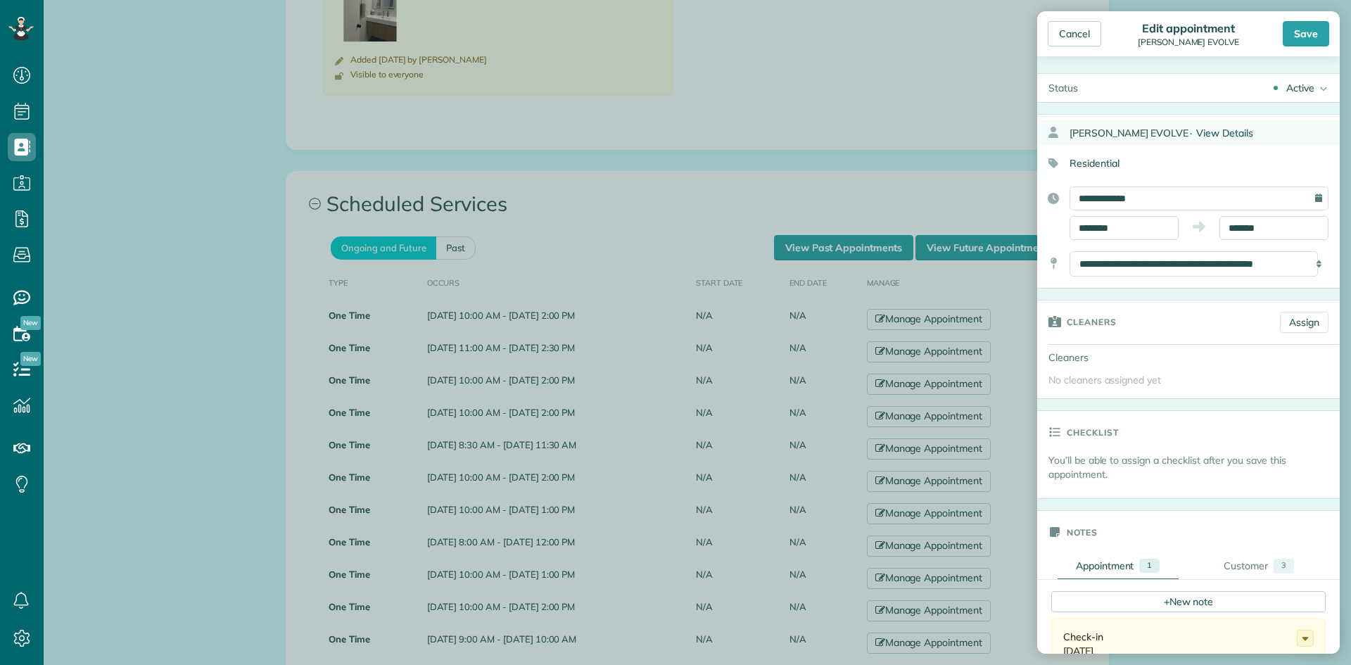
click at [1196, 131] on span "View Details" at bounding box center [1224, 133] width 57 height 13
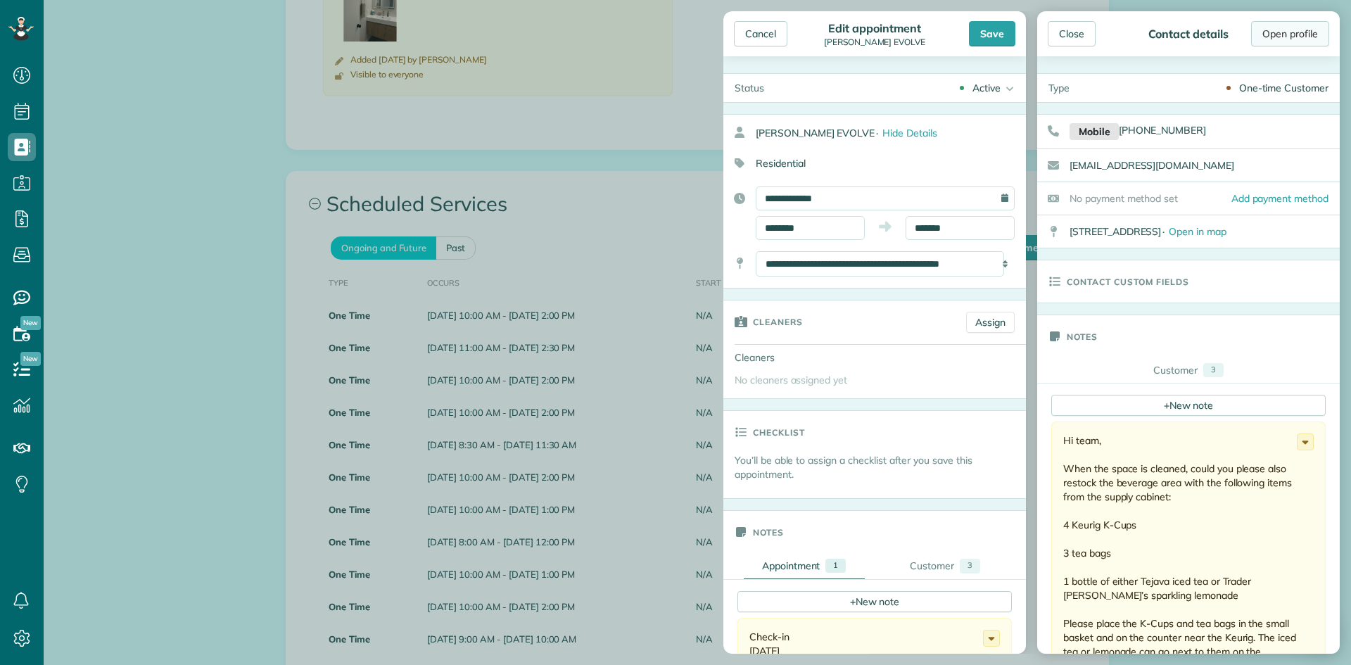
click at [1285, 34] on link "Open profile" at bounding box center [1290, 33] width 78 height 25
click at [763, 34] on div "Cancel" at bounding box center [760, 33] width 53 height 25
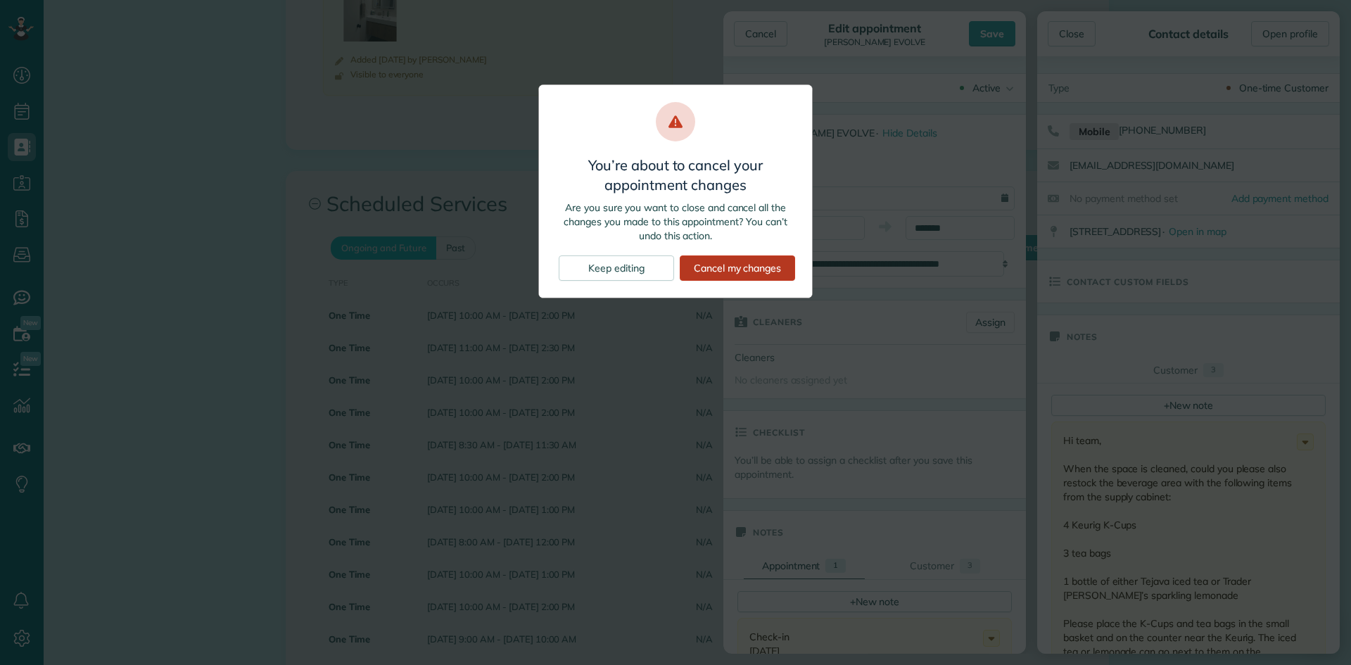
click at [717, 273] on div "Cancel my changes" at bounding box center [737, 267] width 115 height 25
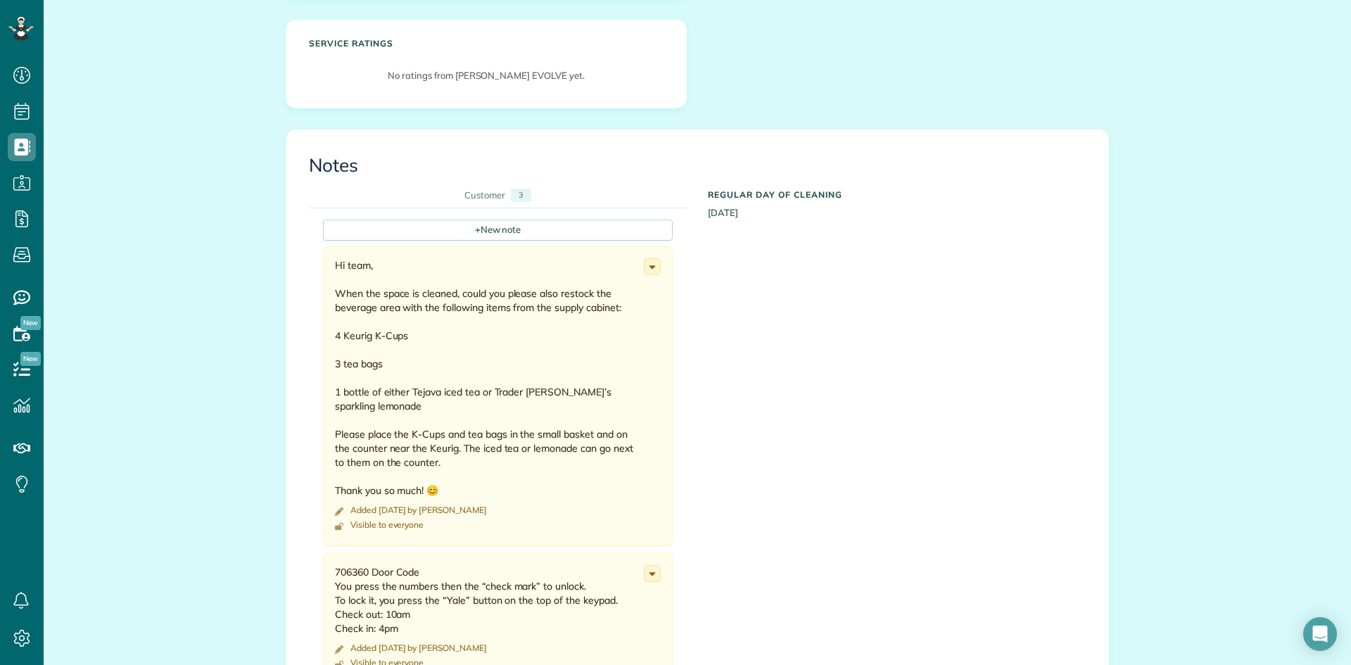
scroll to position [352, 0]
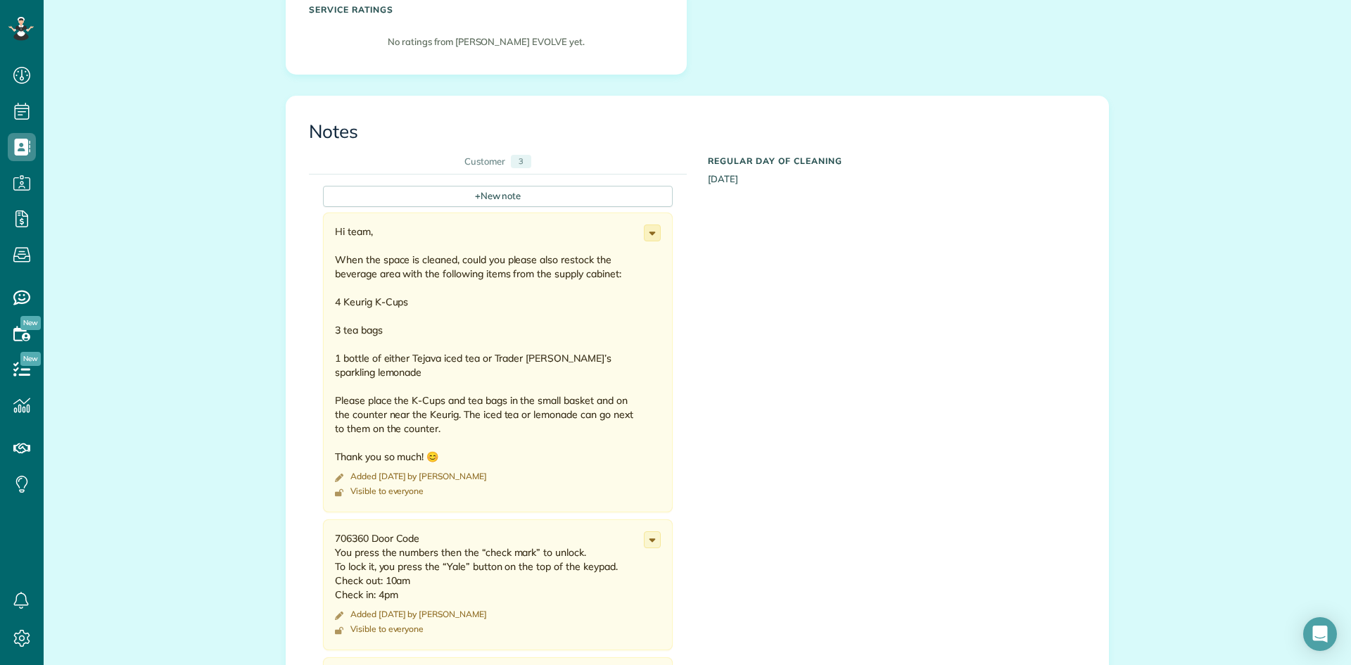
click at [649, 234] on use at bounding box center [652, 233] width 6 height 4
click at [605, 286] on link "Edit note" at bounding box center [599, 288] width 121 height 26
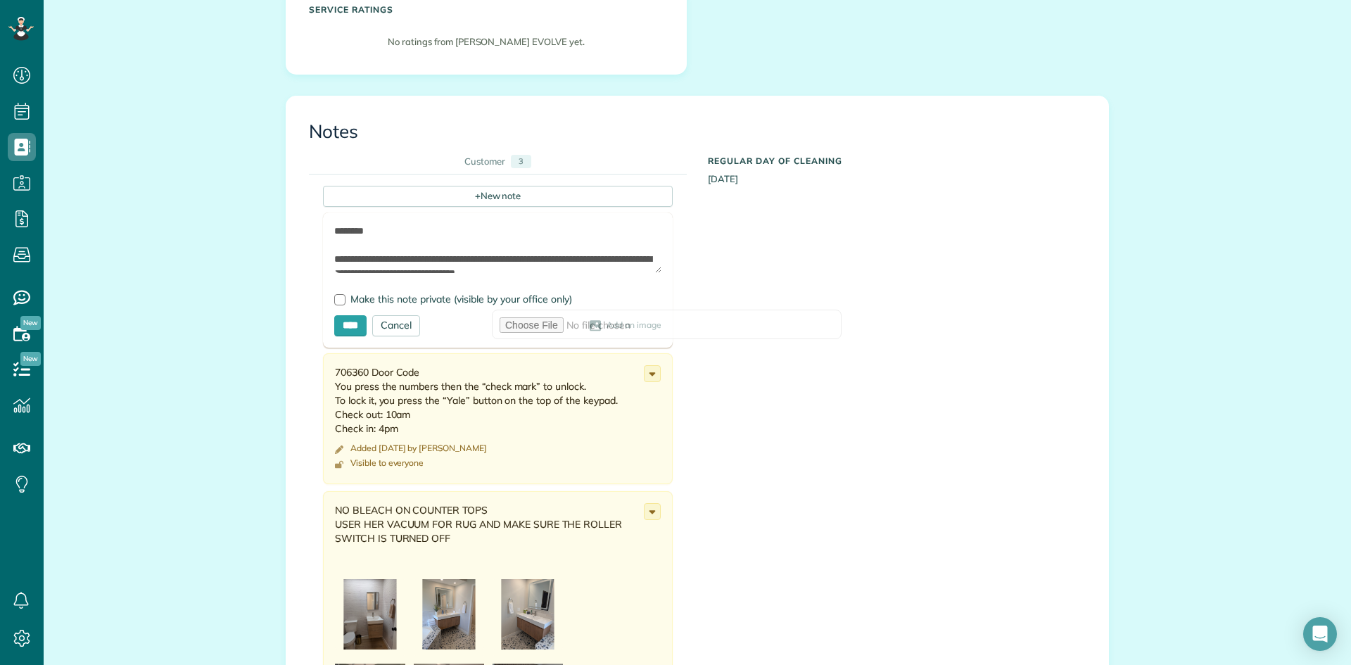
click at [606, 324] on span "Add an image" at bounding box center [633, 325] width 55 height 11
click at [590, 325] on use at bounding box center [595, 325] width 11 height 11
click at [589, 326] on icon at bounding box center [595, 325] width 13 height 11
click at [606, 325] on span "Add an image" at bounding box center [633, 325] width 55 height 11
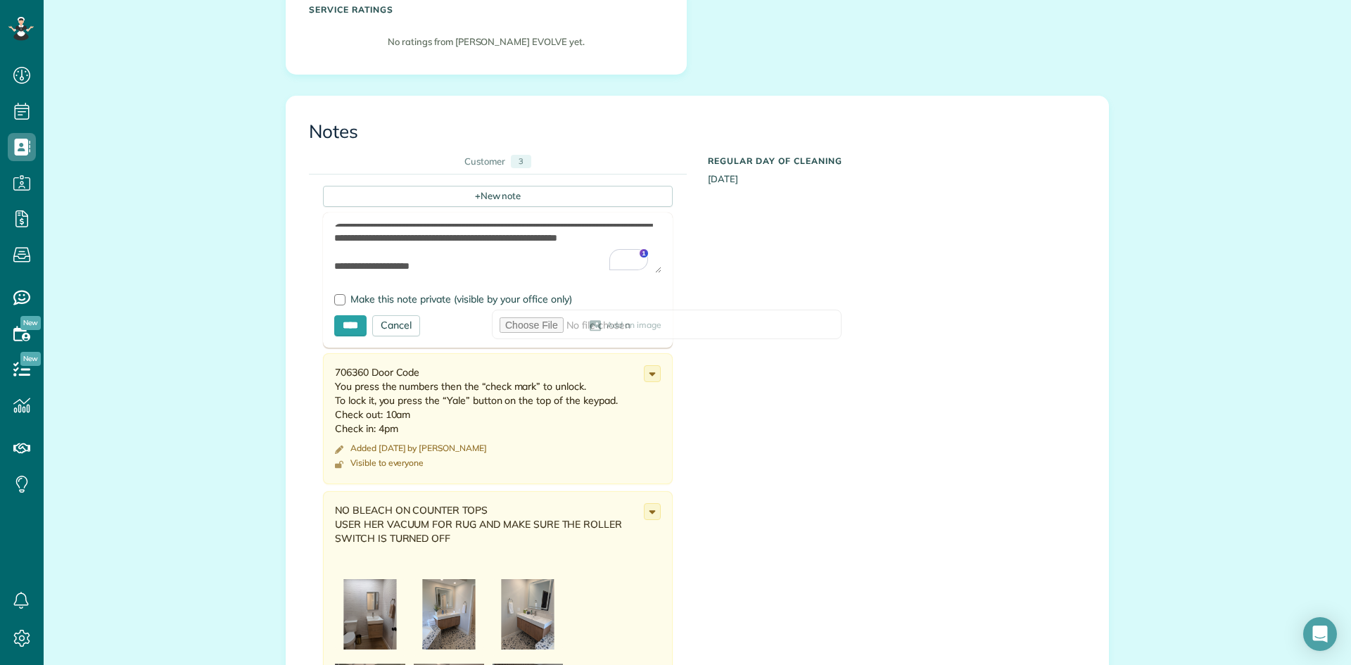
click at [606, 325] on span "Add an image" at bounding box center [633, 325] width 55 height 11
click at [461, 198] on div "+ New note" at bounding box center [498, 196] width 350 height 21
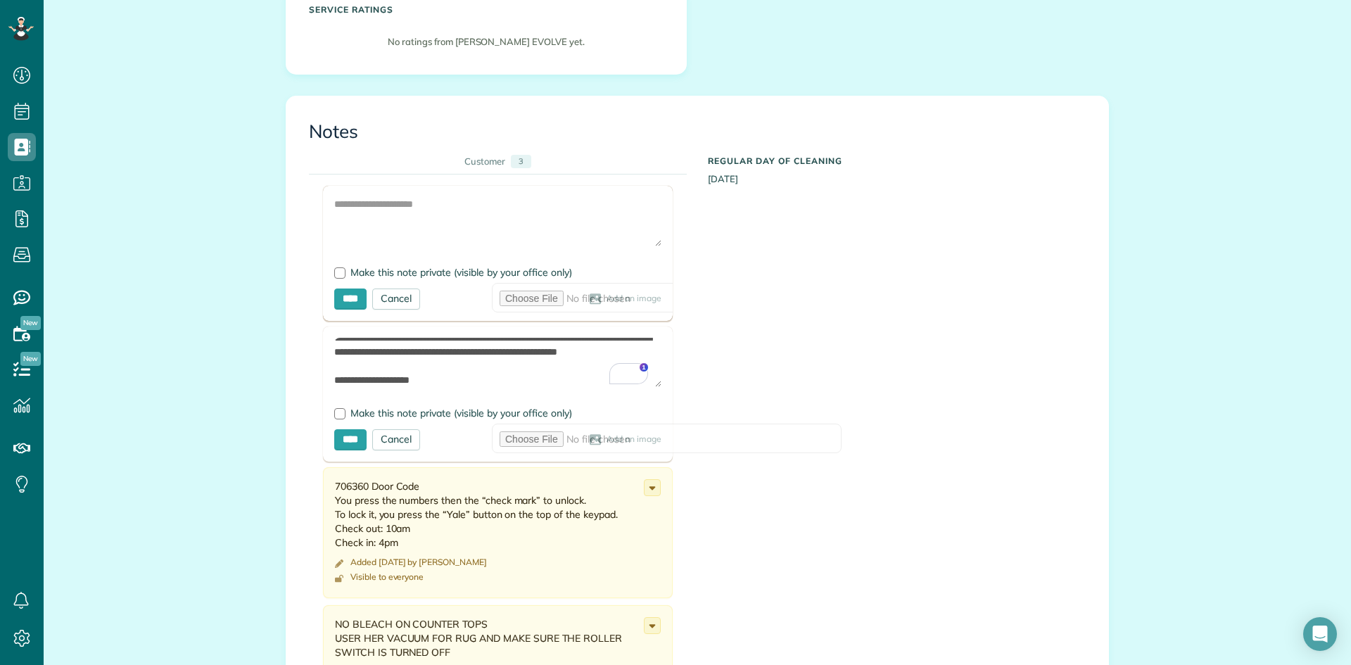
click at [606, 296] on span "Add an image" at bounding box center [633, 298] width 55 height 11
click at [590, 299] on use at bounding box center [595, 298] width 11 height 11
click at [589, 303] on icon at bounding box center [595, 298] width 13 height 11
click at [606, 302] on span "Add an image" at bounding box center [633, 298] width 55 height 11
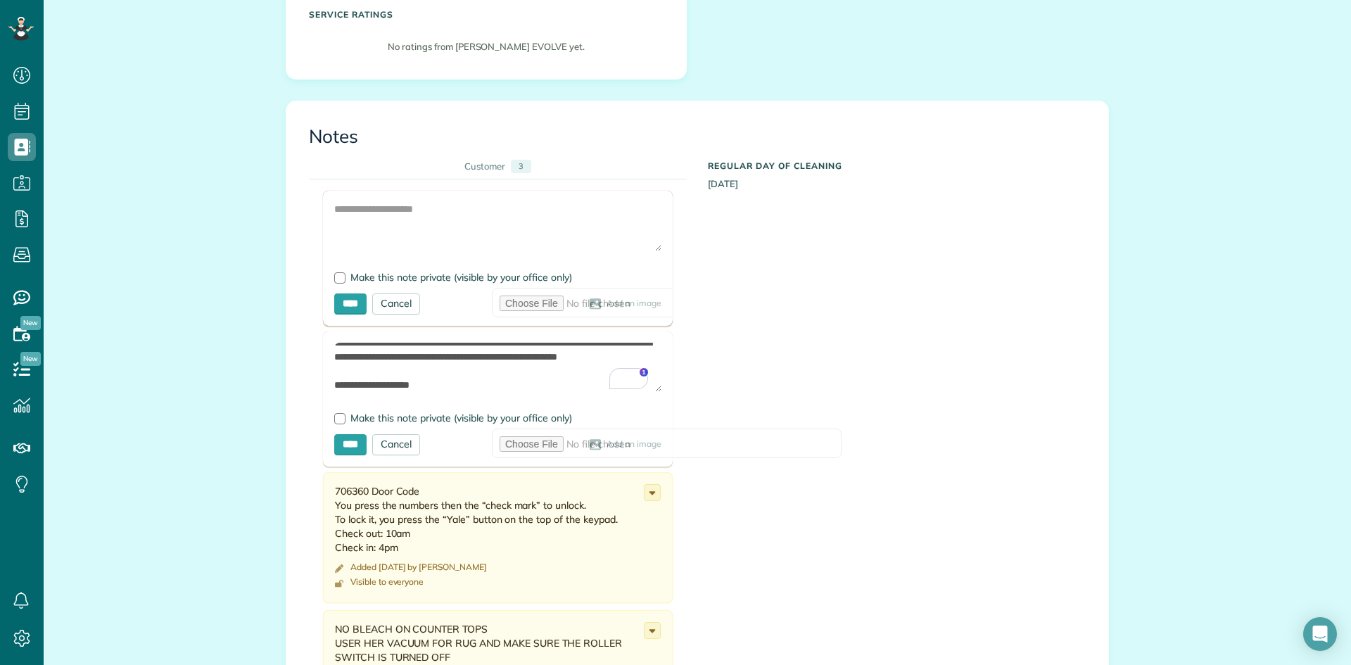
scroll to position [352, 0]
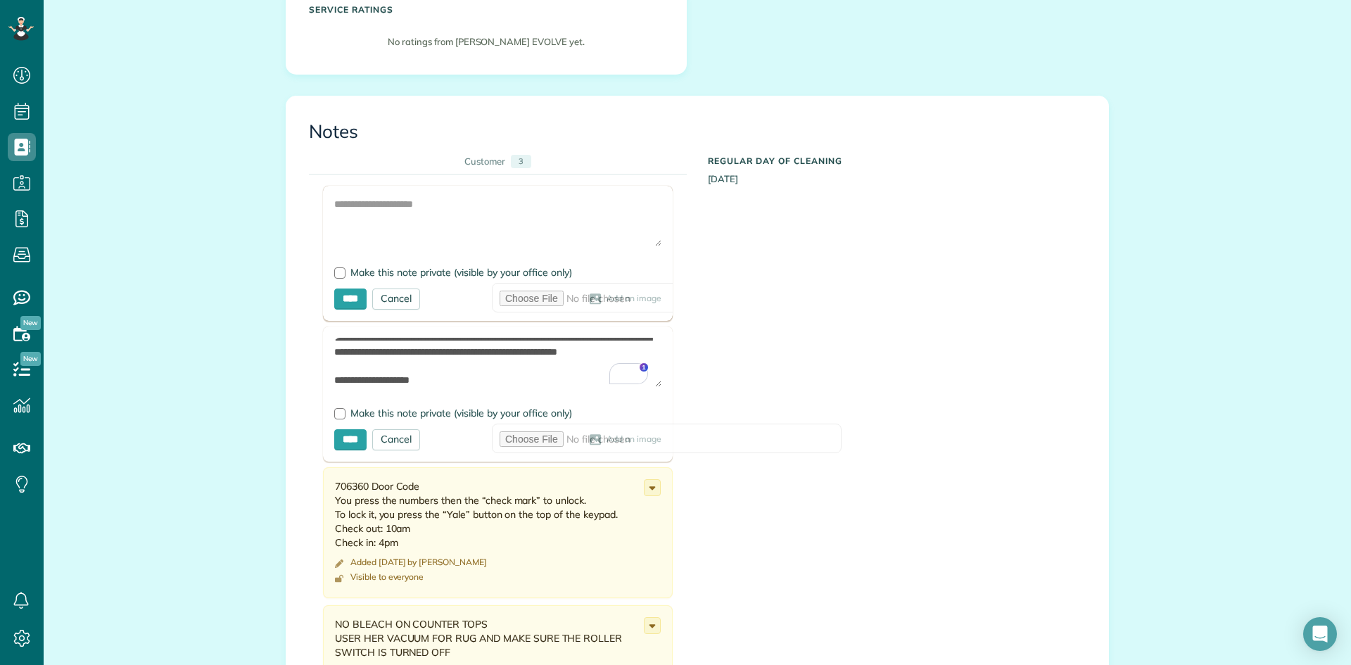
click at [606, 296] on span "Add an image" at bounding box center [633, 298] width 55 height 11
click at [502, 276] on span "Make this note private (visible by your office only)" at bounding box center [461, 272] width 222 height 13
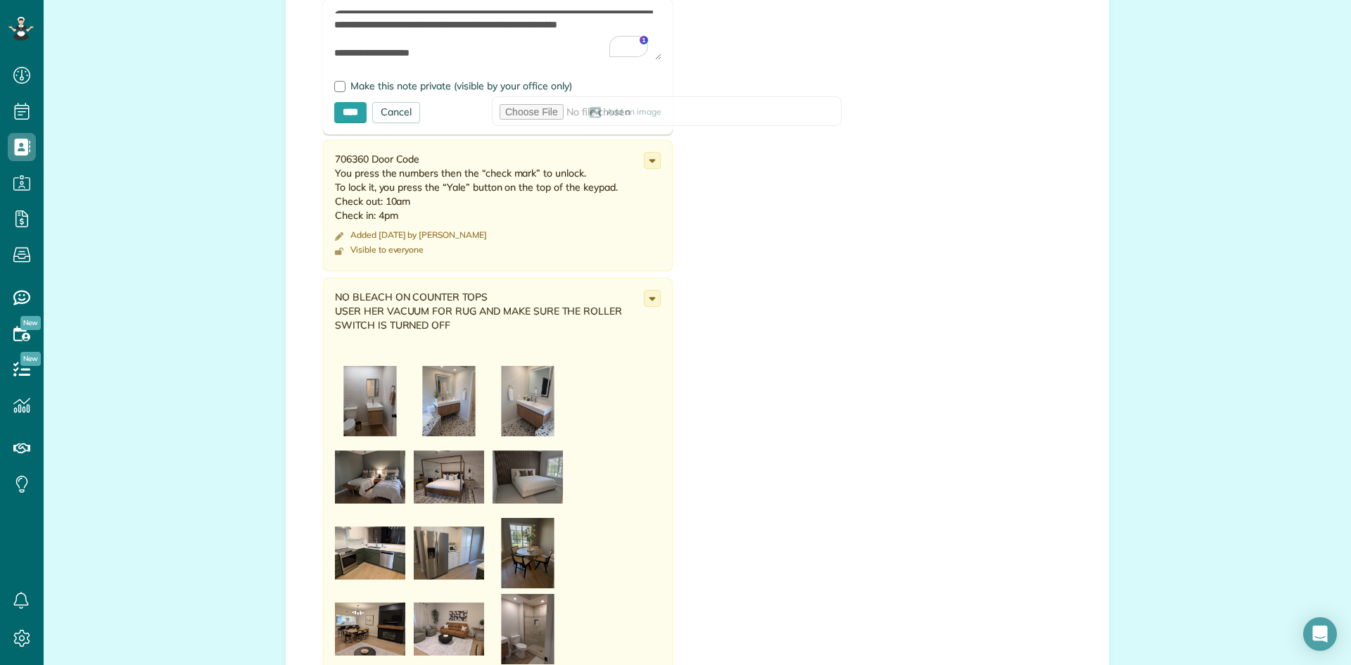
scroll to position [704, 0]
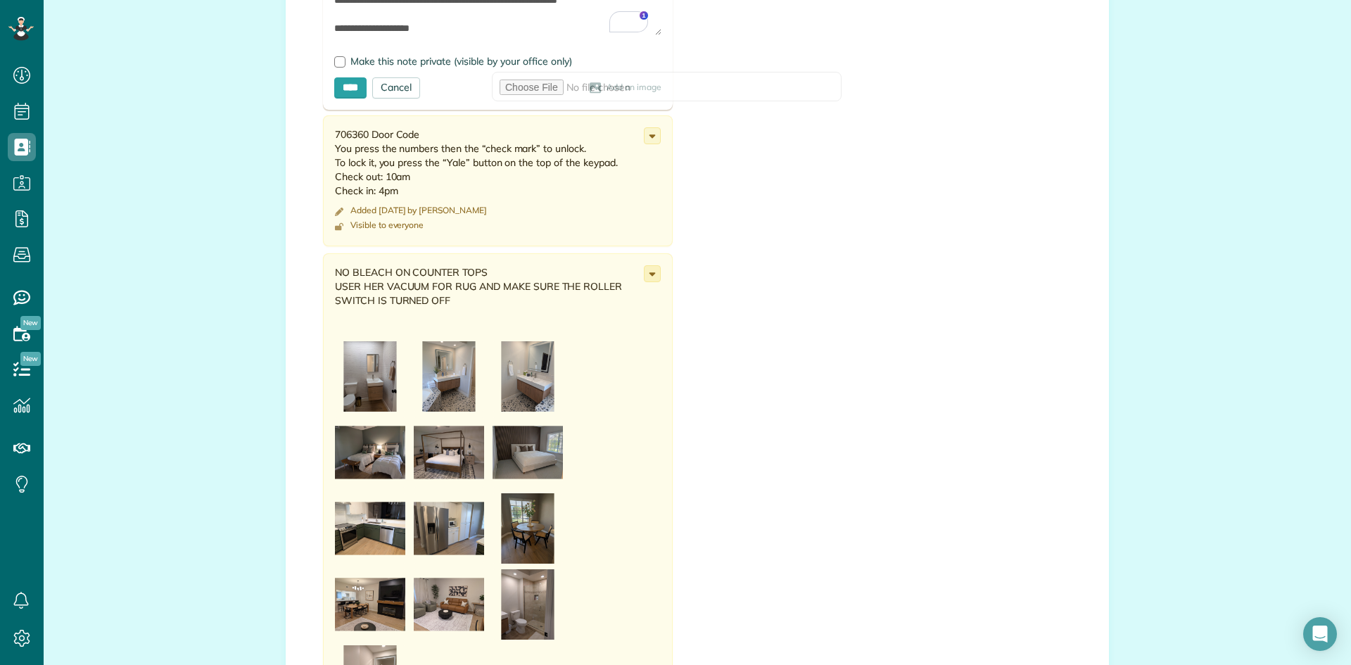
click at [649, 273] on use at bounding box center [652, 274] width 6 height 4
click at [585, 325] on span "Edit note" at bounding box center [590, 329] width 40 height 10
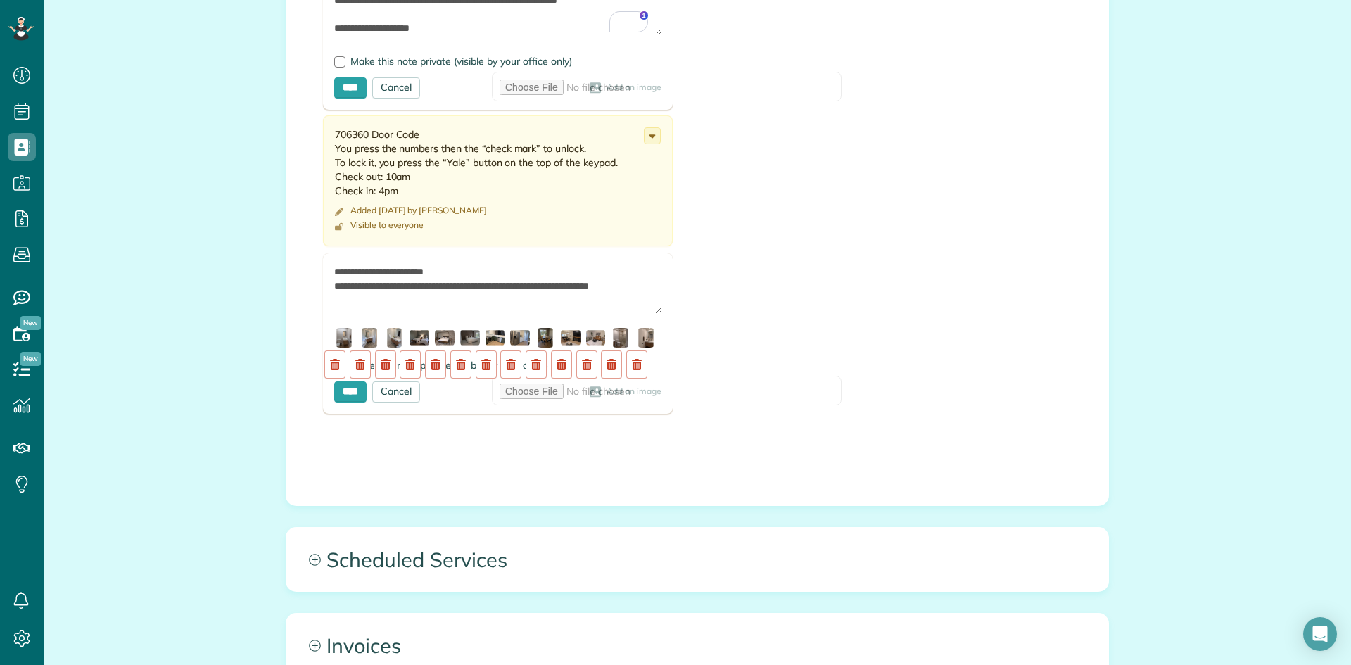
click at [606, 388] on span "Add an image" at bounding box center [633, 391] width 55 height 11
click at [606, 391] on span "Add an image" at bounding box center [633, 391] width 55 height 11
click at [606, 393] on span "Add an image" at bounding box center [633, 391] width 55 height 11
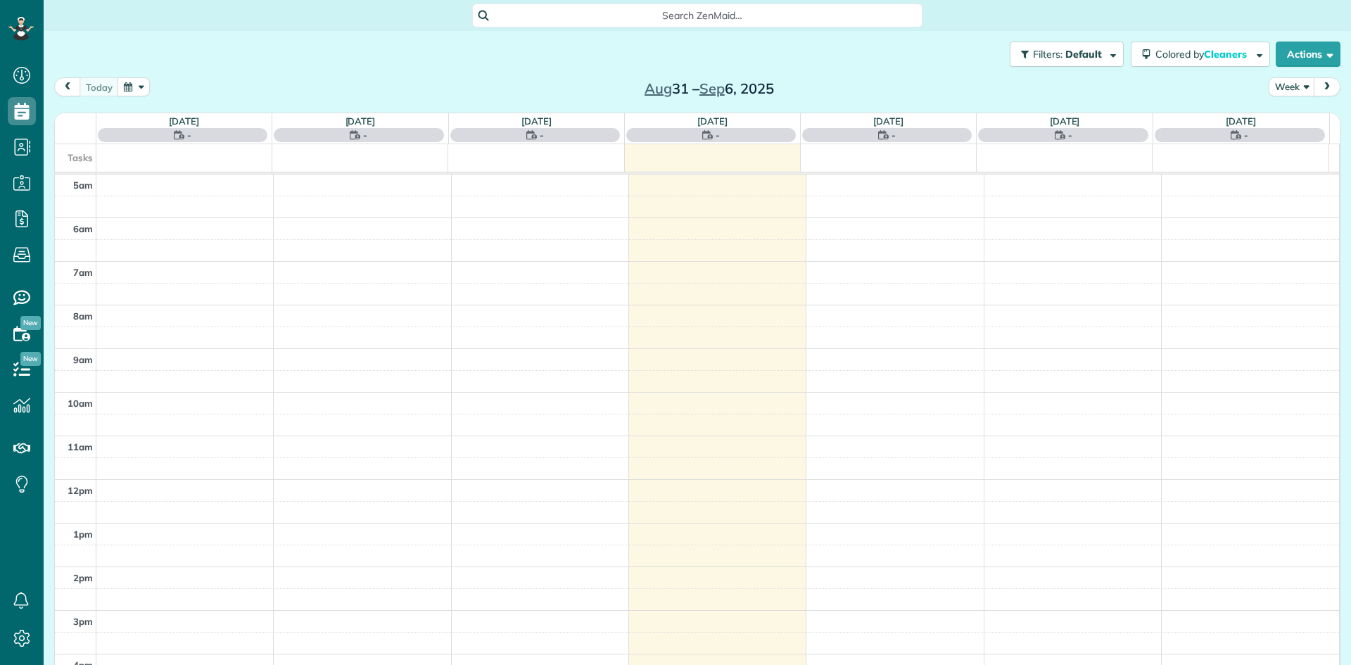
scroll to position [88, 0]
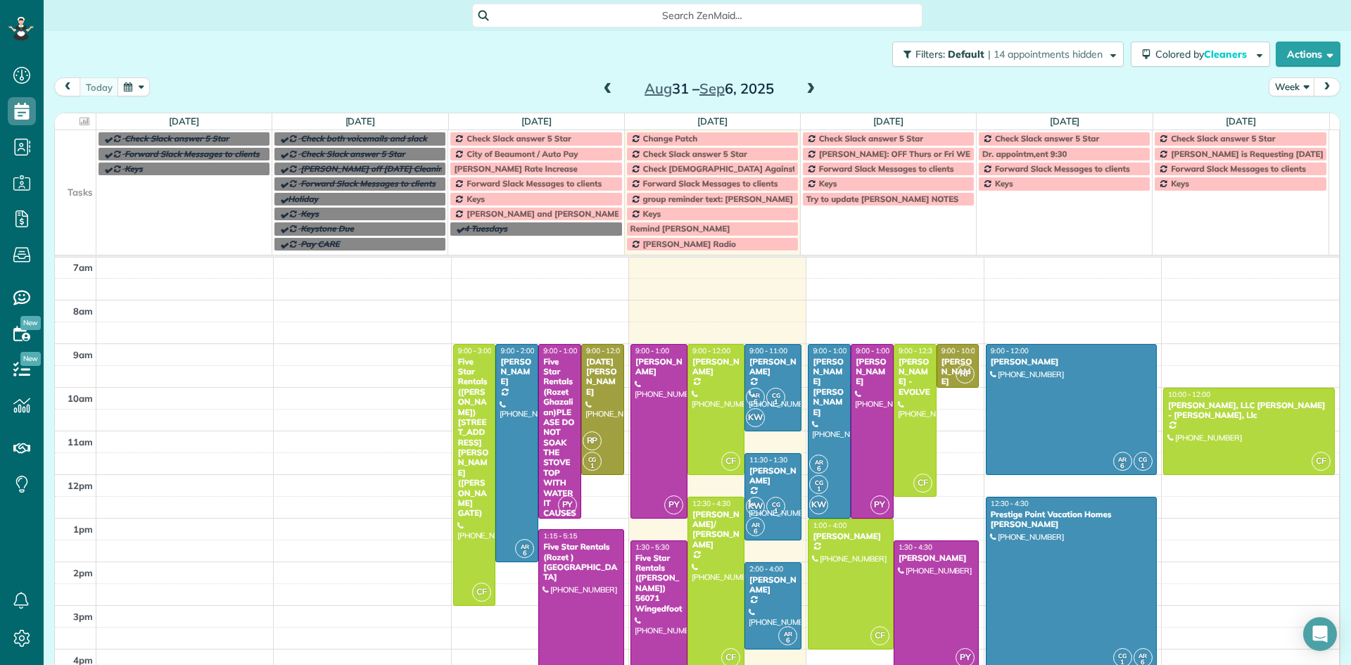
click at [565, 139] on span "Check Slack answer 5 Star" at bounding box center [518, 138] width 104 height 11
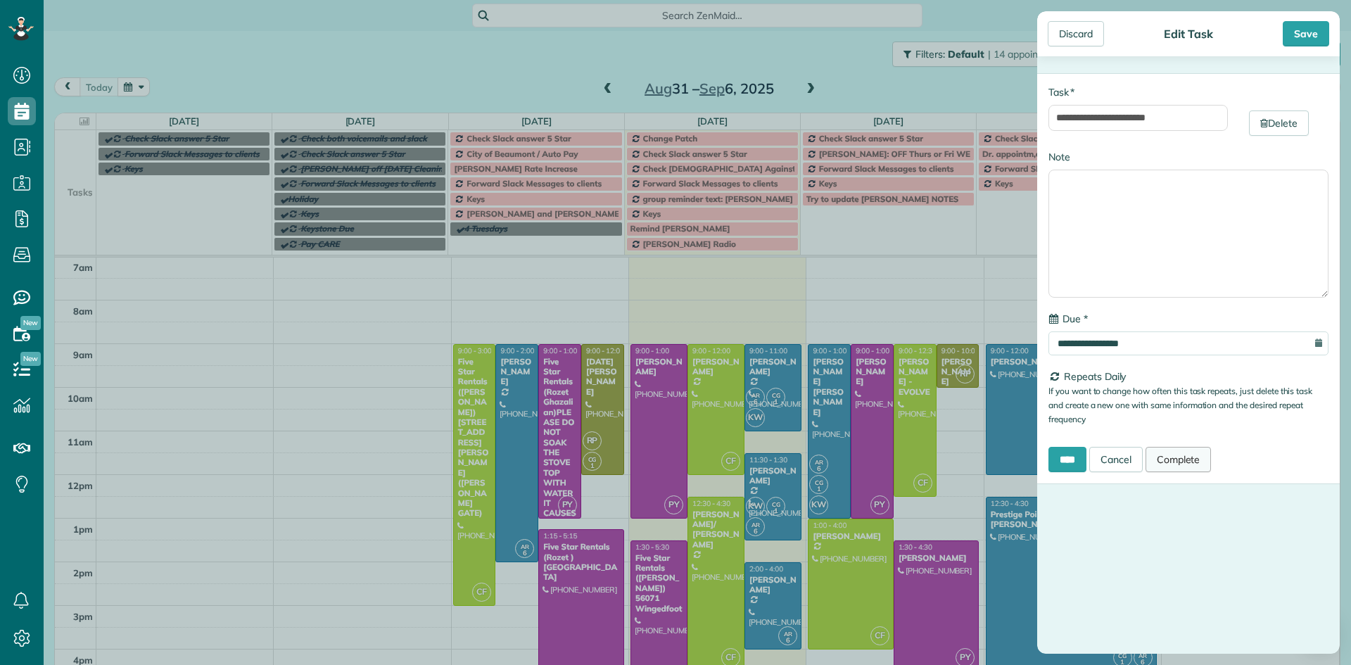
click at [1194, 466] on link "Complete" at bounding box center [1178, 459] width 66 height 25
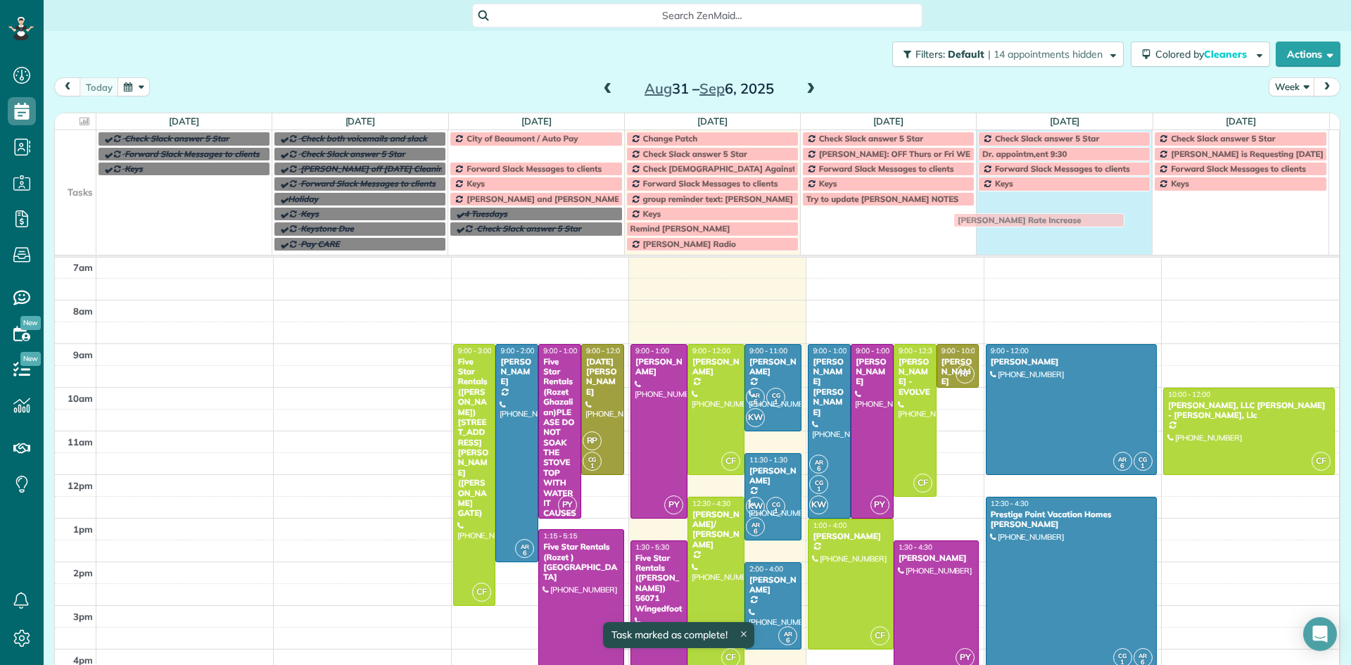
drag, startPoint x: 533, startPoint y: 153, endPoint x: 1039, endPoint y: 219, distance: 510.8
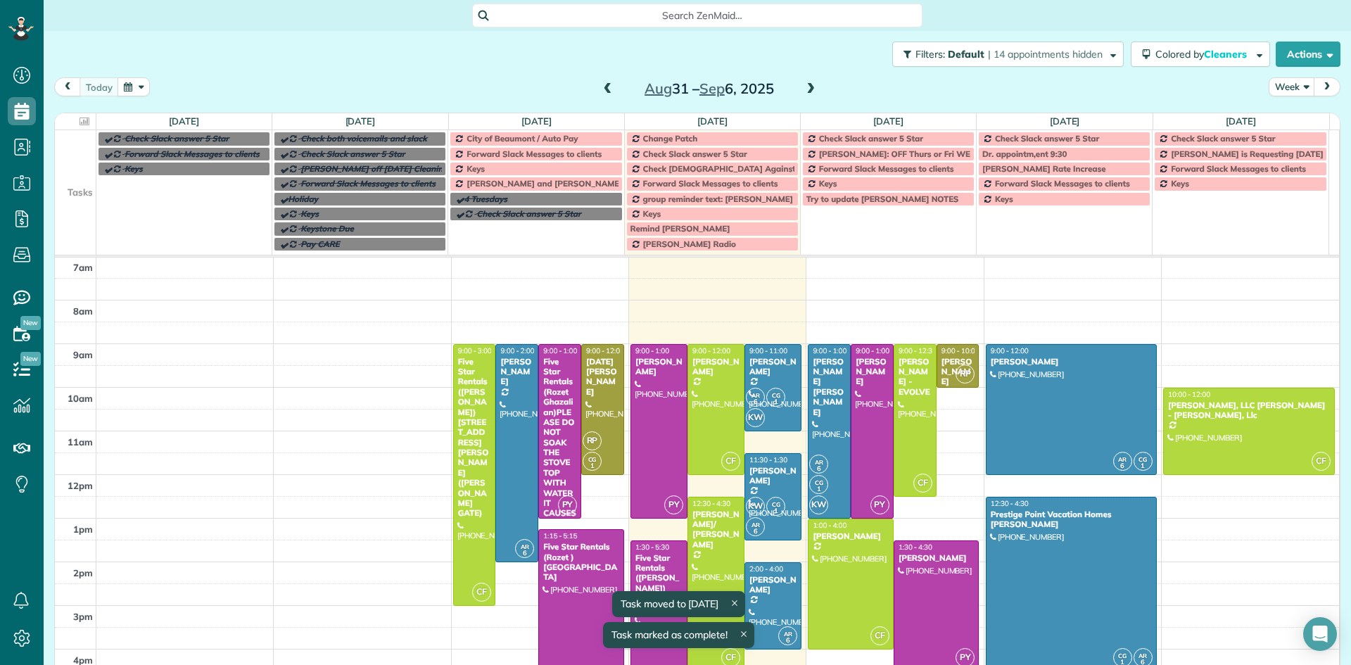
click at [546, 153] on span "Forward Slack Messages to clients" at bounding box center [533, 153] width 135 height 11
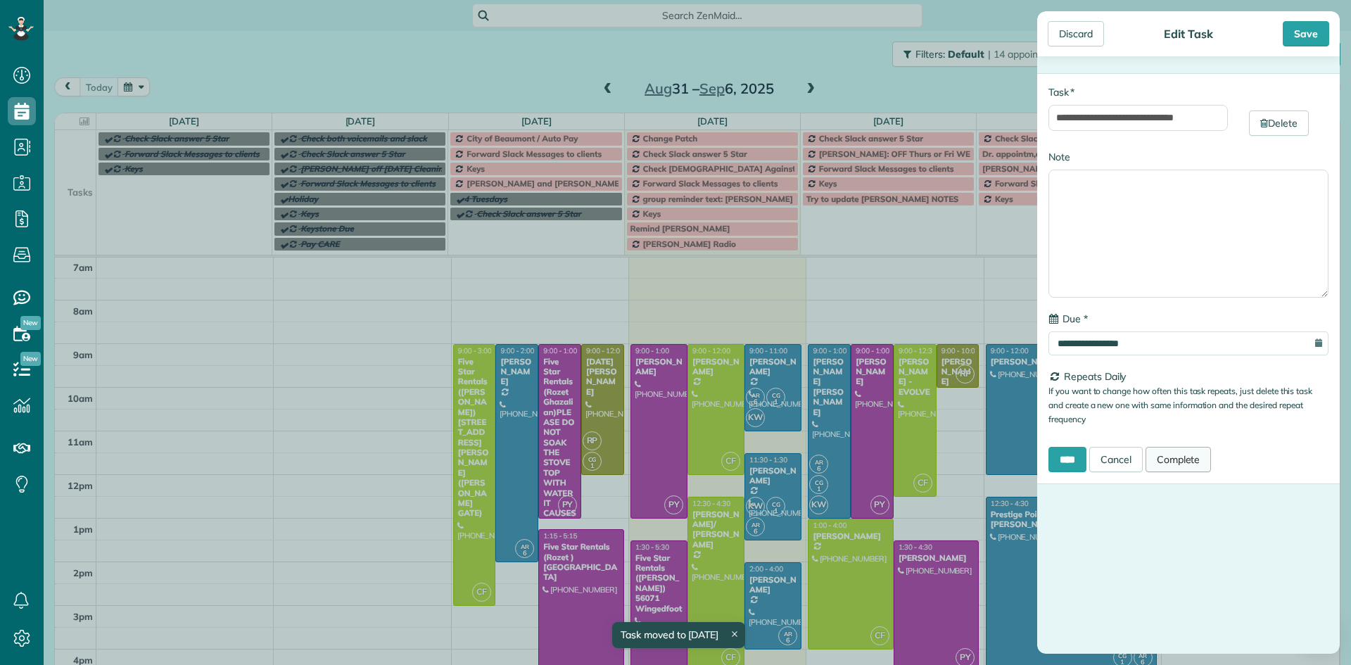
click at [1183, 459] on link "Complete" at bounding box center [1178, 459] width 66 height 25
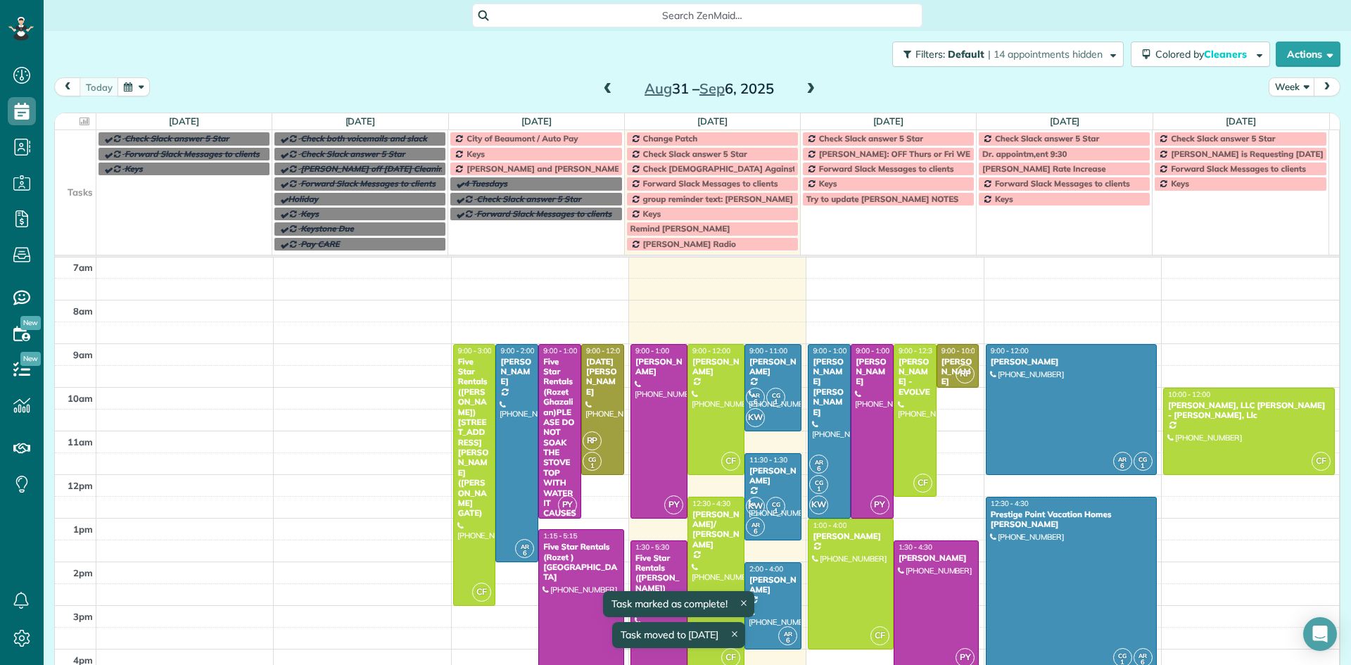
click at [496, 156] on div "Keys" at bounding box center [536, 154] width 164 height 10
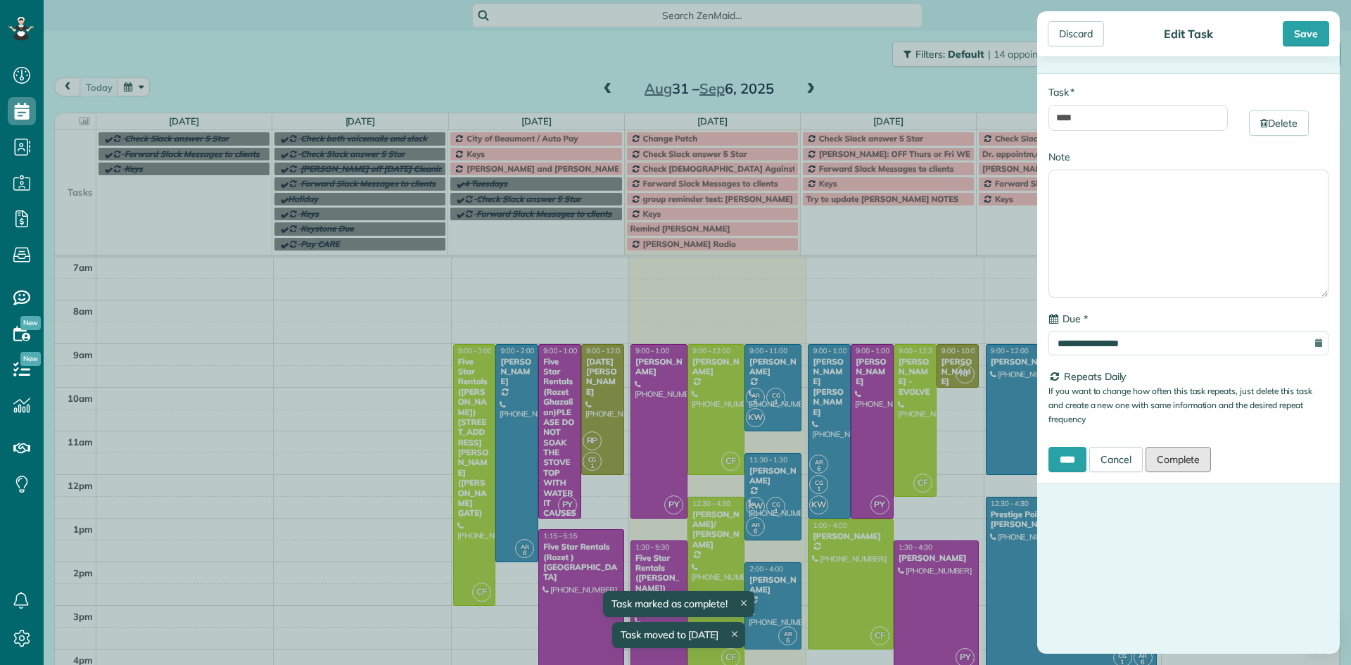
click at [1197, 457] on link "Complete" at bounding box center [1178, 459] width 66 height 25
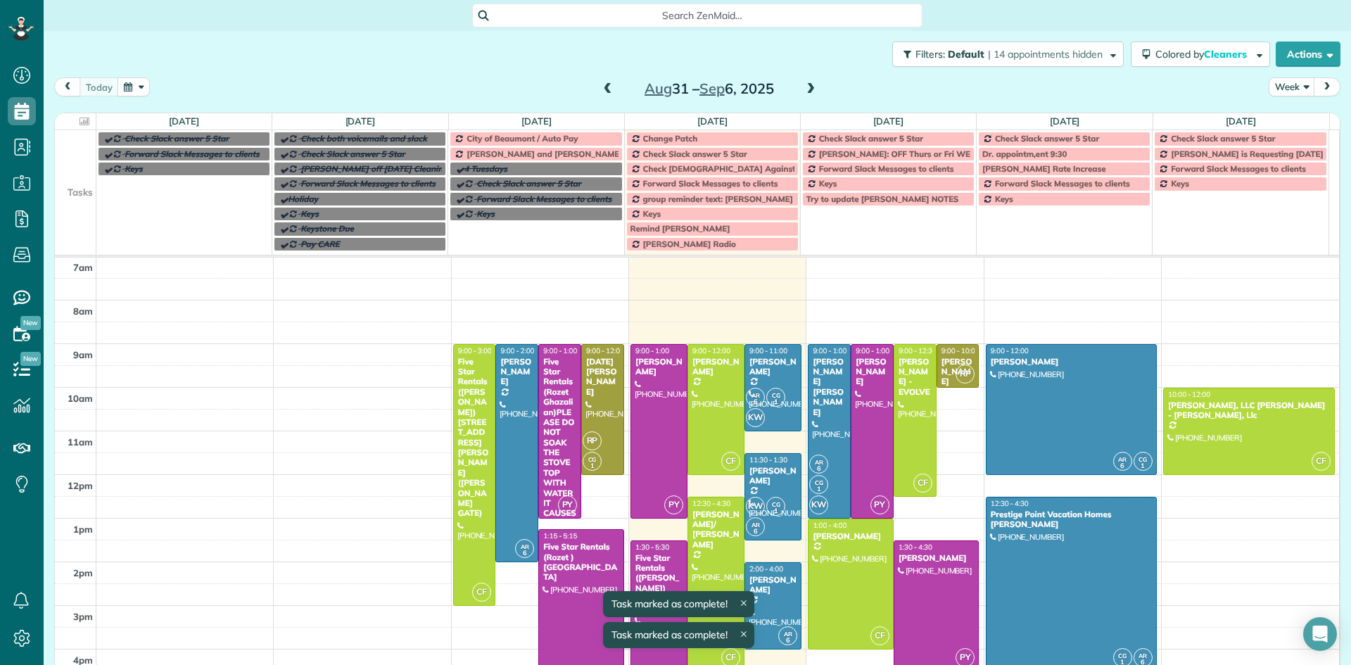
click at [539, 154] on span "[PERSON_NAME] and [PERSON_NAME] Off Every [DATE]" at bounding box center [578, 153] width 224 height 11
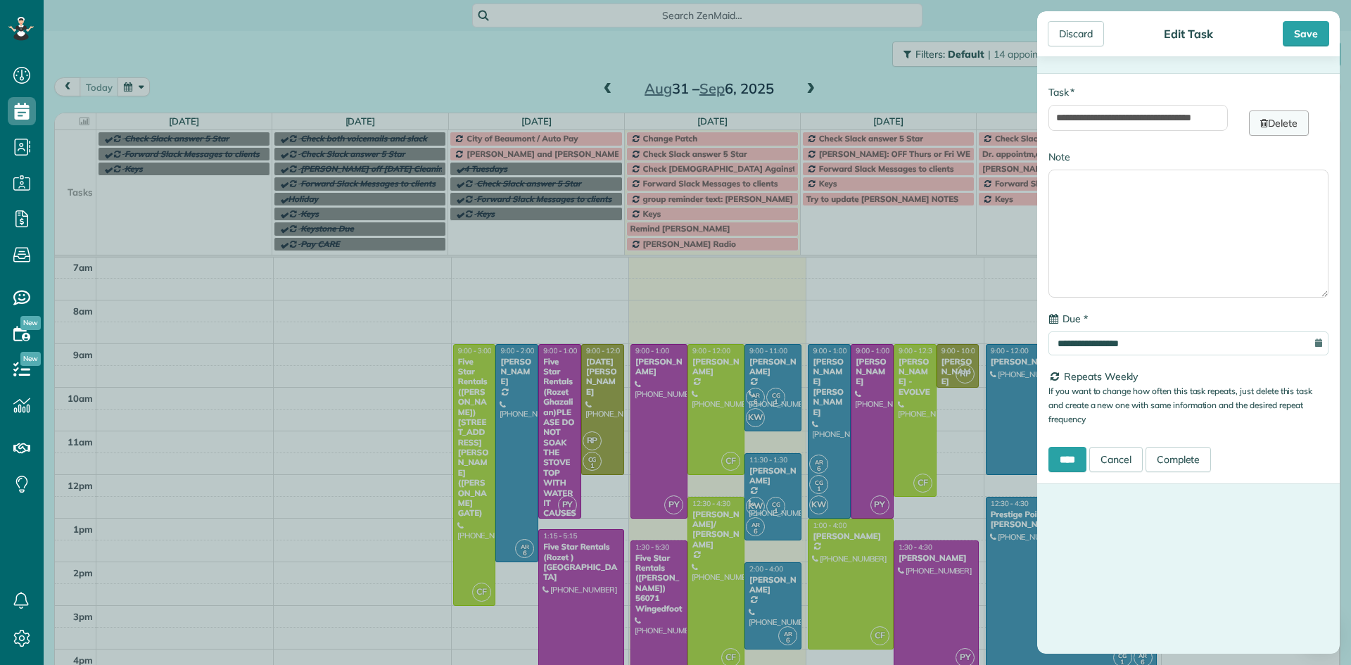
click at [1275, 113] on link "Delete" at bounding box center [1279, 122] width 60 height 25
